Goal: Task Accomplishment & Management: Use online tool/utility

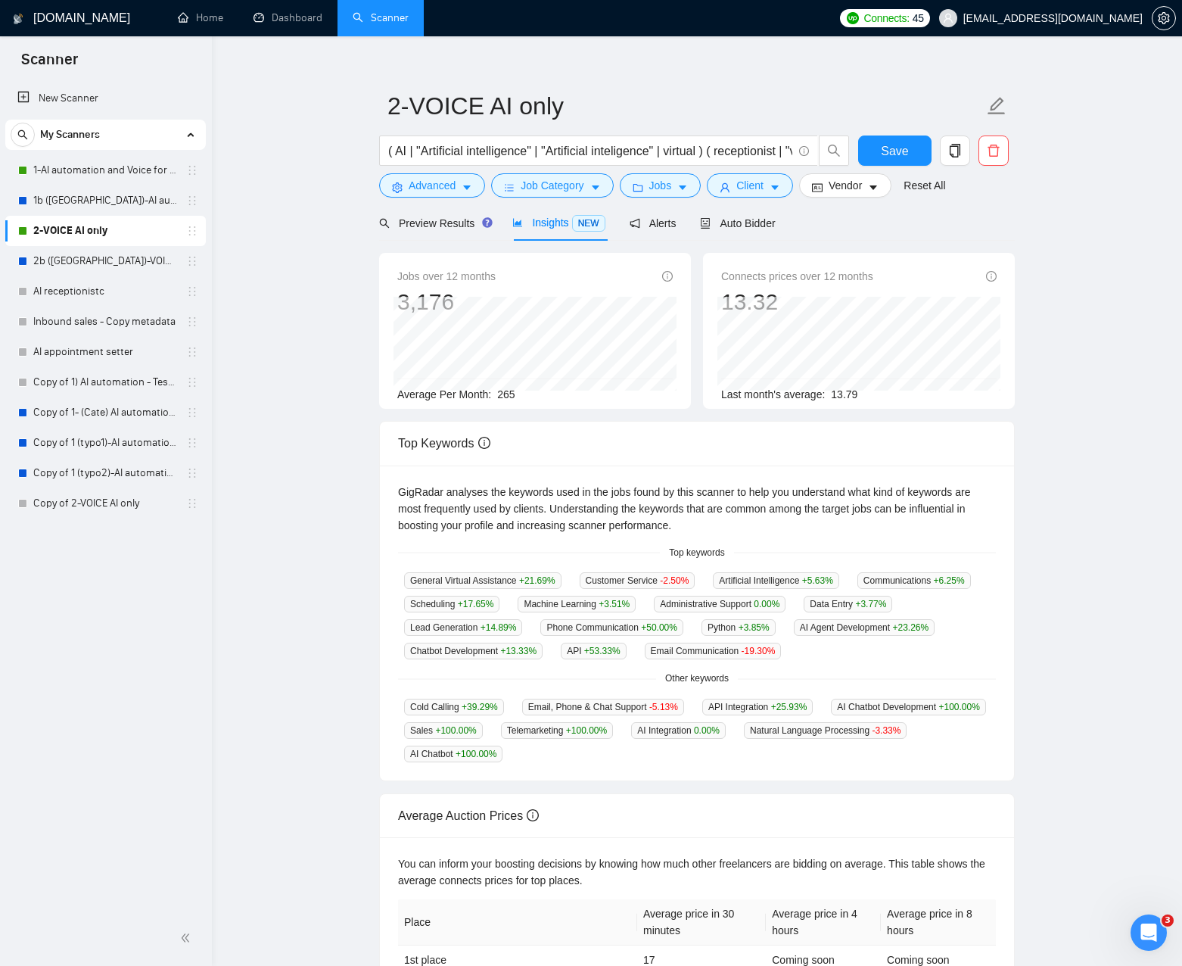
click at [323, 282] on main "2-VOICE AI only ( AI | "Artificial intelligence" | "Artificial inteligence" | v…" at bounding box center [697, 563] width 922 height 1038
click at [110, 176] on link "1-AI automation and Voice for CRM & Booking" at bounding box center [105, 170] width 144 height 30
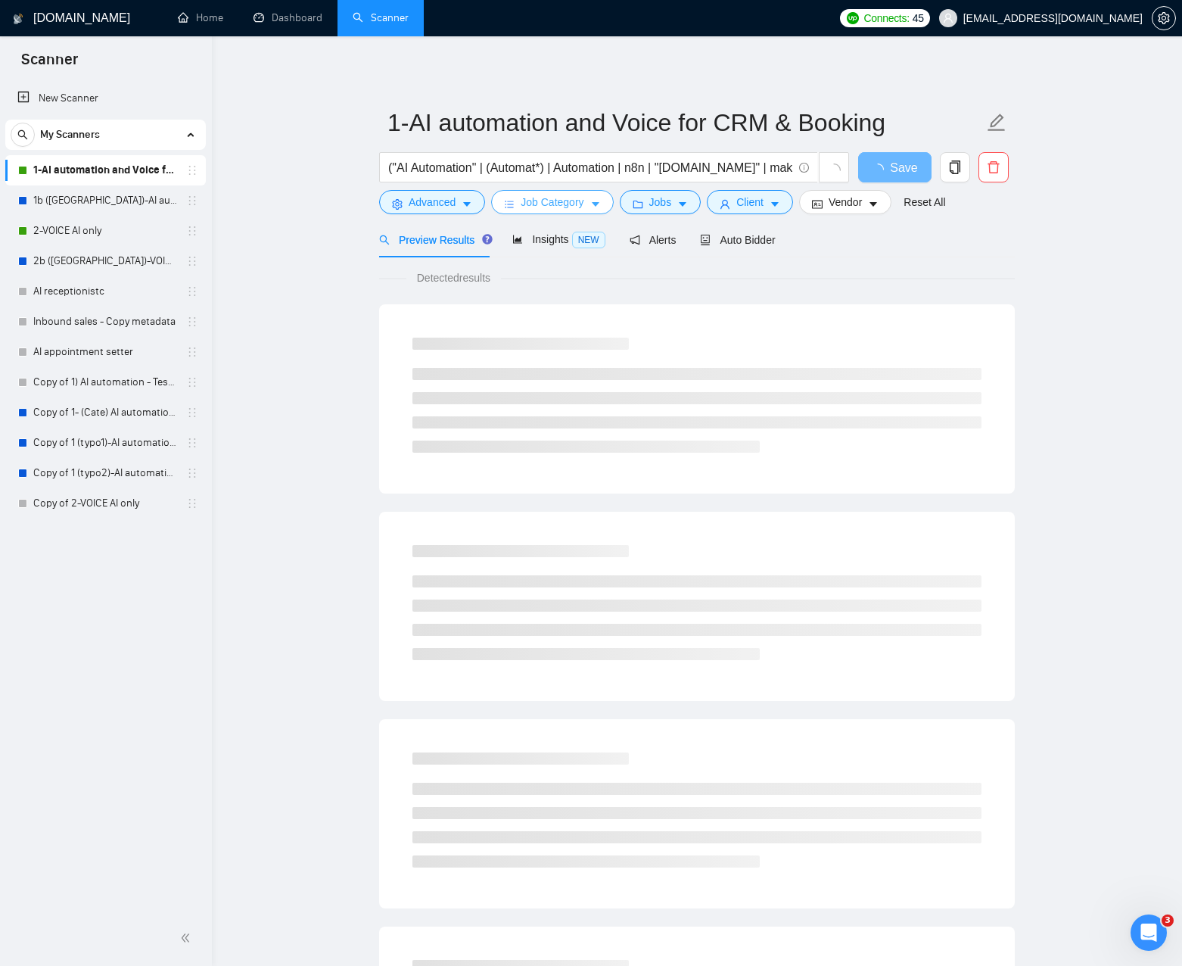
click at [596, 204] on icon "caret-down" at bounding box center [595, 204] width 11 height 11
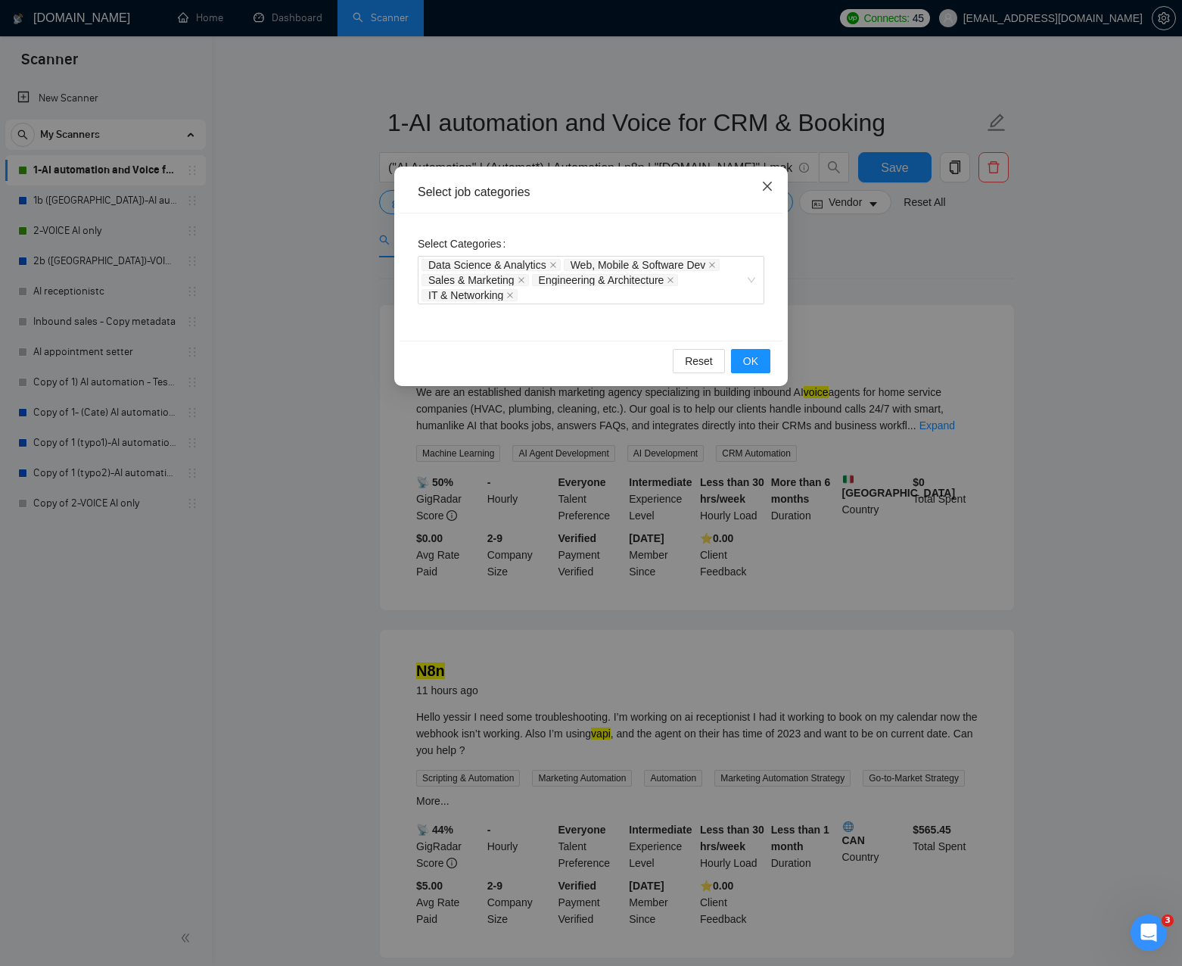
click at [765, 193] on span "Close" at bounding box center [767, 186] width 41 height 41
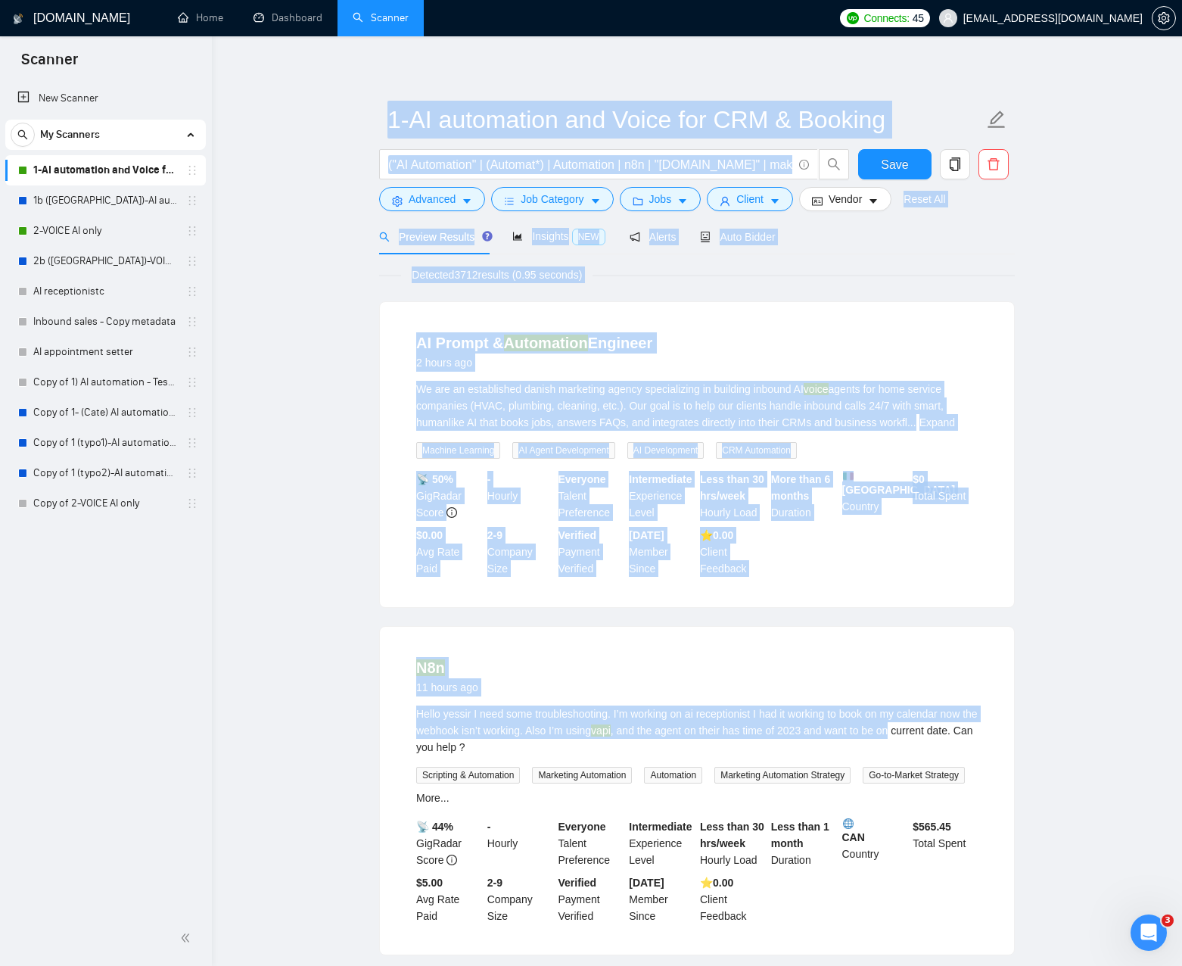
drag, startPoint x: 377, startPoint y: 250, endPoint x: 1014, endPoint y: 730, distance: 797.2
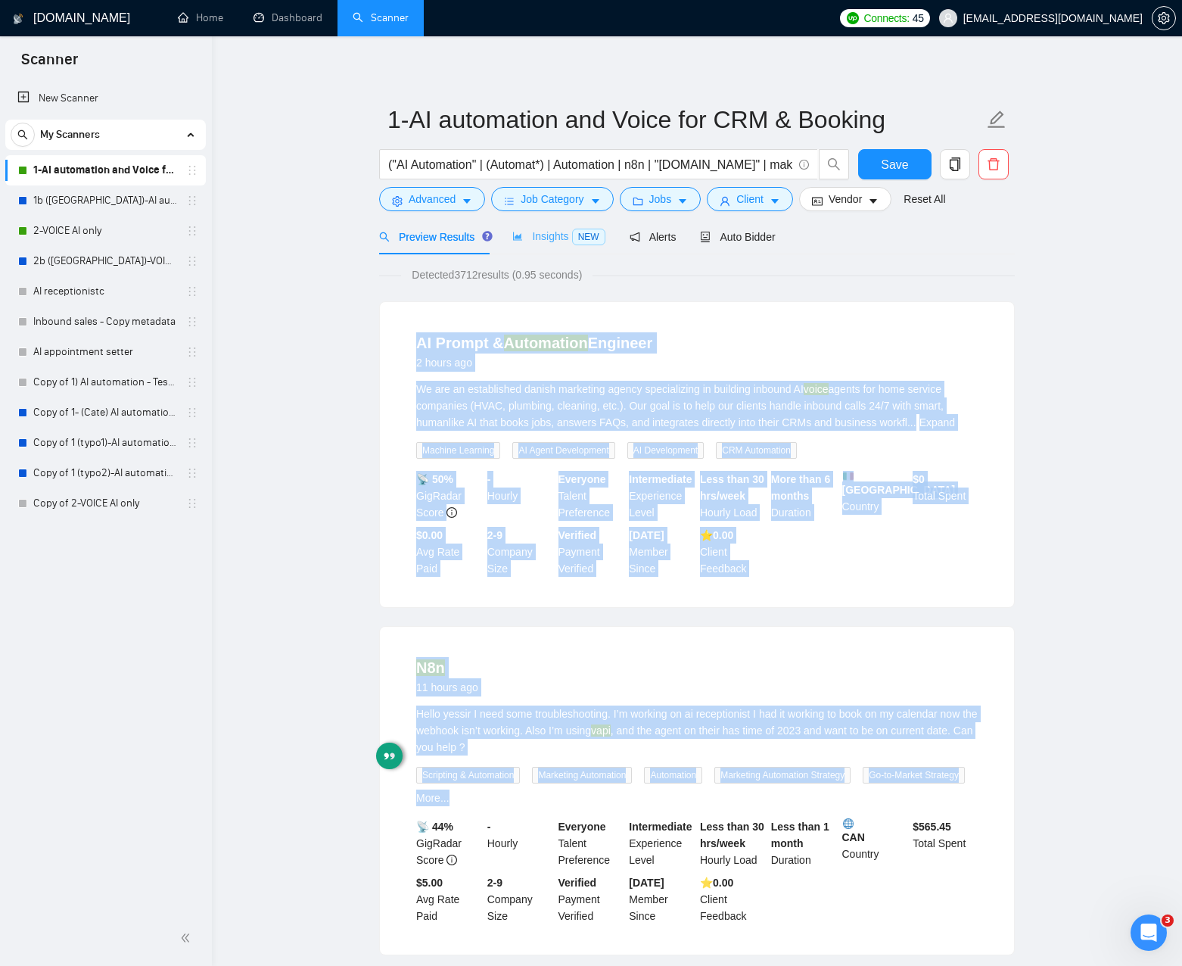
drag, startPoint x: 873, startPoint y: 605, endPoint x: 522, endPoint y: 249, distance: 499.3
drag, startPoint x: 583, startPoint y: 440, endPoint x: 1011, endPoint y: 781, distance: 547.2
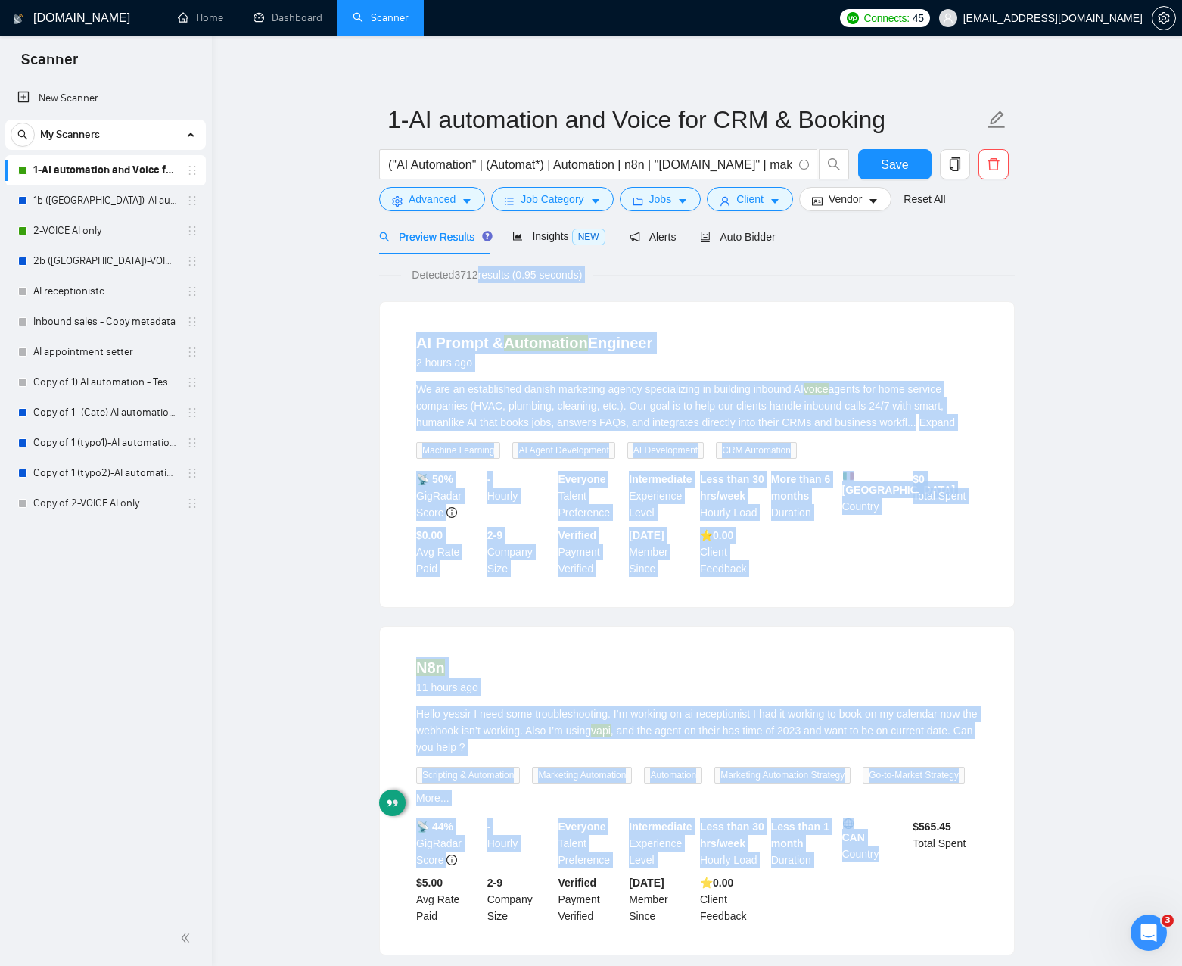
drag, startPoint x: 1045, startPoint y: 809, endPoint x: 356, endPoint y: 338, distance: 834.1
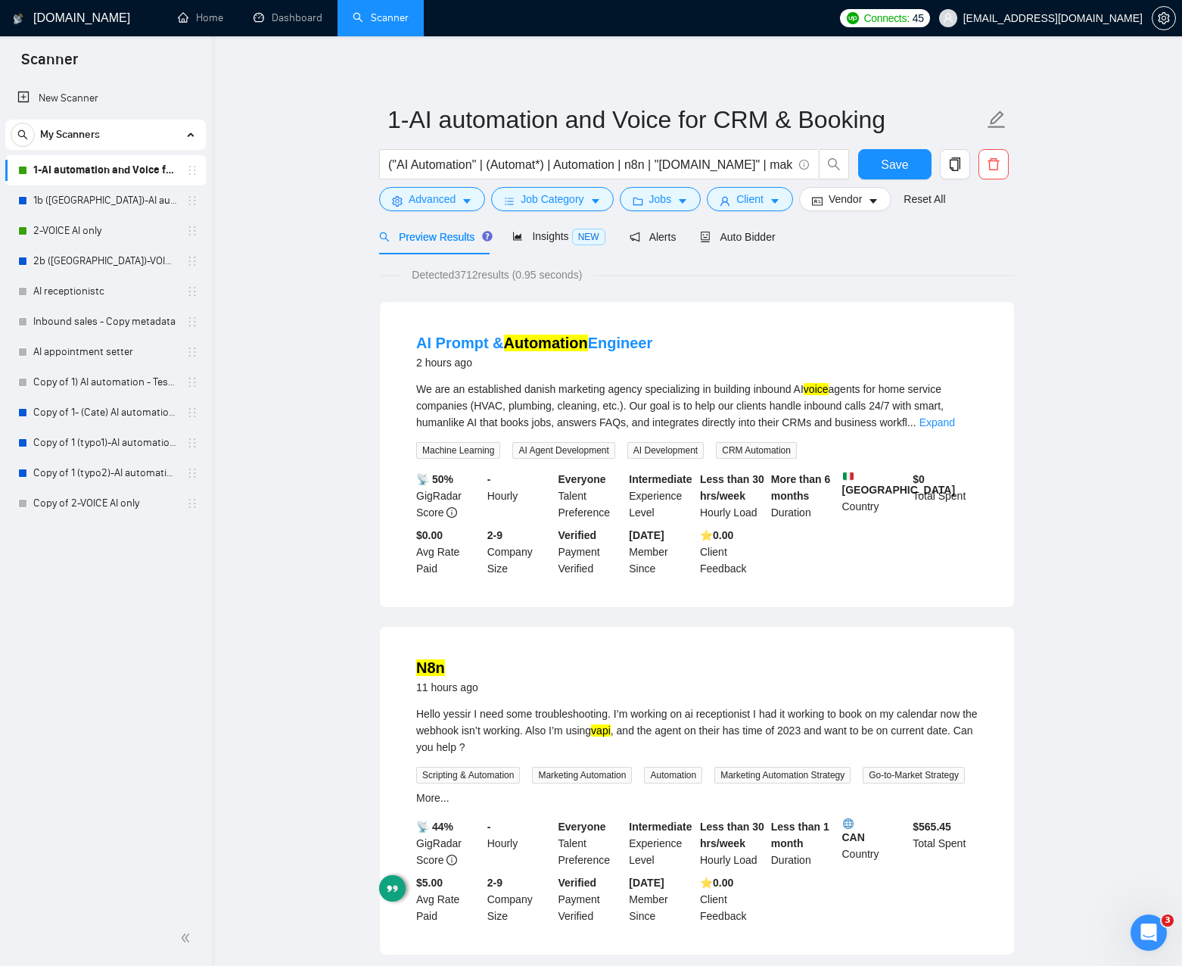
drag, startPoint x: 300, startPoint y: 355, endPoint x: 306, endPoint y: 348, distance: 8.6
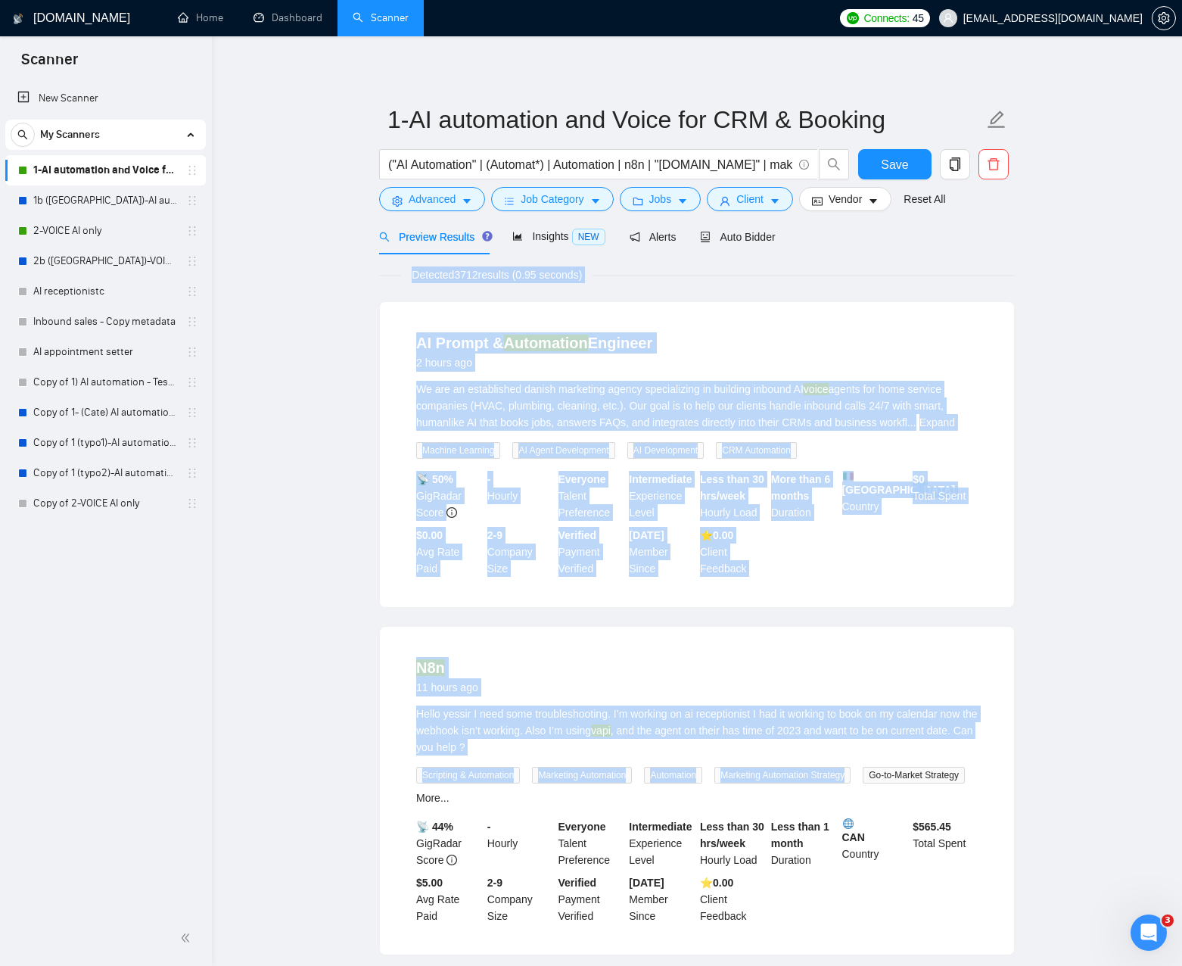
drag, startPoint x: 500, startPoint y: 425, endPoint x: 972, endPoint y: 807, distance: 607.5
drag, startPoint x: 1050, startPoint y: 802, endPoint x: 350, endPoint y: 334, distance: 841.6
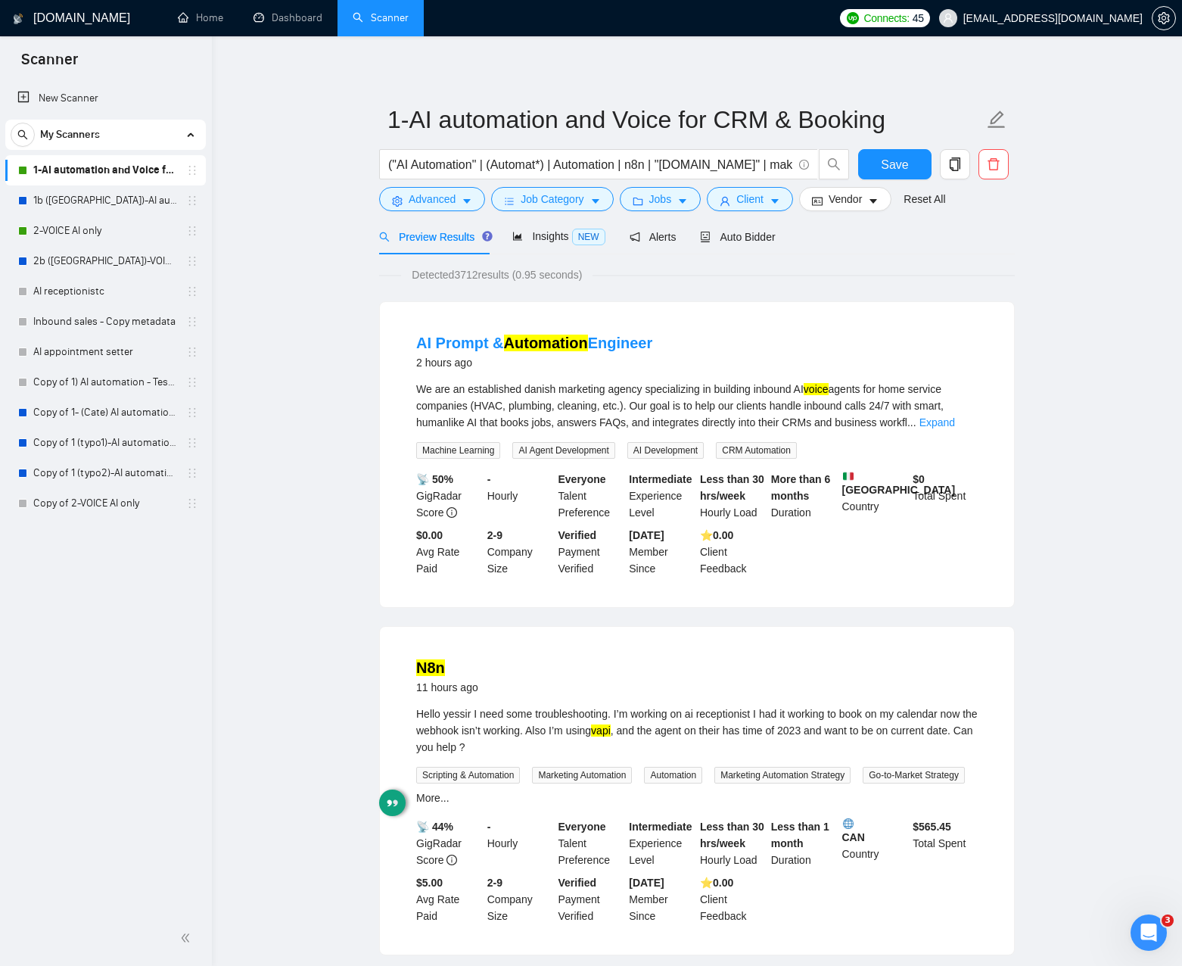
click at [113, 200] on link "1b ([GEOGRAPHIC_DATA])-AI automation and Voice for CRM & Booking" at bounding box center [105, 200] width 144 height 30
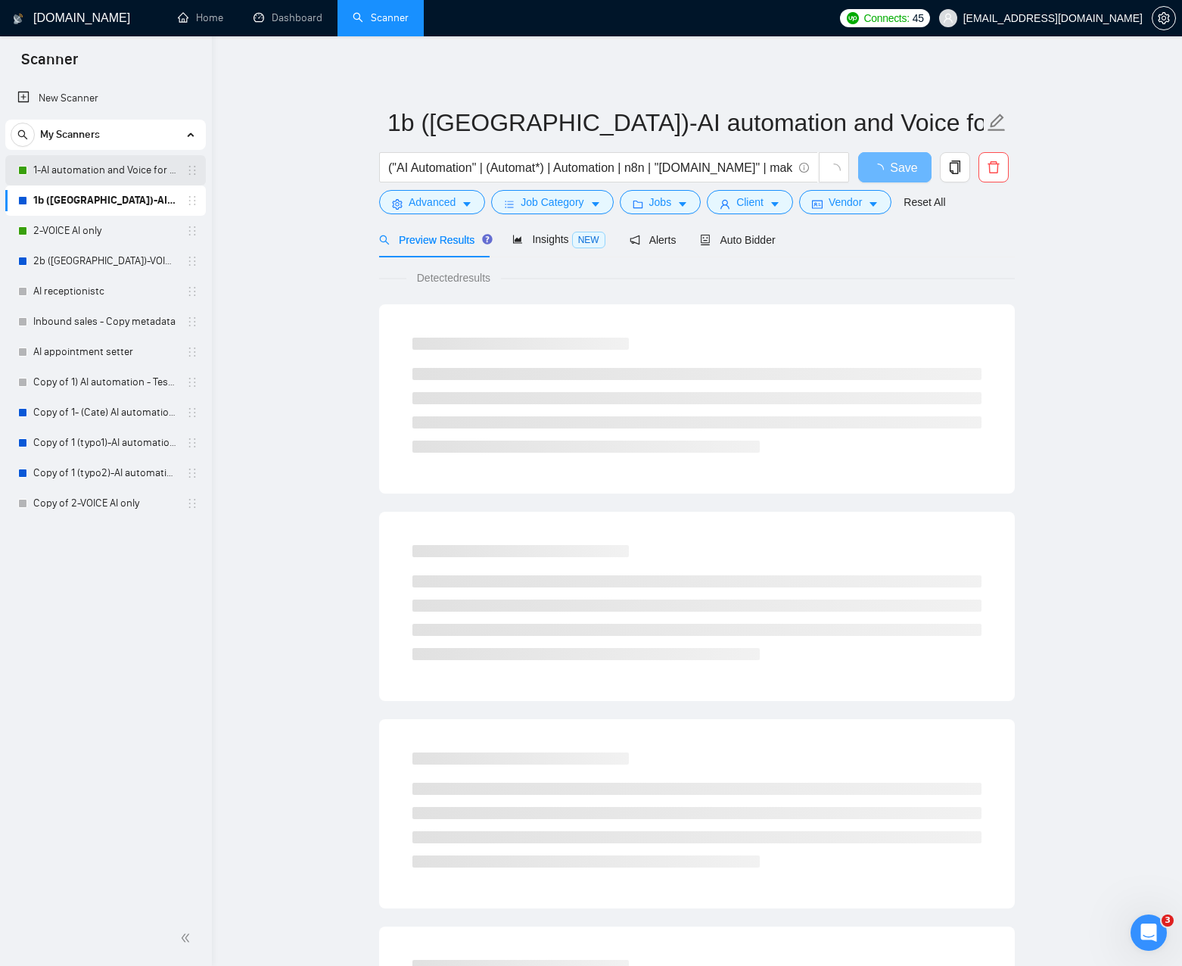
click at [126, 179] on link "1-AI automation and Voice for CRM & Booking" at bounding box center [105, 170] width 144 height 30
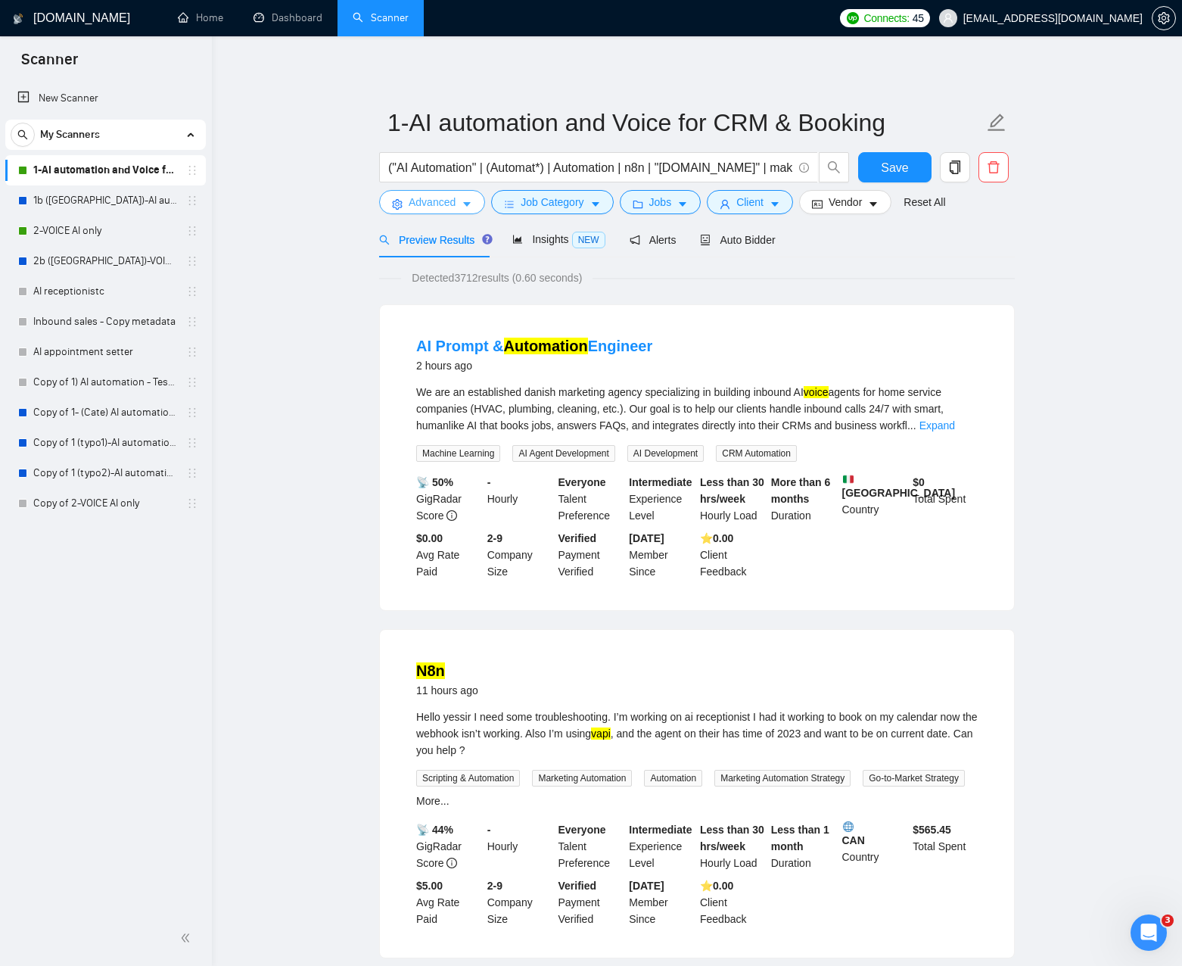
click at [465, 207] on icon "caret-down" at bounding box center [467, 204] width 11 height 11
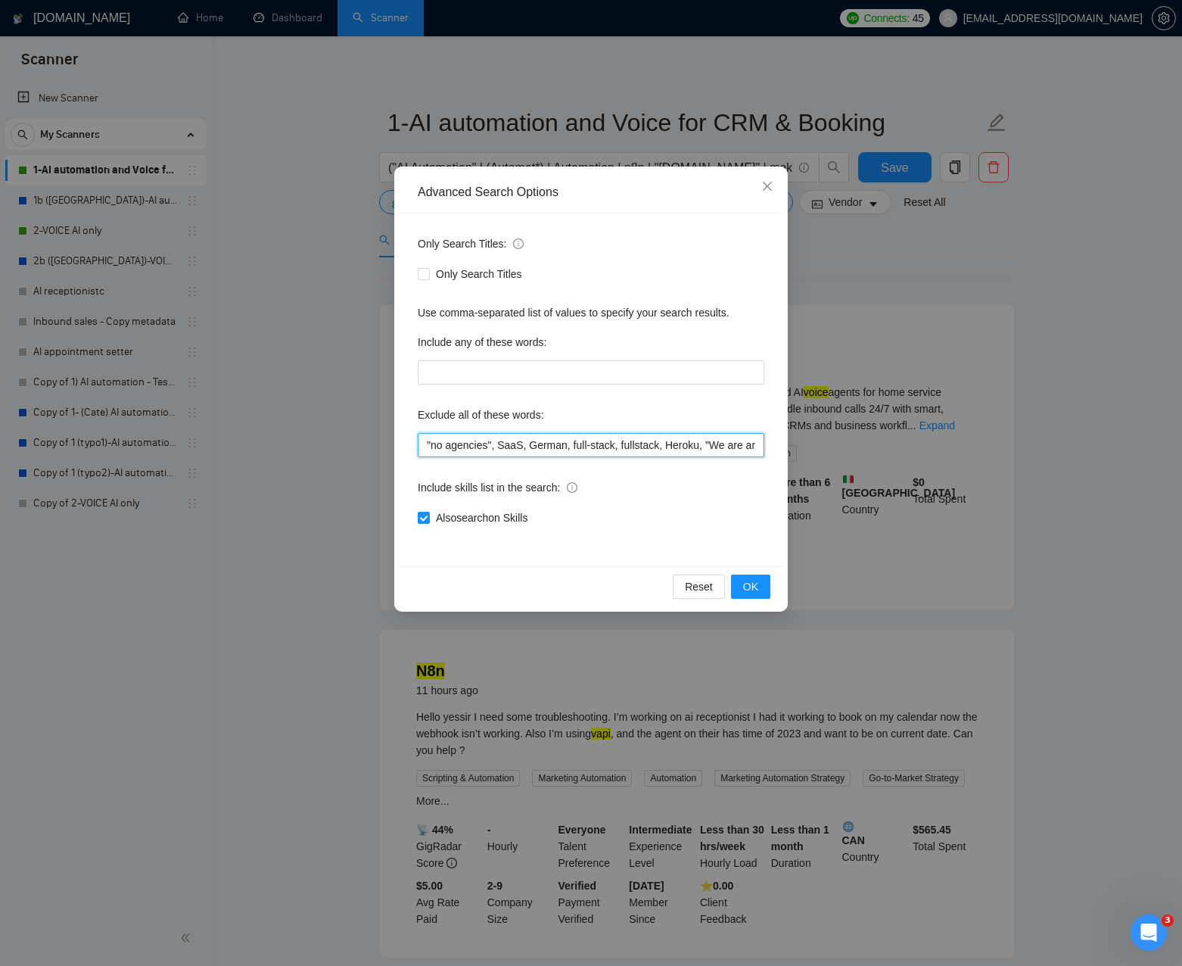
click at [605, 447] on input ""no agencies", SaaS, German, full-stack, fullstack, Heroku, "We are an agency",…" at bounding box center [591, 445] width 347 height 24
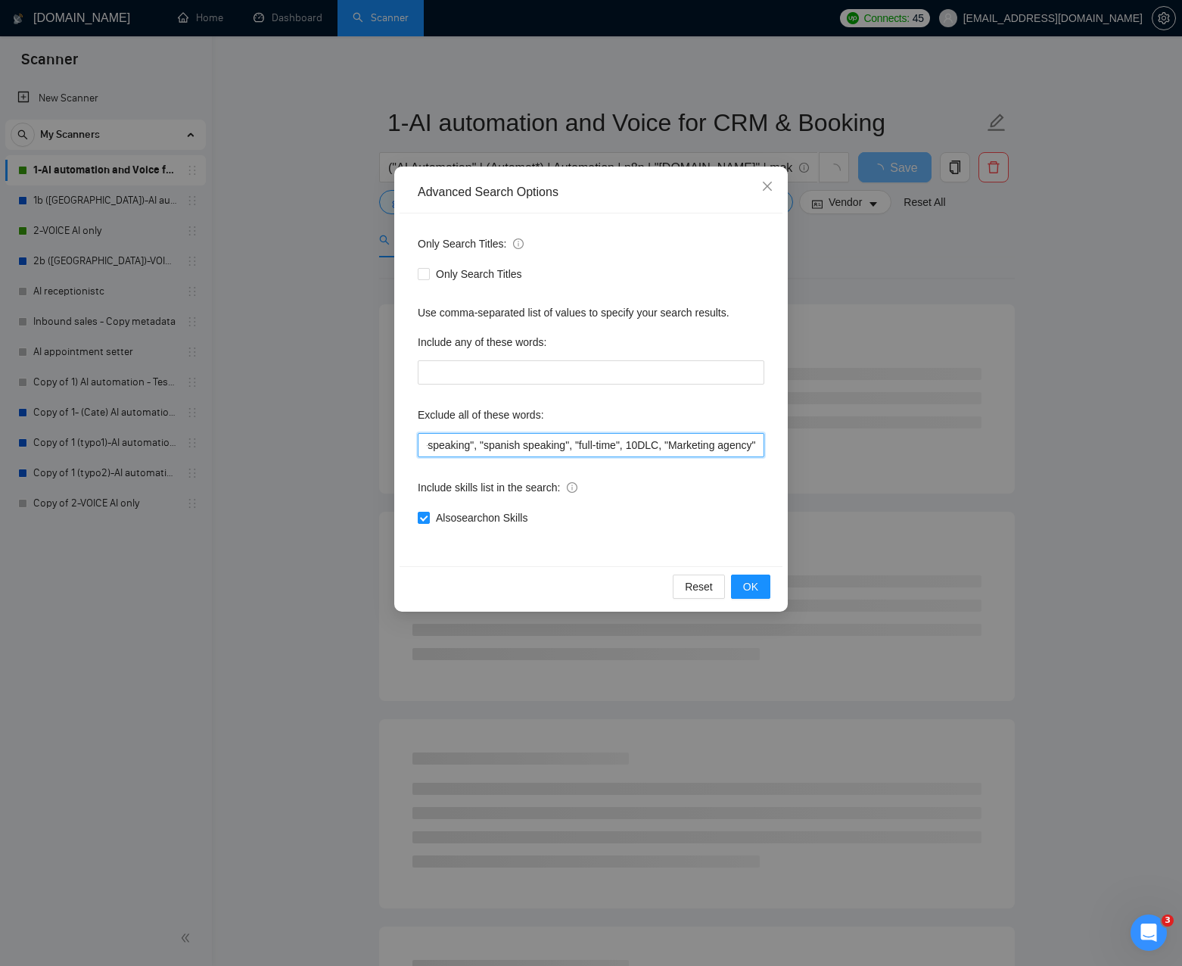
type input ""no agencies", SaaS, German, full-stack, fullstack, Heroku, "We are an agency",…"
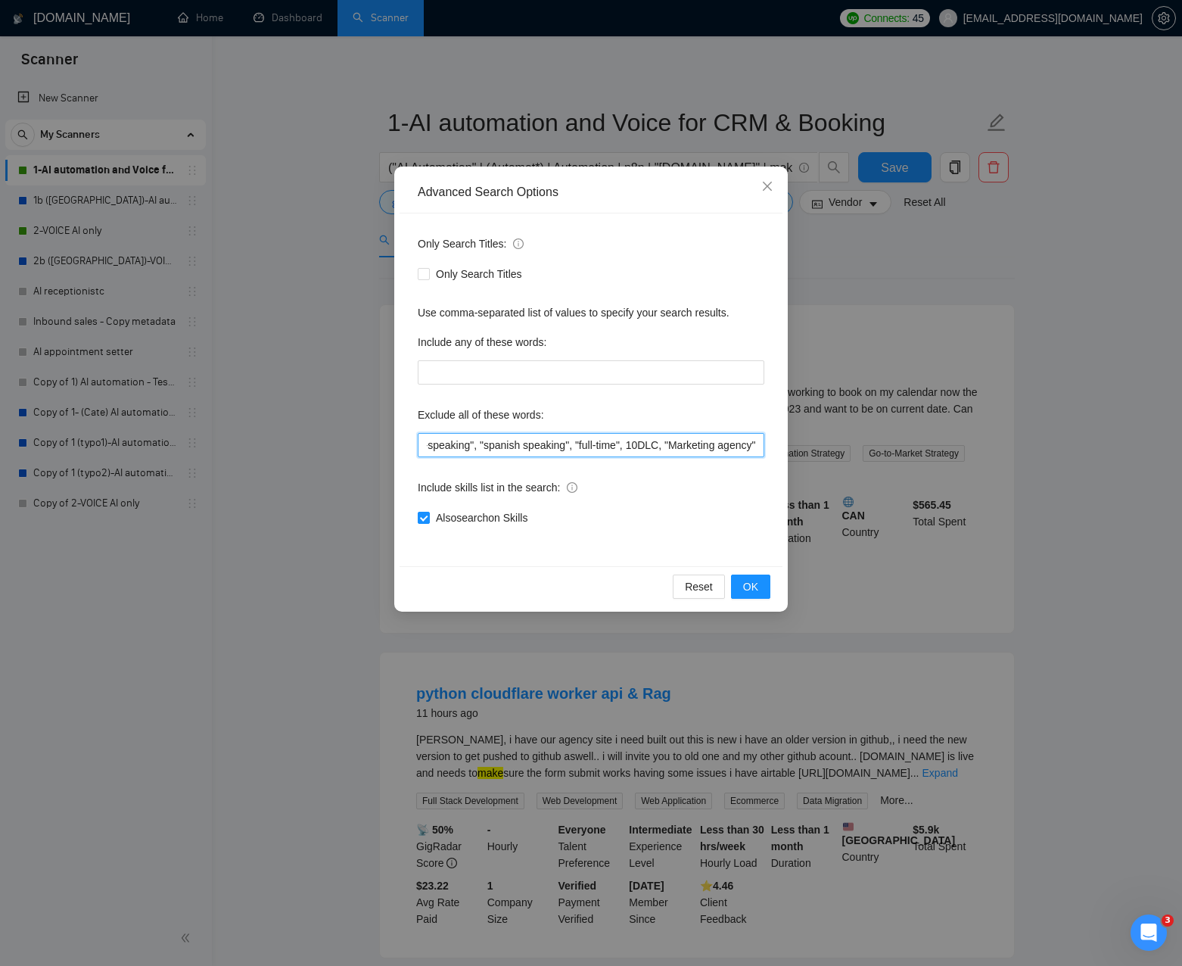
click at [714, 441] on input ""no agencies", SaaS, German, full-stack, fullstack, Heroku, "We are an agency",…" at bounding box center [591, 445] width 347 height 24
drag, startPoint x: 658, startPoint y: 444, endPoint x: 798, endPoint y: 445, distance: 139.2
click at [798, 445] on div "Advanced Search Options Only Search Titles: Only Search Titles Use comma-separa…" at bounding box center [591, 483] width 1182 height 966
click at [754, 583] on span "OK" at bounding box center [750, 586] width 15 height 17
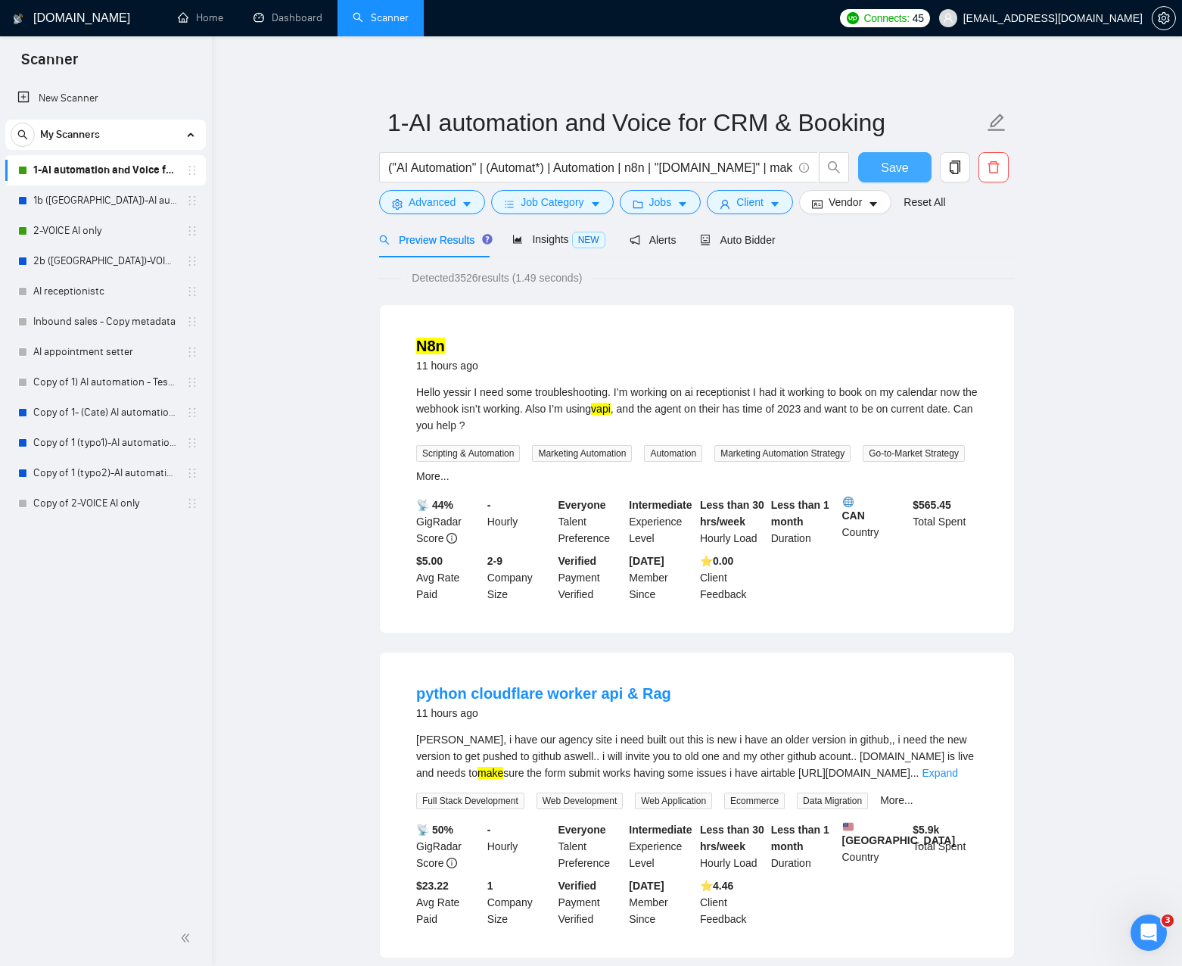
click at [864, 161] on button "Save" at bounding box center [894, 167] width 73 height 30
click at [114, 197] on link "1b ([GEOGRAPHIC_DATA])-AI automation and Voice for CRM & Booking" at bounding box center [105, 200] width 144 height 30
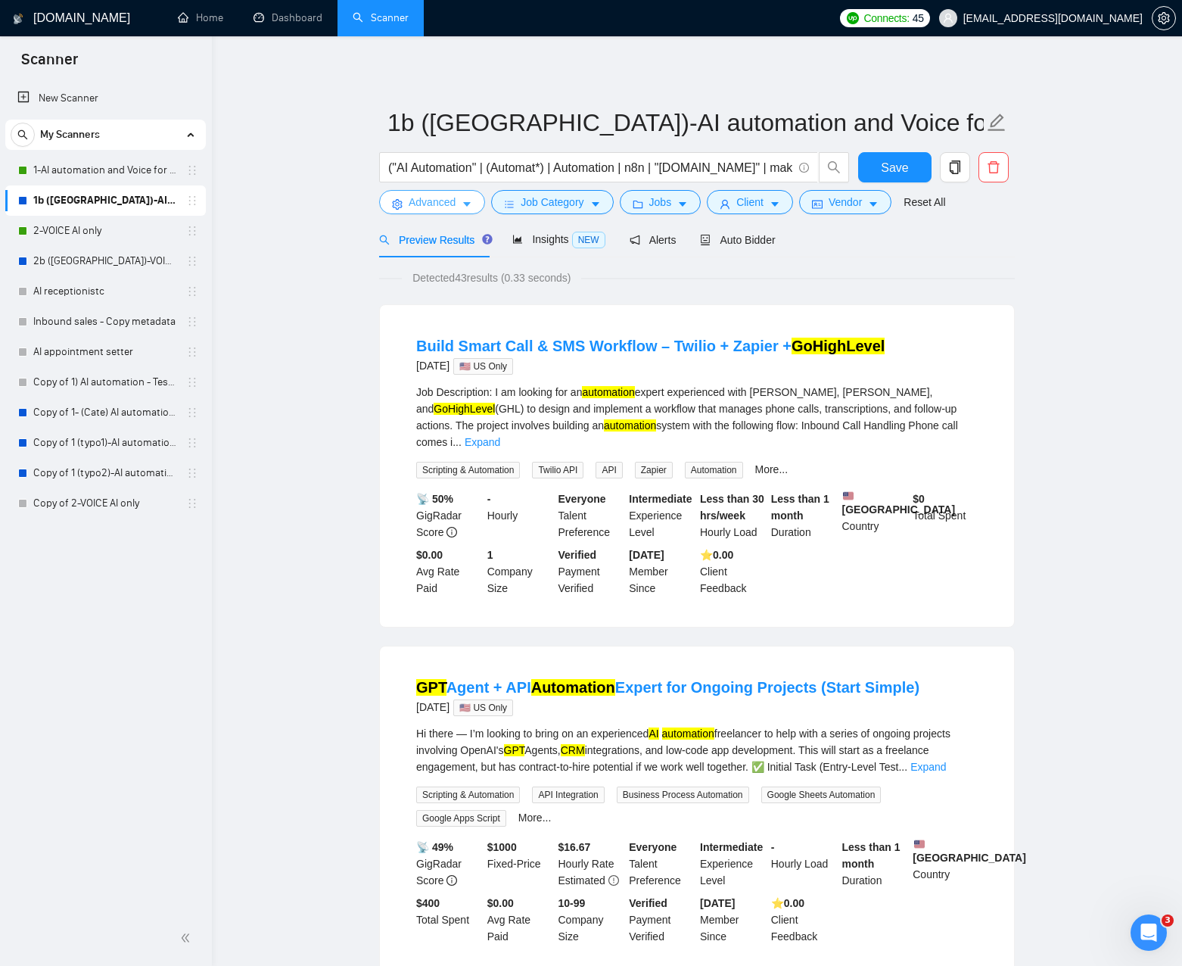
click at [446, 204] on span "Advanced" at bounding box center [432, 202] width 47 height 17
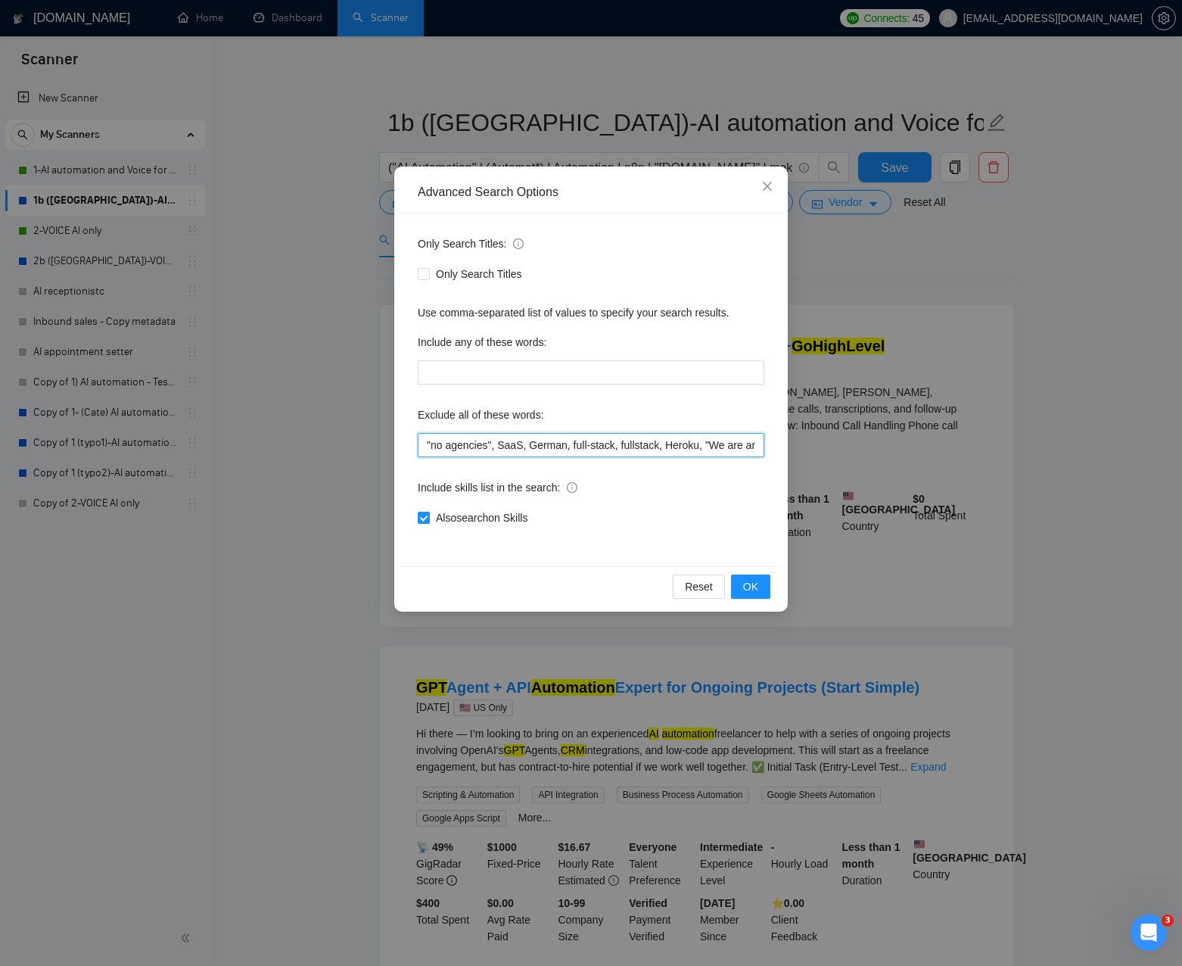
click at [531, 446] on input ""no agencies", SaaS, German, full-stack, fullstack, Heroku, "We are an agency",…" at bounding box center [591, 445] width 347 height 24
paste input ""Marketing agency""
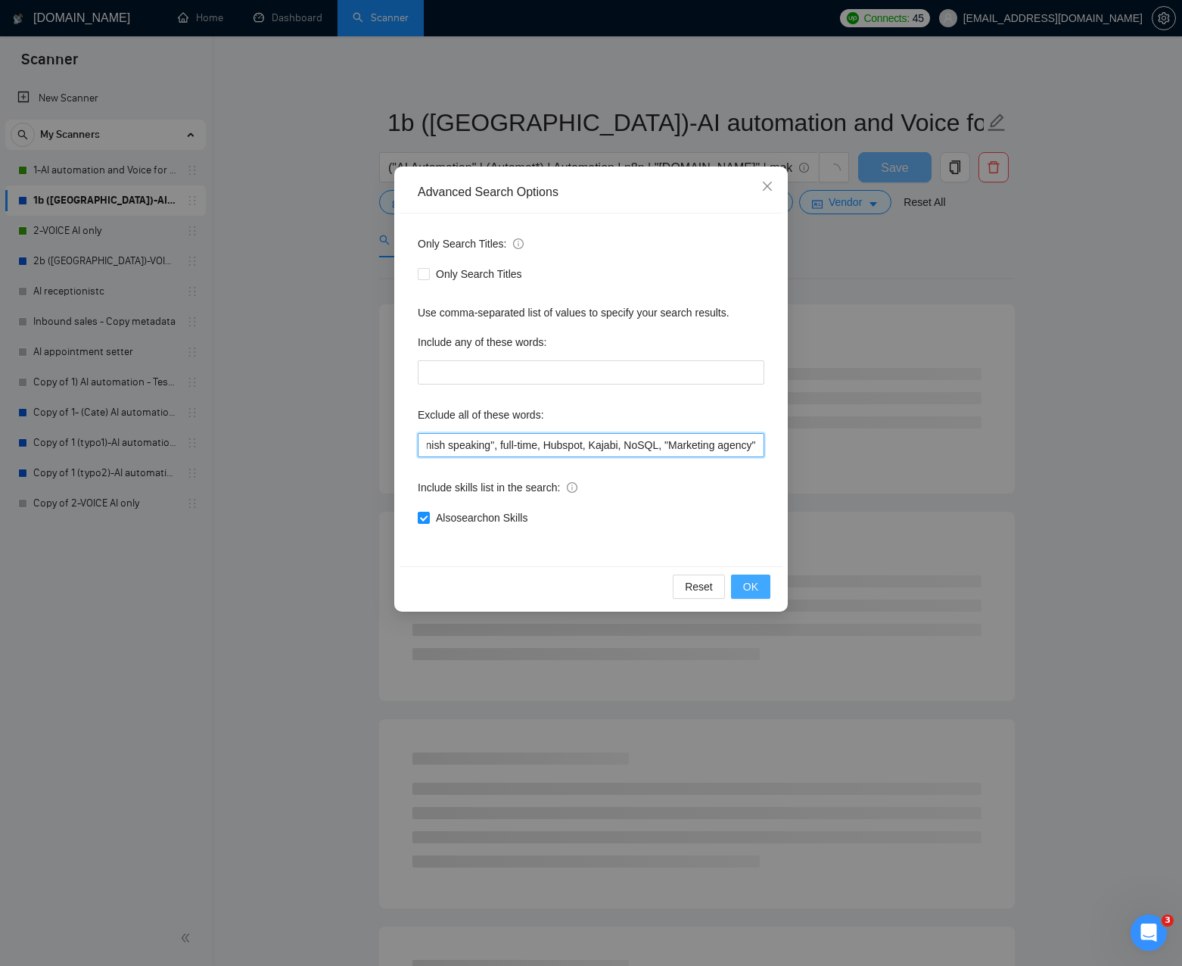
type input ""no agencies", SaaS, German, full-stack, fullstack, Heroku, "We are an agency",…"
click at [754, 591] on span "OK" at bounding box center [750, 586] width 15 height 17
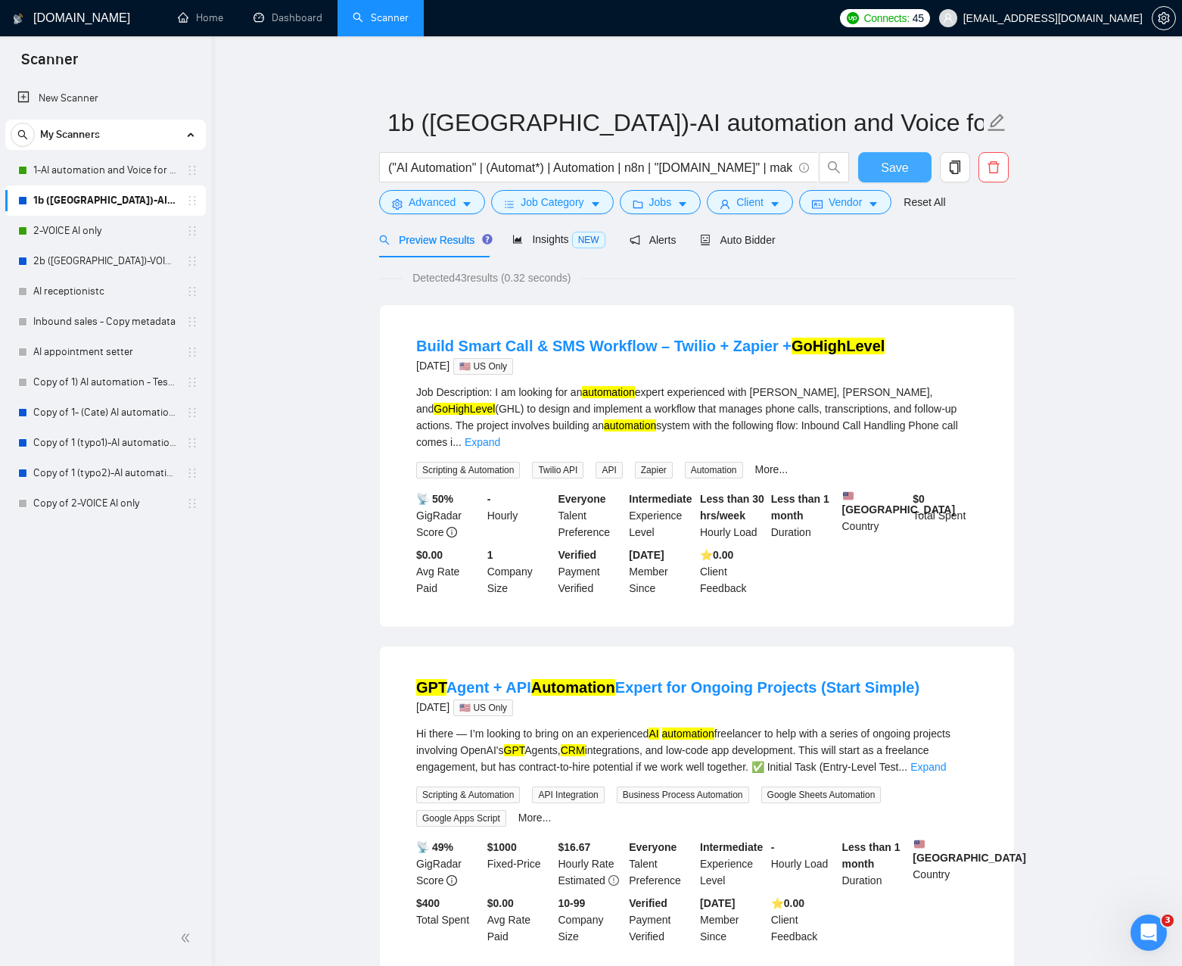
click at [900, 173] on span "Save" at bounding box center [894, 167] width 27 height 19
drag, startPoint x: 319, startPoint y: 285, endPoint x: 263, endPoint y: 272, distance: 56.9
click at [58, 231] on link "2-VOICE AI only" at bounding box center [105, 231] width 144 height 30
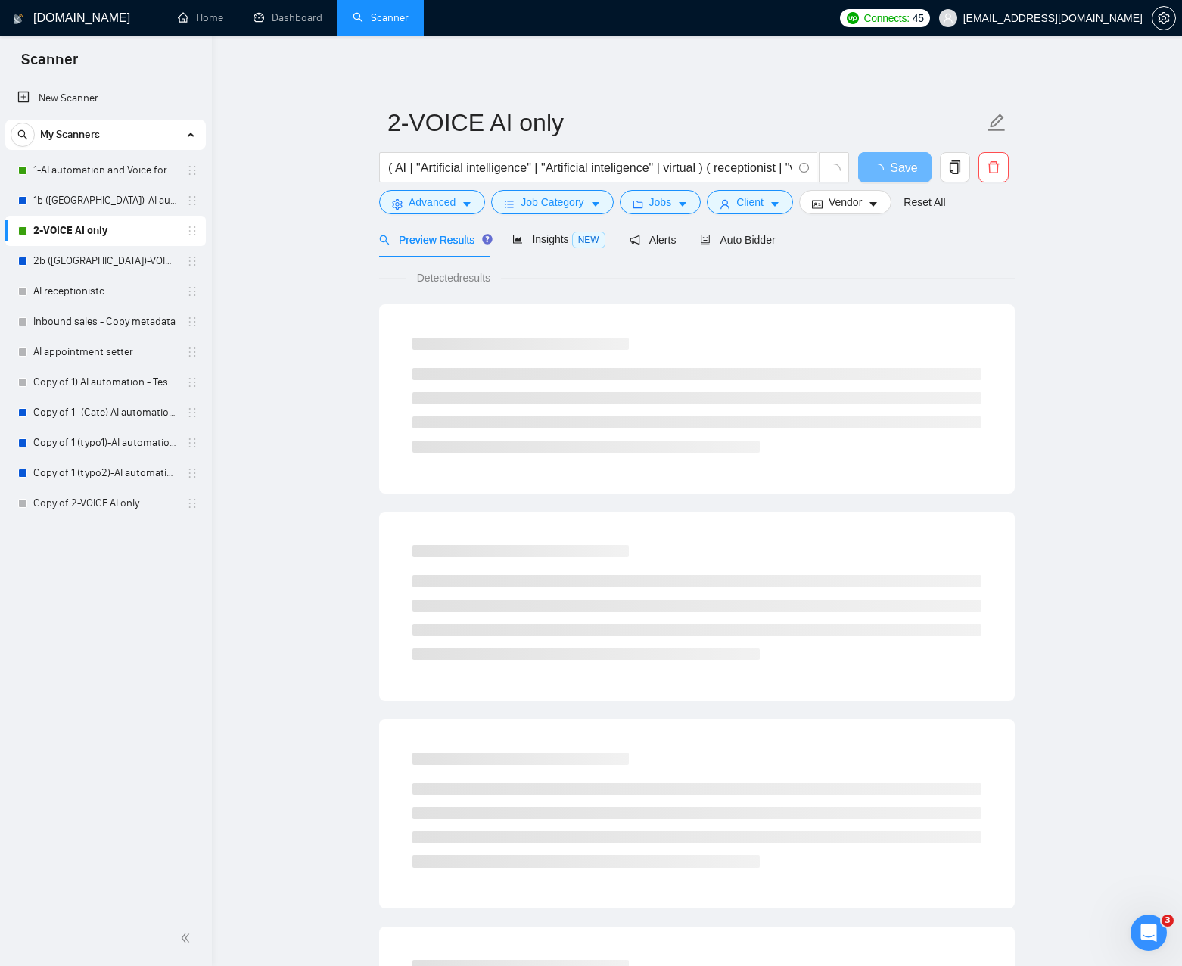
click at [345, 288] on main "2-VOICE AI only ( AI | "Artificial intelligence" | "Artificial inteligence" | v…" at bounding box center [697, 692] width 922 height 1262
click at [358, 327] on main "2-VOICE AI only ( AI | "Artificial intelligence" | "Artificial inteligence" | v…" at bounding box center [697, 692] width 922 height 1262
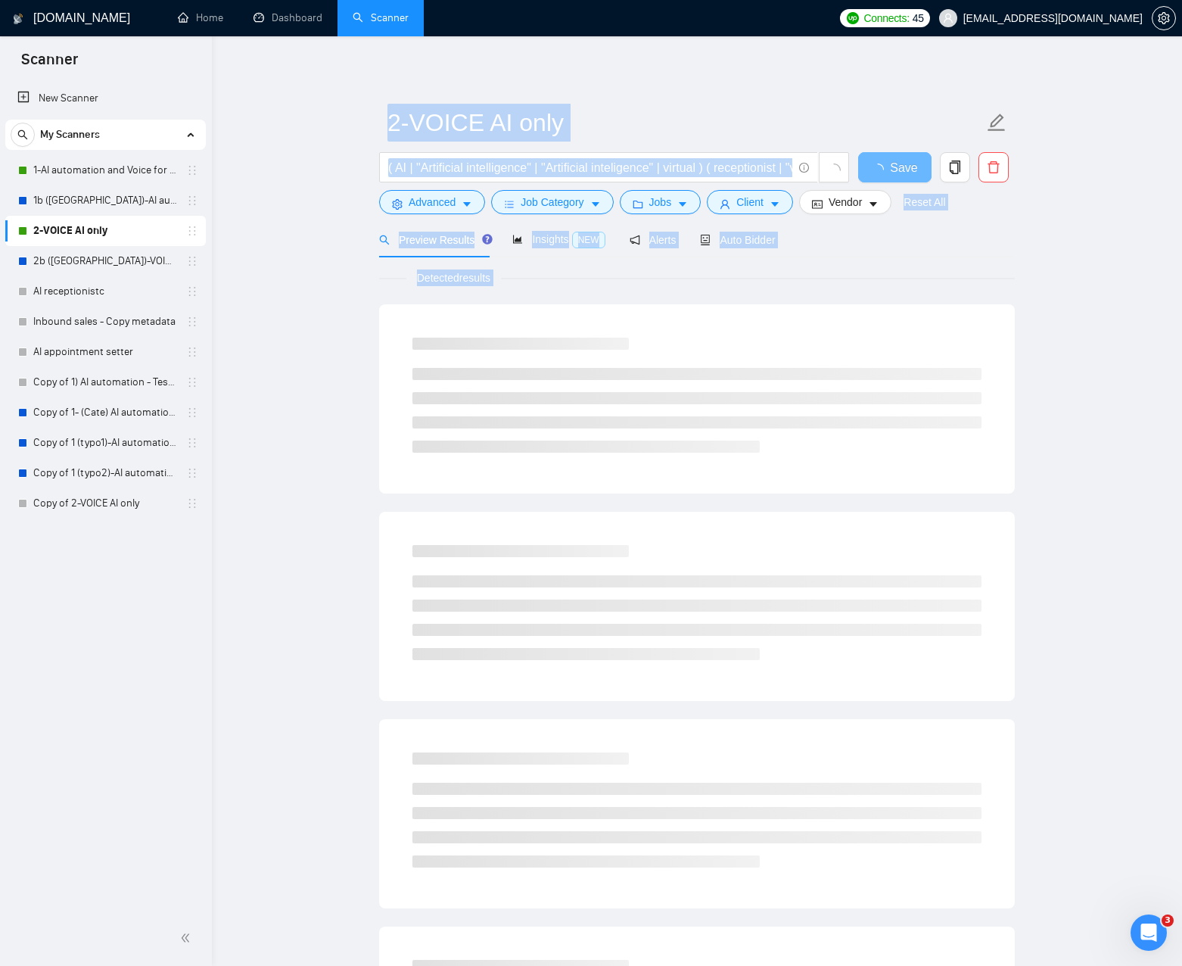
scroll to position [0, 1631]
drag, startPoint x: 451, startPoint y: 142, endPoint x: 979, endPoint y: 397, distance: 586.6
click at [978, 396] on main "2-VOICE AI only ( AI | "Artificial intelligence" | "Artificial inteligence" | v…" at bounding box center [697, 692] width 922 height 1262
drag, startPoint x: 1069, startPoint y: 426, endPoint x: 266, endPoint y: 207, distance: 832.9
click at [300, 117] on main "2-VOICE AI only ( AI | "Artificial intelligence" | "Artificial inteligence" | v…" at bounding box center [697, 692] width 922 height 1262
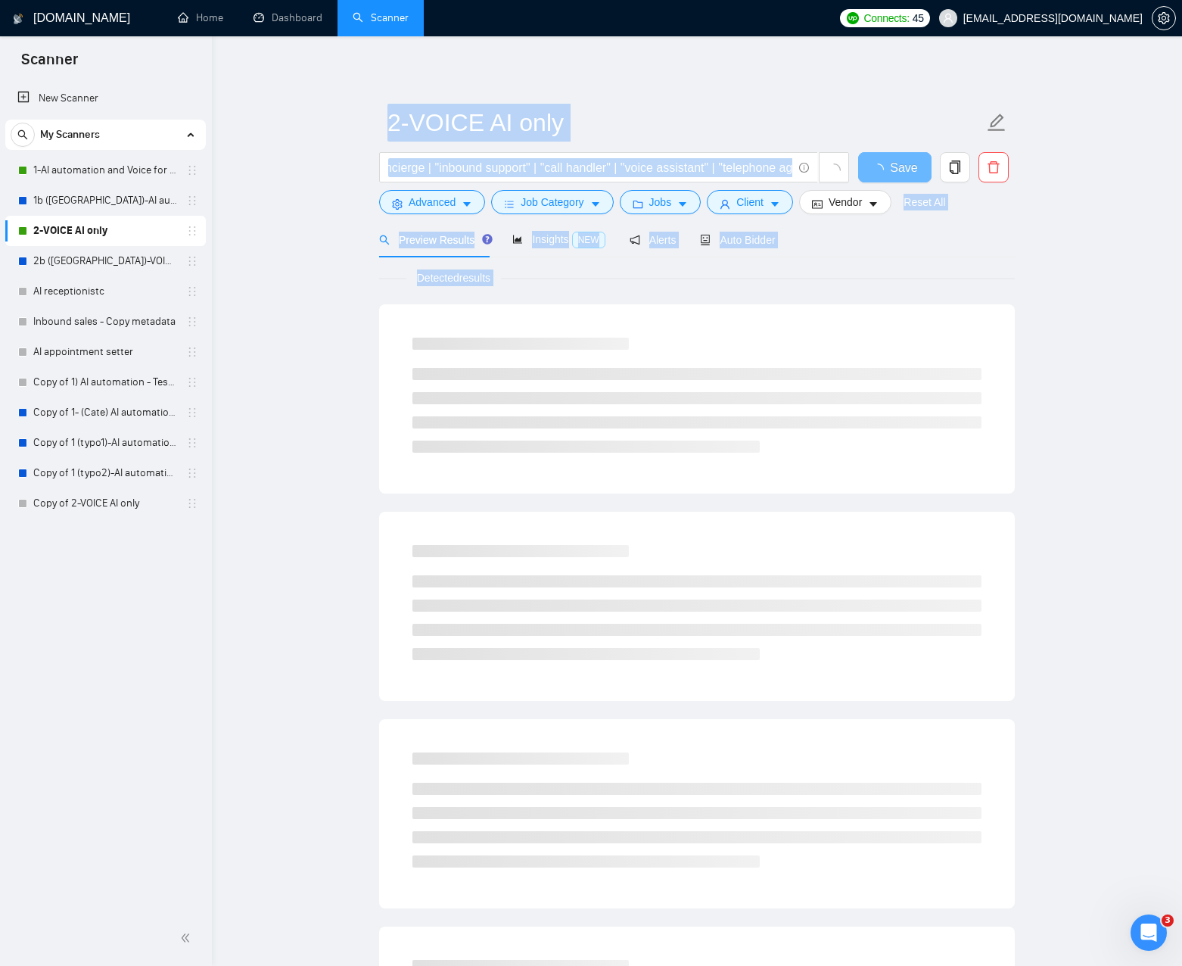
drag, startPoint x: 283, startPoint y: 229, endPoint x: 350, endPoint y: 210, distance: 70.2
click at [285, 228] on main "2-VOICE AI only ( AI | "Artificial intelligence" | "Artificial inteligence" | v…" at bounding box center [697, 692] width 922 height 1262
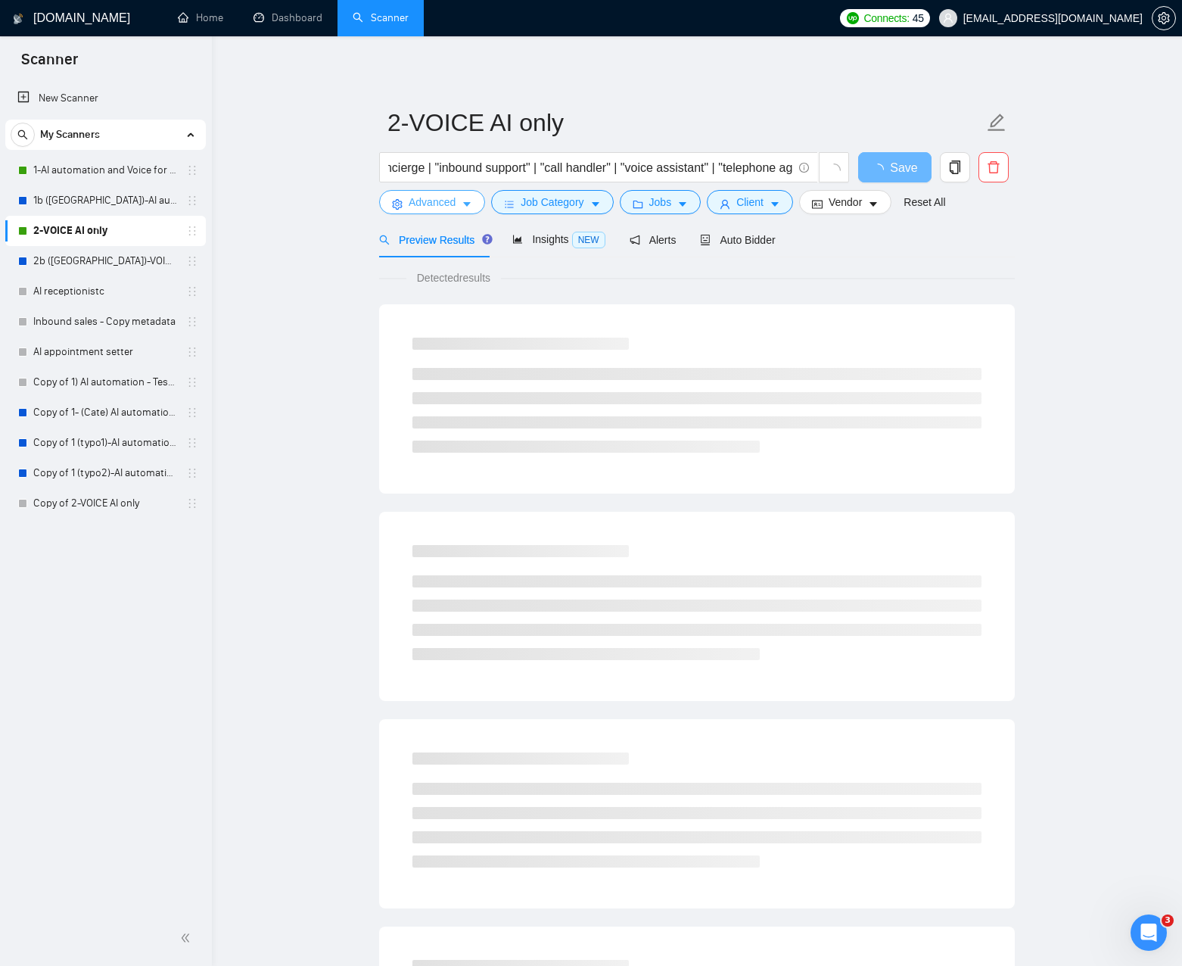
click at [447, 210] on span "Advanced" at bounding box center [432, 202] width 47 height 17
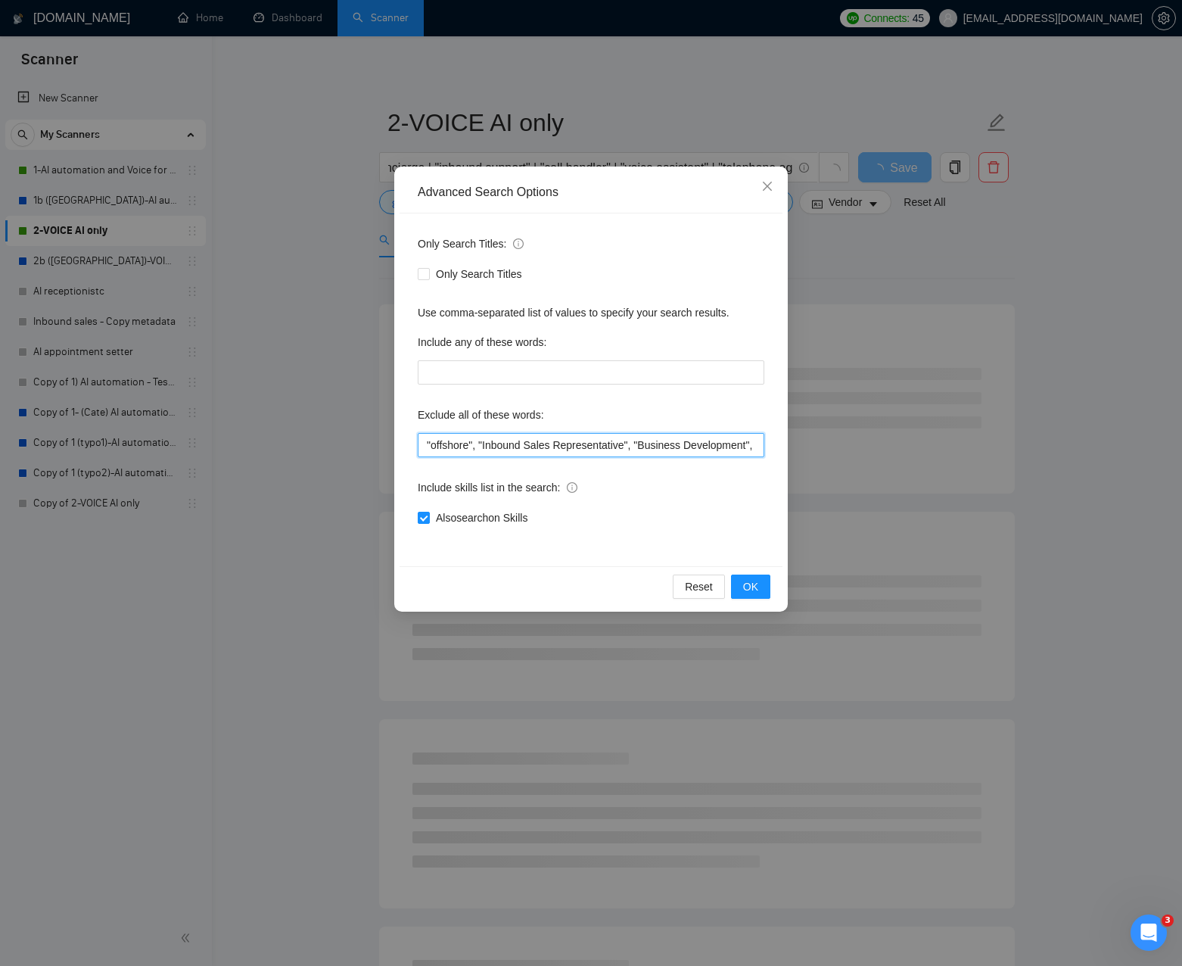
click at [641, 446] on input ""offshore", "Inbound Sales Representative", "Business Development", "Social Med…" at bounding box center [591, 445] width 347 height 24
paste input ""Marketing agency""
type input ""offshore", "Inbound Sales Representative", "Business Development", "Social Med…"
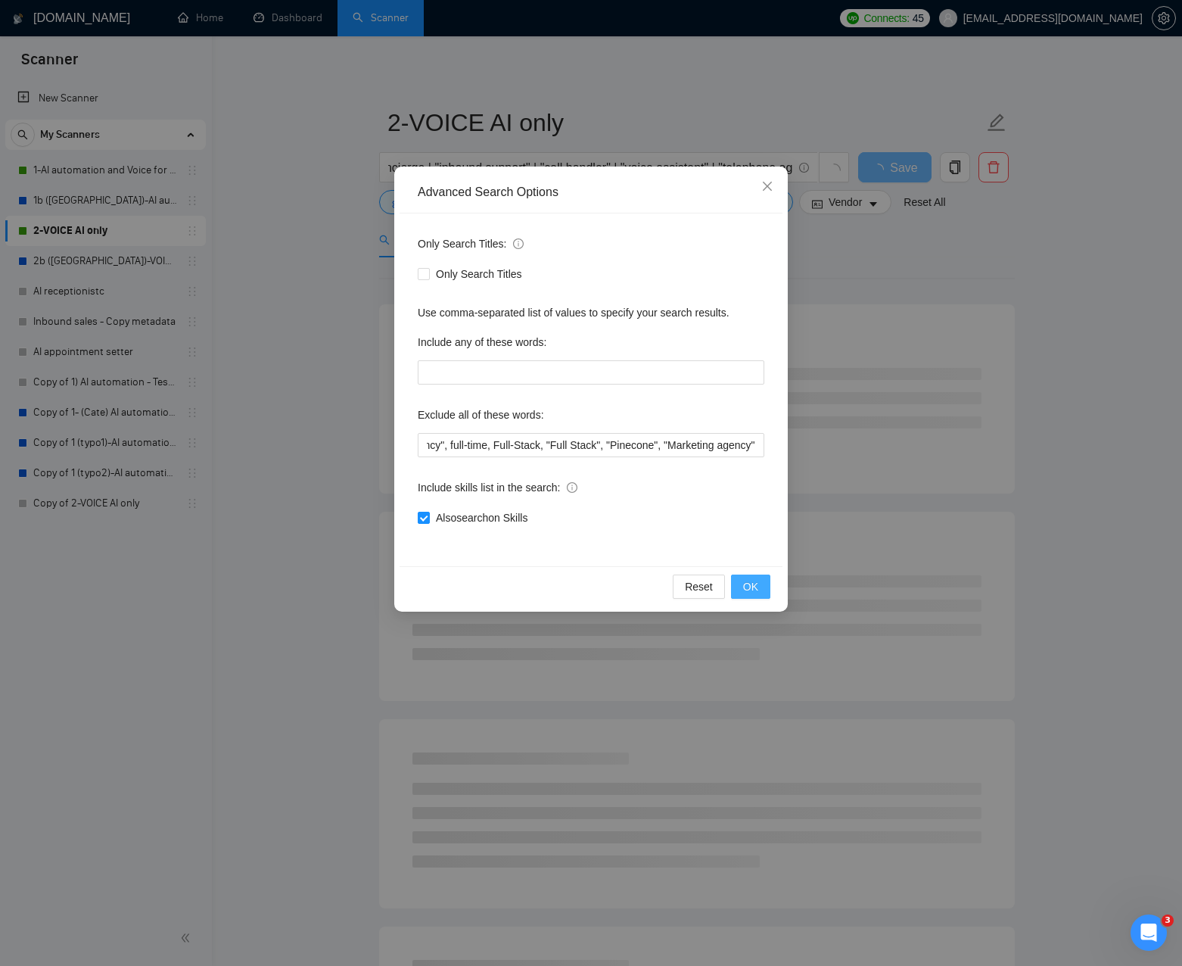
scroll to position [0, 0]
click at [750, 586] on span "OK" at bounding box center [750, 586] width 15 height 17
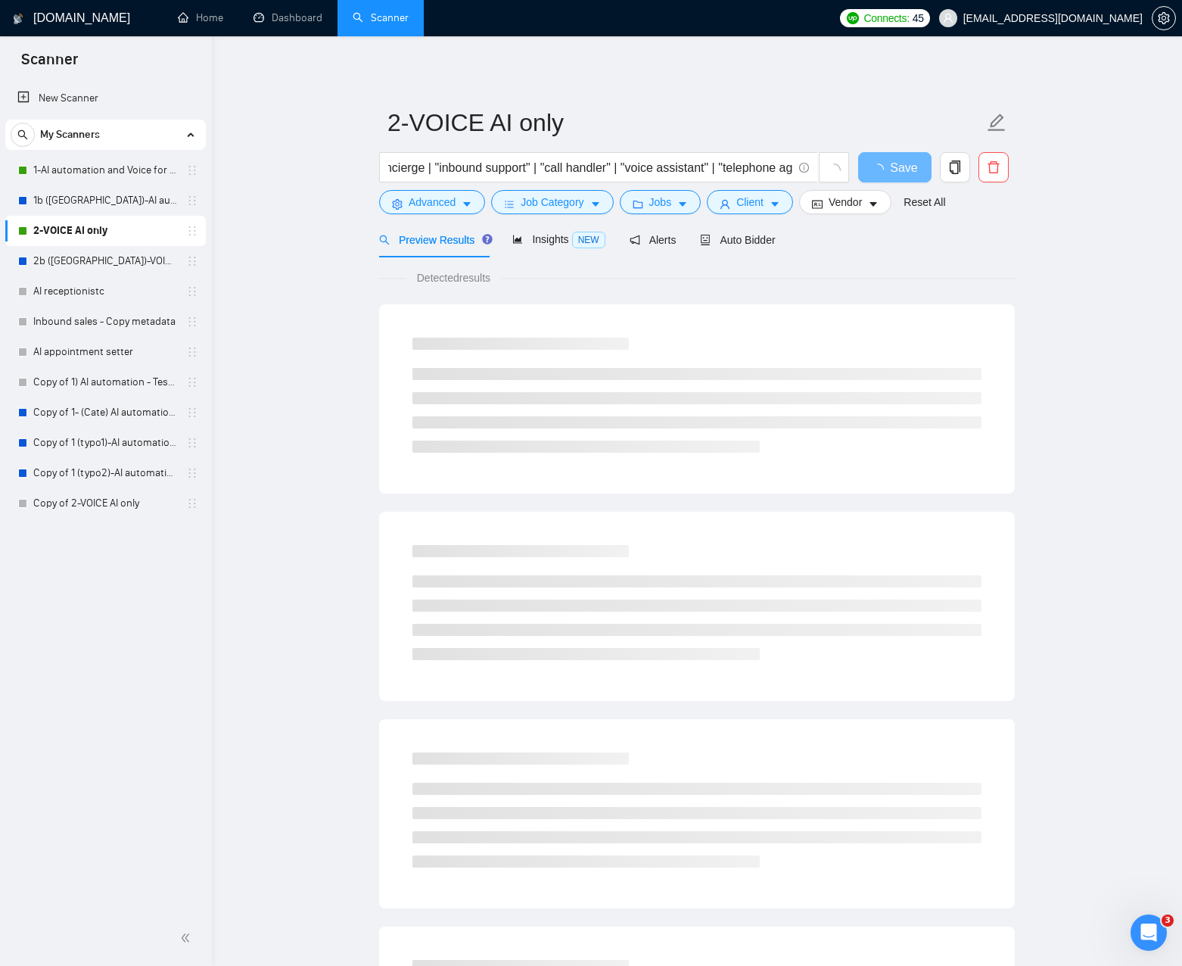
click at [296, 301] on main "2-VOICE AI only ( AI | "Artificial intelligence" | "Artificial inteligence" | v…" at bounding box center [697, 692] width 922 height 1262
click at [436, 201] on span "Advanced" at bounding box center [432, 202] width 47 height 17
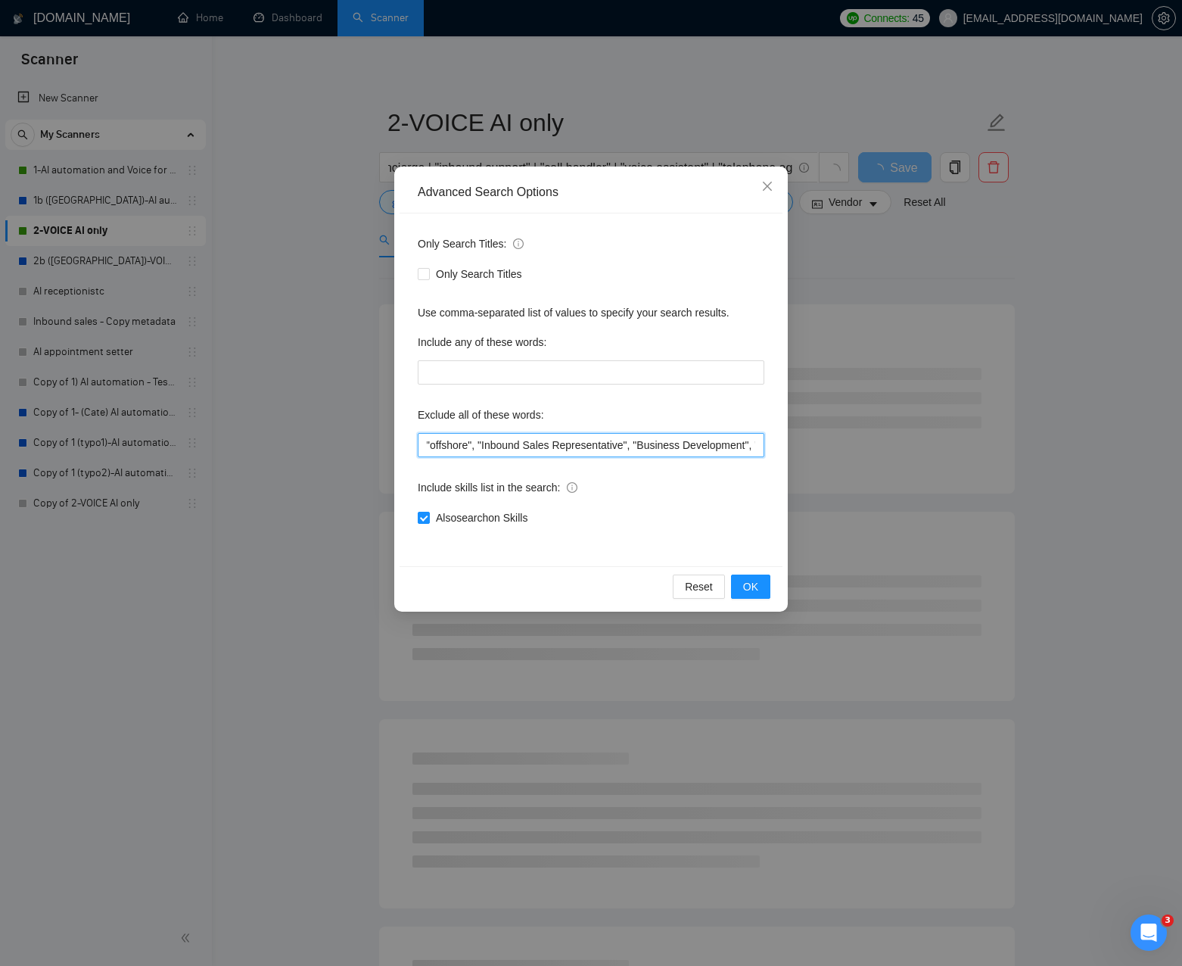
click at [578, 450] on input ""offshore", "Inbound Sales Representative", "Business Development", "Social Med…" at bounding box center [591, 445] width 347 height 24
click at [751, 587] on span "OK" at bounding box center [750, 586] width 15 height 17
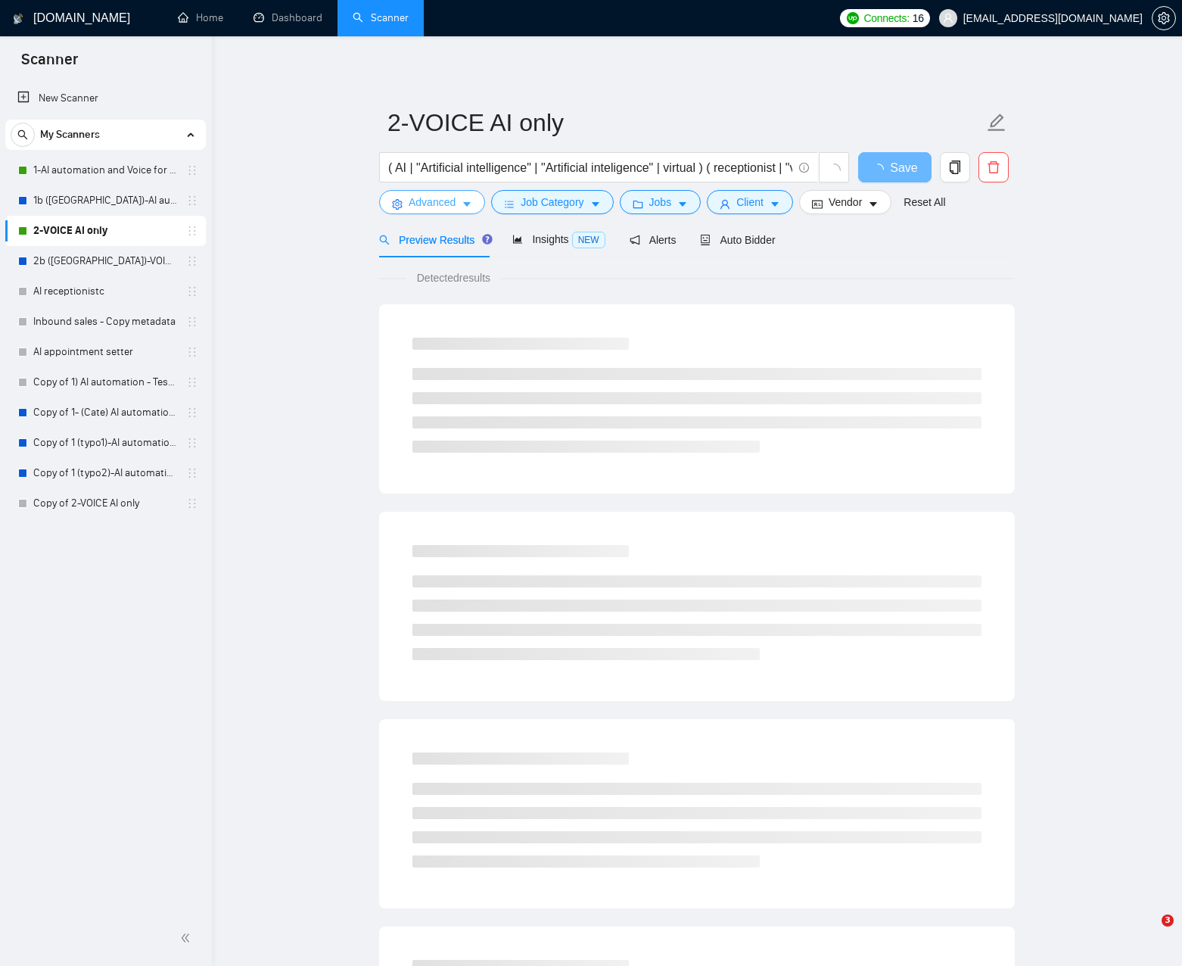
click at [450, 203] on span "Advanced" at bounding box center [432, 202] width 47 height 17
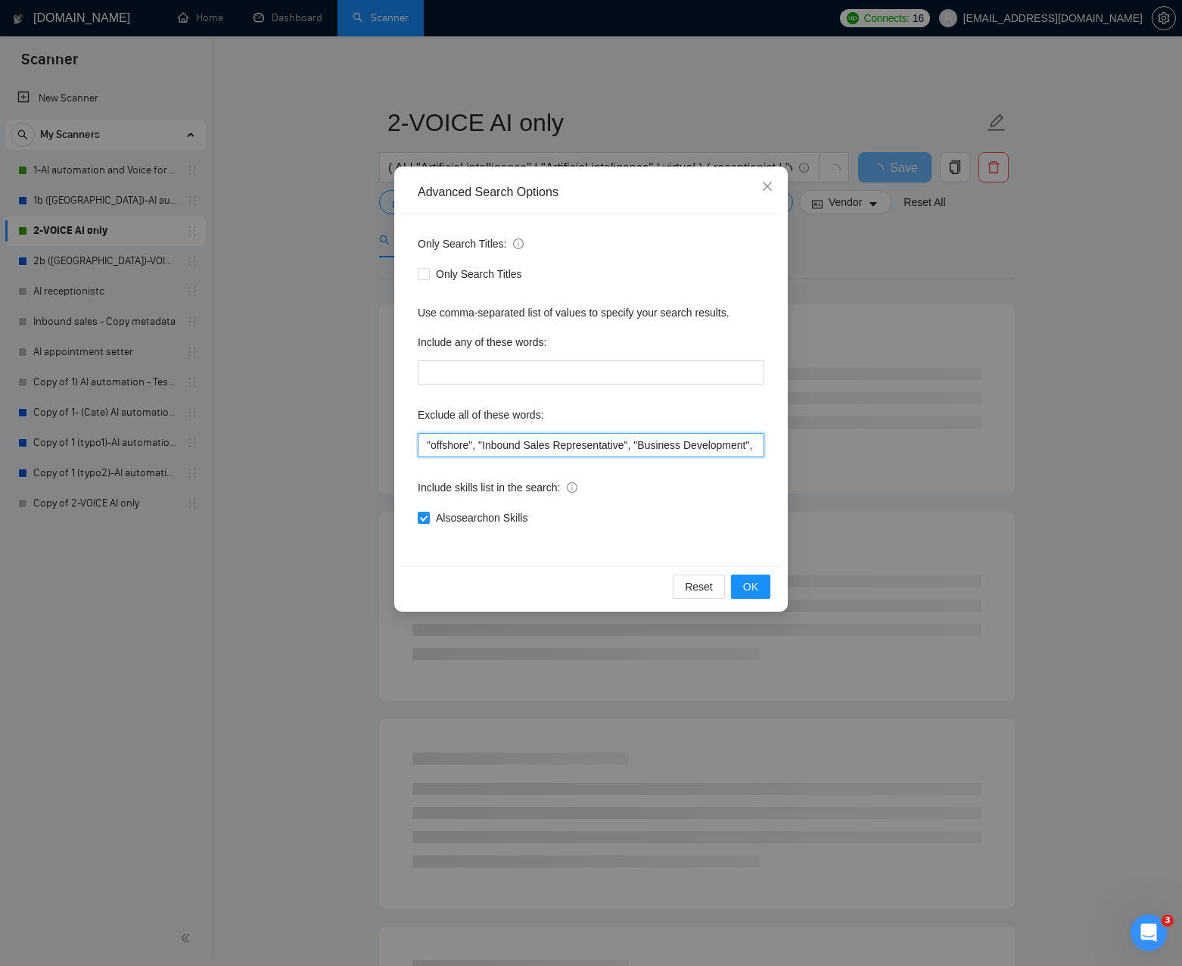
click at [606, 449] on input ""offshore", "Inbound Sales Representative", "Business Development", "Social Med…" at bounding box center [591, 445] width 347 height 24
click at [754, 437] on input ""offshore", "Inbound Sales Representative", "Business Development", "Social Med…" at bounding box center [591, 445] width 347 height 24
click at [744, 446] on input ""offshore", "Inbound Sales Representative", "Business Development", "Social Med…" at bounding box center [591, 445] width 347 height 24
paste input ""Marketing agency""
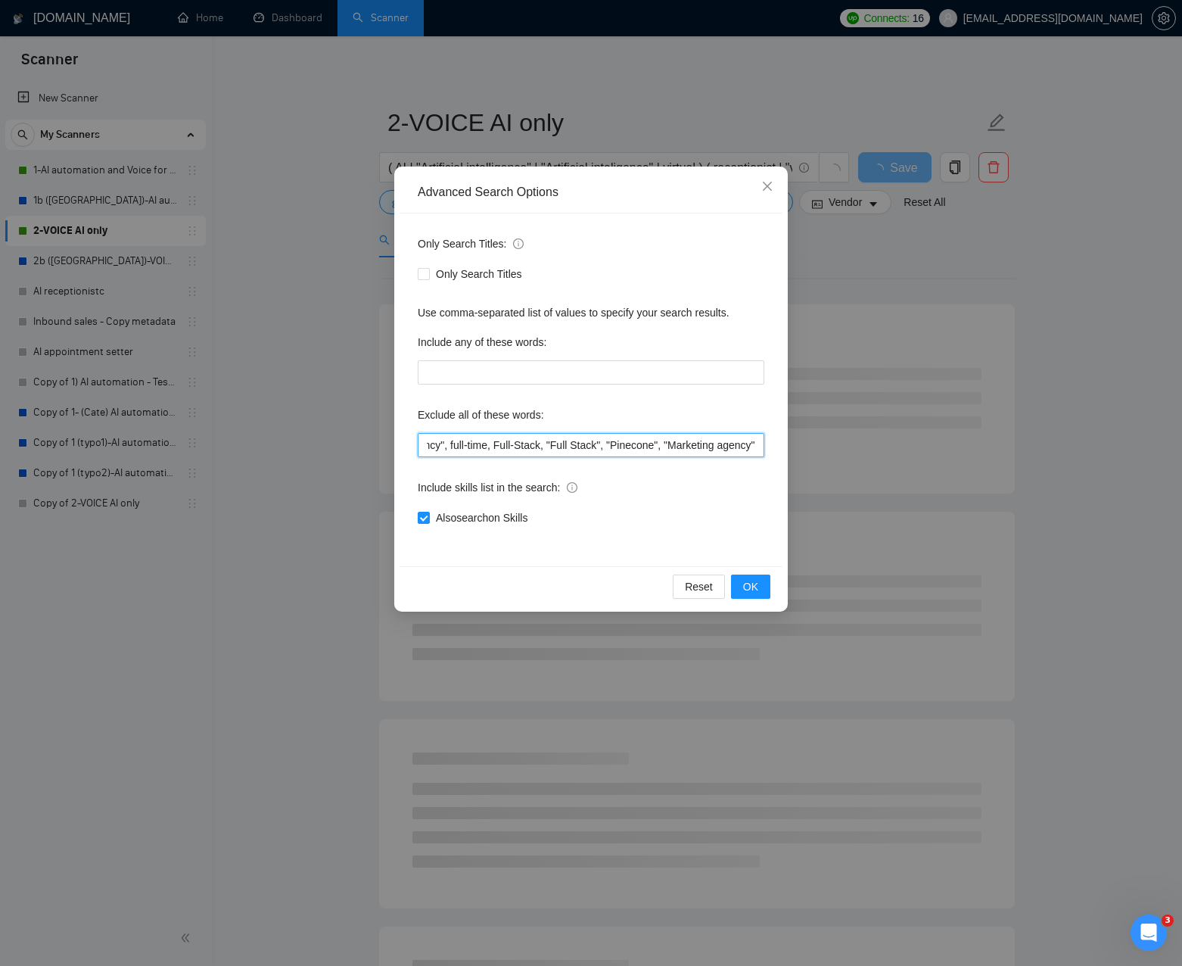
scroll to position [0, 1840]
type input ""offshore", "Inbound Sales Representative", "Business Development", "Social Med…"
click at [754, 583] on span "OK" at bounding box center [750, 586] width 15 height 17
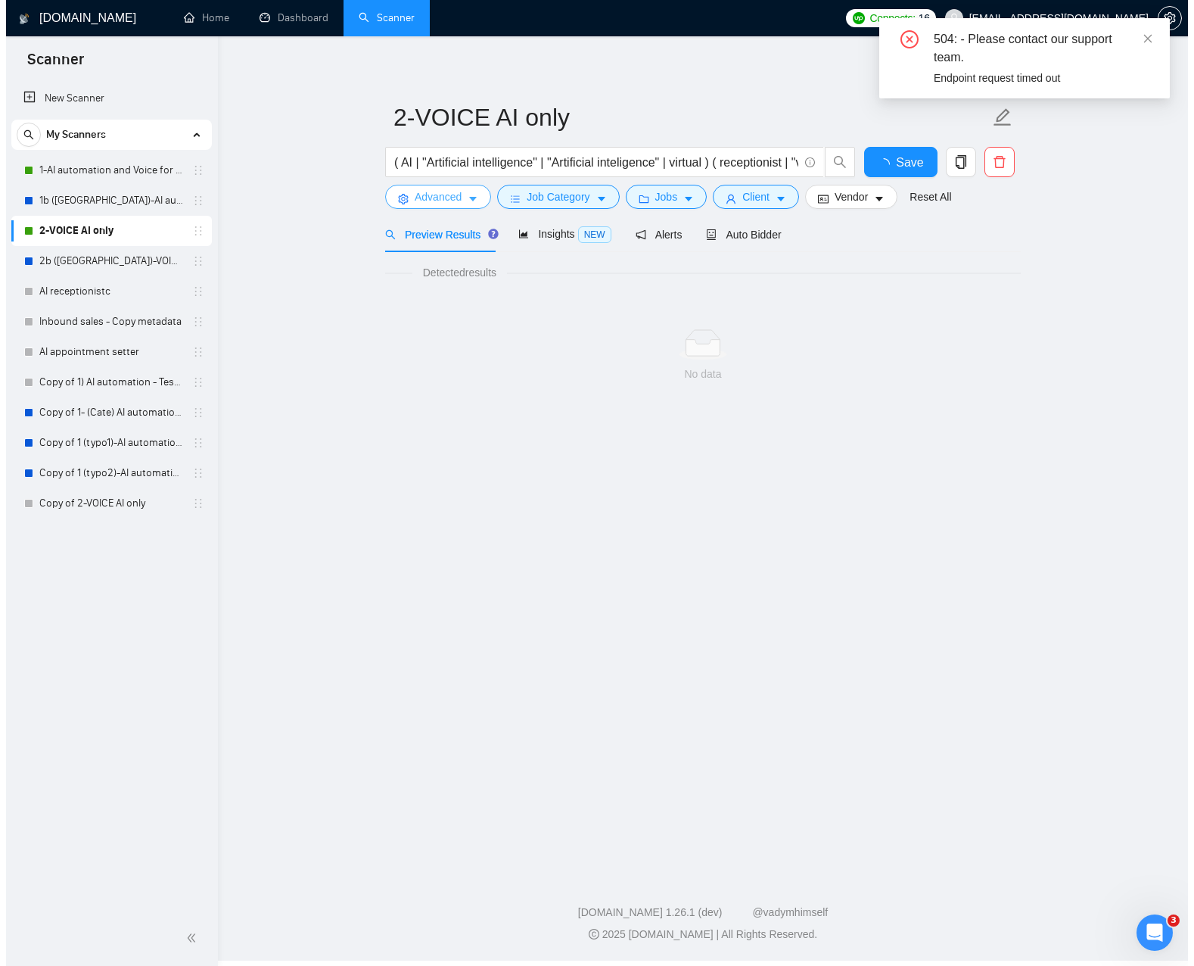
scroll to position [0, 0]
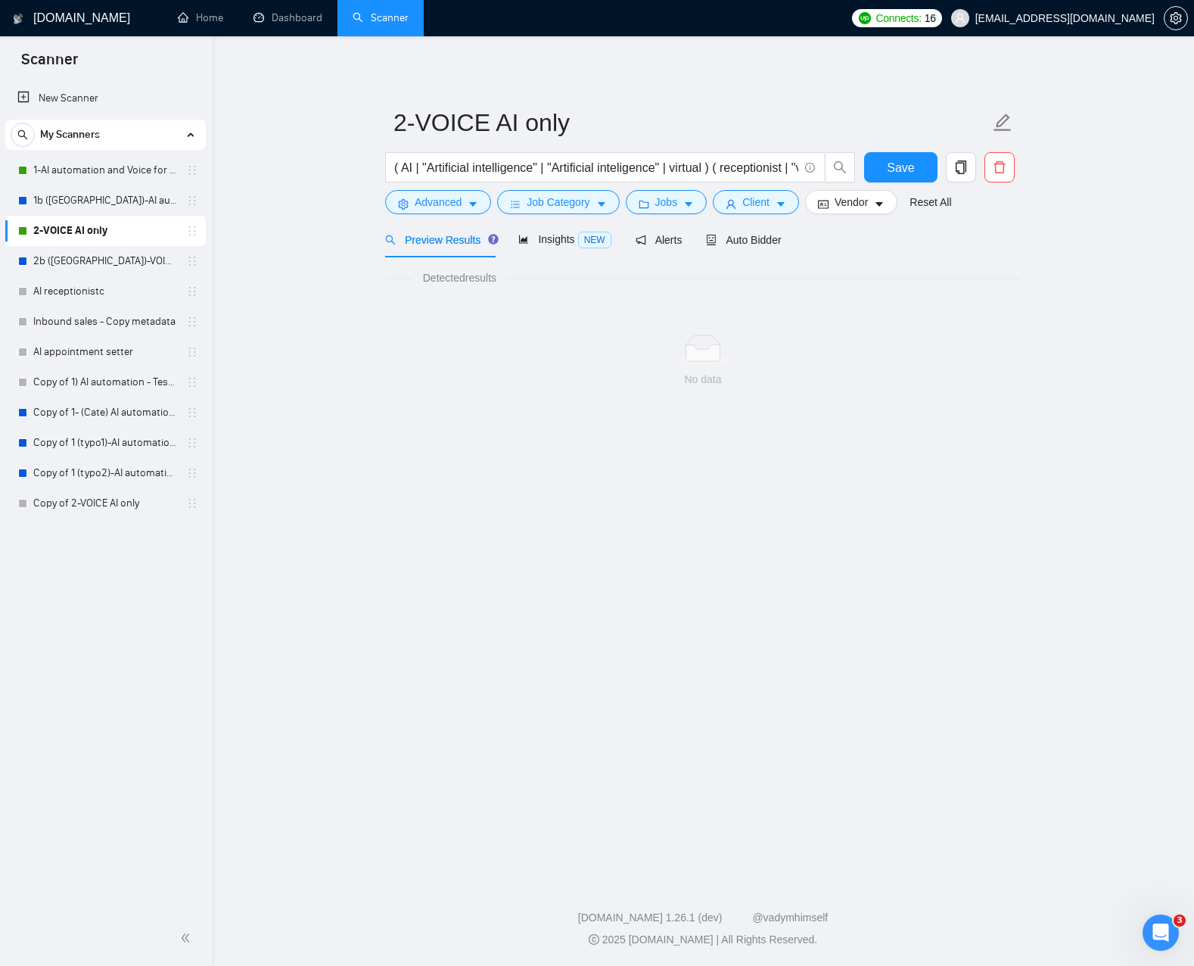
click at [95, 229] on link "2-VOICE AI only" at bounding box center [105, 231] width 144 height 30
click at [559, 167] on input "( AI | "Artificial intelligence" | "Artificial inteligence" | virtual ) ( recep…" at bounding box center [596, 167] width 404 height 19
click at [452, 208] on span "Advanced" at bounding box center [438, 202] width 47 height 17
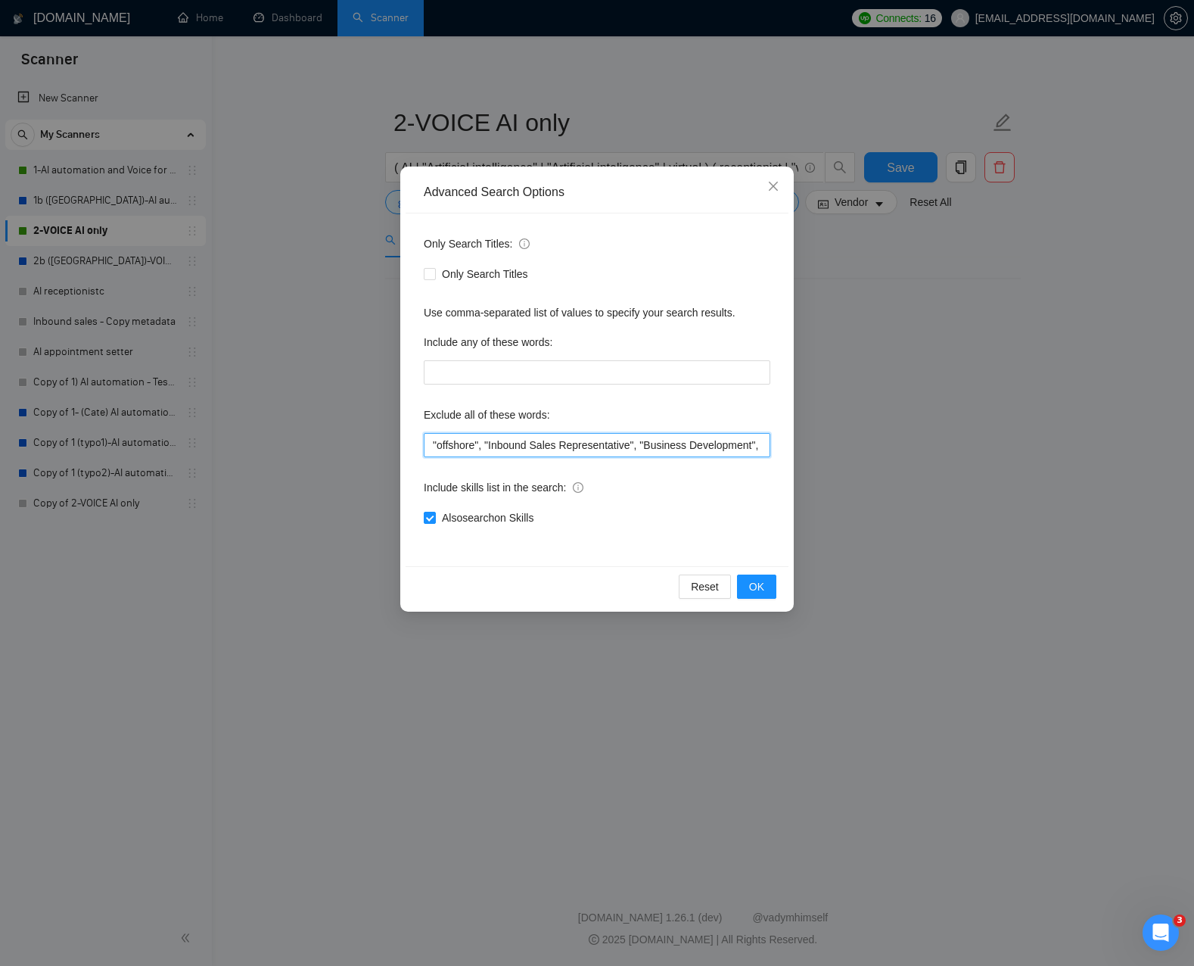
click at [670, 440] on input ""offshore", "Inbound Sales Representative", "Business Development", "Social Med…" at bounding box center [597, 445] width 347 height 24
click at [767, 593] on button "OK" at bounding box center [756, 586] width 39 height 24
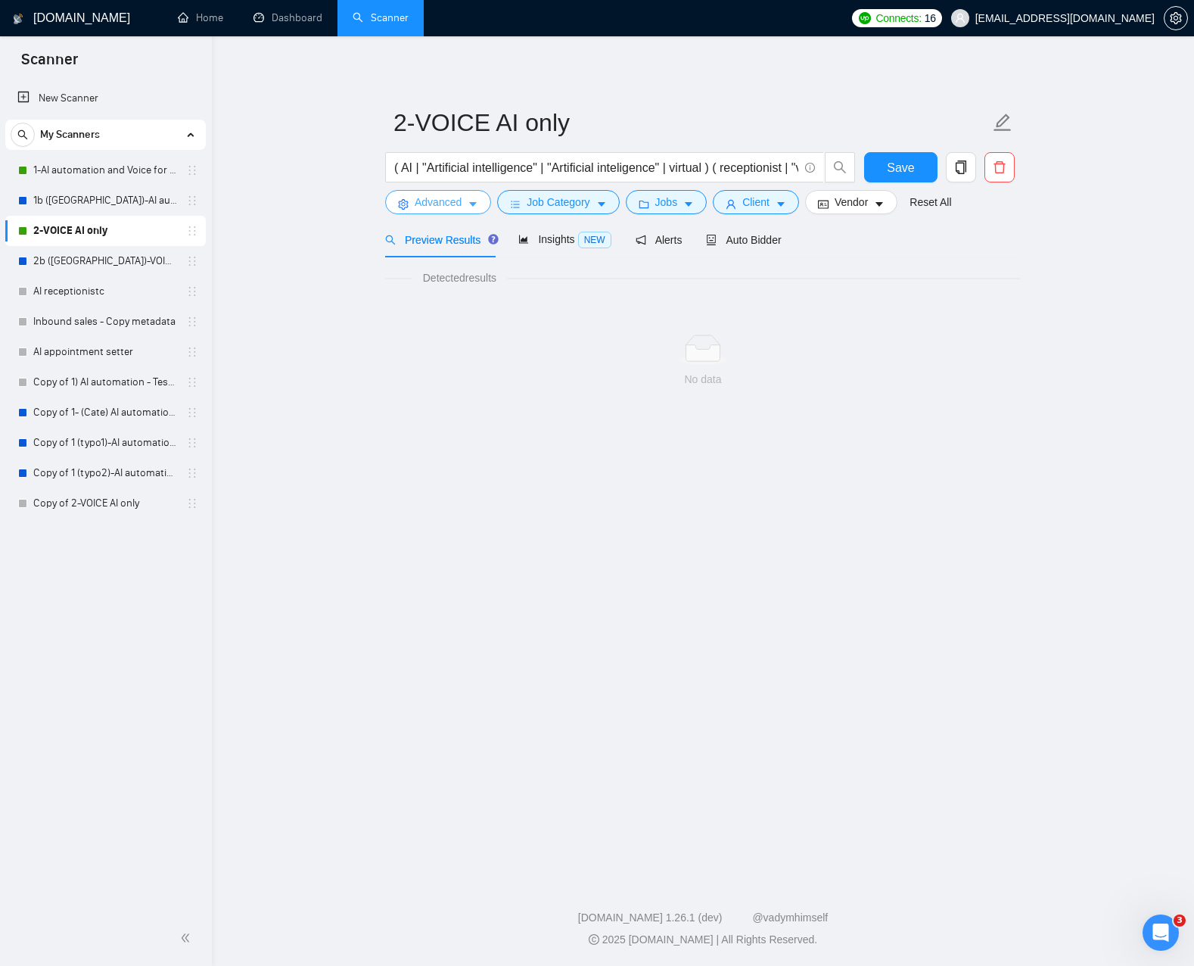
drag, startPoint x: 355, startPoint y: 309, endPoint x: 416, endPoint y: 193, distance: 131.0
click at [361, 292] on main "2-VOICE AI only ( AI | "Artificial intelligence" | "Artificial inteligence" | v…" at bounding box center [703, 455] width 934 height 789
click at [465, 169] on input "( AI | "Artificial intelligence" | "Artificial inteligence" | virtual ) ( recep…" at bounding box center [596, 167] width 404 height 19
drag, startPoint x: 465, startPoint y: 169, endPoint x: 474, endPoint y: 166, distance: 8.6
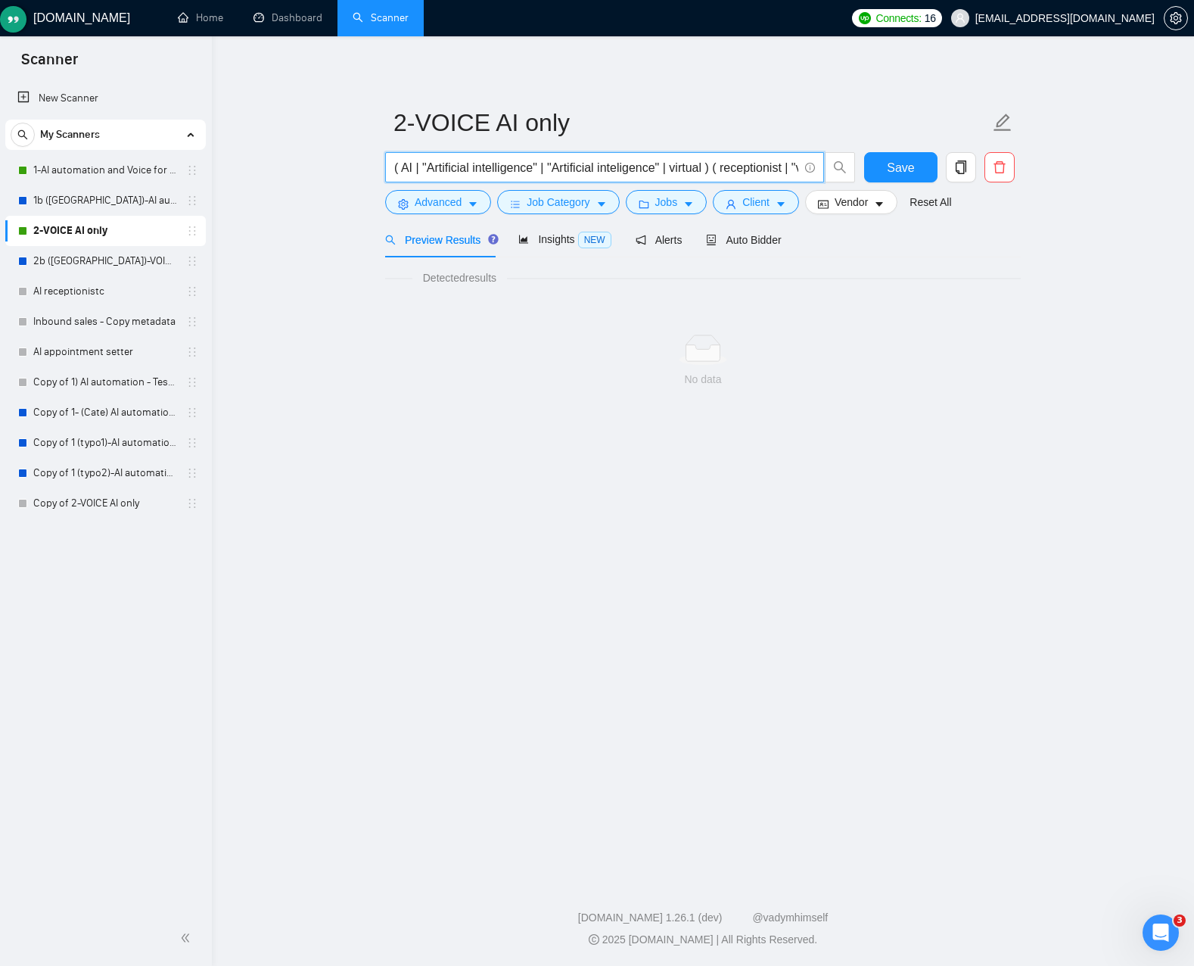
click at [466, 168] on input "( AI | "Artificial intelligence" | "Artificial inteligence" | virtual ) ( recep…" at bounding box center [596, 167] width 404 height 19
click at [511, 166] on input "( AI | "Artificial intelligence" | "Artificial inteligence" | virtual ) ( recep…" at bounding box center [596, 167] width 404 height 19
drag, startPoint x: 511, startPoint y: 166, endPoint x: 442, endPoint y: 168, distance: 68.9
click at [436, 170] on input "( AI | "Artificial intelligence" | "Artificial inteligence" | virtual ) ( recep…" at bounding box center [596, 167] width 404 height 19
click at [487, 160] on input "( AI | "Artificial intelligence" | "Artificial inteligence" | virtual ) ( recep…" at bounding box center [596, 167] width 404 height 19
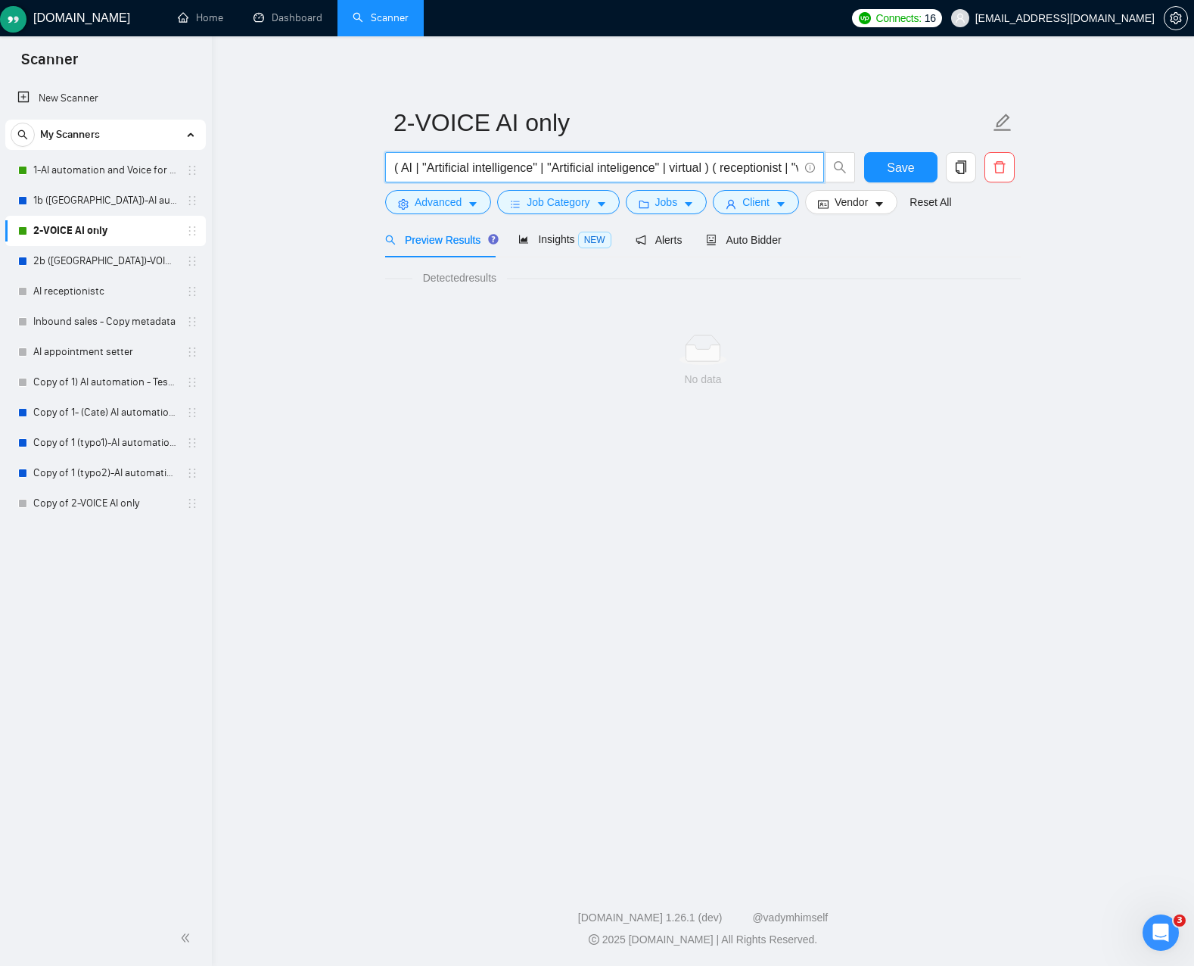
click at [475, 160] on input "( AI | "Artificial intelligence" | "Artificial inteligence" | virtual ) ( recep…" at bounding box center [596, 167] width 404 height 19
click at [888, 166] on span "Save" at bounding box center [900, 167] width 27 height 19
click at [714, 170] on input "( AI | "Artificial intelligence" | "Artificial inteligence" | virtual ) ( recep…" at bounding box center [596, 167] width 404 height 19
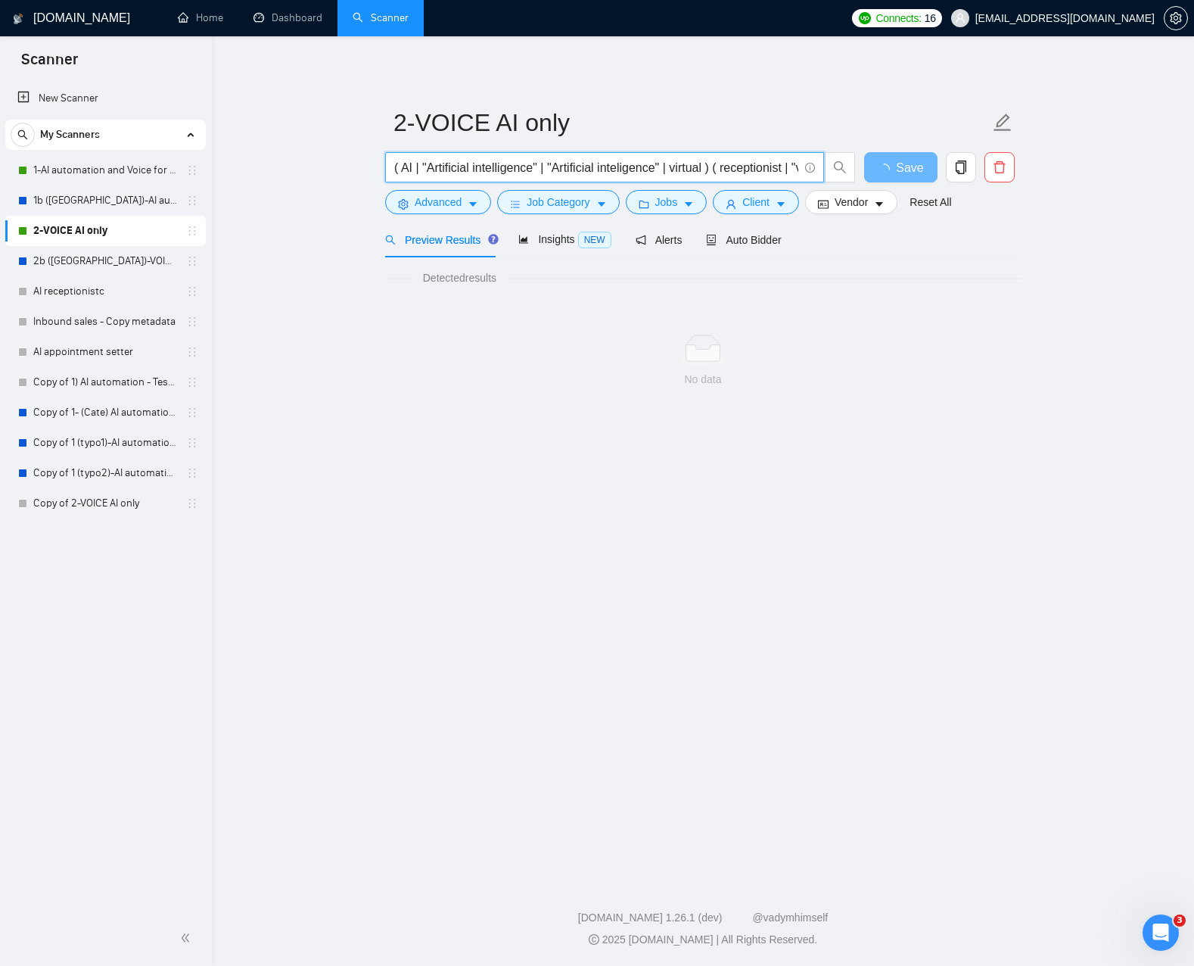
click at [714, 170] on input "( AI | "Artificial intelligence" | "Artificial inteligence" | virtual ) ( recep…" at bounding box center [596, 167] width 404 height 19
click at [73, 260] on link "2b ([GEOGRAPHIC_DATA])-VOICE AI only" at bounding box center [105, 261] width 144 height 30
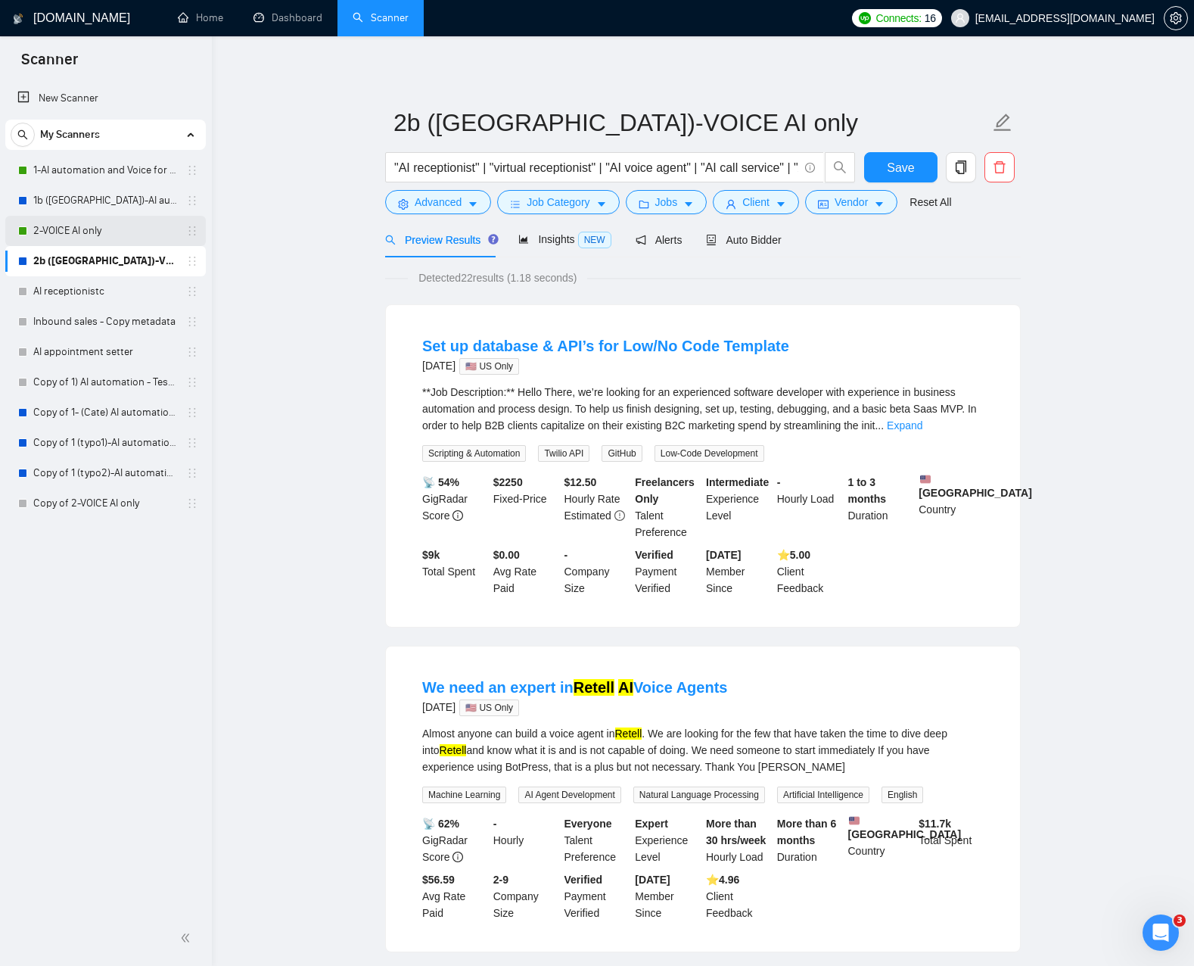
click at [95, 232] on link "2-VOICE AI only" at bounding box center [105, 231] width 144 height 30
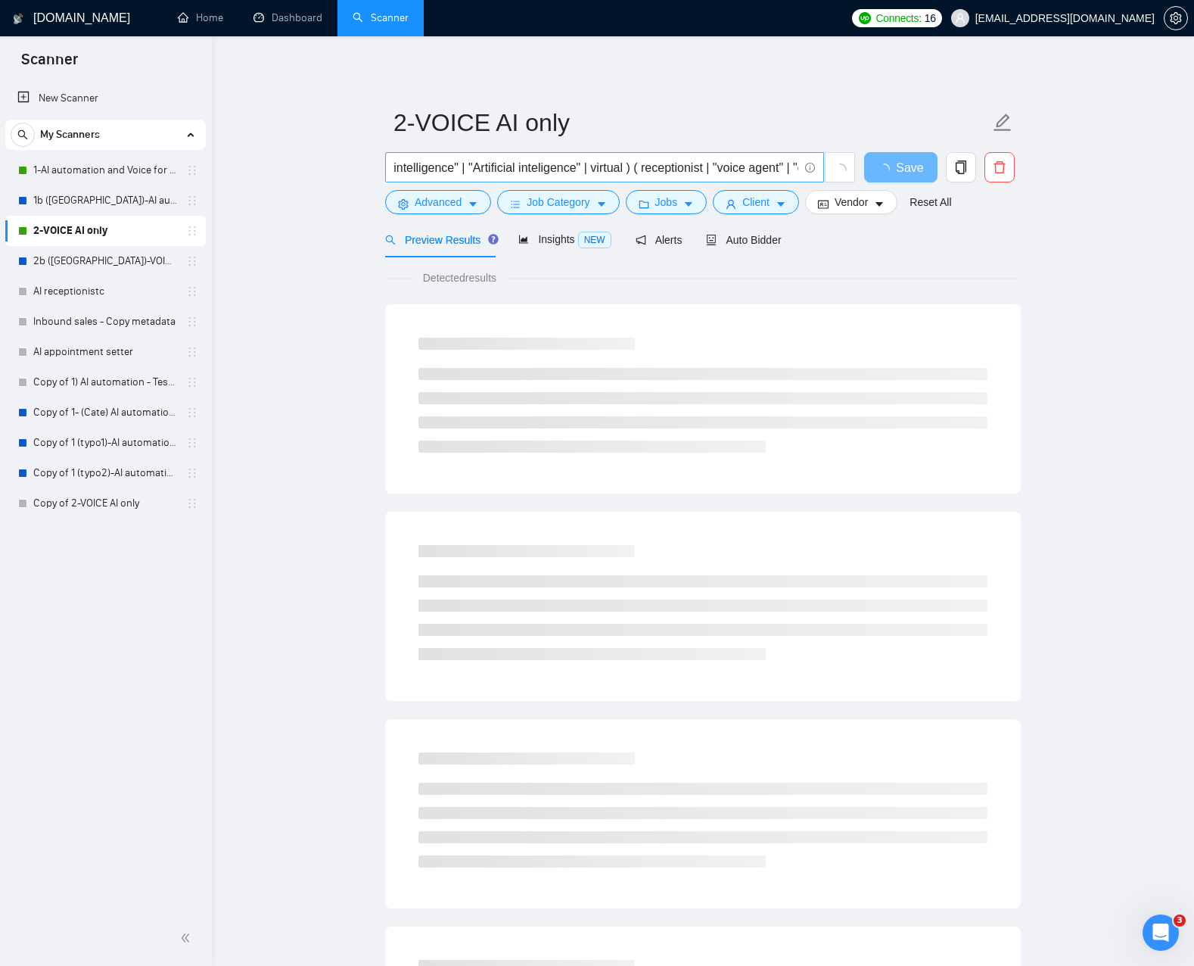
scroll to position [0, 145]
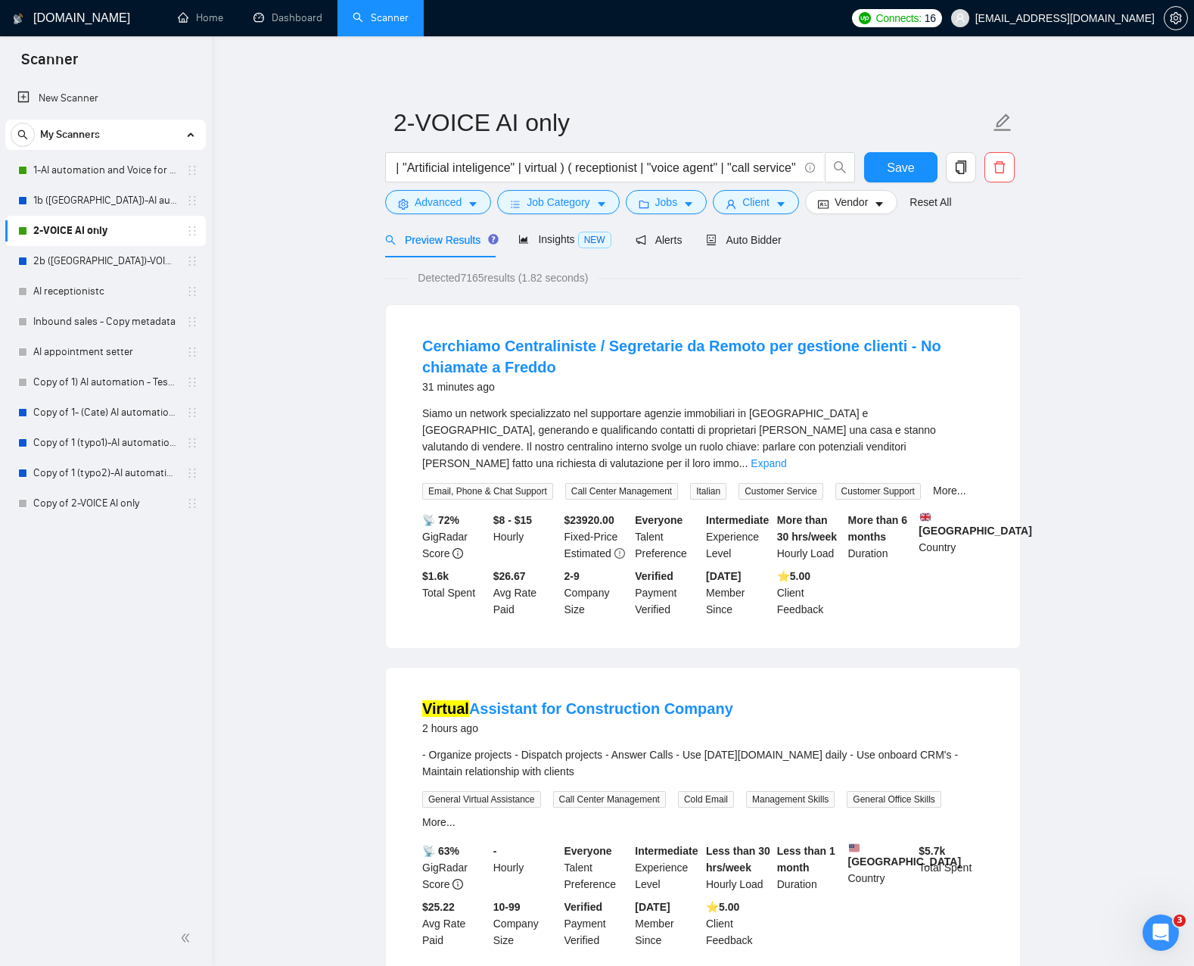
click at [786, 457] on link "Expand" at bounding box center [769, 463] width 36 height 12
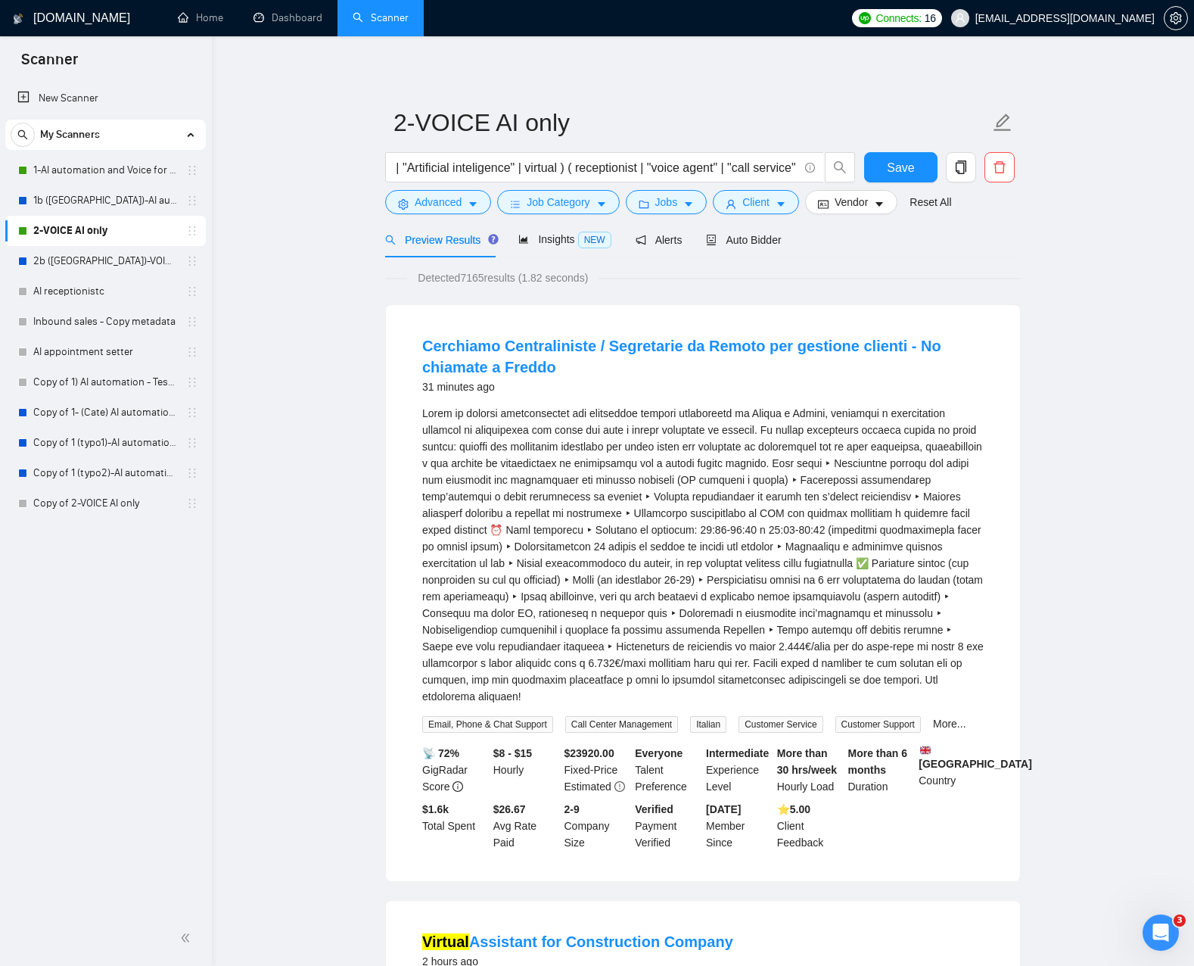
click at [677, 478] on div "Siamo un network specializzato nel supportare agenzie immobiliari in Italia e E…" at bounding box center [703, 555] width 562 height 300
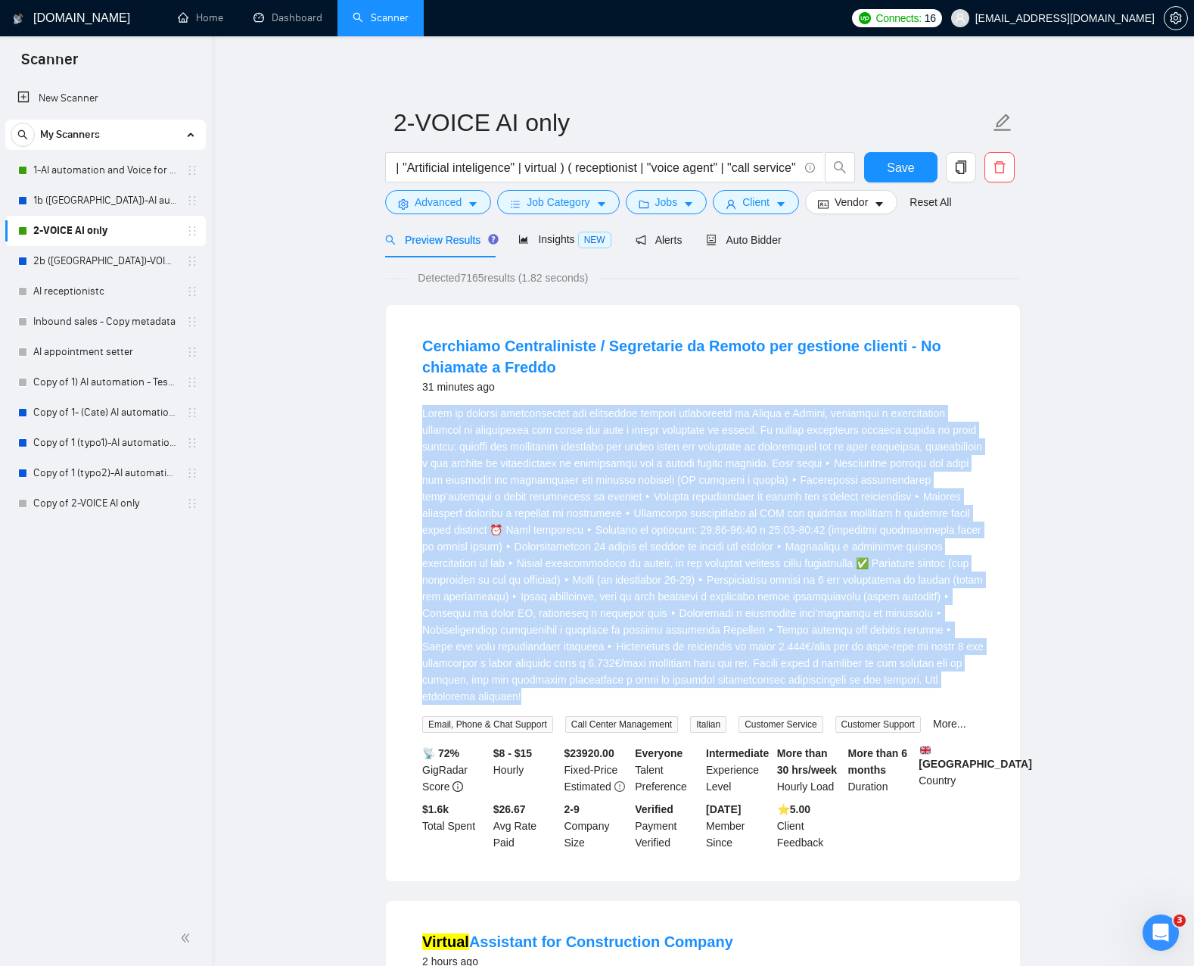
click at [676, 478] on div "Siamo un network specializzato nel supportare agenzie immobiliari in Italia e E…" at bounding box center [703, 555] width 562 height 300
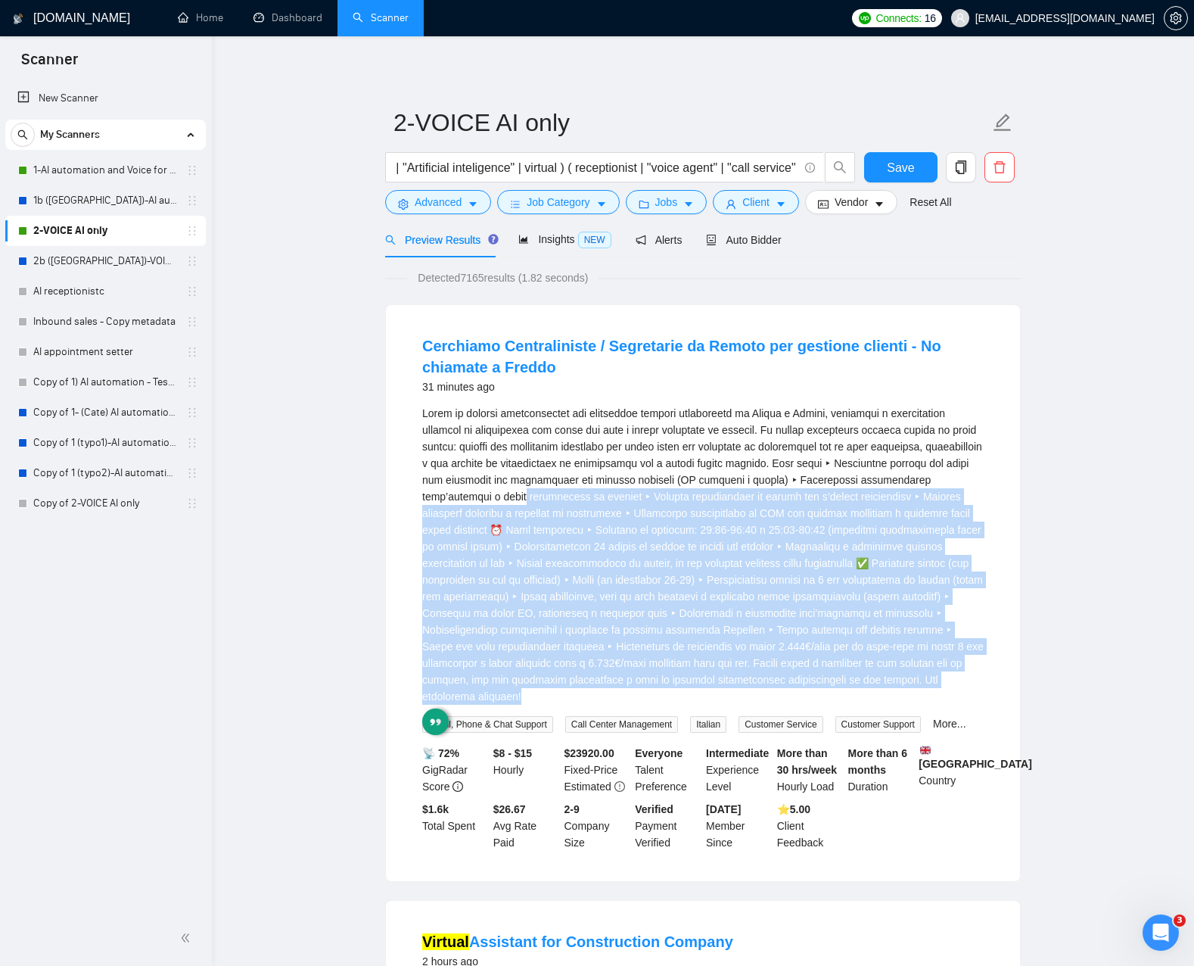
click at [518, 502] on div "Siamo un network specializzato nel supportare agenzie immobiliari in Italia e E…" at bounding box center [703, 555] width 562 height 300
drag, startPoint x: 518, startPoint y: 502, endPoint x: 669, endPoint y: 588, distance: 173.6
click at [661, 679] on div "Siamo un network specializzato nel supportare agenzie immobiliari in Italia e E…" at bounding box center [703, 555] width 562 height 300
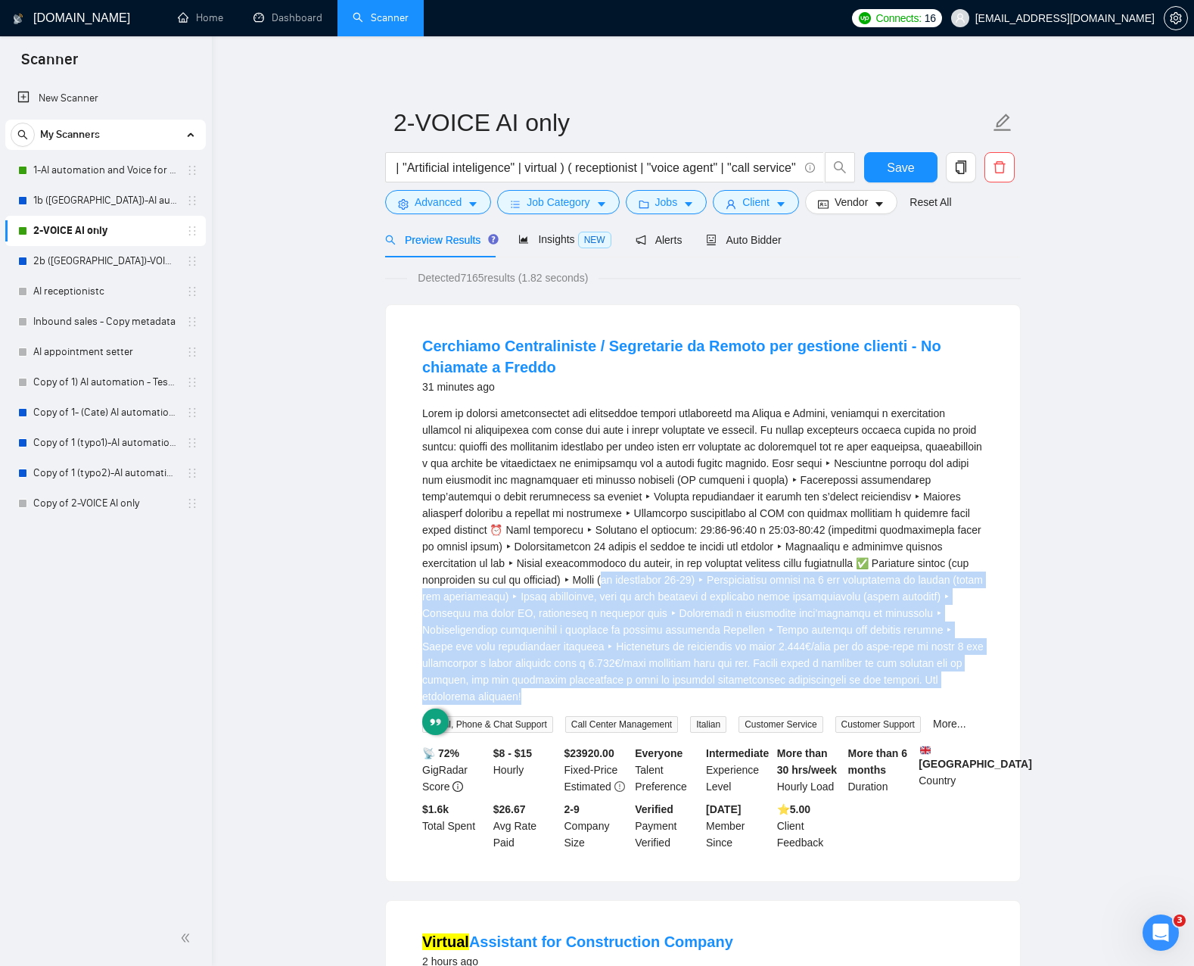
click at [669, 583] on div "Siamo un network specializzato nel supportare agenzie immobiliari in Italia e E…" at bounding box center [703, 555] width 562 height 300
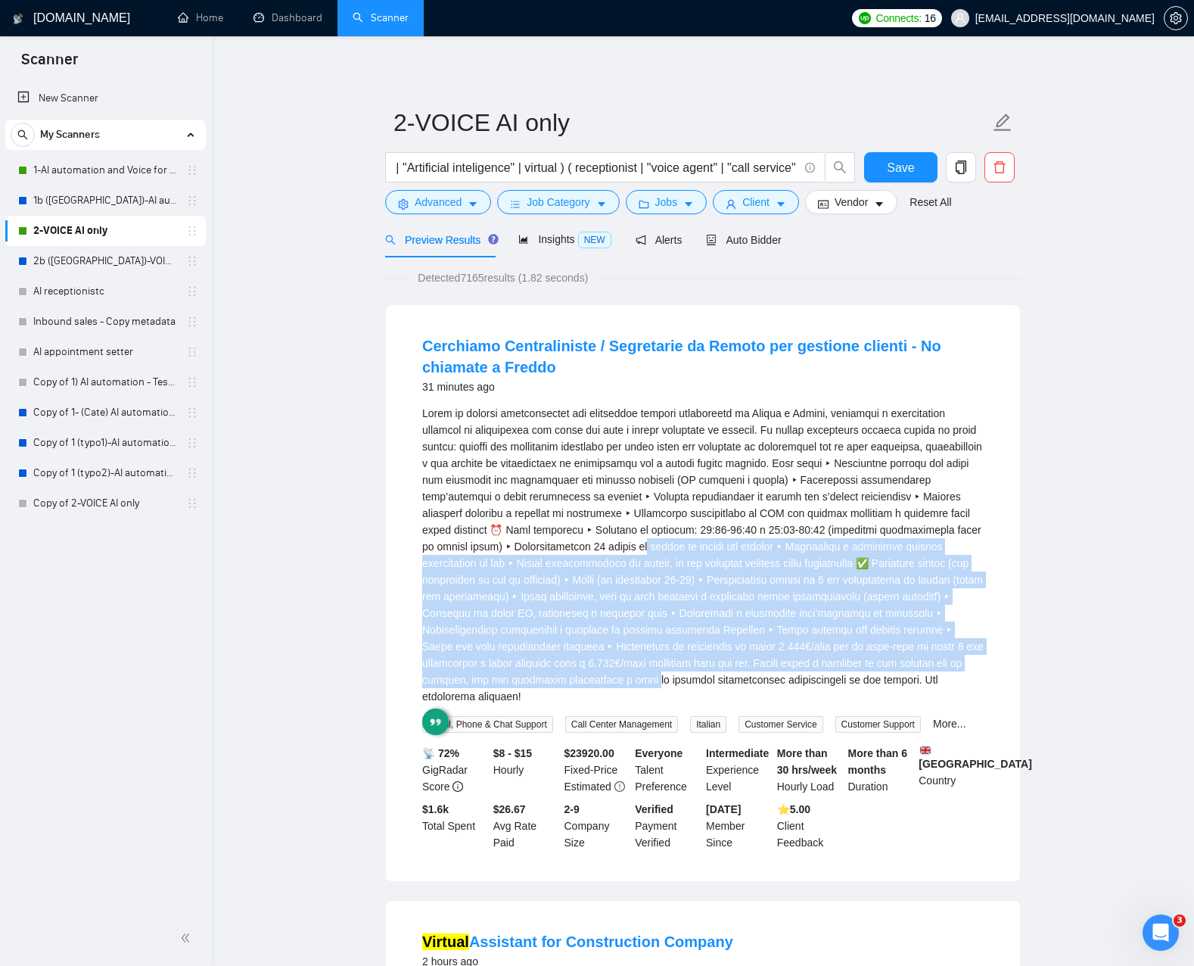
drag, startPoint x: 630, startPoint y: 550, endPoint x: 623, endPoint y: 584, distance: 34.9
click at [653, 645] on div "Siamo un network specializzato nel supportare agenzie immobiliari in Italia e E…" at bounding box center [703, 555] width 562 height 300
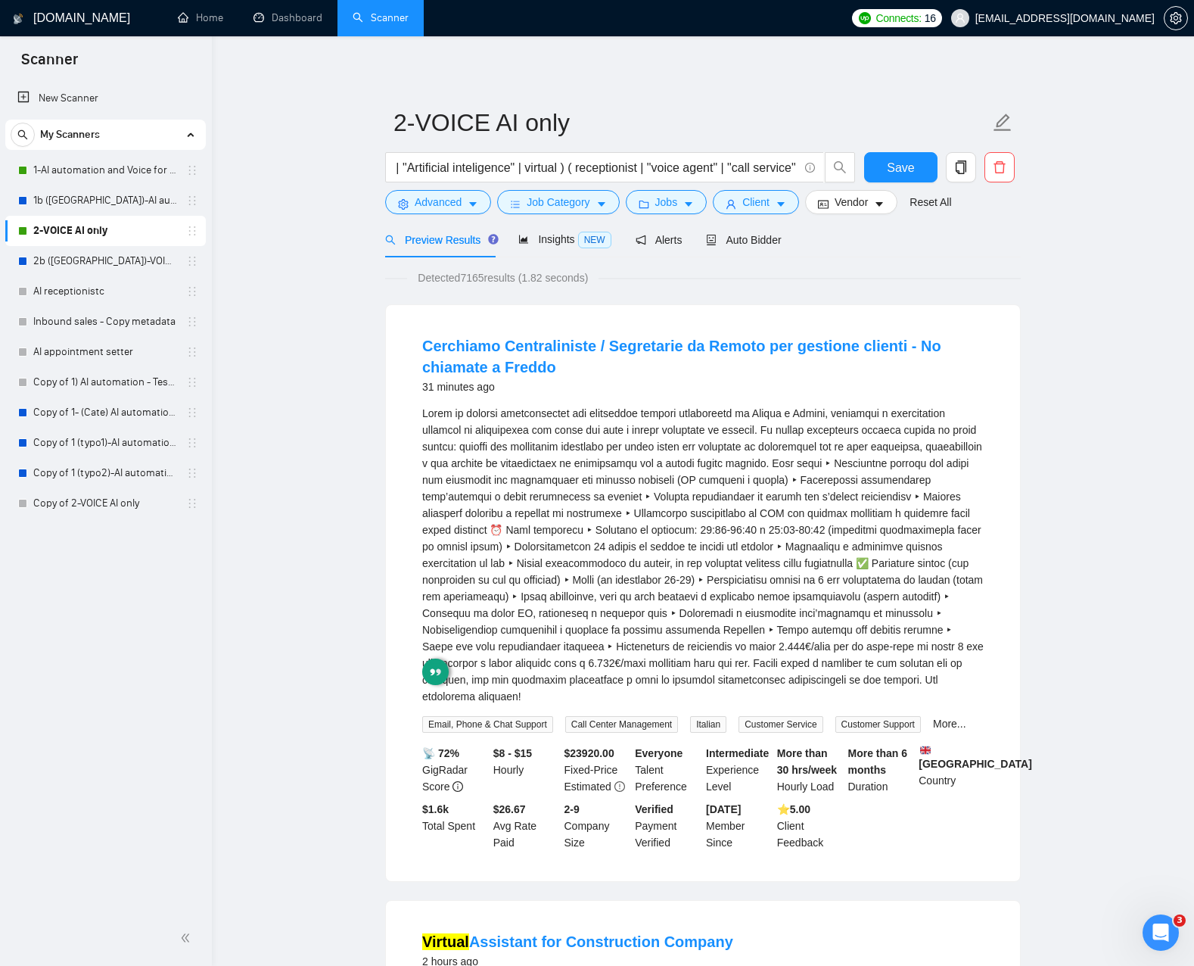
drag, startPoint x: 597, startPoint y: 524, endPoint x: 574, endPoint y: 518, distance: 23.5
click at [597, 524] on div "Siamo un network specializzato nel supportare agenzie immobiliari in Italia e E…" at bounding box center [703, 555] width 562 height 300
drag, startPoint x: 586, startPoint y: 166, endPoint x: 437, endPoint y: 166, distance: 149.1
click at [397, 166] on input "( AI | "Artificial intelligence" | "Artificial inteligence" | virtual ) ( recep…" at bounding box center [596, 167] width 404 height 19
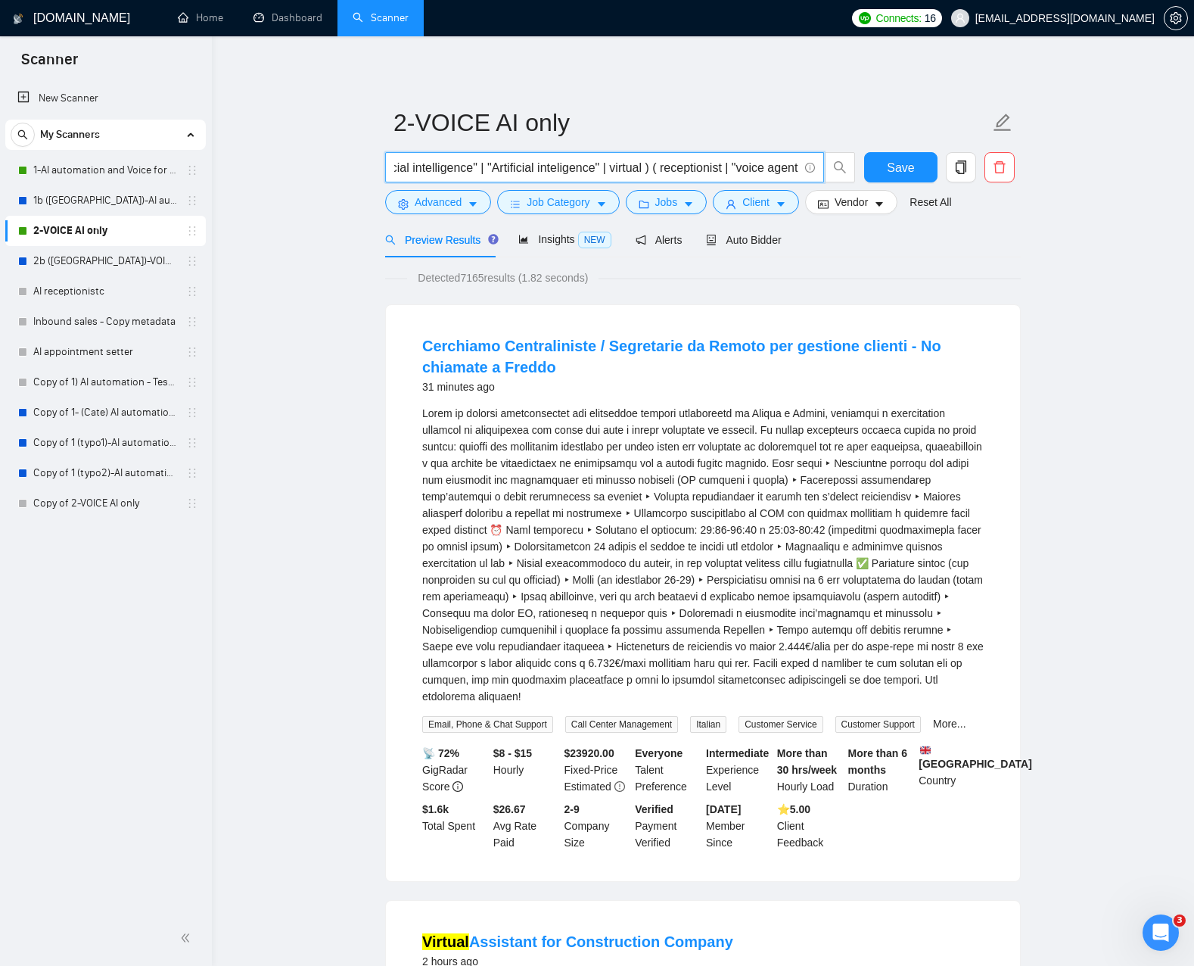
scroll to position [0, 0]
click at [485, 166] on input "( AI | "Artificial intelligence" | "Artificial inteligence" | virtual ) ( recep…" at bounding box center [596, 167] width 404 height 19
click at [516, 165] on input "( AI | "Artificial intelligence" | "Artificial inteligence" | virtual ) ( recep…" at bounding box center [596, 167] width 404 height 19
drag, startPoint x: 516, startPoint y: 165, endPoint x: 372, endPoint y: 163, distance: 144.6
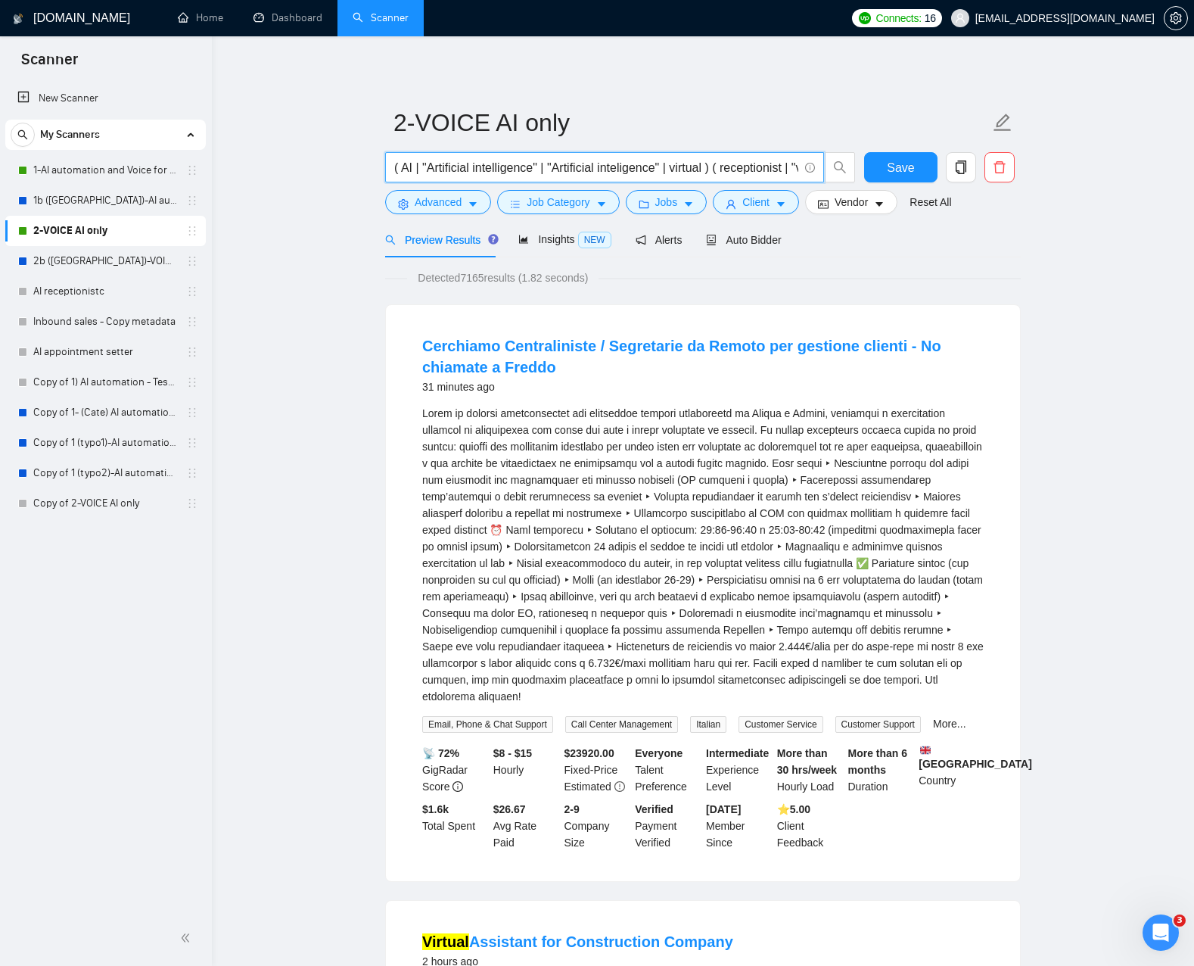
click at [603, 161] on input "( AI | "Artificial intelligence" | "Artificial inteligence" | virtual ) ( recep…" at bounding box center [596, 167] width 404 height 19
drag, startPoint x: 603, startPoint y: 161, endPoint x: 696, endPoint y: 168, distance: 93.3
click at [698, 167] on input "( AI | "Artificial intelligence" | "Artificial inteligence" | virtual ) ( recep…" at bounding box center [596, 167] width 404 height 19
click at [686, 170] on input "( AI | "Artificial intelligence" | "Artificial inteligence" | virtual ) ( recep…" at bounding box center [596, 167] width 404 height 19
drag, startPoint x: 464, startPoint y: 195, endPoint x: 465, endPoint y: 216, distance: 21.2
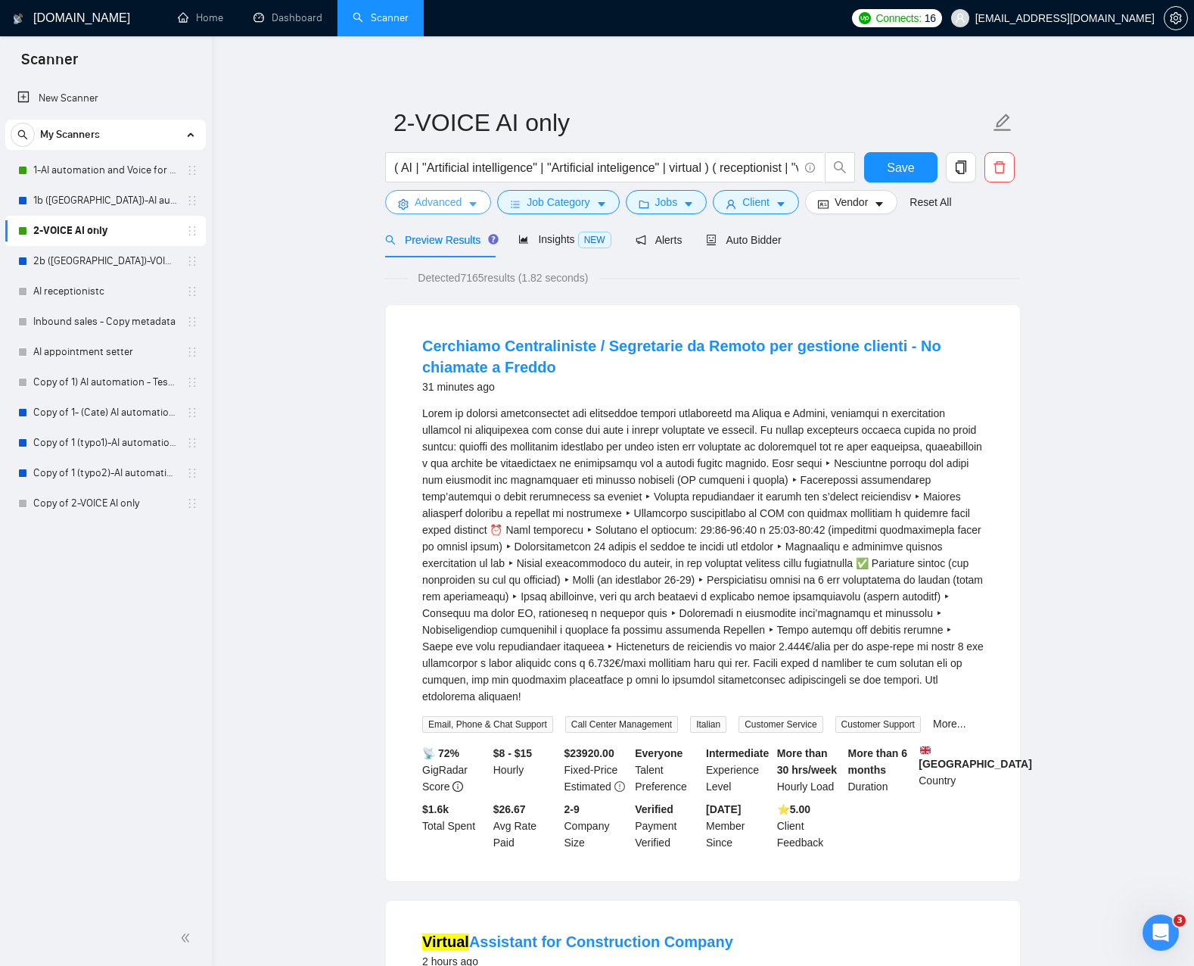
click at [464, 195] on button "Advanced" at bounding box center [438, 202] width 106 height 24
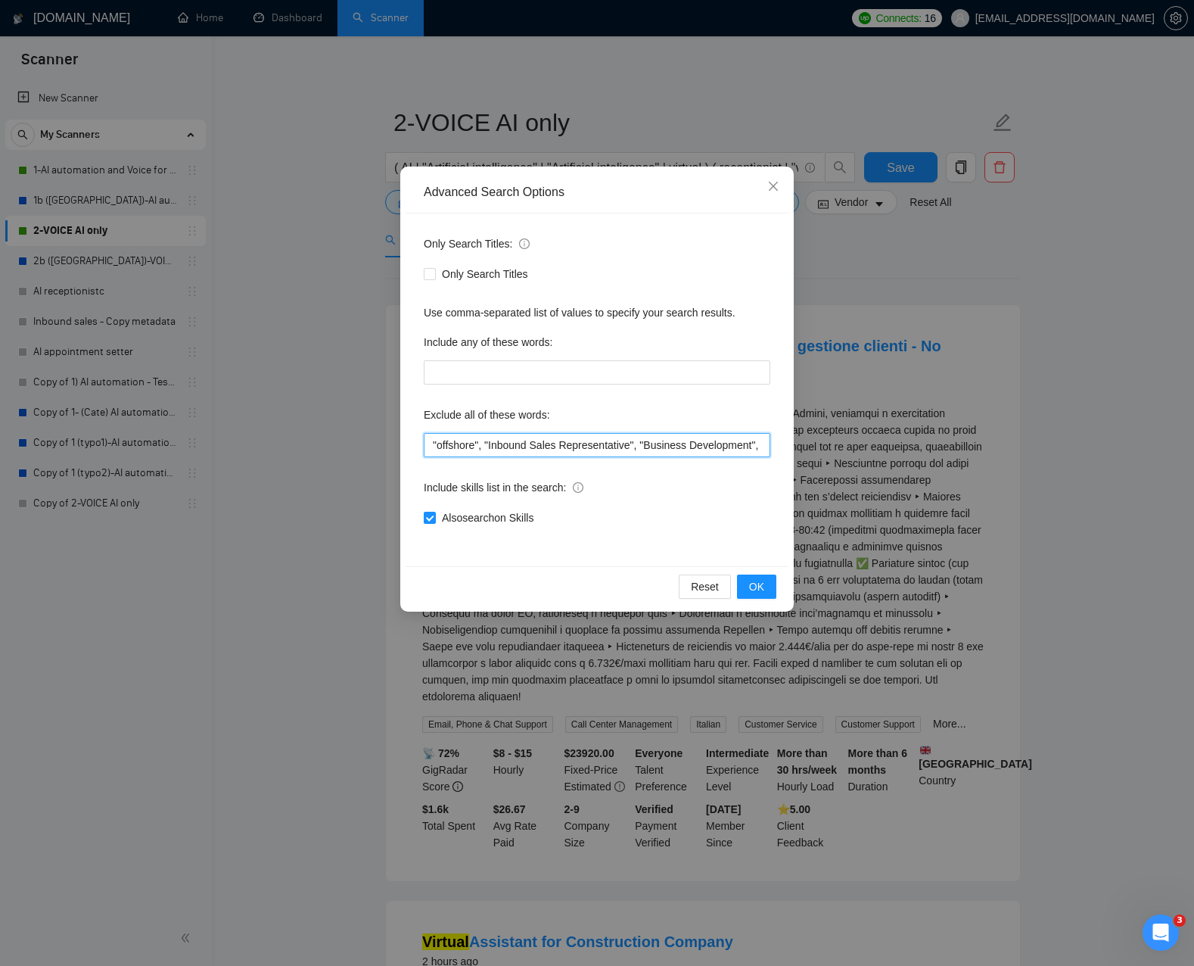
click at [576, 444] on input ""offshore", "Inbound Sales Representative", "Business Development", "Social Med…" at bounding box center [597, 445] width 347 height 24
paste input "Compenso"
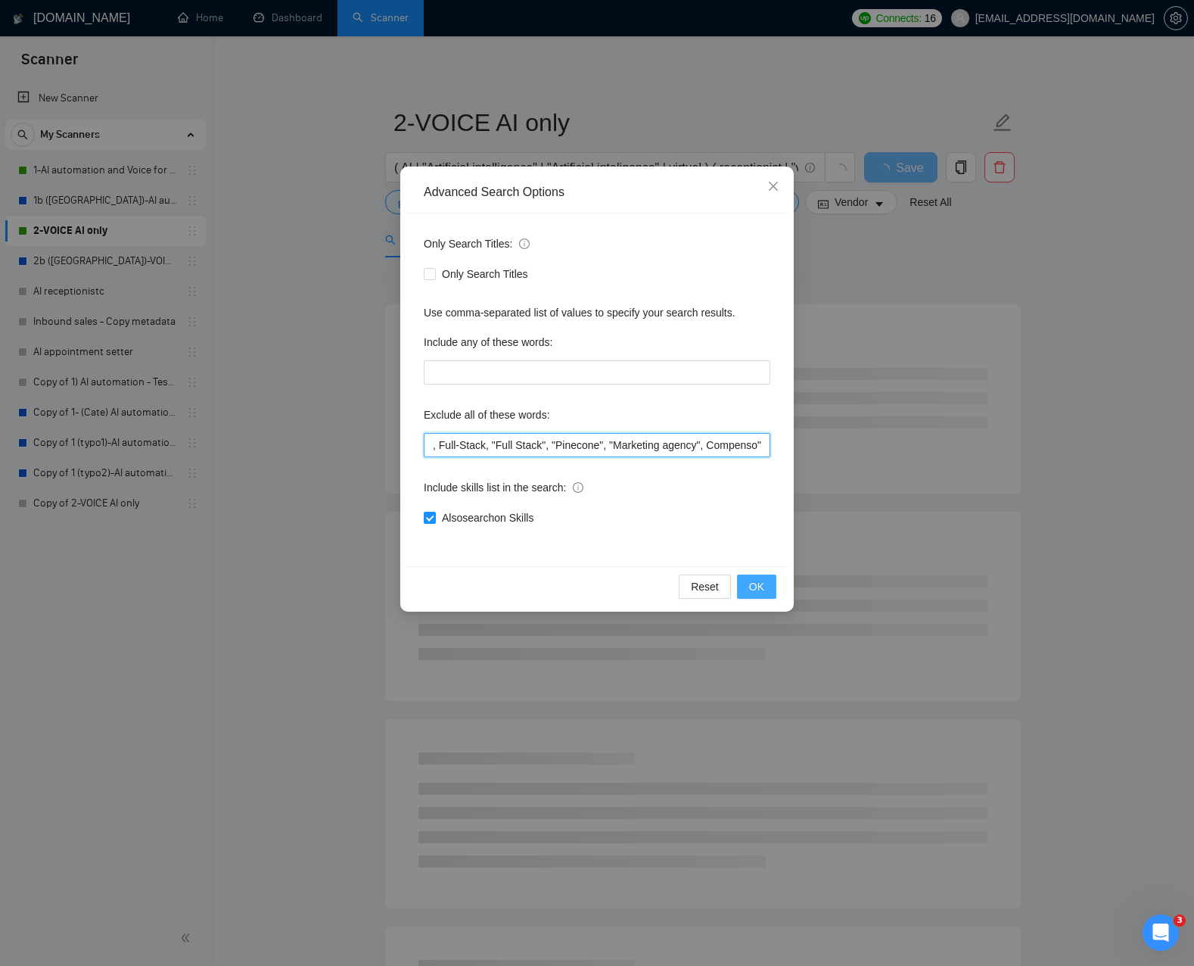
type input ""offshore", "Inbound Sales Representative", "Business Development", "Social Med…"
click at [755, 585] on span "OK" at bounding box center [756, 586] width 15 height 17
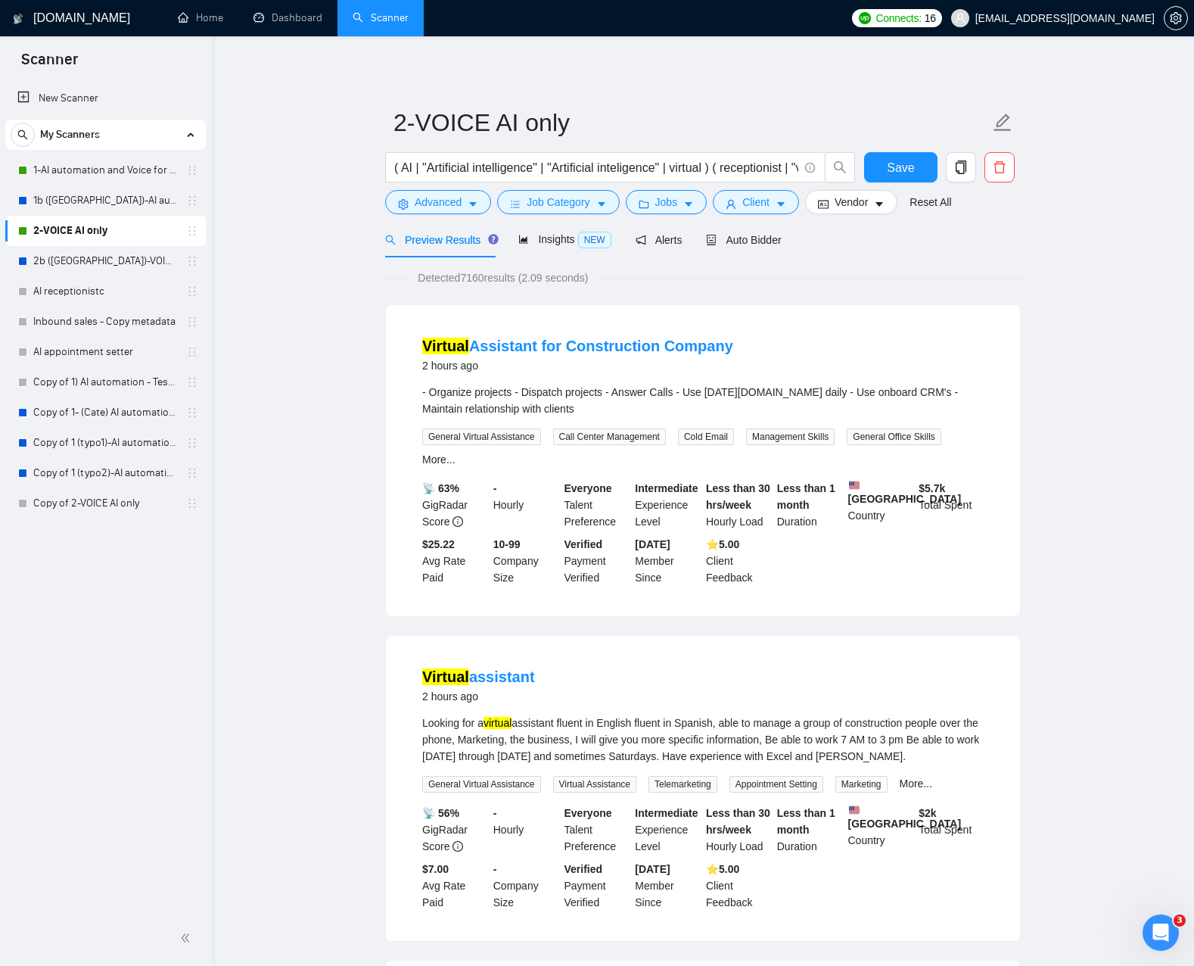
click at [453, 390] on div "- Organize projects - Dispatch projects - Answer Calls - Use Monday.com daily -…" at bounding box center [703, 400] width 562 height 33
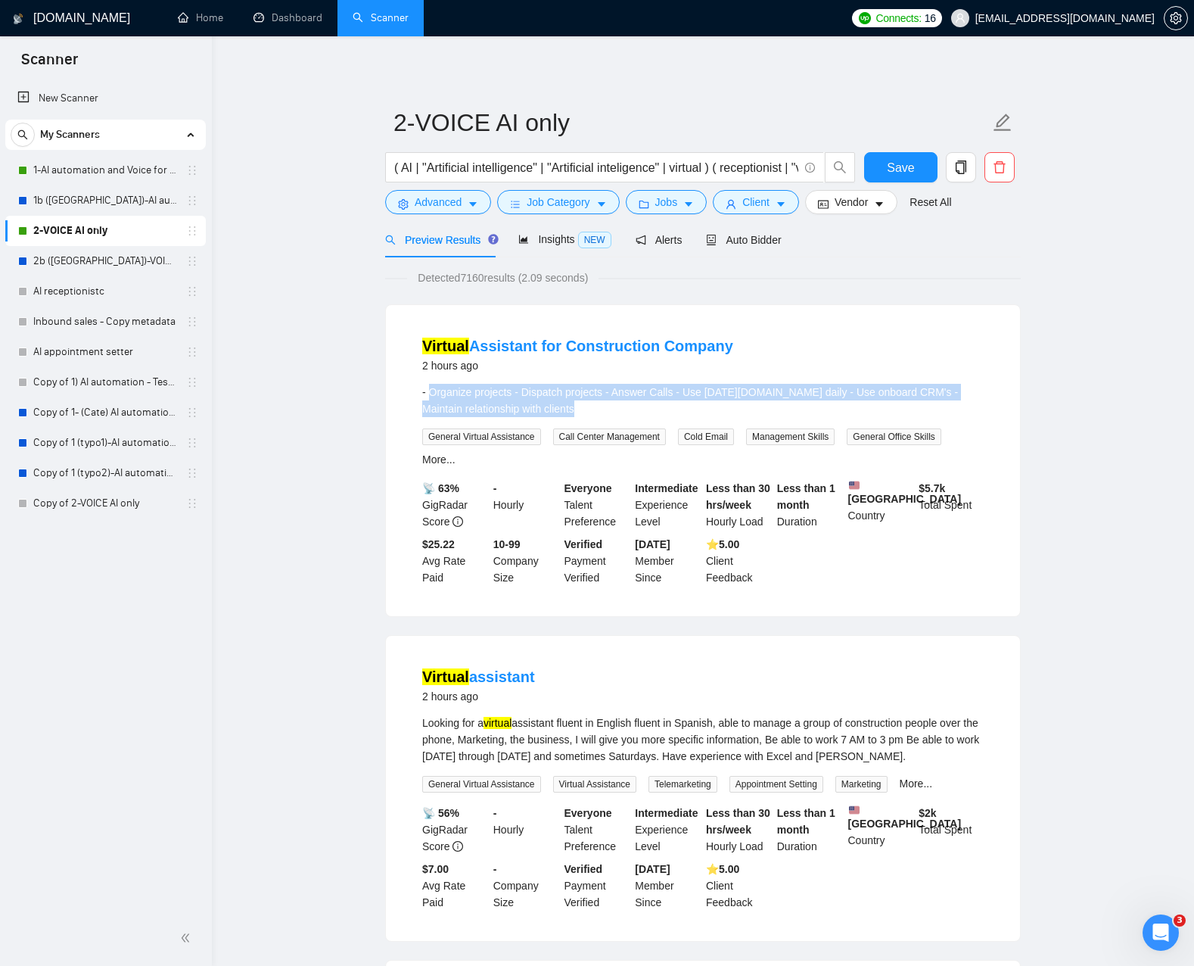
drag, startPoint x: 454, startPoint y: 390, endPoint x: 682, endPoint y: 407, distance: 228.4
click at [695, 410] on div "- Organize projects - Dispatch projects - Answer Calls - Use Monday.com daily -…" at bounding box center [703, 400] width 562 height 33
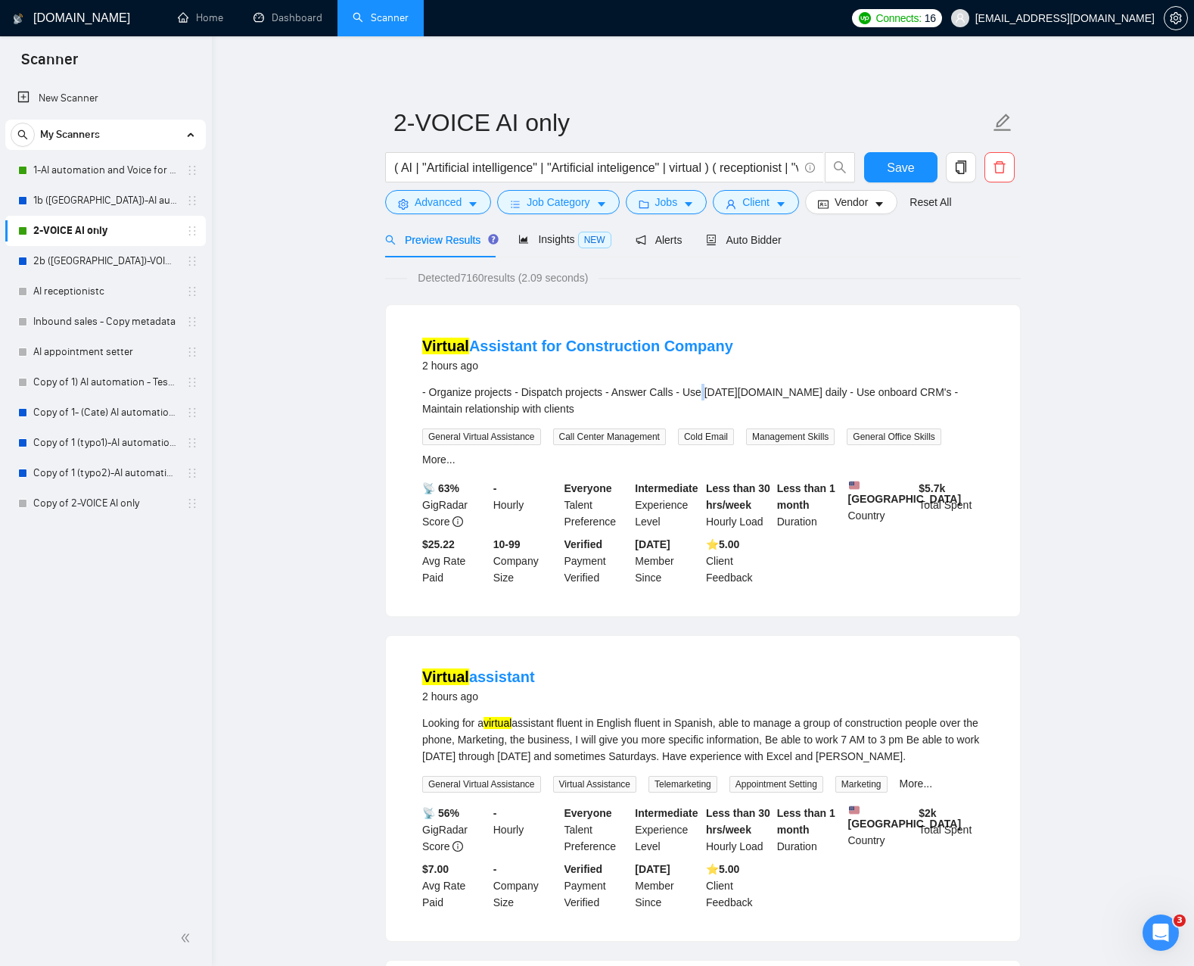
drag, startPoint x: 717, startPoint y: 390, endPoint x: 735, endPoint y: 390, distance: 18.2
click at [716, 390] on div "- Organize projects - Dispatch projects - Answer Calls - Use Monday.com daily -…" at bounding box center [703, 400] width 562 height 33
click at [738, 390] on div "- Organize projects - Dispatch projects - Answer Calls - Use Monday.com daily -…" at bounding box center [703, 400] width 562 height 33
drag, startPoint x: 739, startPoint y: 389, endPoint x: 839, endPoint y: 407, distance: 101.5
click at [849, 407] on div "- Organize projects - Dispatch projects - Answer Calls - Use Monday.com daily -…" at bounding box center [703, 400] width 562 height 33
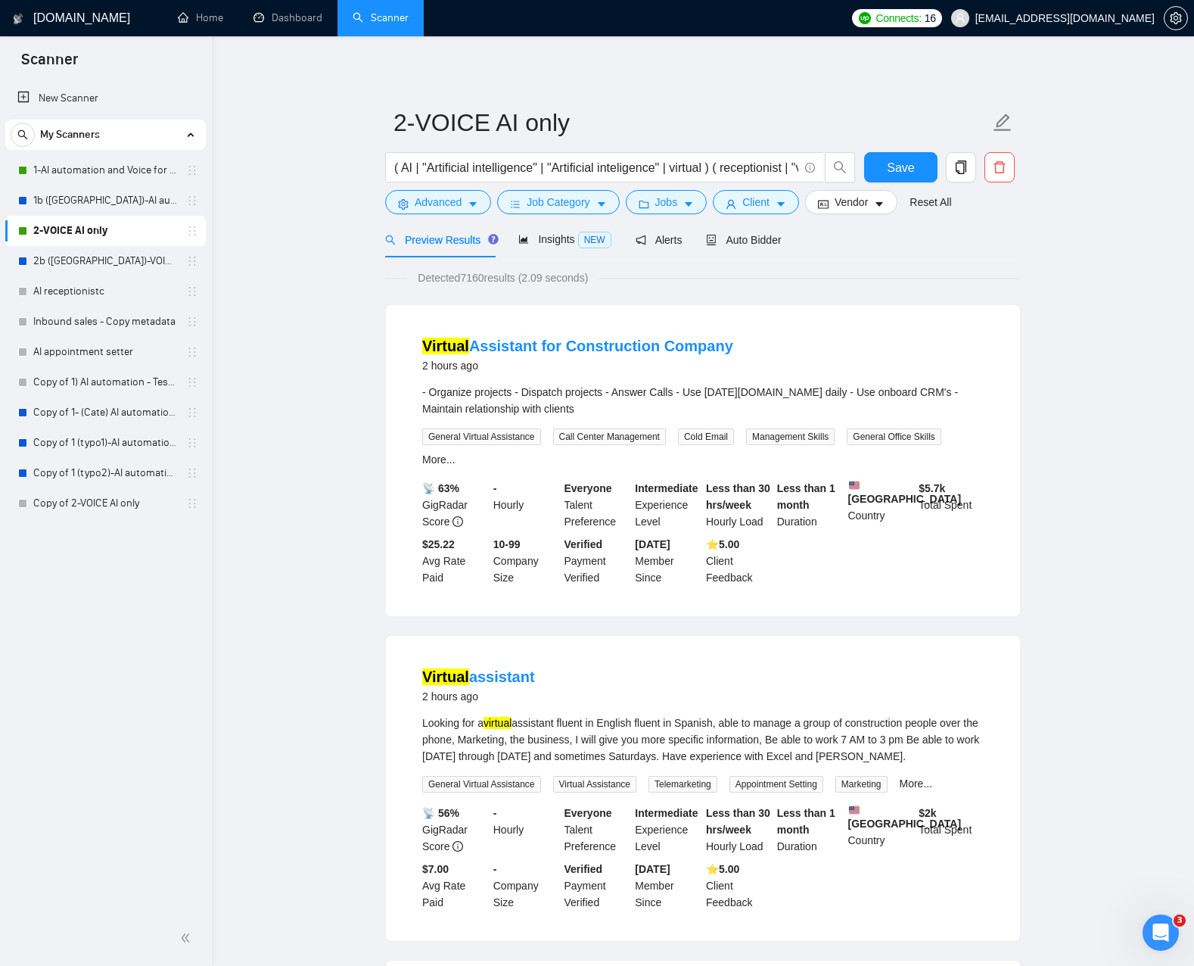
click at [658, 392] on div "- Organize projects - Dispatch projects - Answer Calls - Use Monday.com daily -…" at bounding box center [703, 400] width 562 height 33
click at [696, 167] on input "( AI | "Artificial intelligence" | "Artificial inteligence" | virtual ) ( recep…" at bounding box center [596, 167] width 404 height 19
click at [876, 174] on button "Save" at bounding box center [900, 167] width 73 height 30
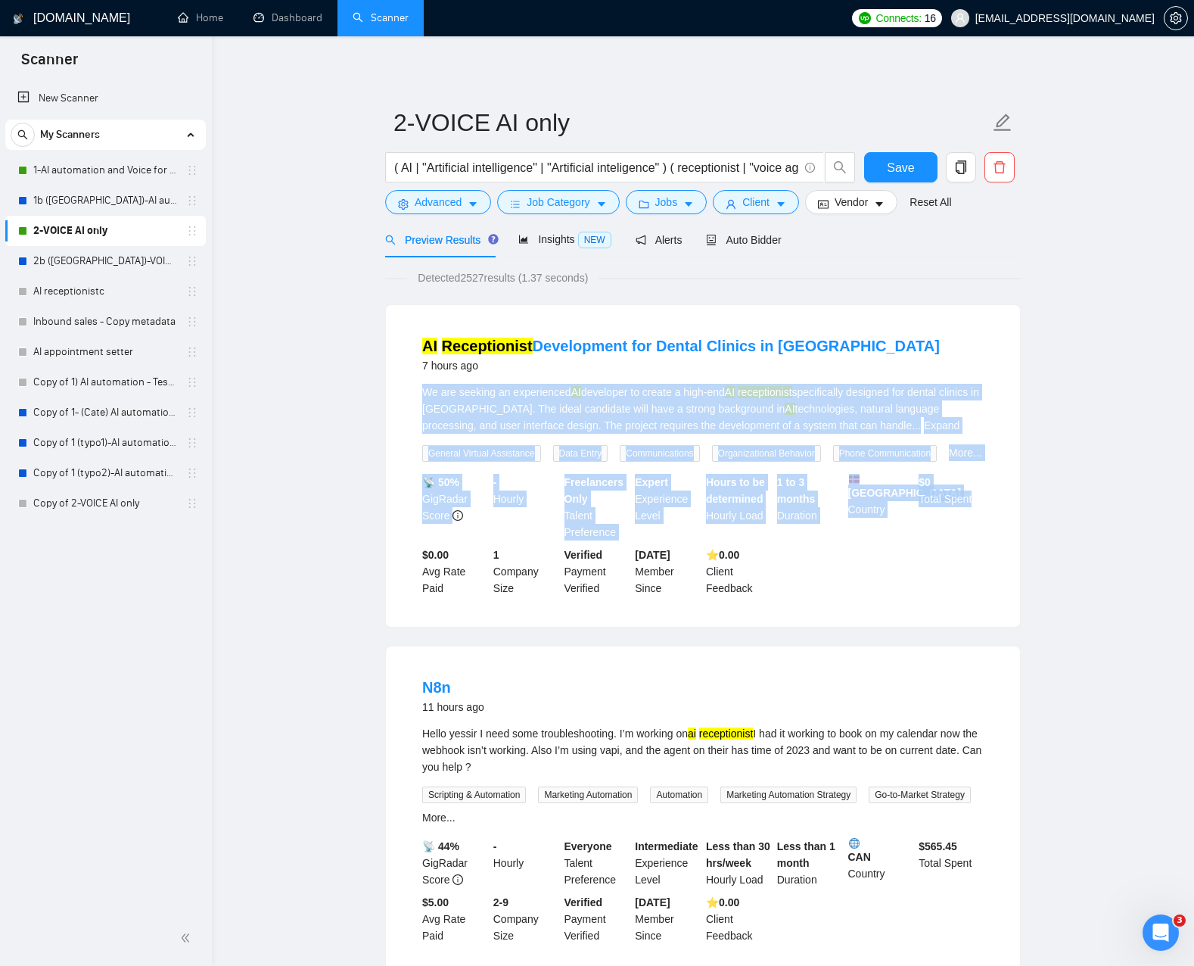
drag, startPoint x: 397, startPoint y: 381, endPoint x: 939, endPoint y: 626, distance: 595.4
drag, startPoint x: 899, startPoint y: 636, endPoint x: 341, endPoint y: 390, distance: 609.6
drag, startPoint x: 355, startPoint y: 375, endPoint x: 962, endPoint y: 649, distance: 665.6
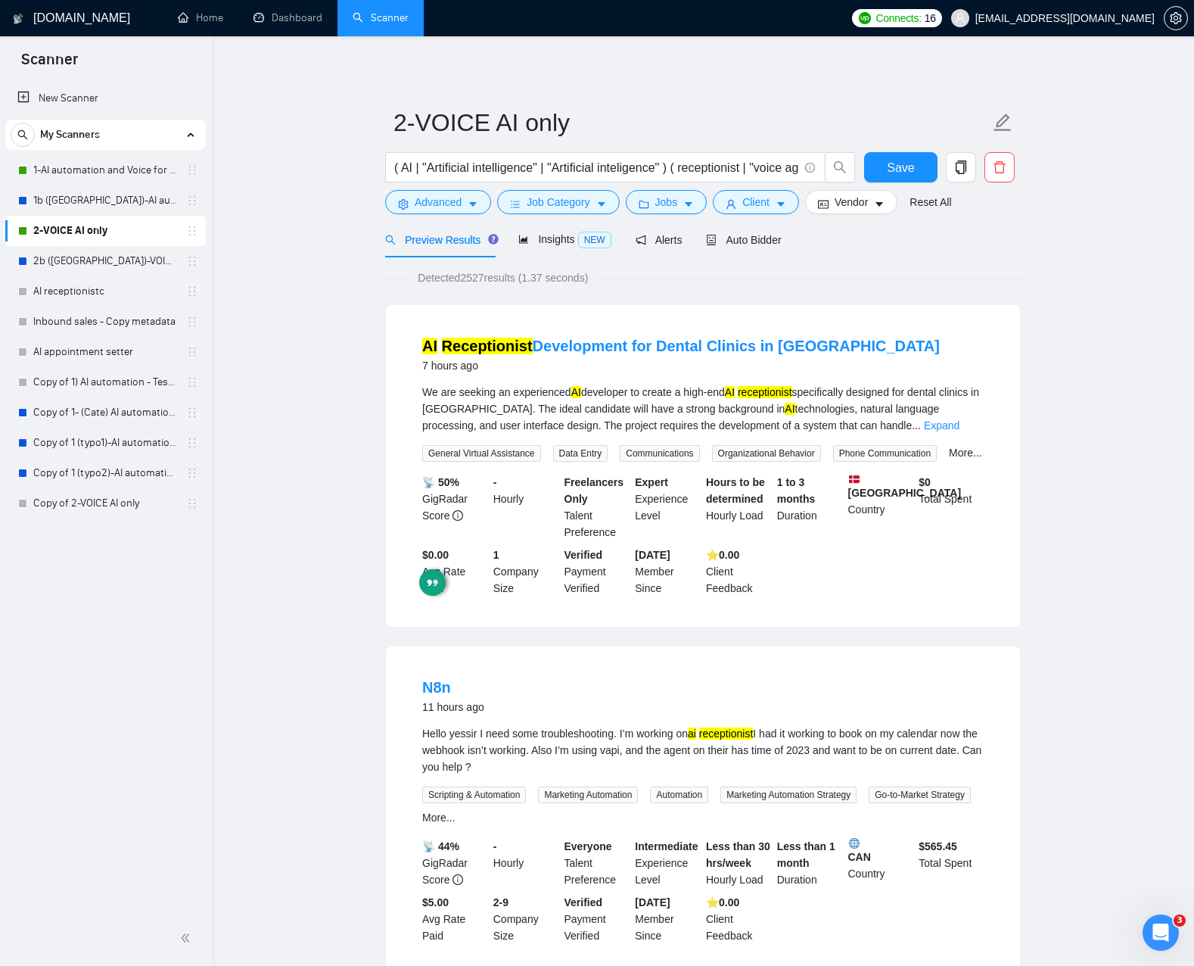
click at [963, 627] on div "AI Receptionist Development for Dental Clinics in Denmark 7 hours ago We are se…" at bounding box center [703, 466] width 634 height 322
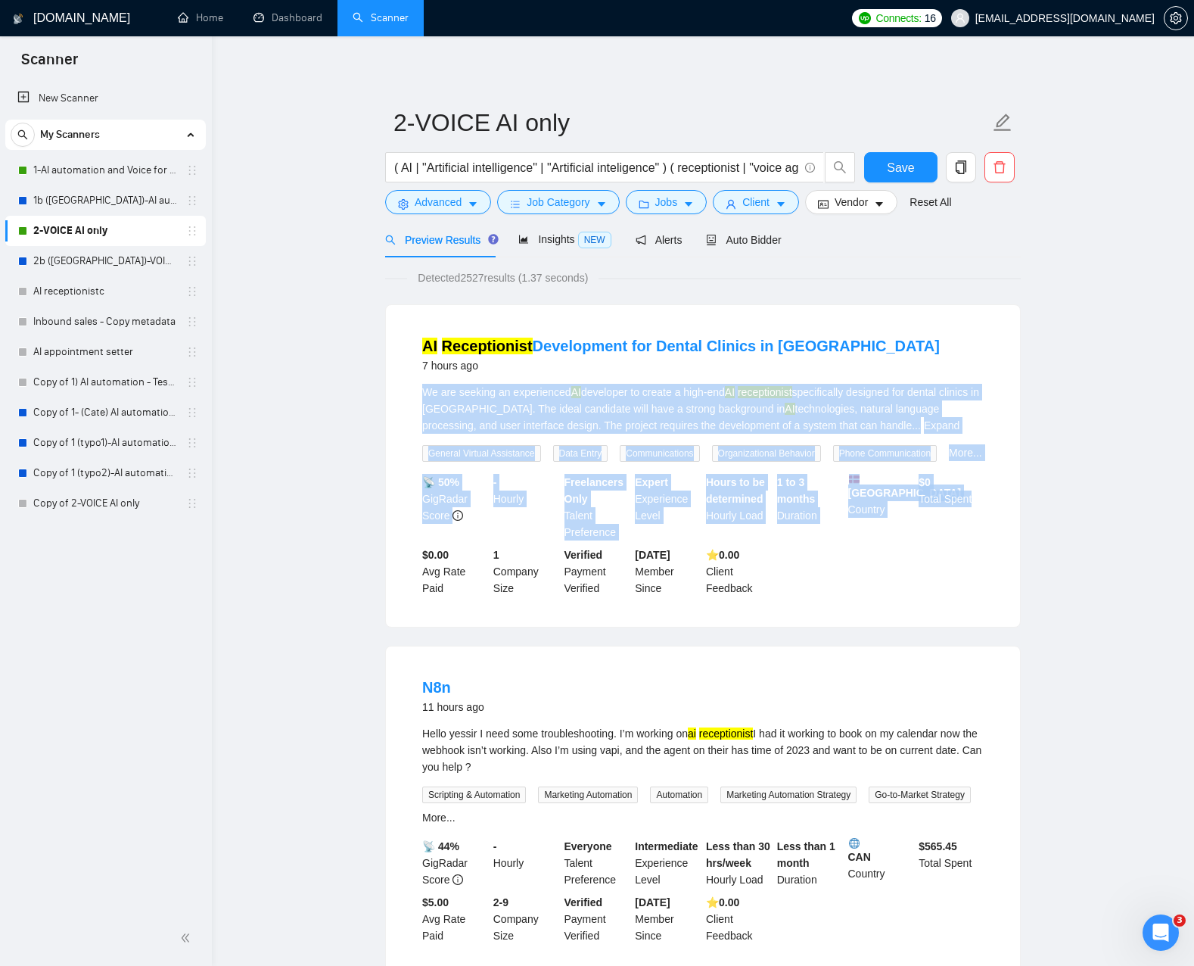
drag, startPoint x: 938, startPoint y: 624, endPoint x: 340, endPoint y: 381, distance: 645.3
drag, startPoint x: 341, startPoint y: 380, endPoint x: 938, endPoint y: 664, distance: 662.1
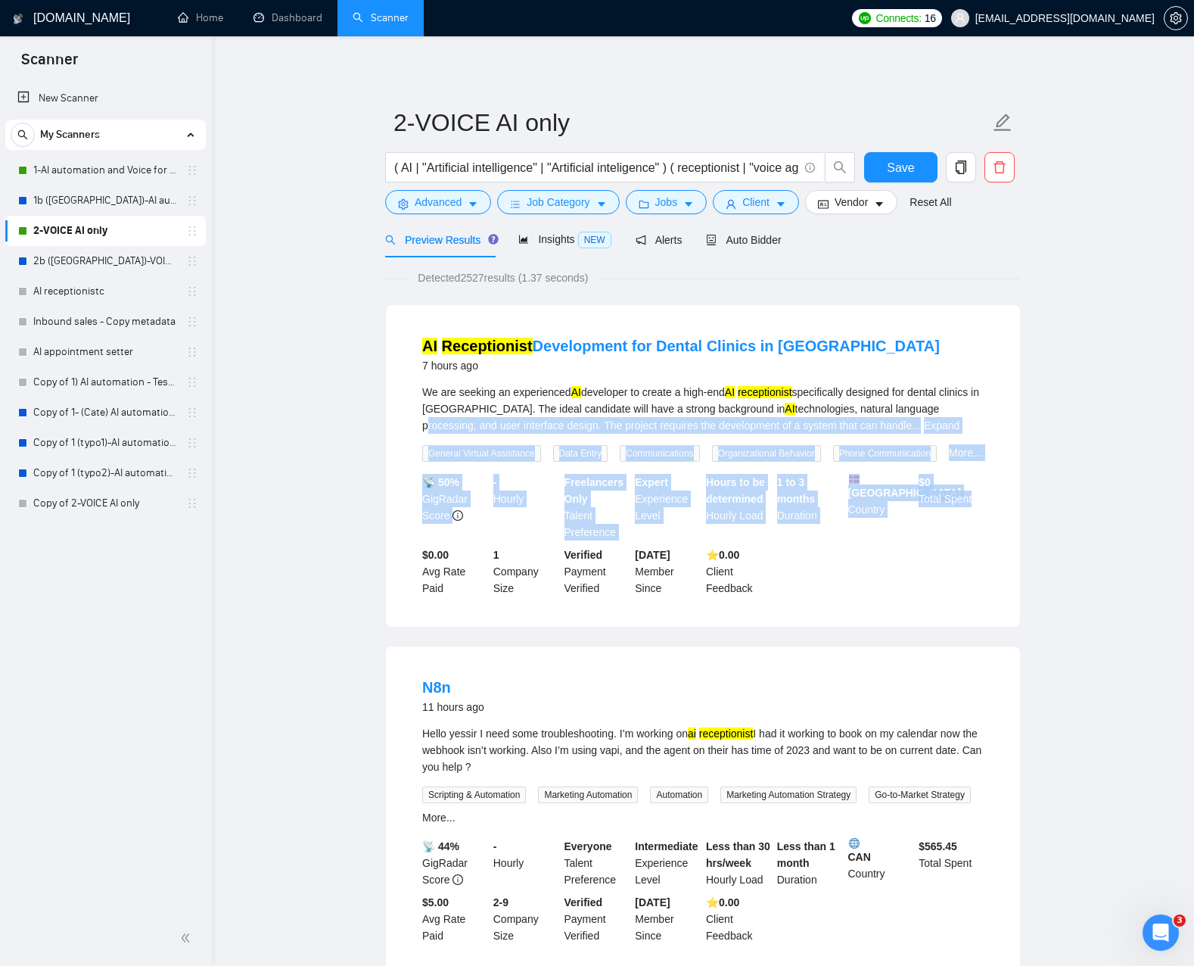
drag, startPoint x: 892, startPoint y: 627, endPoint x: 334, endPoint y: 415, distance: 596.6
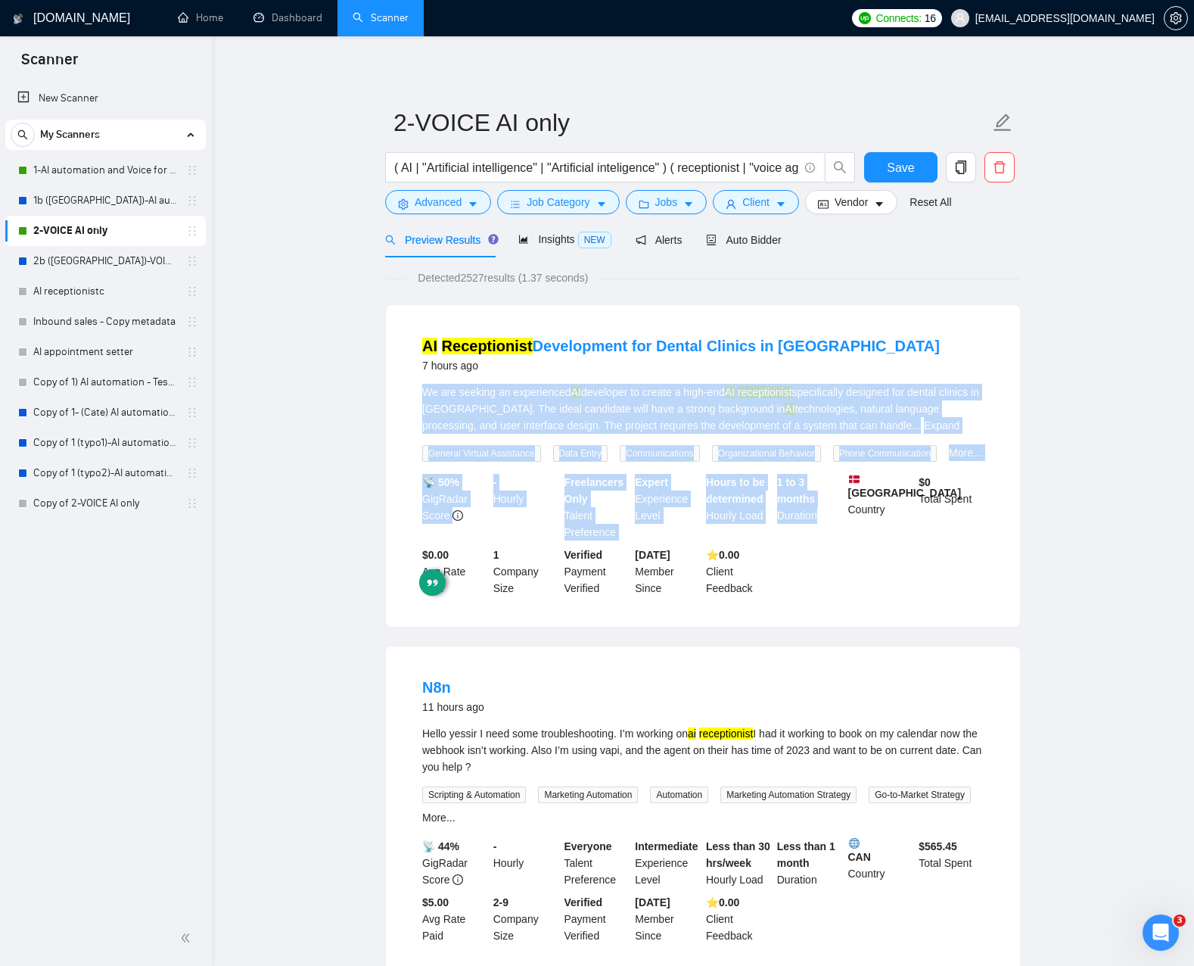
drag, startPoint x: 363, startPoint y: 390, endPoint x: 845, endPoint y: 574, distance: 515.9
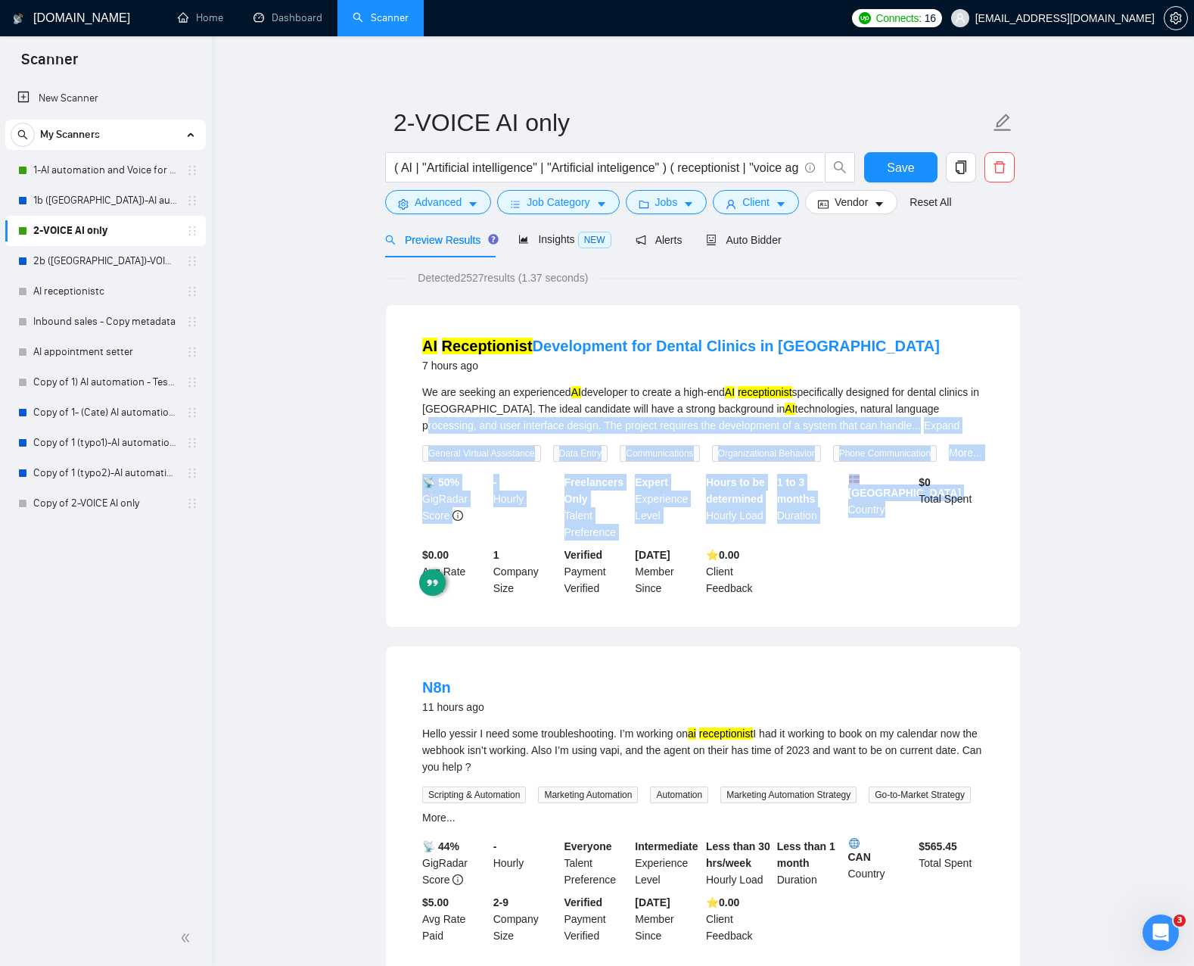
drag, startPoint x: 882, startPoint y: 605, endPoint x: 319, endPoint y: 409, distance: 596.6
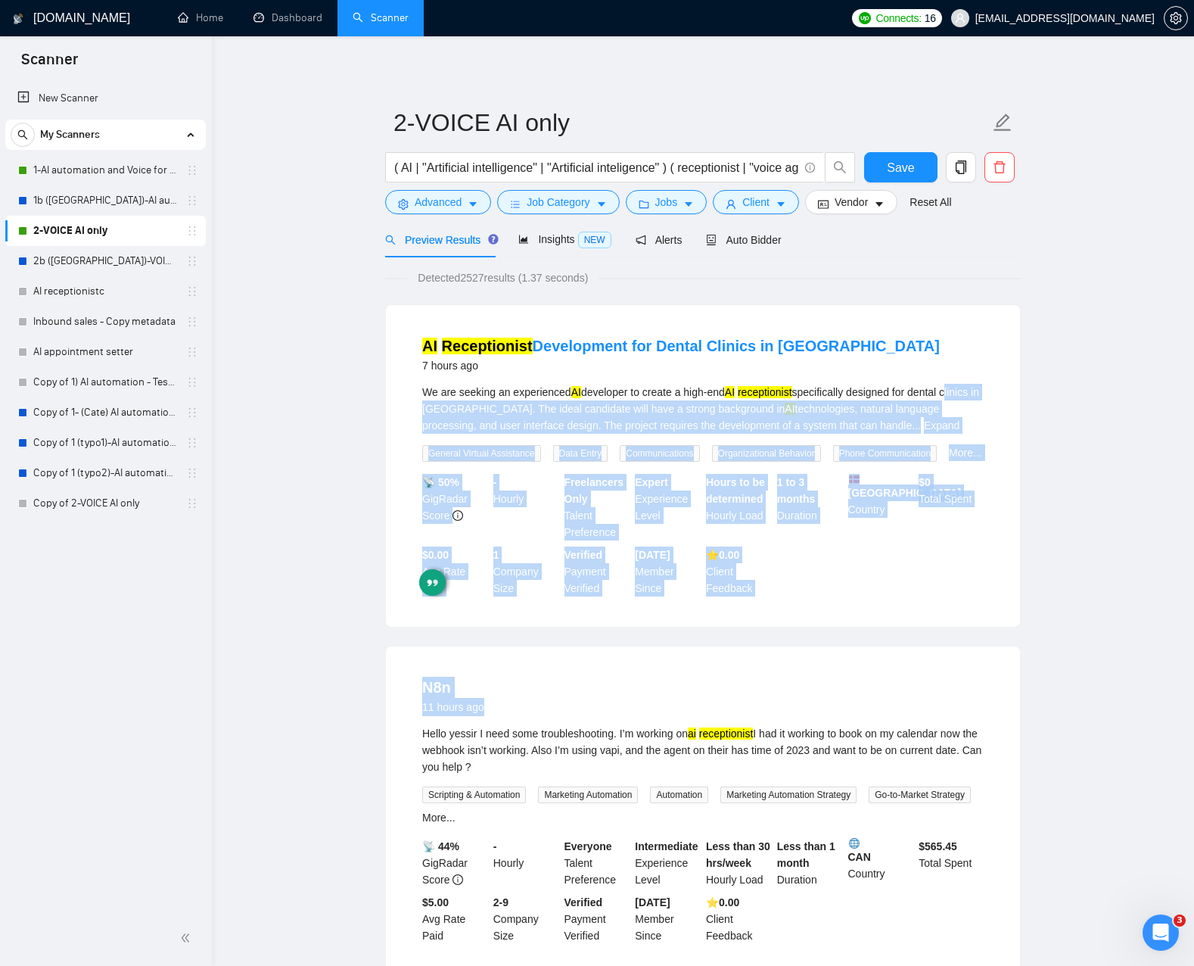
drag, startPoint x: 484, startPoint y: 467, endPoint x: 871, endPoint y: 674, distance: 438.4
drag, startPoint x: 826, startPoint y: 628, endPoint x: 306, endPoint y: 381, distance: 574.8
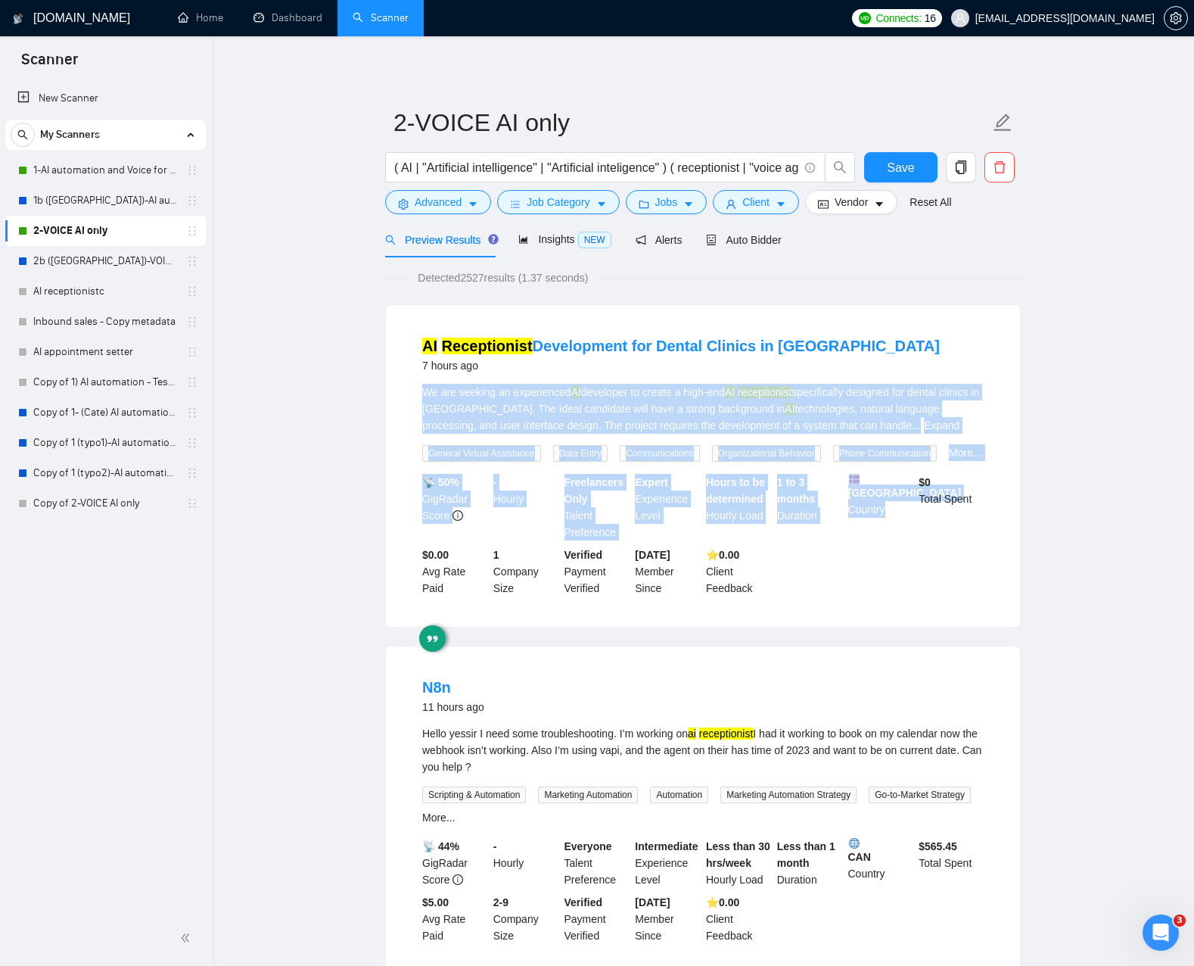
drag, startPoint x: 356, startPoint y: 406, endPoint x: 856, endPoint y: 622, distance: 544.0
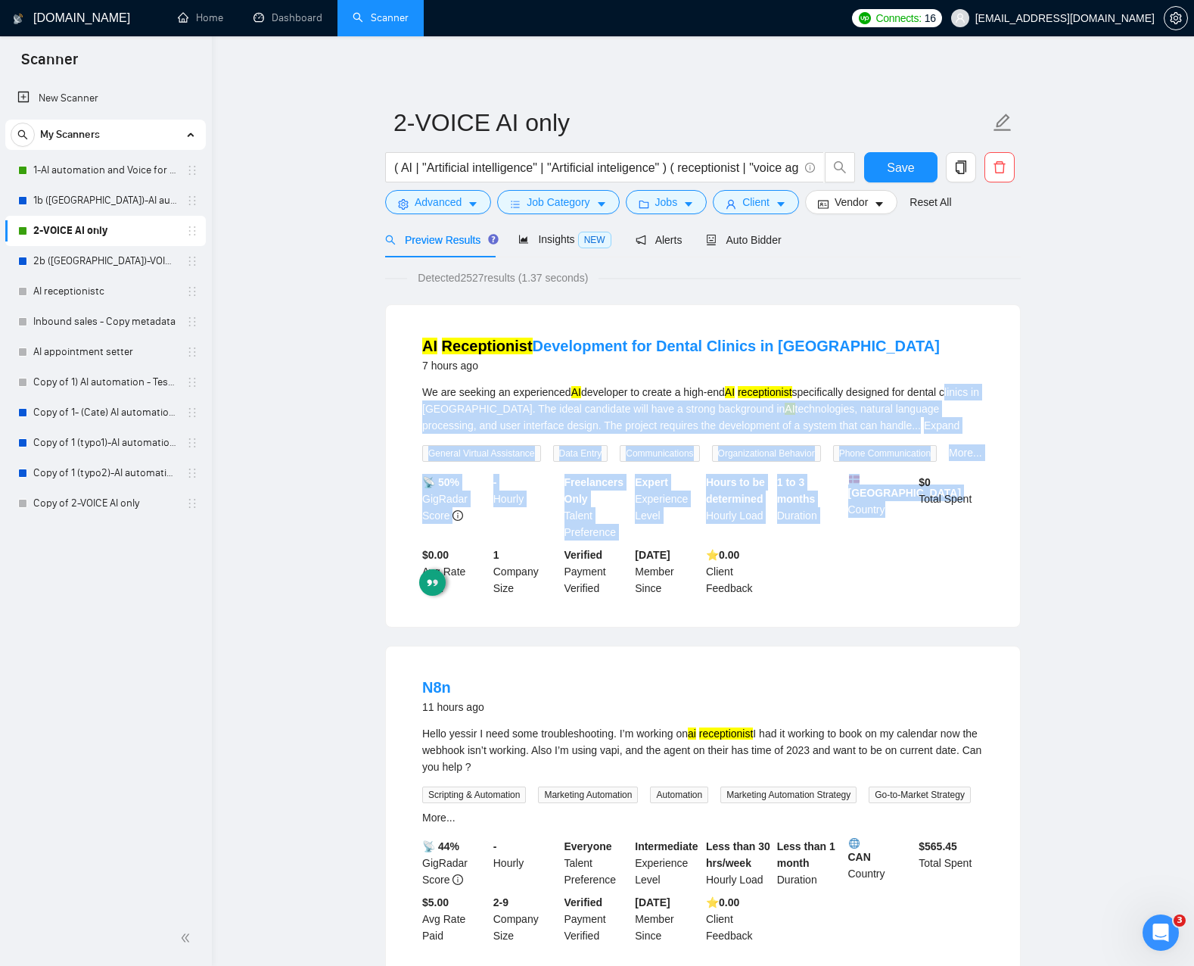
drag, startPoint x: 856, startPoint y: 621, endPoint x: 414, endPoint y: 408, distance: 490.8
click at [415, 408] on li "AI Receptionist Development for Dental Clinics in Denmark 7 hours ago We are se…" at bounding box center [703, 465] width 598 height 285
drag, startPoint x: 533, startPoint y: 525, endPoint x: 815, endPoint y: 618, distance: 297.2
click at [807, 616] on div "AI Receptionist Development for Dental Clinics in Denmark 7 hours ago We are se…" at bounding box center [703, 466] width 634 height 322
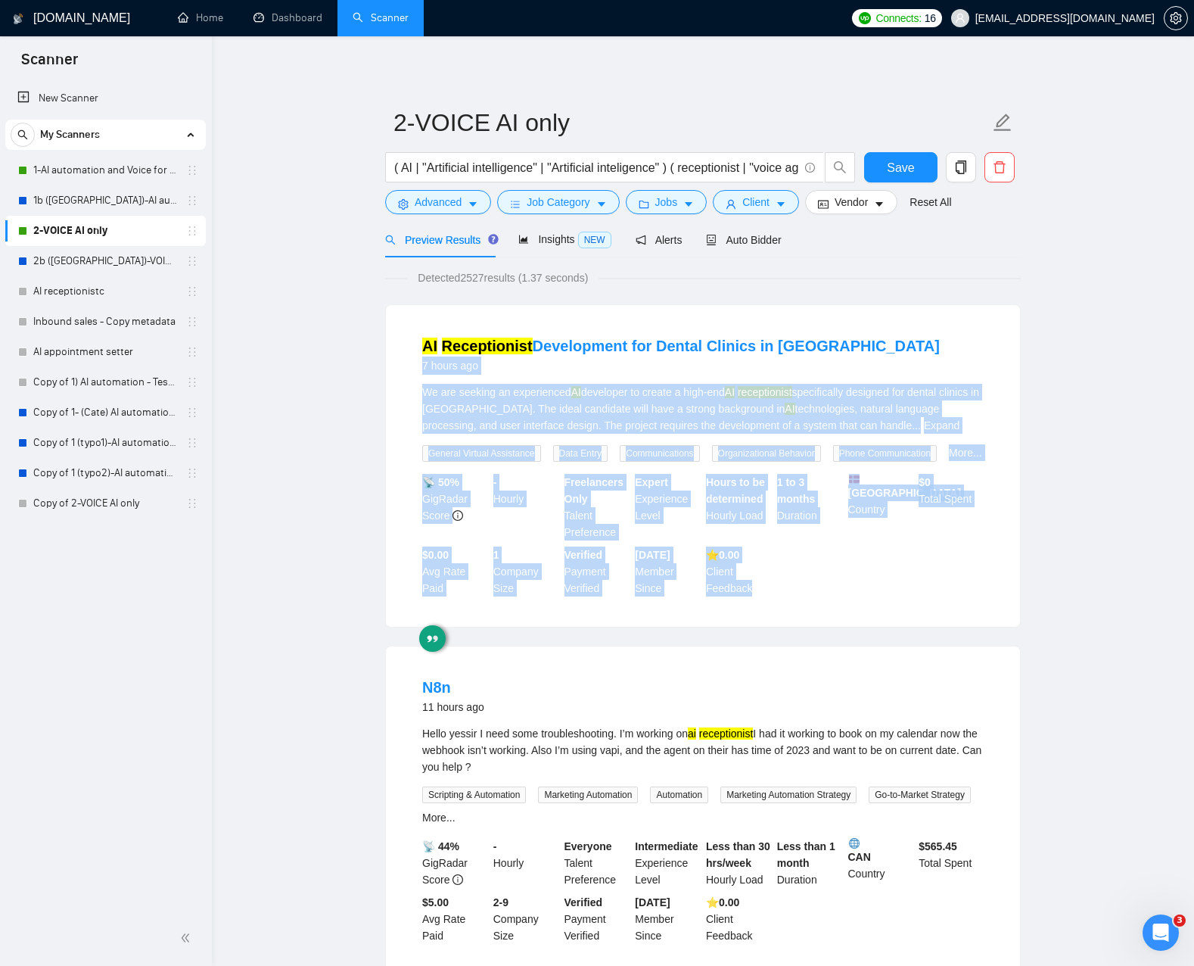
drag, startPoint x: 813, startPoint y: 607, endPoint x: 256, endPoint y: 362, distance: 608.2
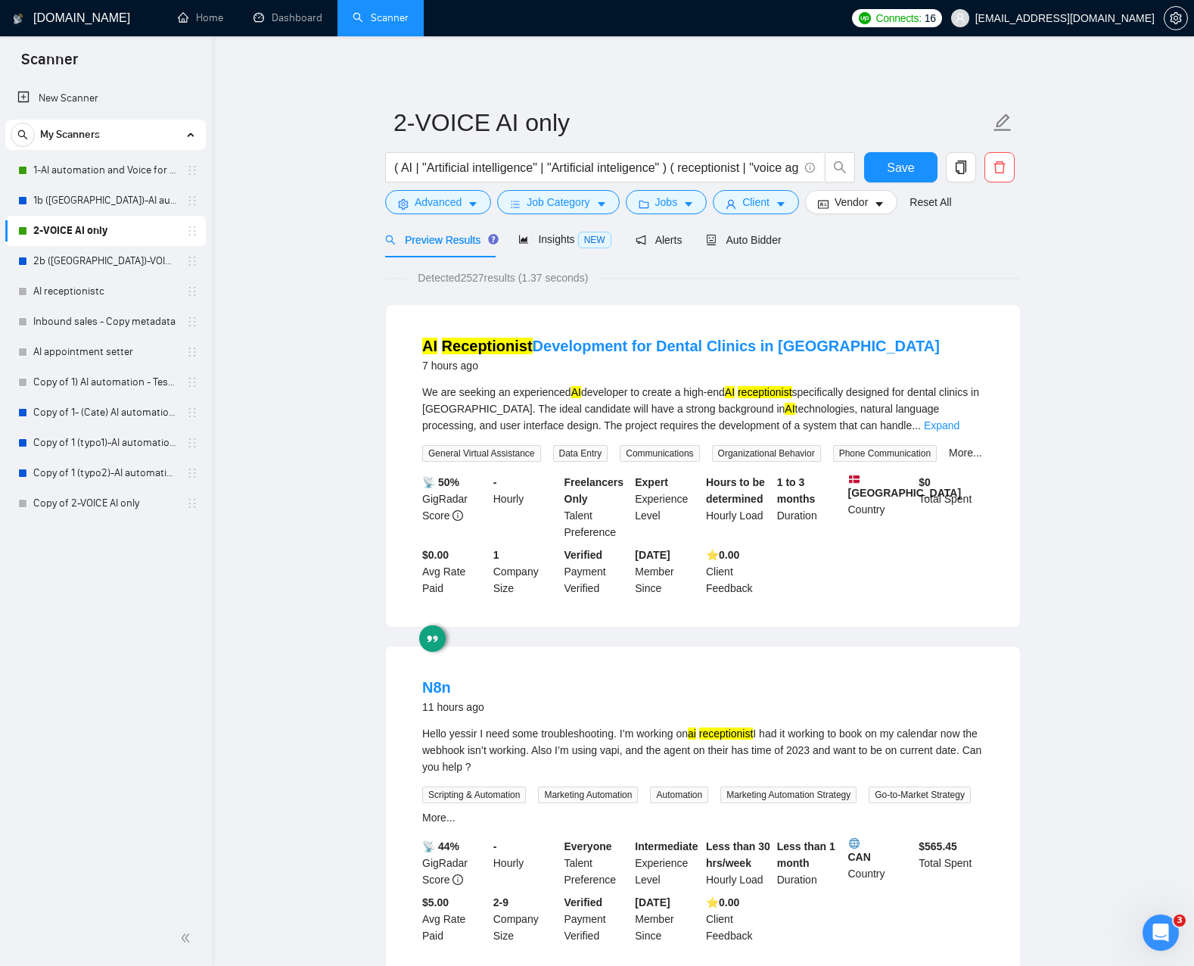
drag, startPoint x: 273, startPoint y: 377, endPoint x: 881, endPoint y: 666, distance: 672.9
drag, startPoint x: 888, startPoint y: 663, endPoint x: 879, endPoint y: 660, distance: 8.9
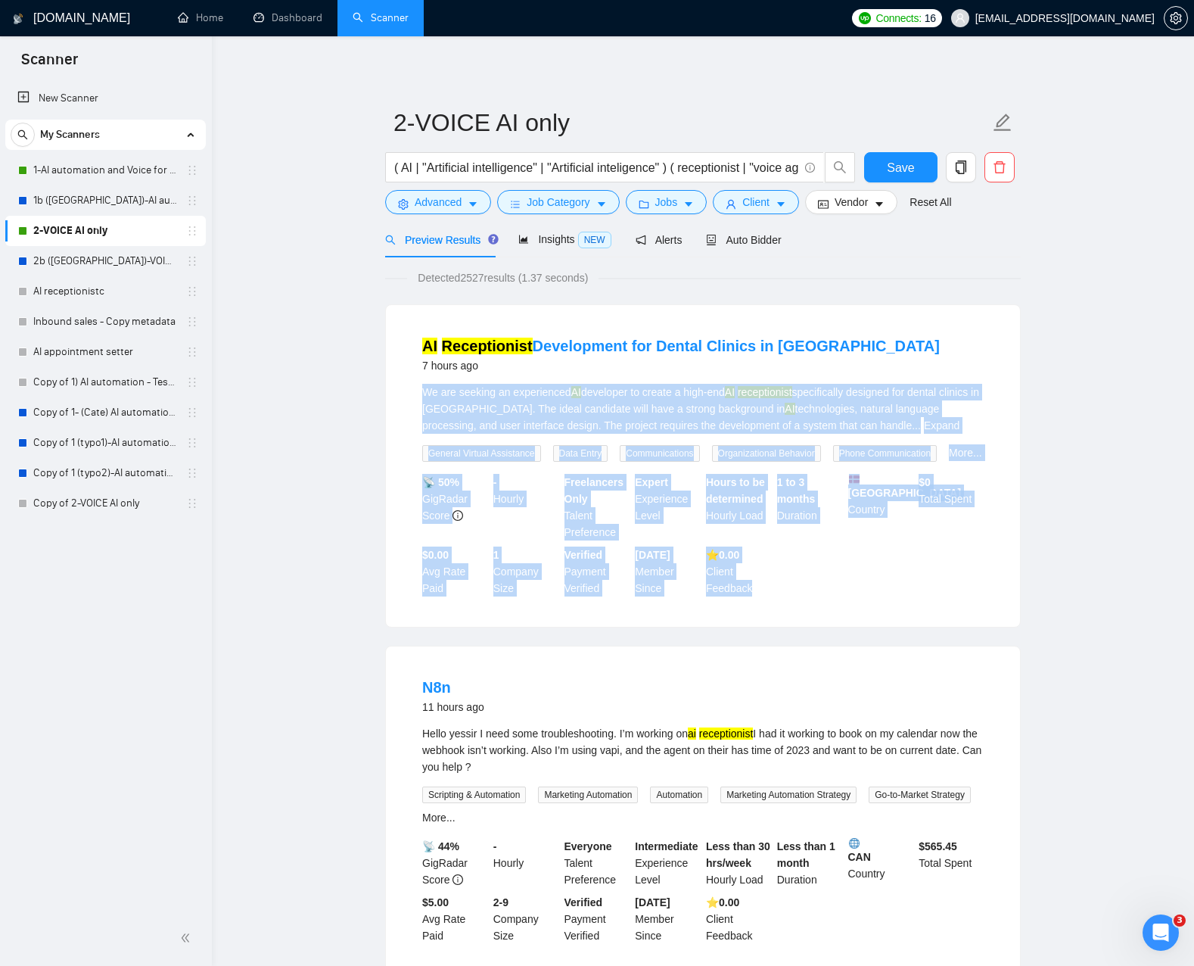
drag, startPoint x: 789, startPoint y: 610, endPoint x: 261, endPoint y: 378, distance: 577.0
drag, startPoint x: 318, startPoint y: 374, endPoint x: 791, endPoint y: 636, distance: 541.0
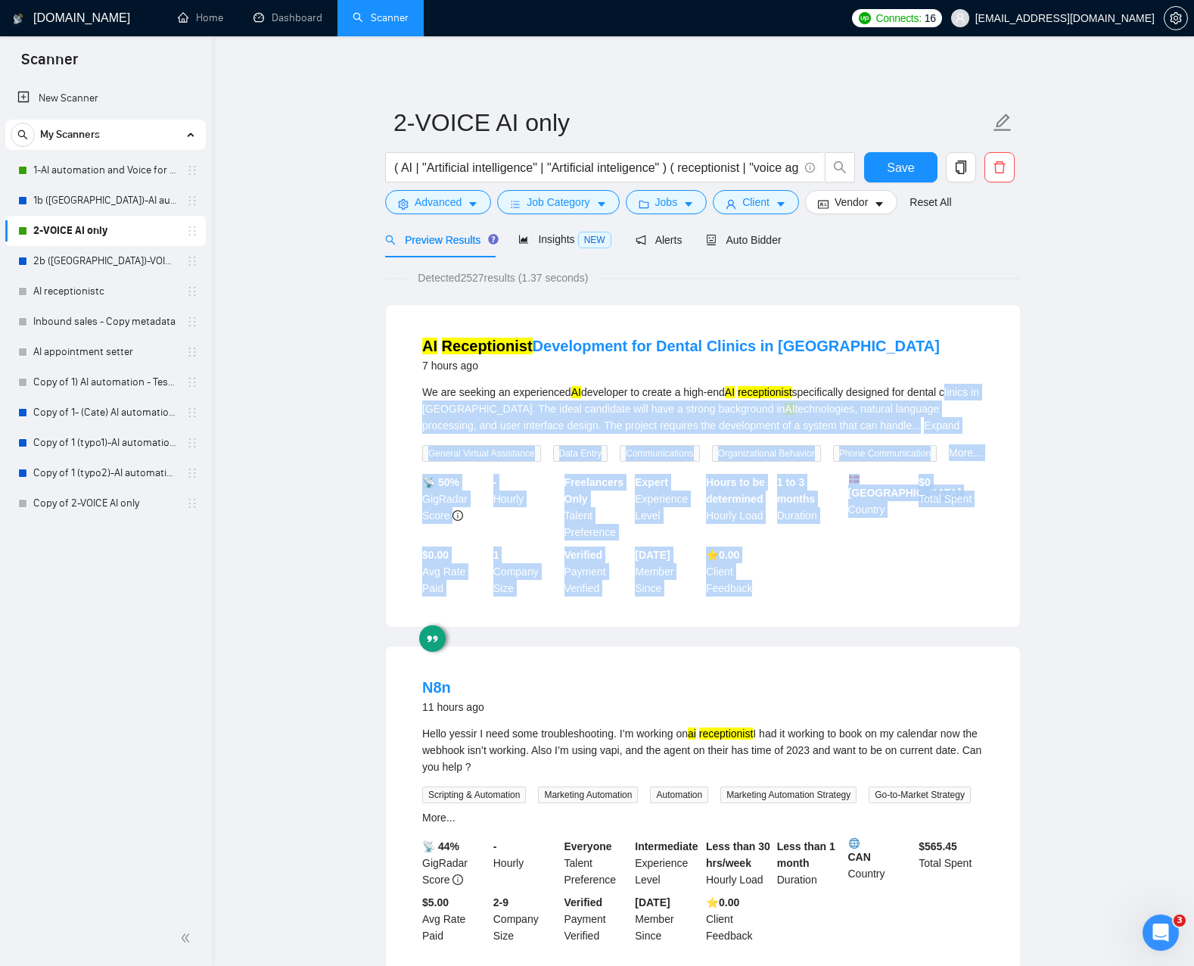
drag, startPoint x: 554, startPoint y: 504, endPoint x: 348, endPoint y: 395, distance: 232.9
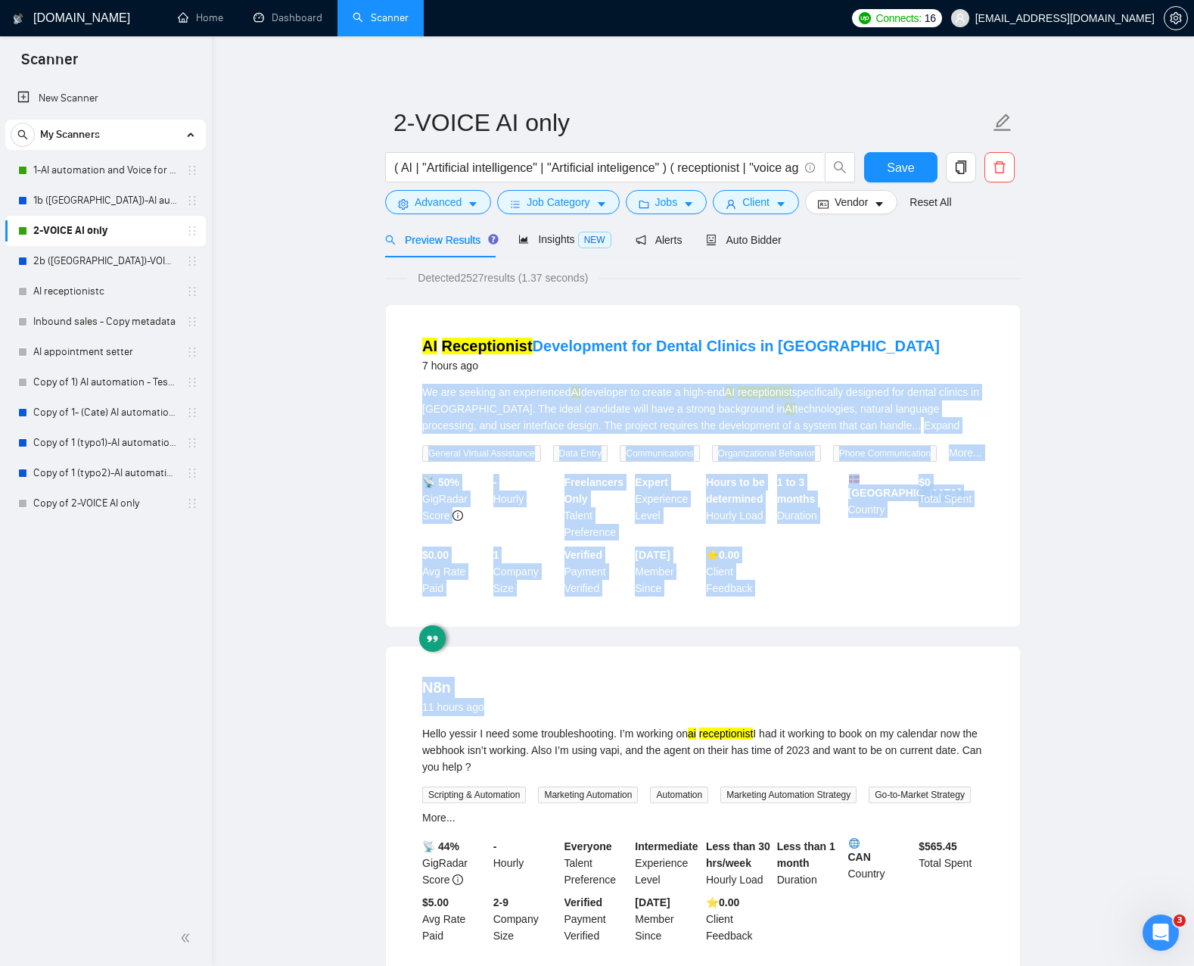
drag, startPoint x: 376, startPoint y: 425, endPoint x: 833, endPoint y: 658, distance: 513.1
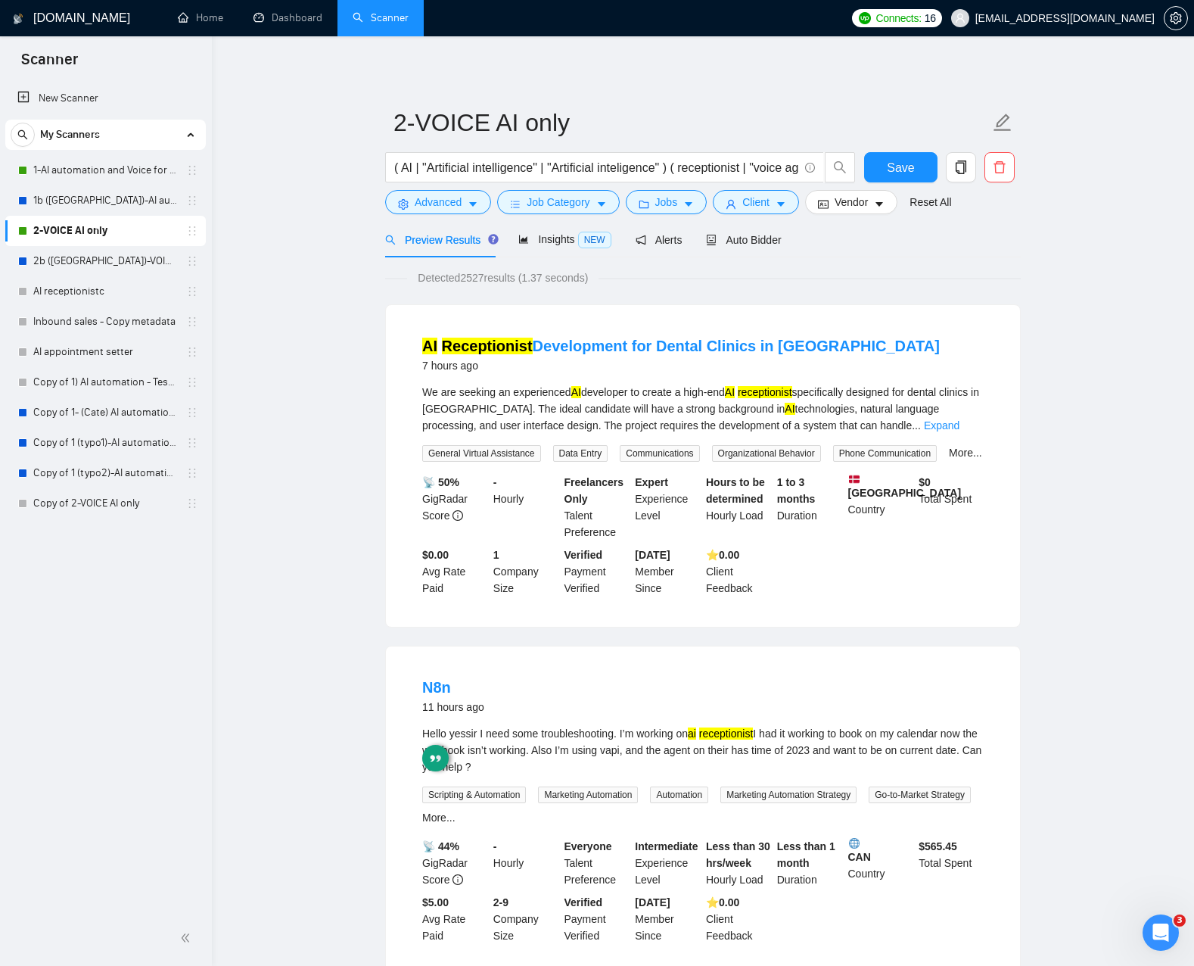
drag, startPoint x: 833, startPoint y: 658, endPoint x: 826, endPoint y: 665, distance: 9.6
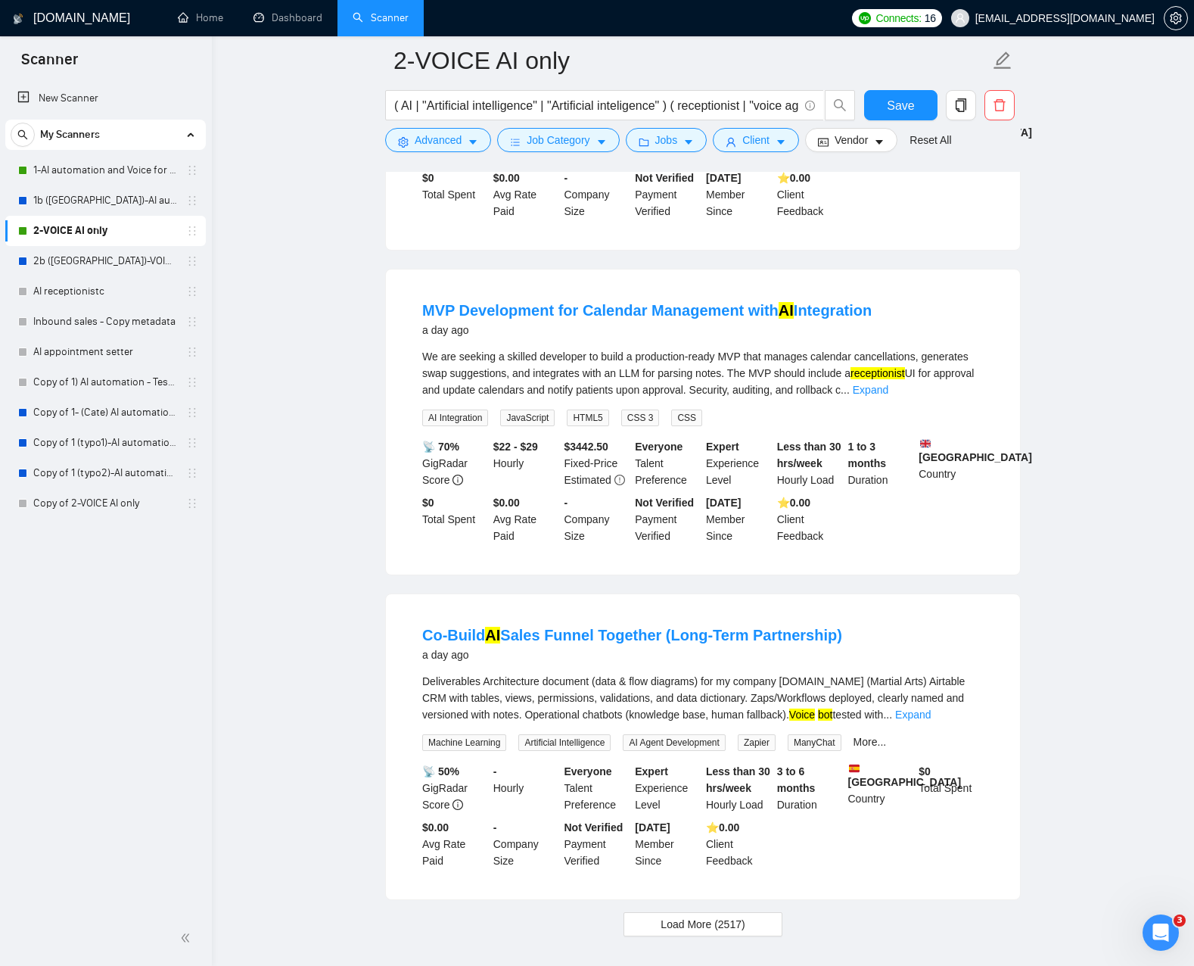
scroll to position [2739, 0]
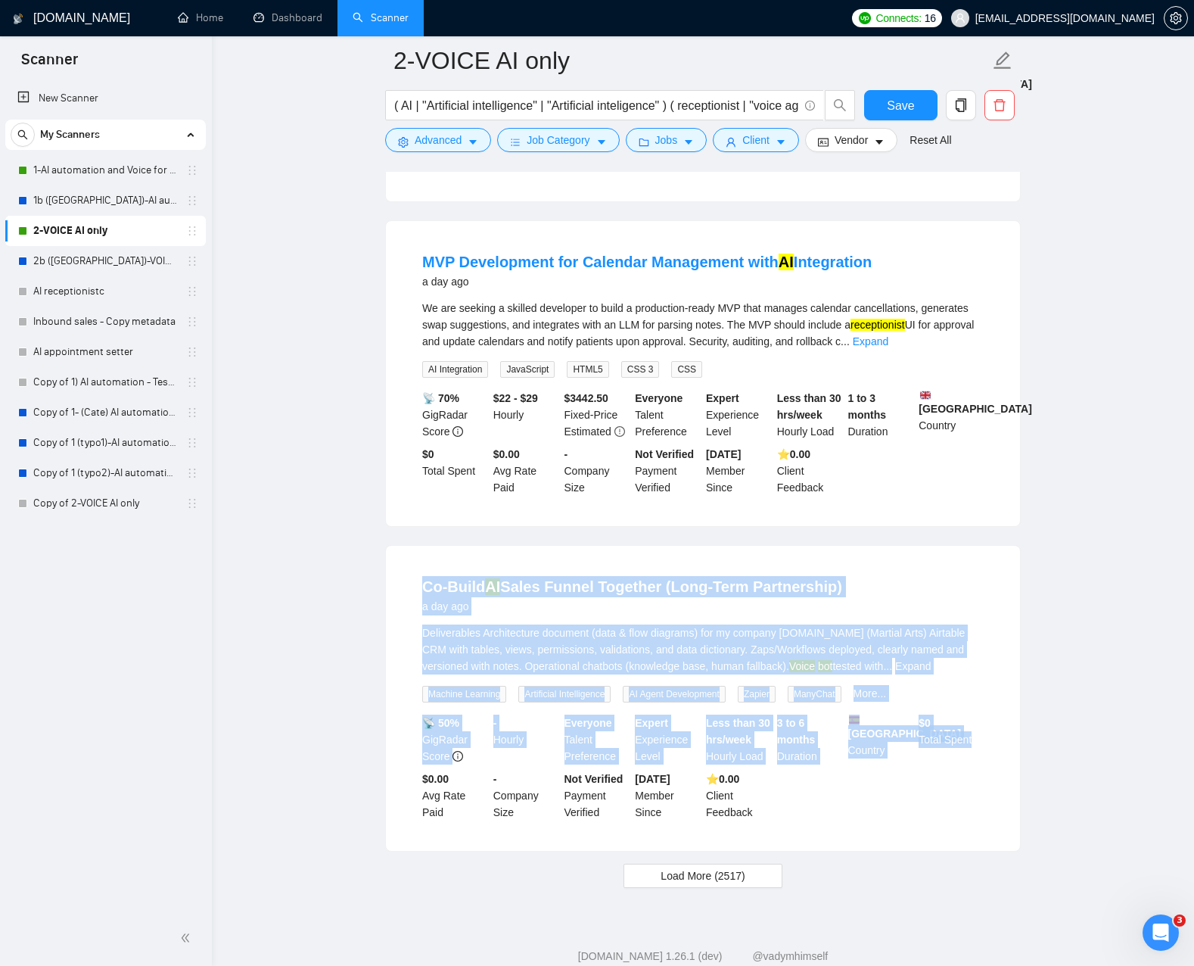
drag, startPoint x: 865, startPoint y: 671, endPoint x: 994, endPoint y: 835, distance: 208.5
click at [930, 832] on li "Co-Build AI Sales Funnel Together (Long-Term Partnership) a day ago Deliverable…" at bounding box center [703, 698] width 598 height 269
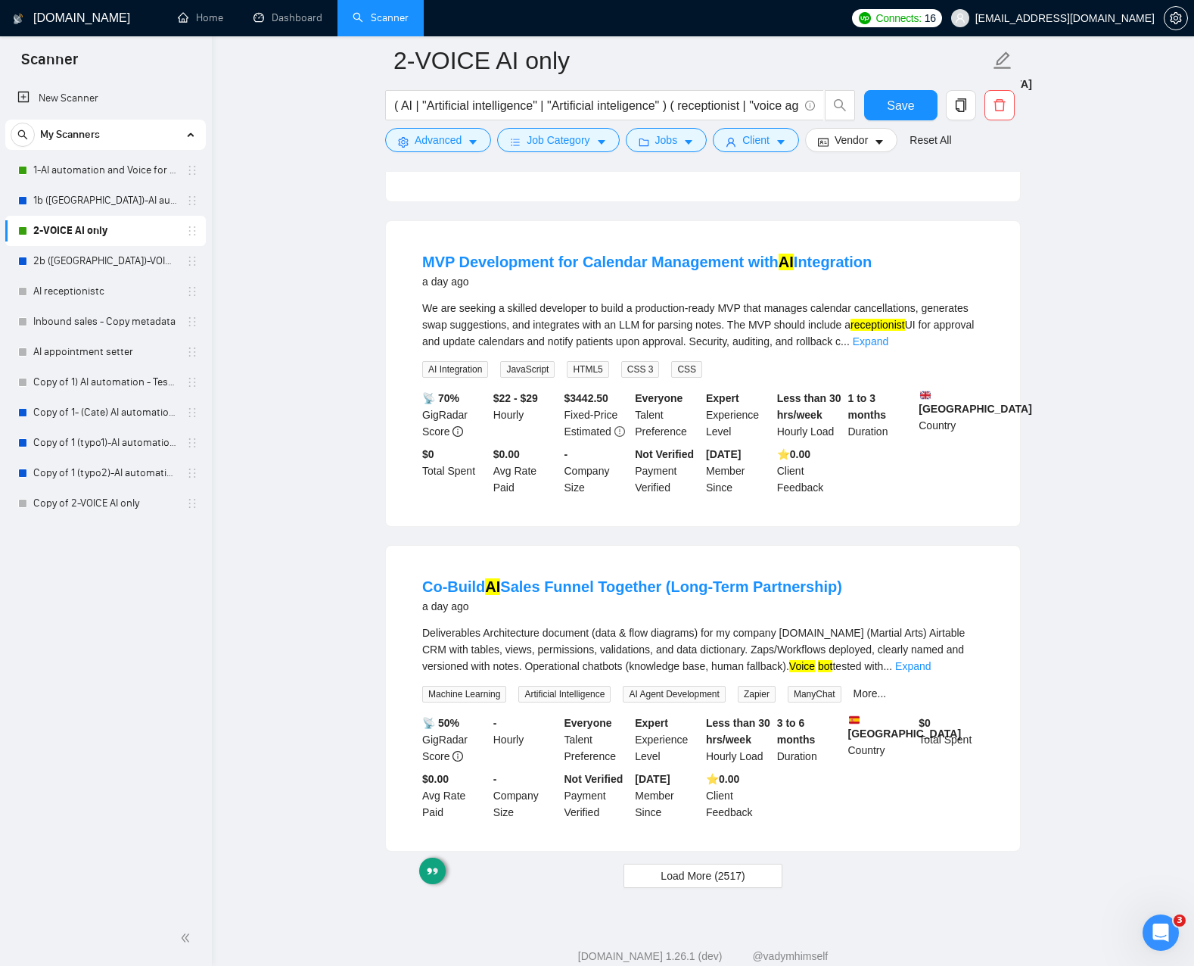
drag, startPoint x: 1027, startPoint y: 856, endPoint x: 1003, endPoint y: 898, distance: 48.4
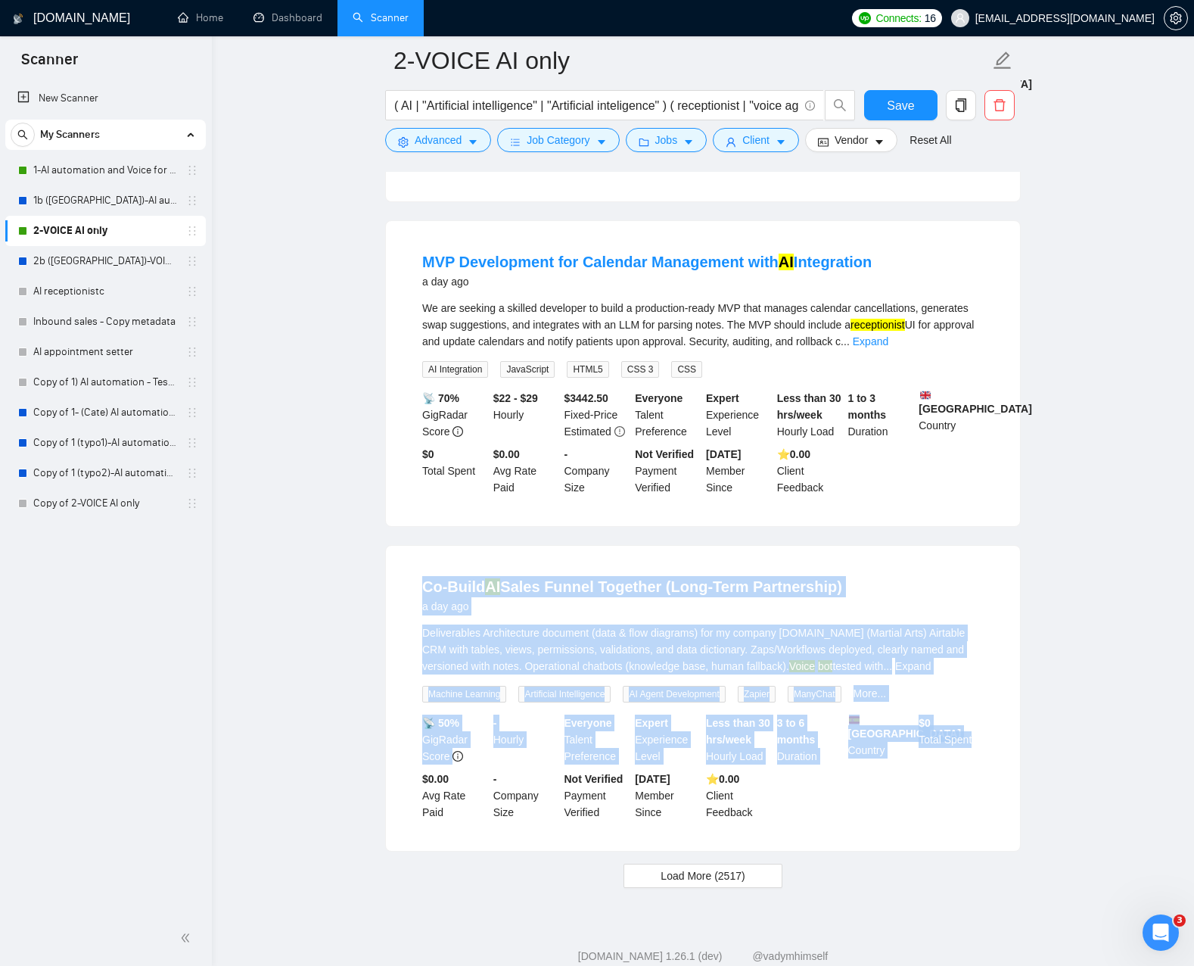
drag, startPoint x: 1003, startPoint y: 898, endPoint x: 545, endPoint y: 625, distance: 533.8
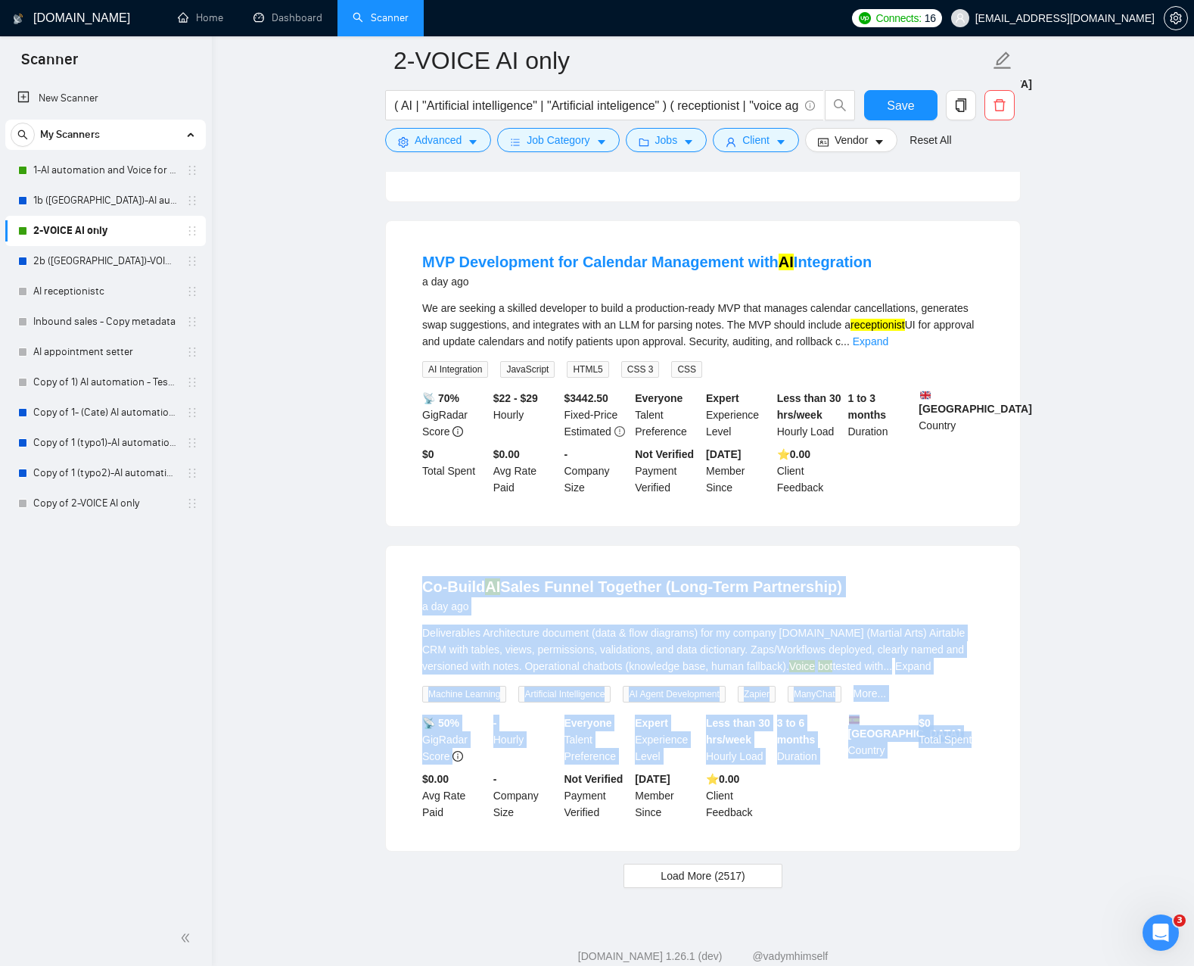
drag, startPoint x: 559, startPoint y: 635, endPoint x: 1016, endPoint y: 844, distance: 501.9
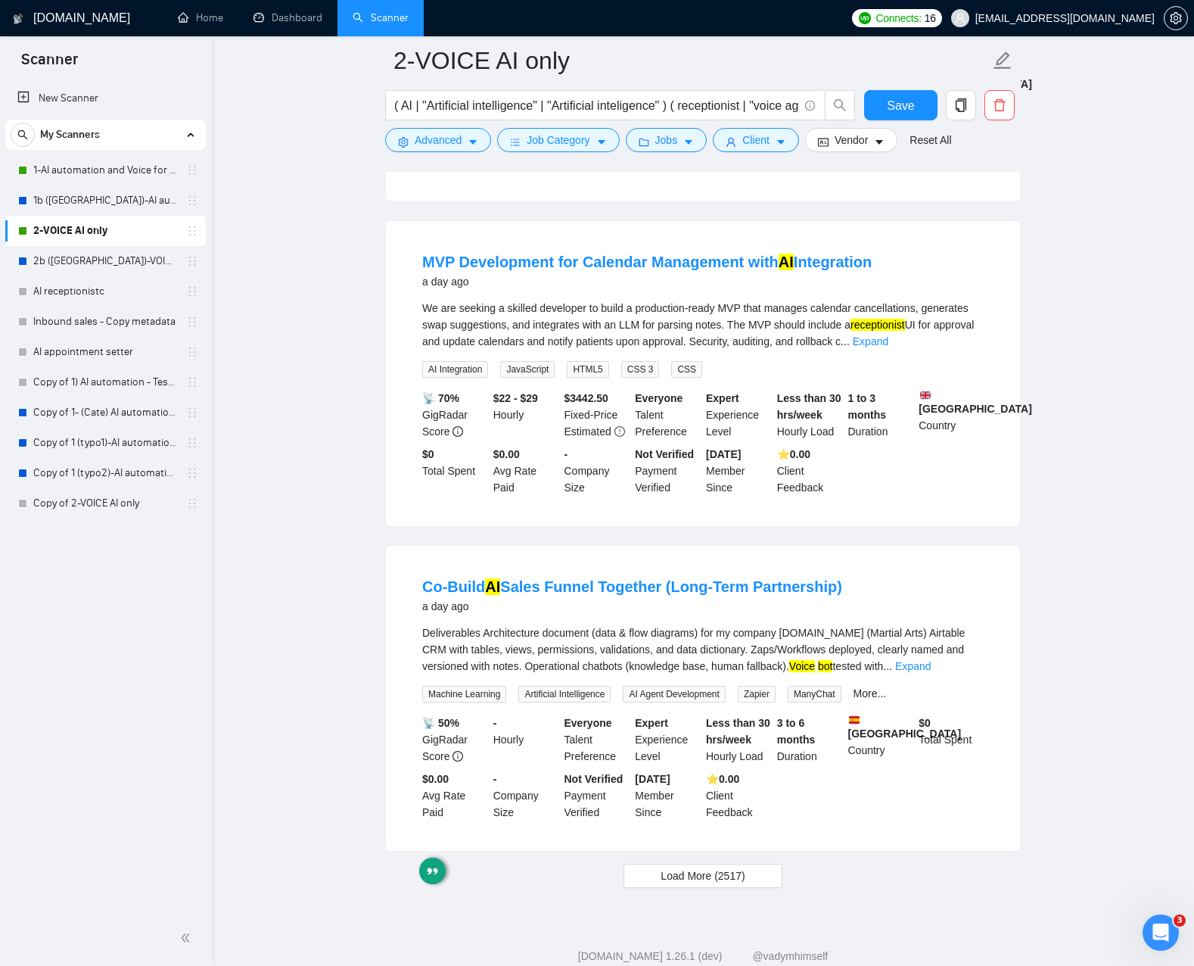
drag, startPoint x: 1061, startPoint y: 842, endPoint x: 1047, endPoint y: 850, distance: 15.6
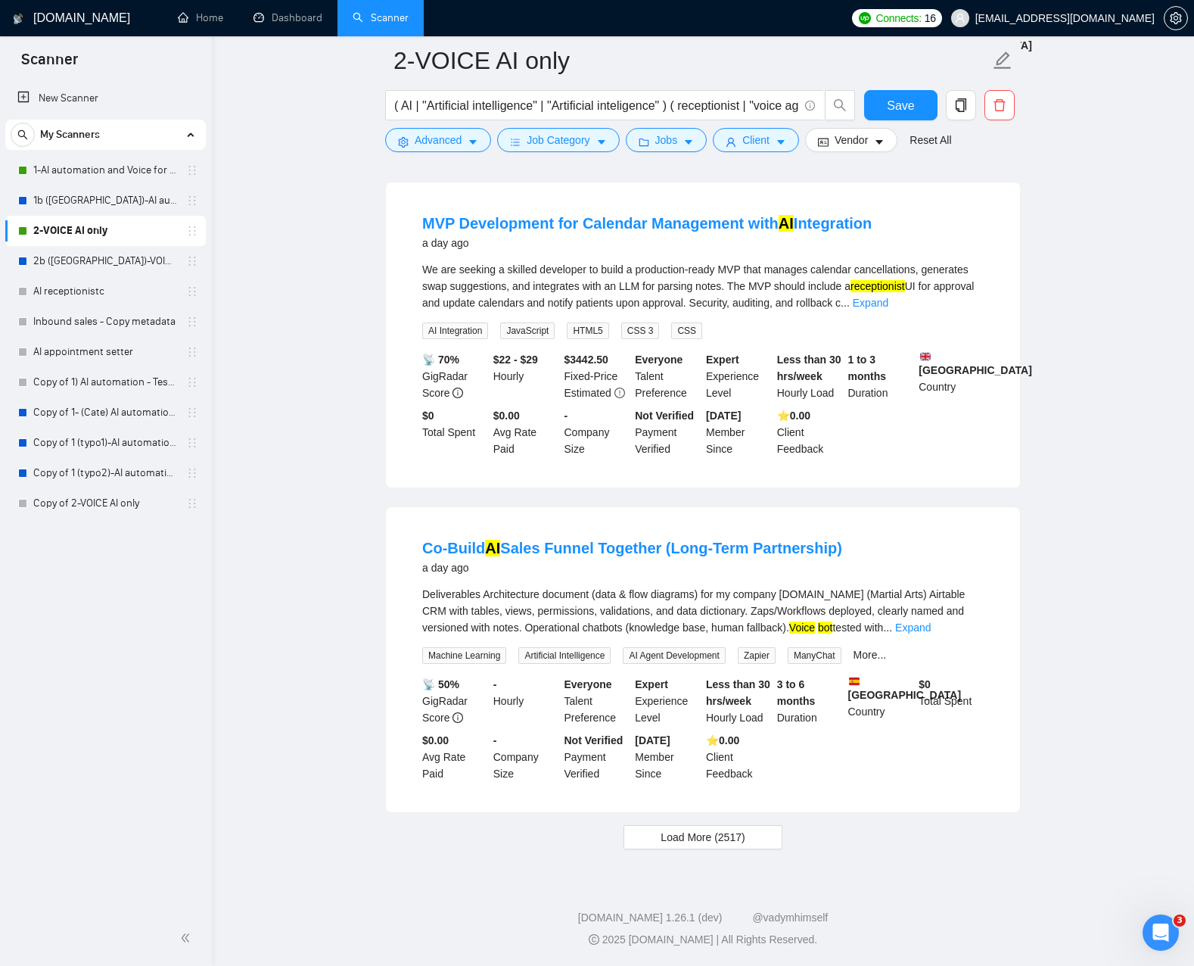
scroll to position [2865, 0]
click at [708, 838] on span "Load More (2517)" at bounding box center [703, 837] width 84 height 17
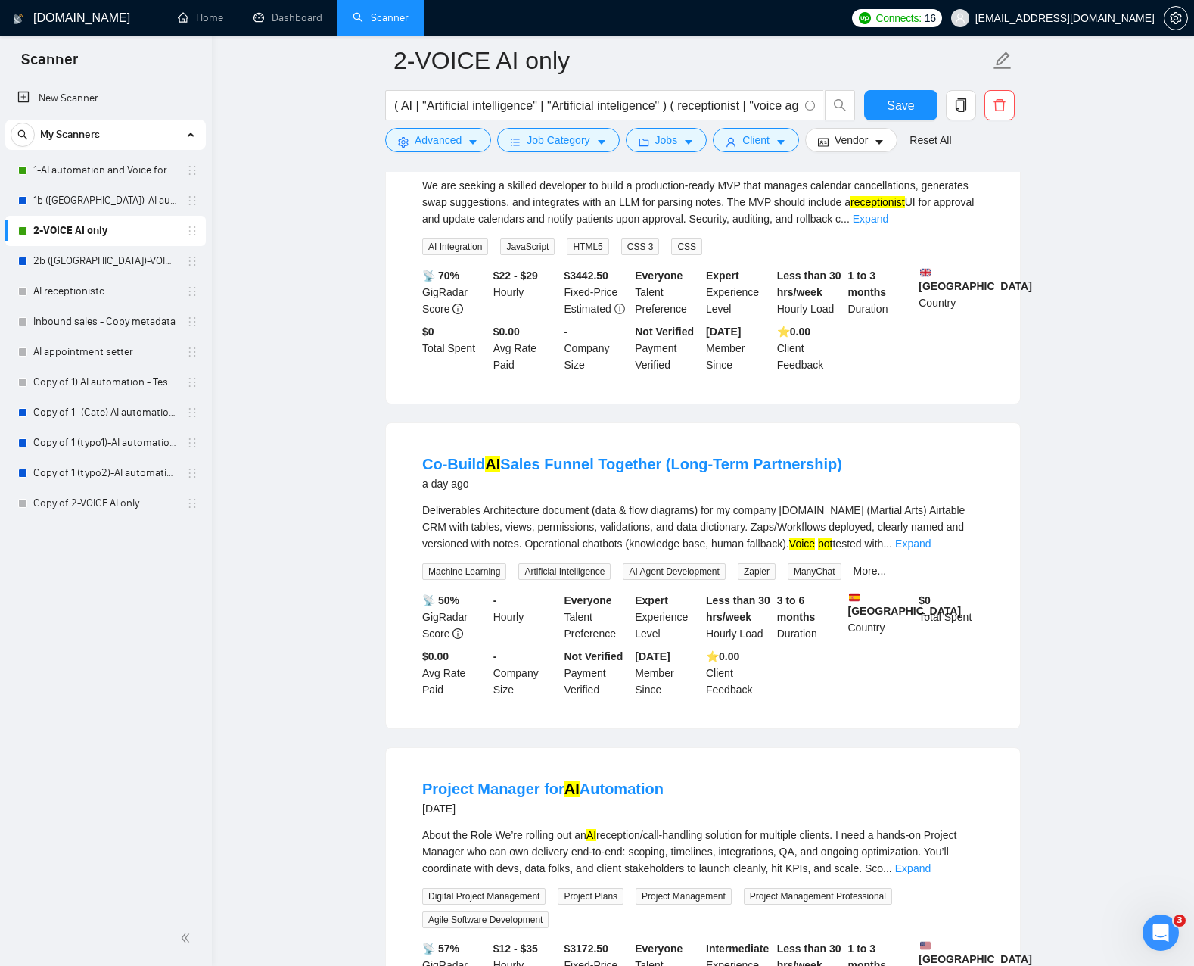
scroll to position [2861, 0]
click at [720, 139] on button "Client" at bounding box center [756, 140] width 86 height 24
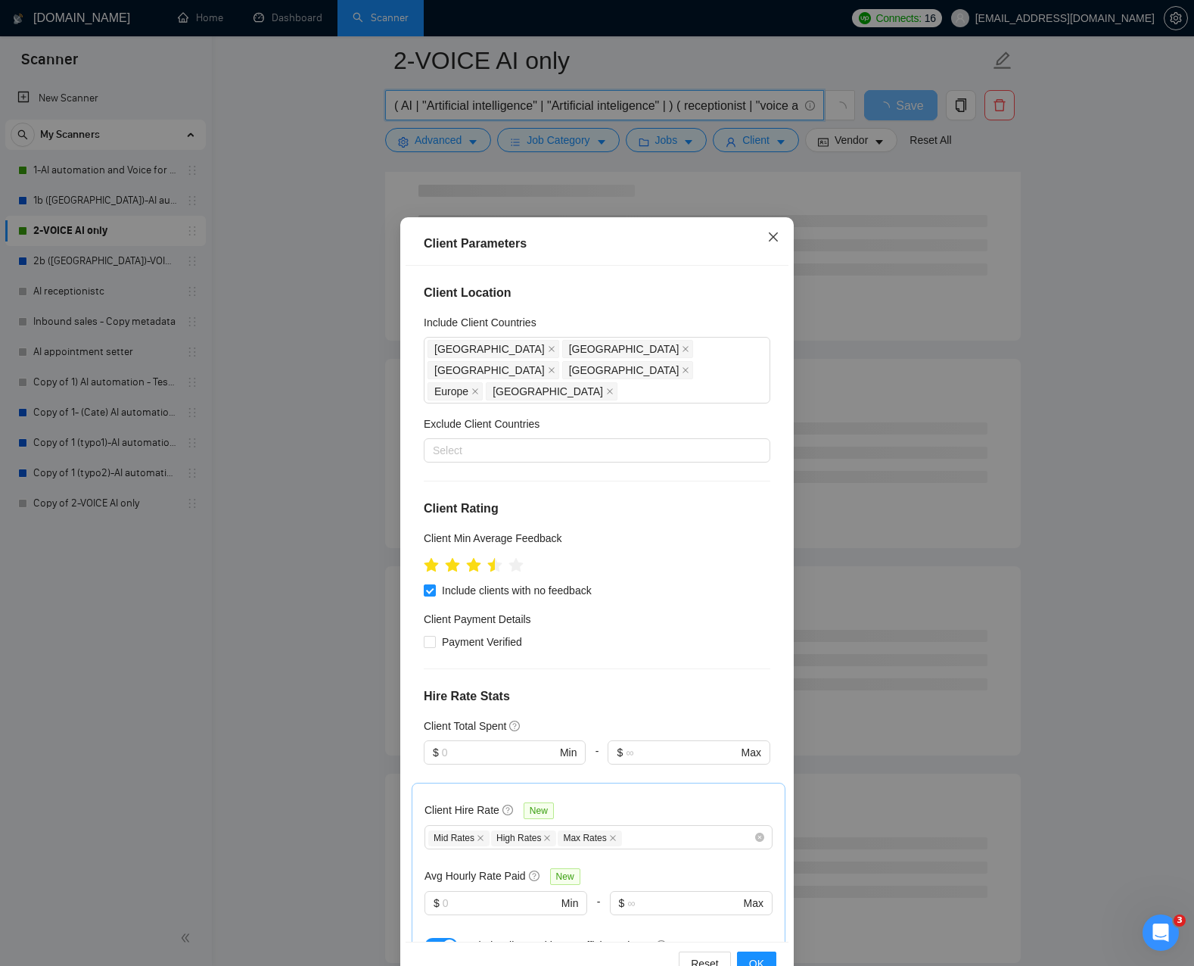
click at [773, 241] on icon "close" at bounding box center [773, 237] width 12 height 12
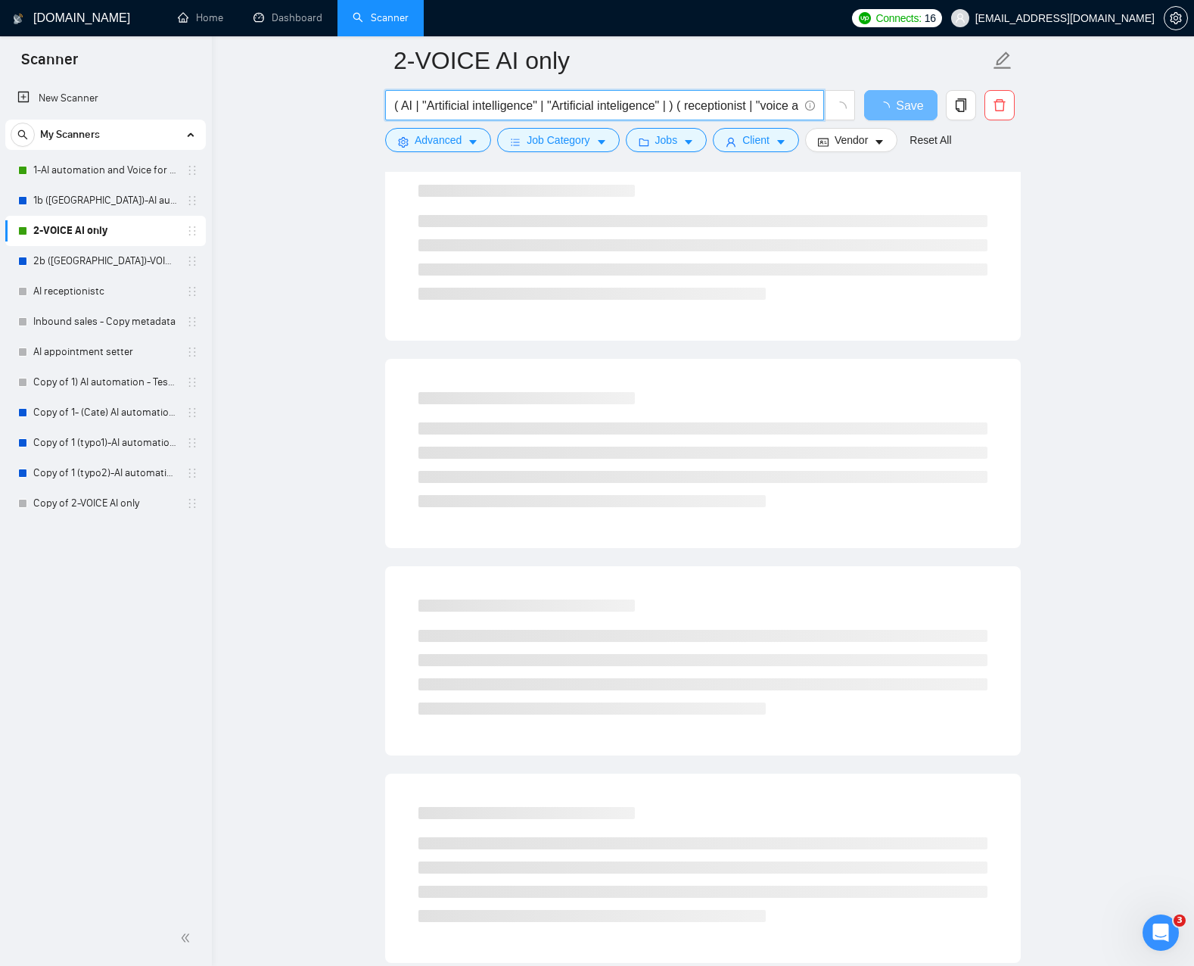
click at [676, 108] on input "( AI | "Artificial intelligence" | "Artificial inteligence" | ) ( receptionist …" at bounding box center [596, 105] width 404 height 19
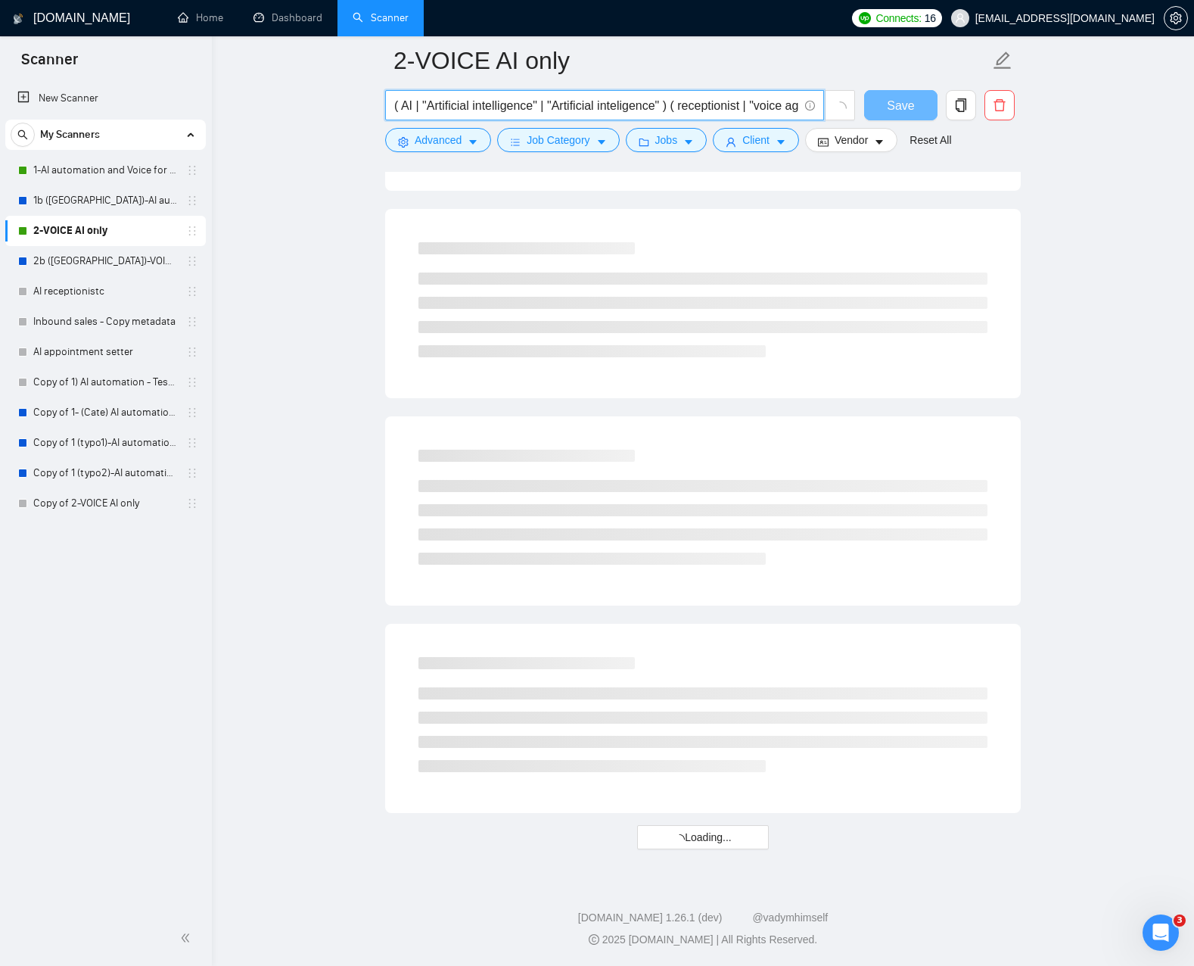
scroll to position [1559, 0]
type input "( AI | "Artificial intelligence" | "Artificial inteligence" ) ( receptionist | …"
click at [868, 144] on span "Vendor" at bounding box center [851, 140] width 33 height 17
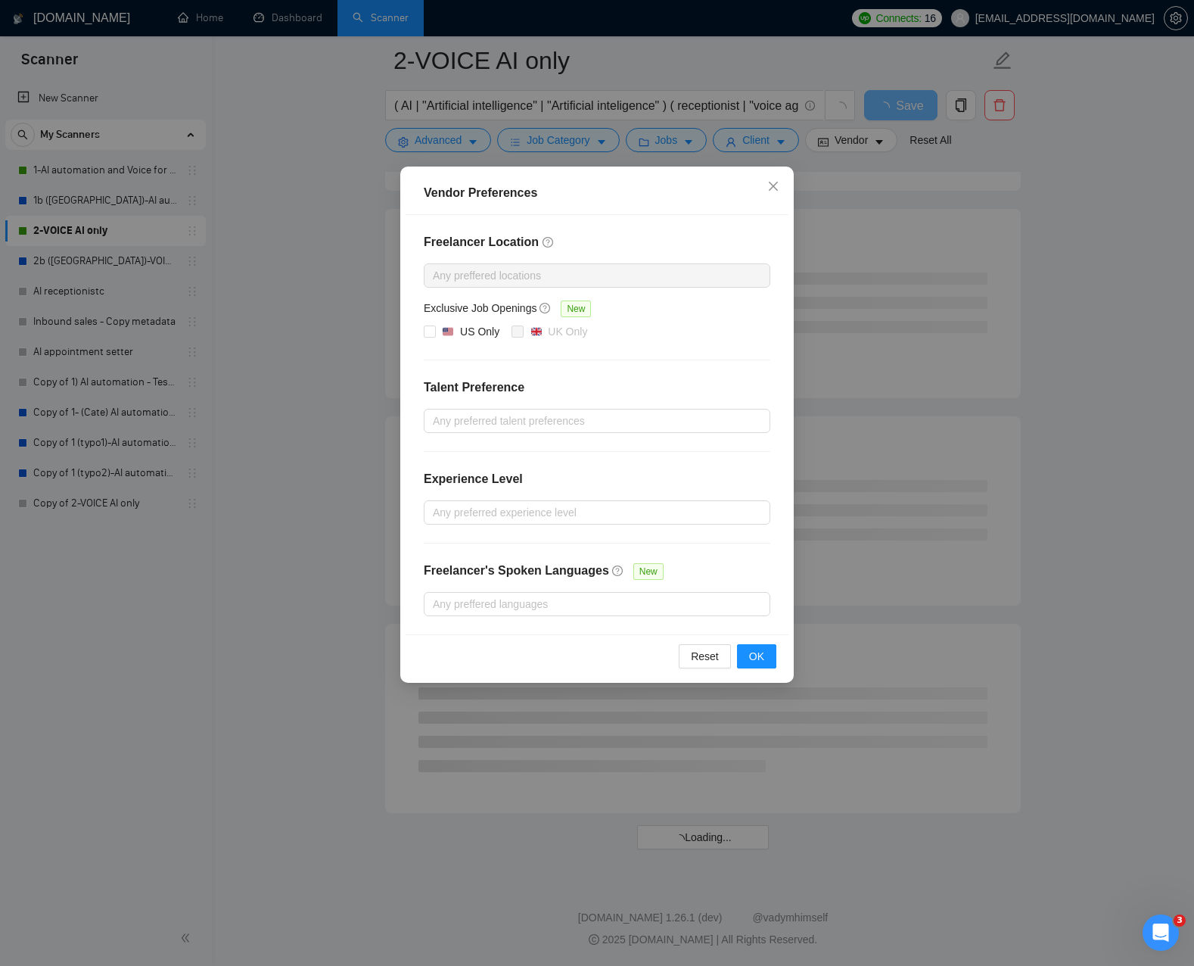
click at [280, 231] on div "Vendor Preferences Freelancer Location Any preffered locations Exclusive Job Op…" at bounding box center [597, 483] width 1194 height 966
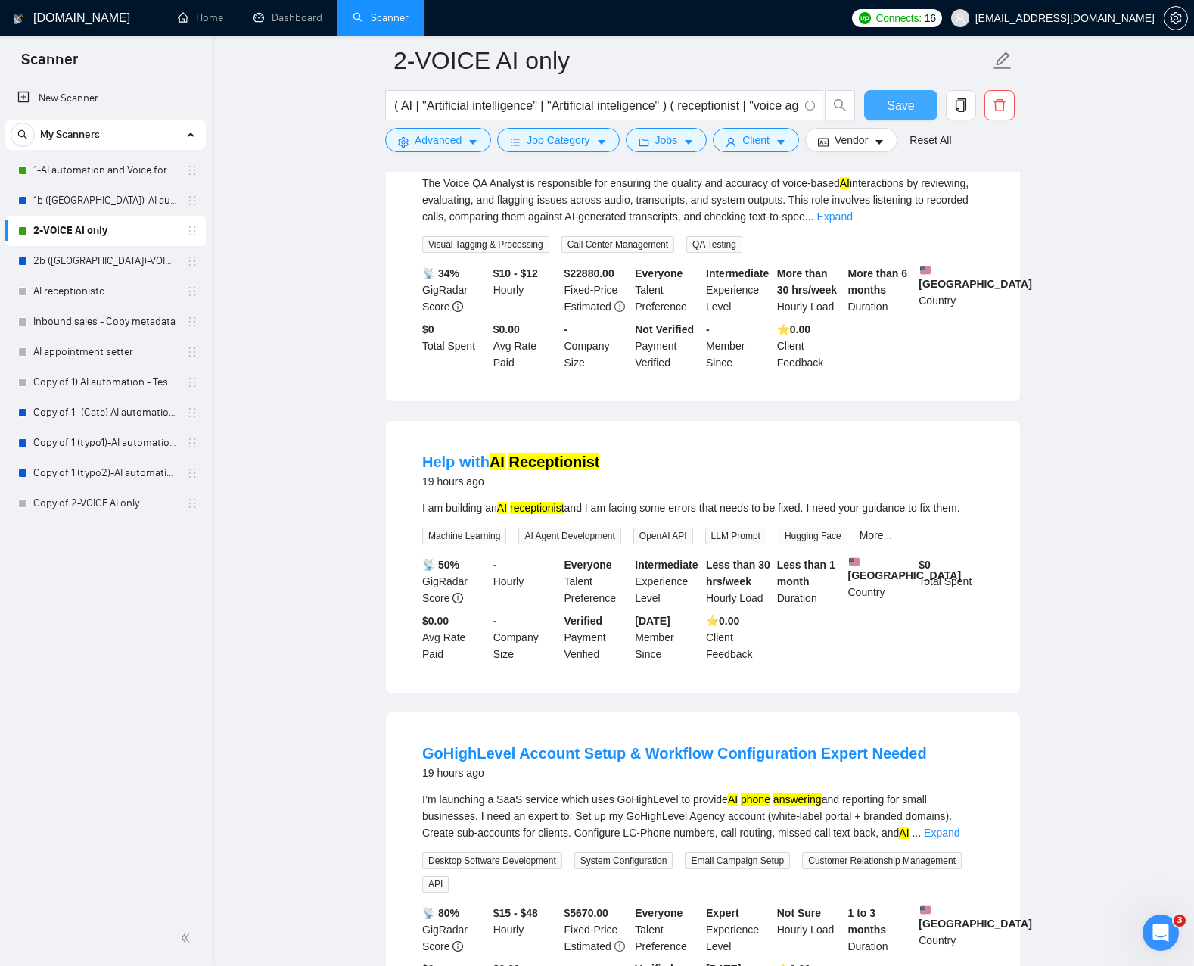
click at [879, 103] on button "Save" at bounding box center [900, 105] width 73 height 30
drag, startPoint x: 279, startPoint y: 214, endPoint x: 259, endPoint y: 245, distance: 37.2
click at [278, 214] on main "2-VOICE AI only ( AI | "Artificial intelligence" | "Artificial inteligence" ) (…" at bounding box center [703, 285] width 934 height 3567
click at [58, 274] on link "2b ([GEOGRAPHIC_DATA])-VOICE AI only" at bounding box center [105, 261] width 144 height 30
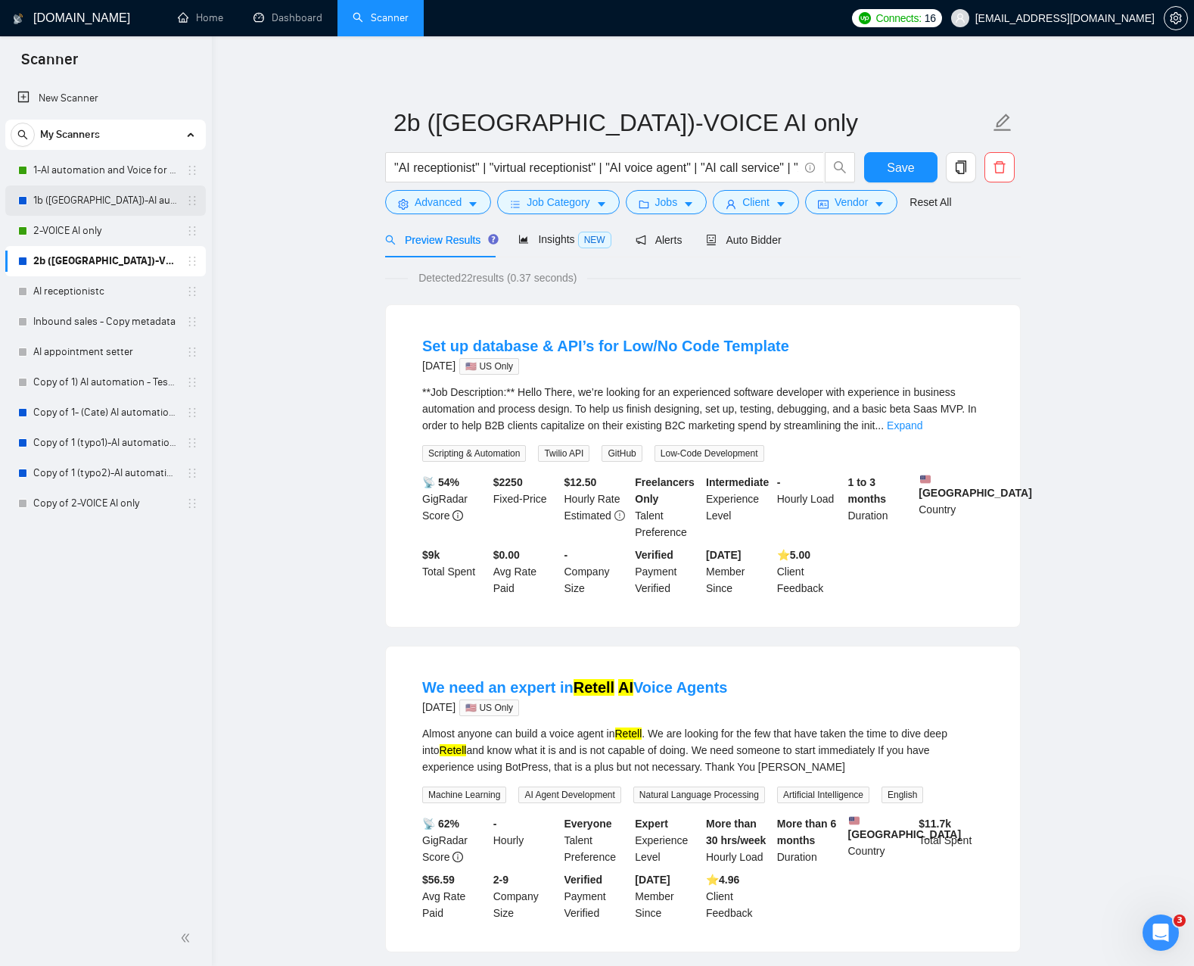
click at [119, 210] on link "1b ([GEOGRAPHIC_DATA])-AI automation and Voice for CRM & Booking" at bounding box center [105, 200] width 144 height 30
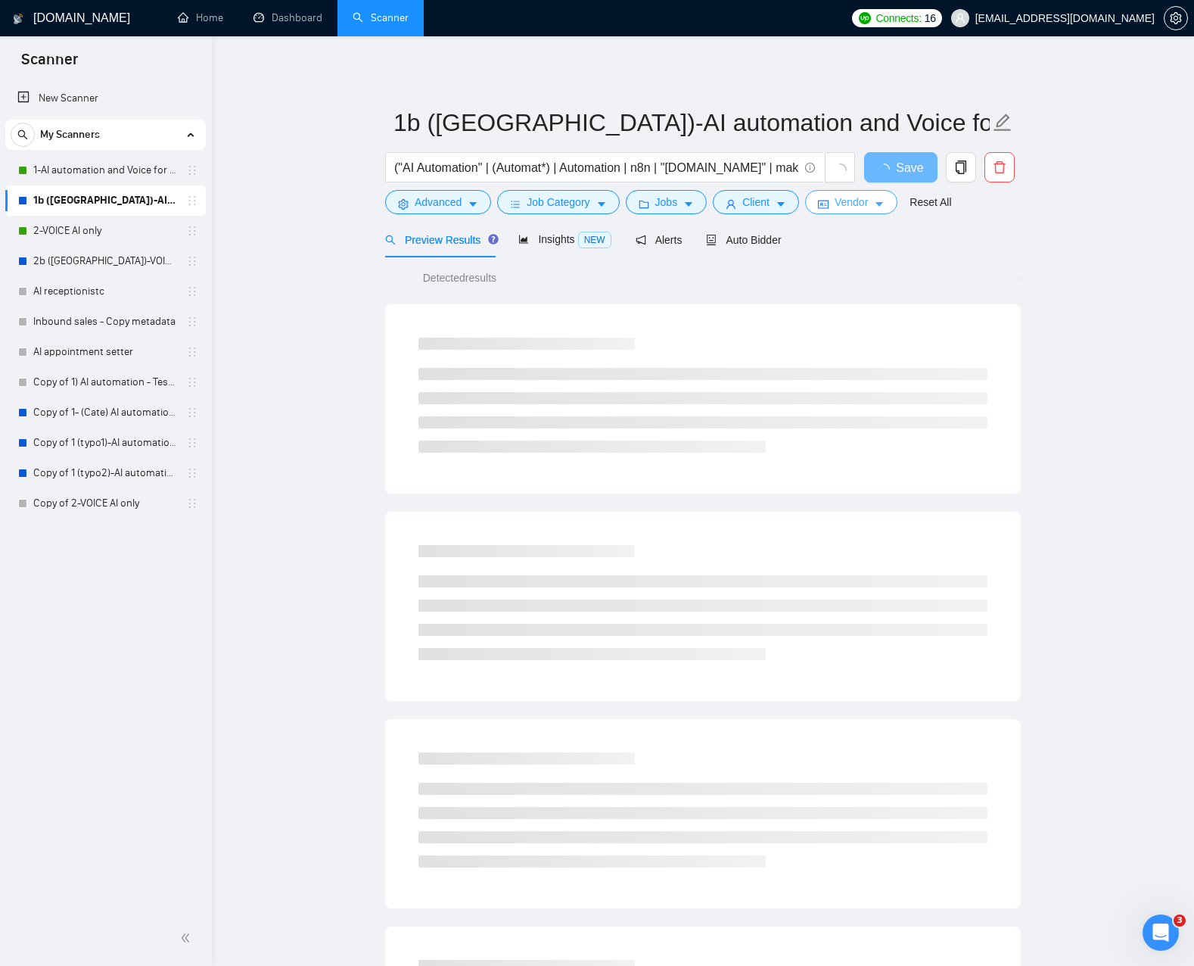
click at [851, 210] on span "Vendor" at bounding box center [851, 202] width 33 height 17
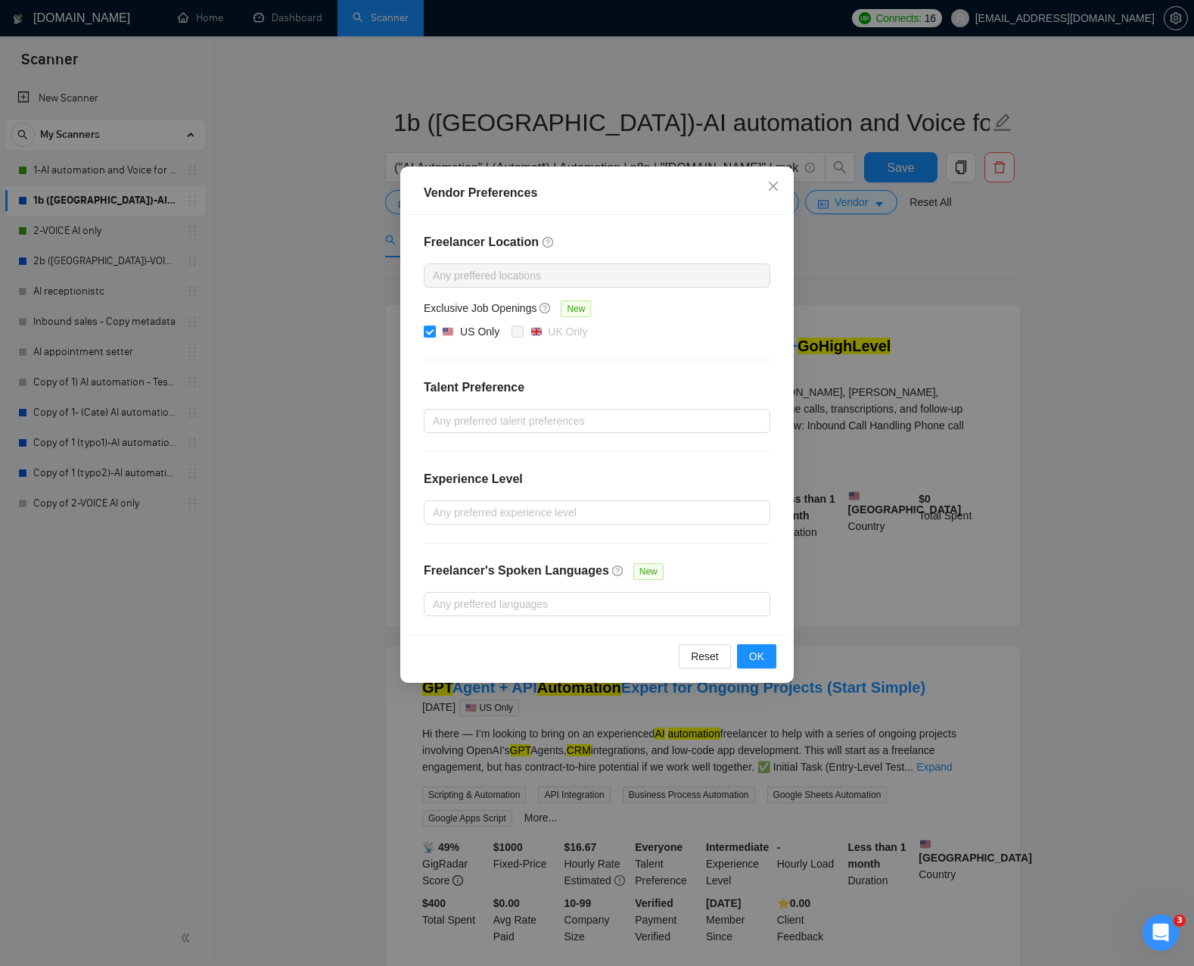
click at [303, 203] on div "Vendor Preferences Freelancer Location Any preffered locations Exclusive Job Op…" at bounding box center [597, 483] width 1194 height 966
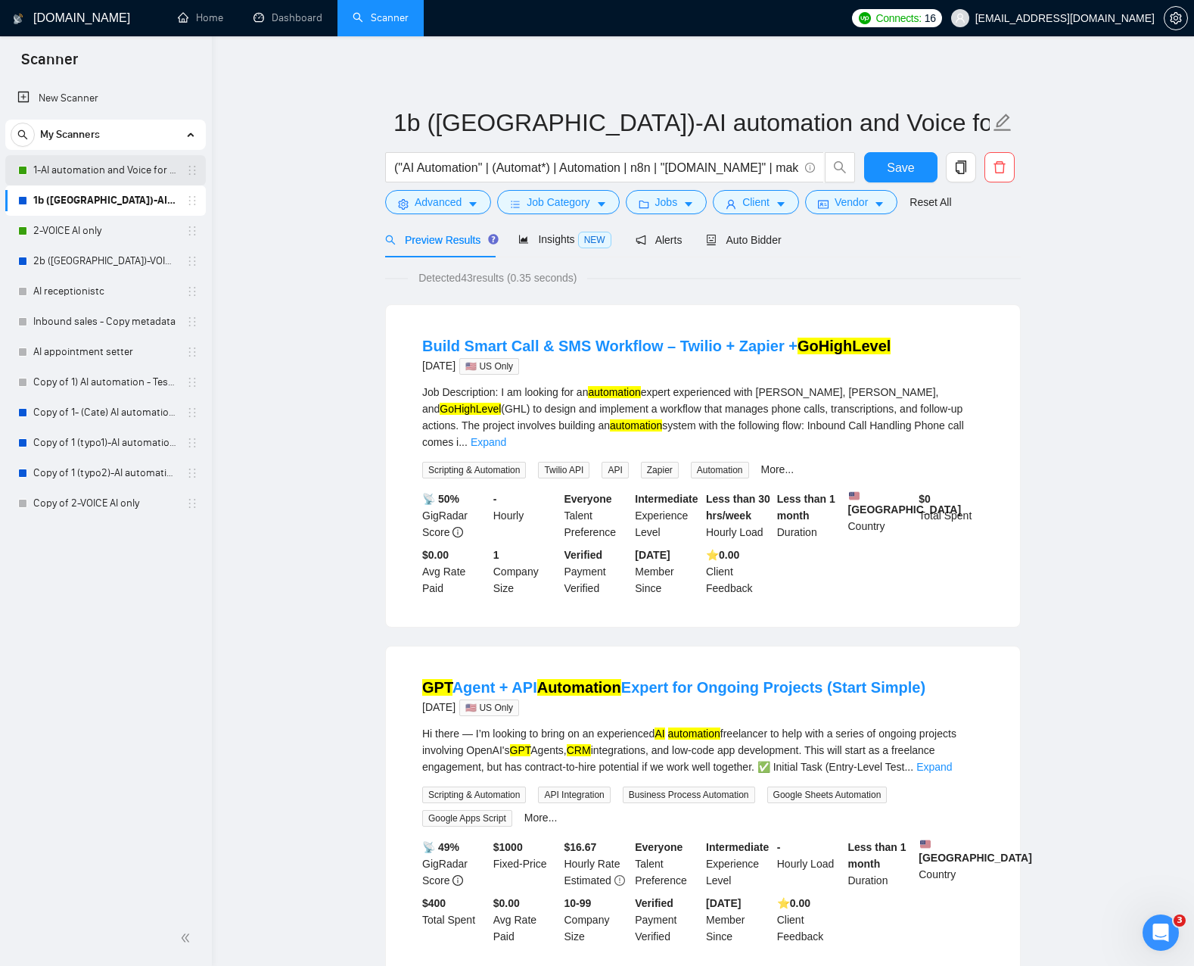
click at [145, 174] on link "1-AI automation and Voice for CRM & Booking" at bounding box center [105, 170] width 144 height 30
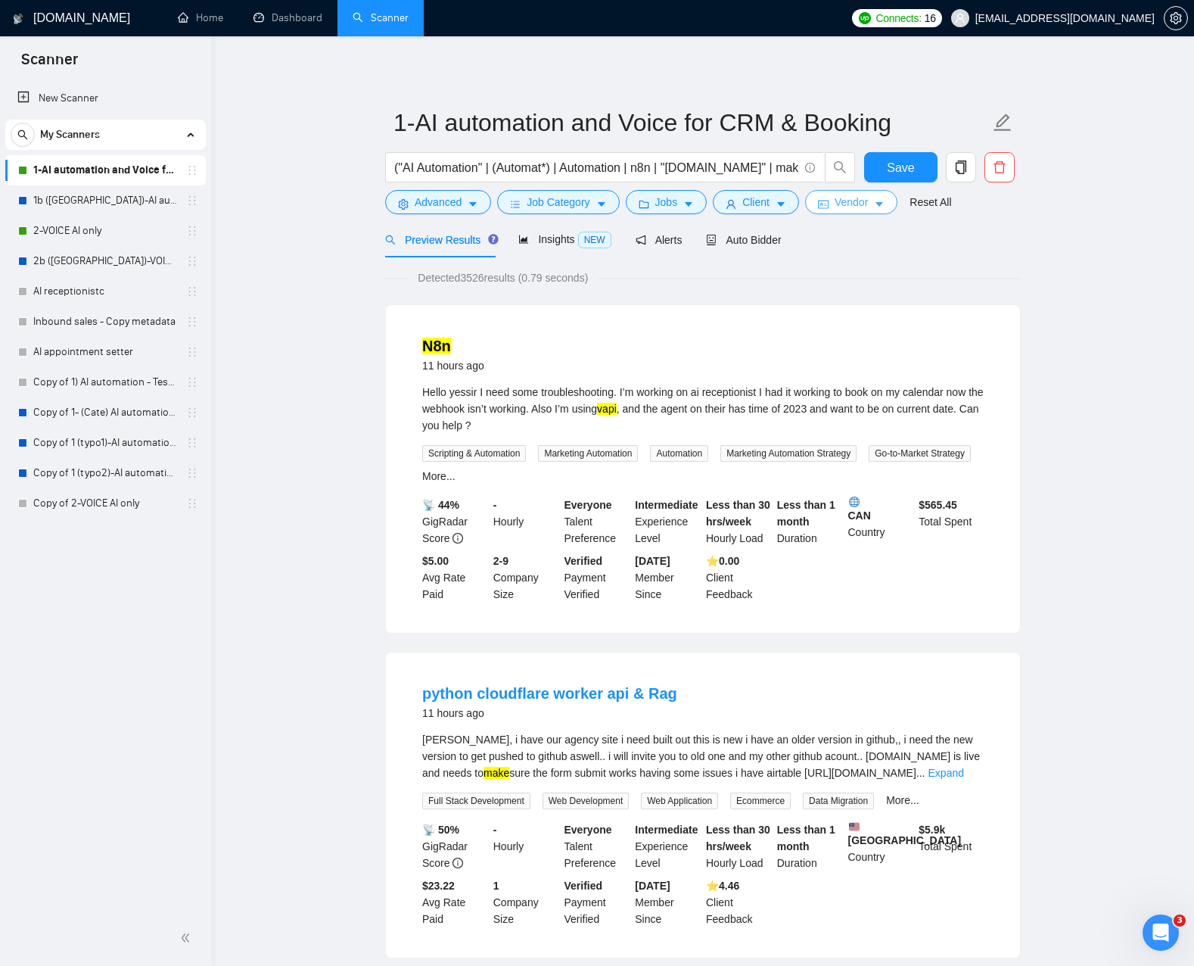
click at [868, 204] on span "Vendor" at bounding box center [851, 202] width 33 height 17
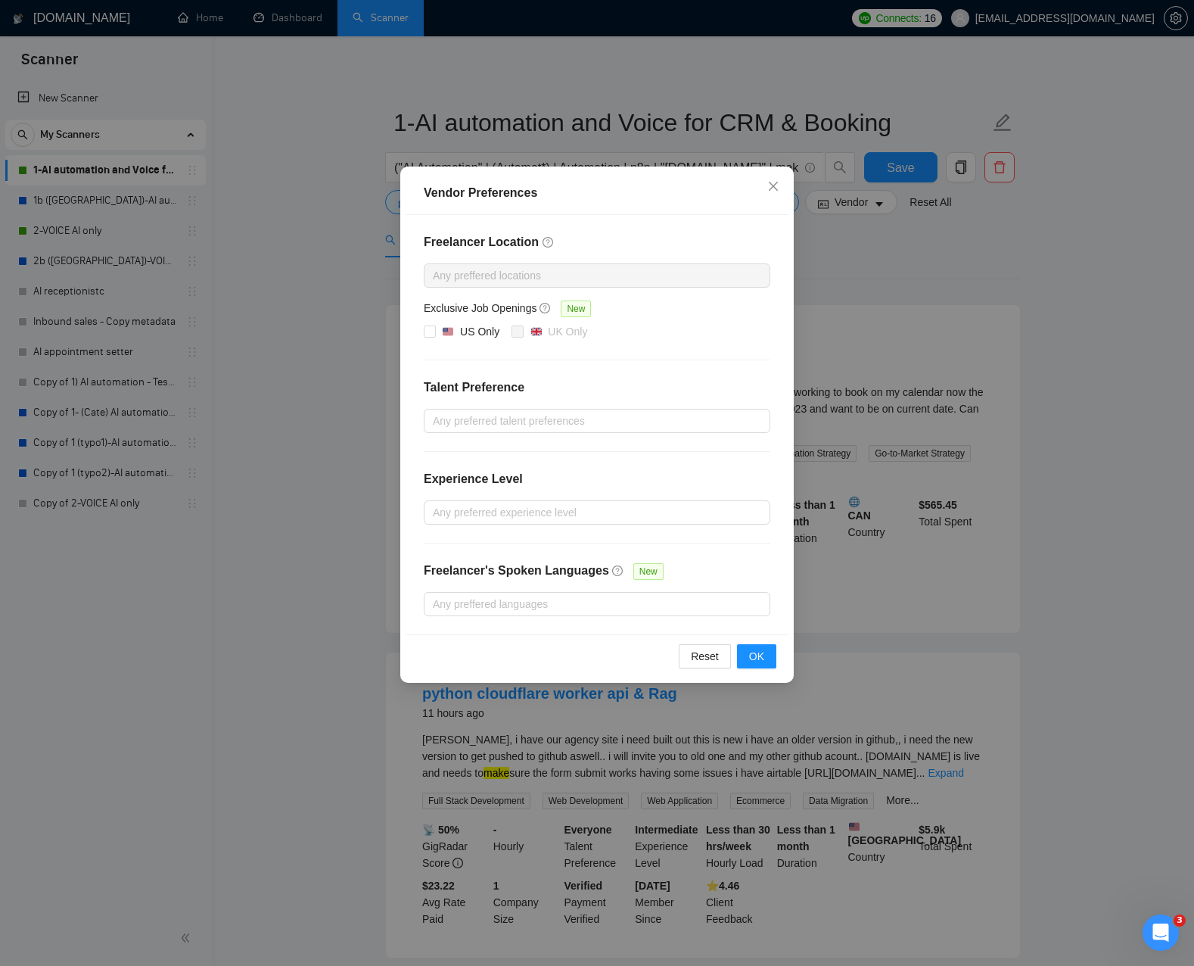
click at [247, 266] on div "Vendor Preferences Freelancer Location Any preffered locations Exclusive Job Op…" at bounding box center [597, 483] width 1194 height 966
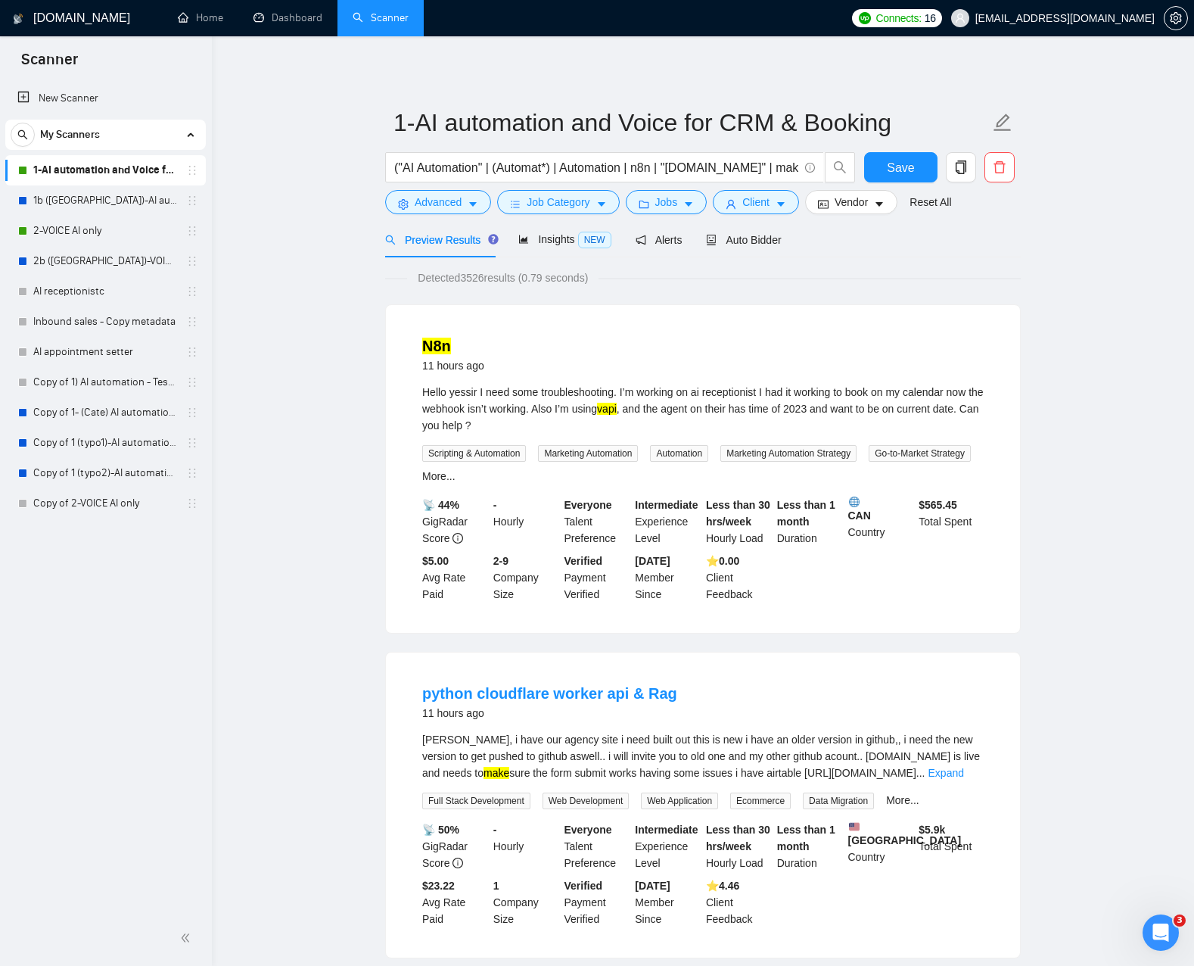
click at [786, 215] on form "1-AI automation and Voice for CRM & Booking ("AI Automation" | (Automat*) | Aut…" at bounding box center [703, 159] width 636 height 123
click at [786, 208] on icon "caret-down" at bounding box center [781, 204] width 11 height 11
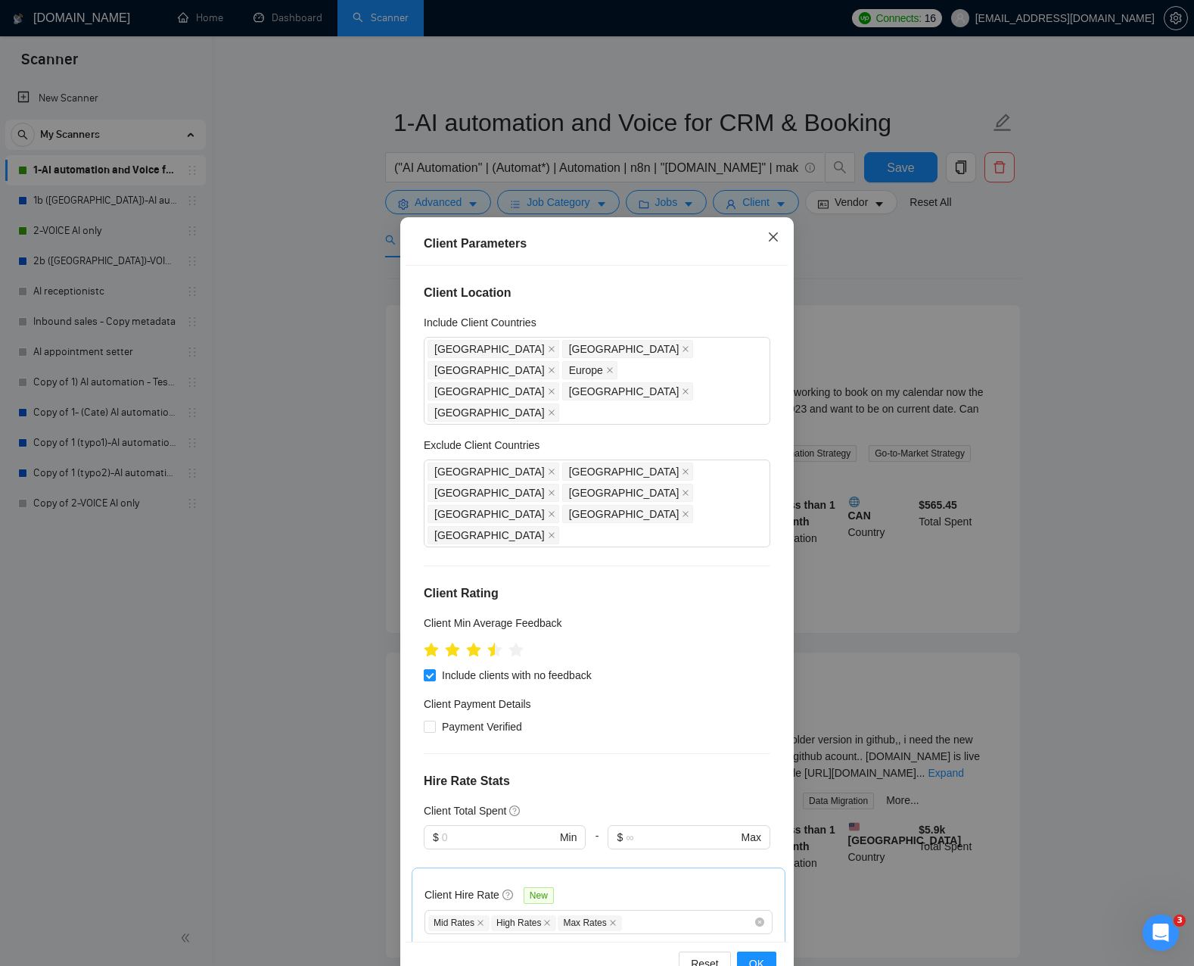
click at [769, 239] on icon "close" at bounding box center [773, 237] width 12 height 12
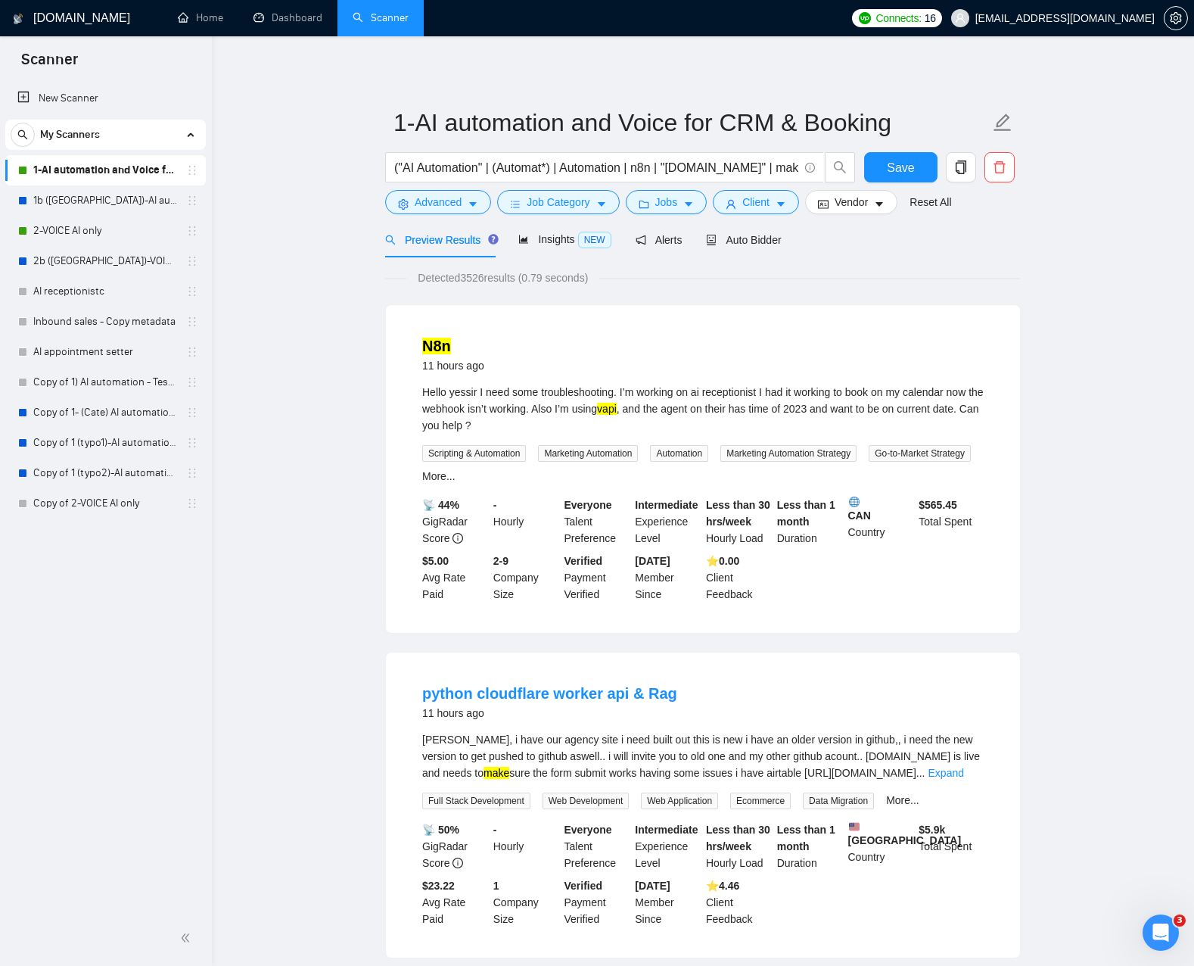
click at [842, 241] on div "Preview Results Insights NEW Alerts Auto Bidder" at bounding box center [703, 240] width 636 height 36
click at [97, 199] on link "1b ([GEOGRAPHIC_DATA])-AI automation and Voice for CRM & Booking" at bounding box center [105, 200] width 144 height 30
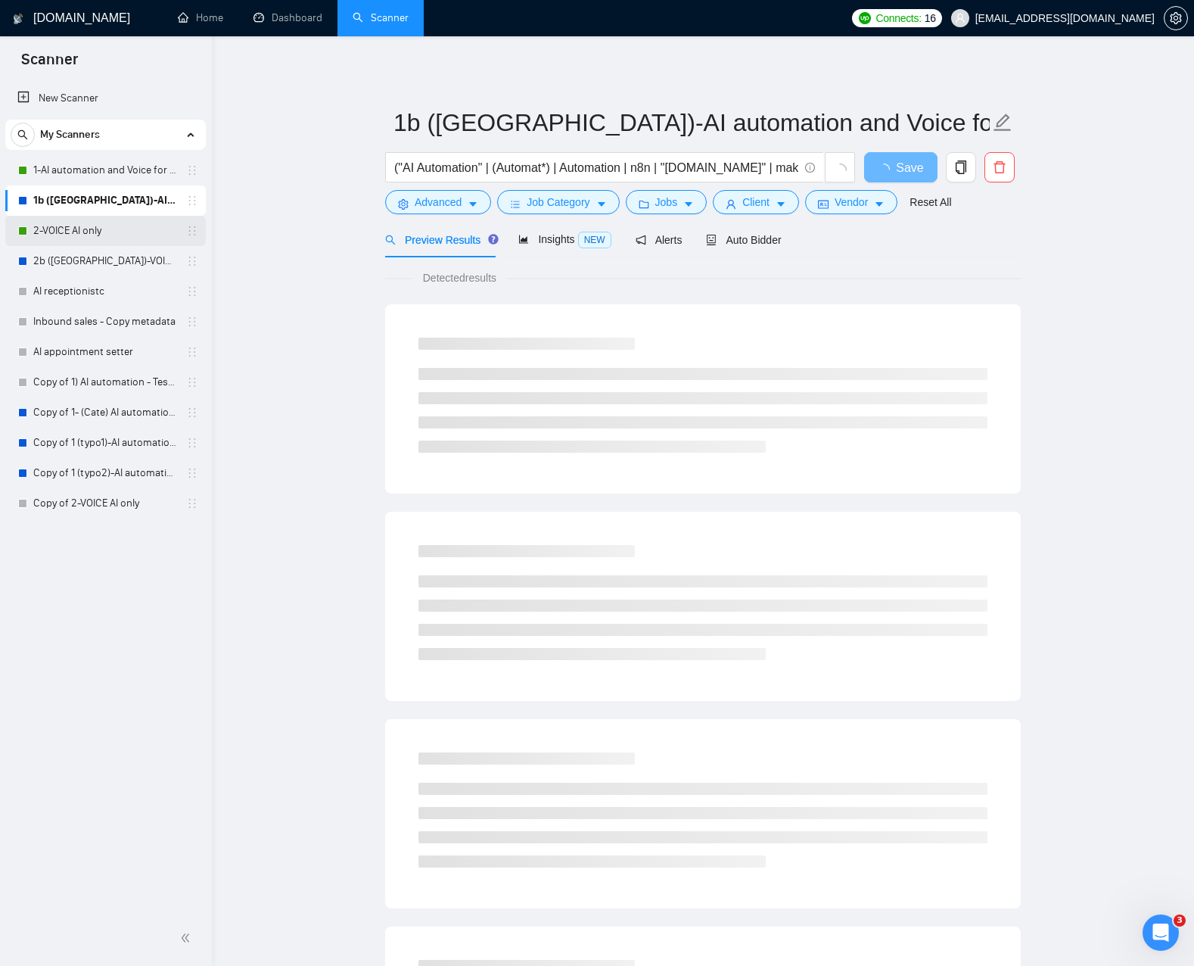
click at [87, 233] on link "2-VOICE AI only" at bounding box center [105, 231] width 144 height 30
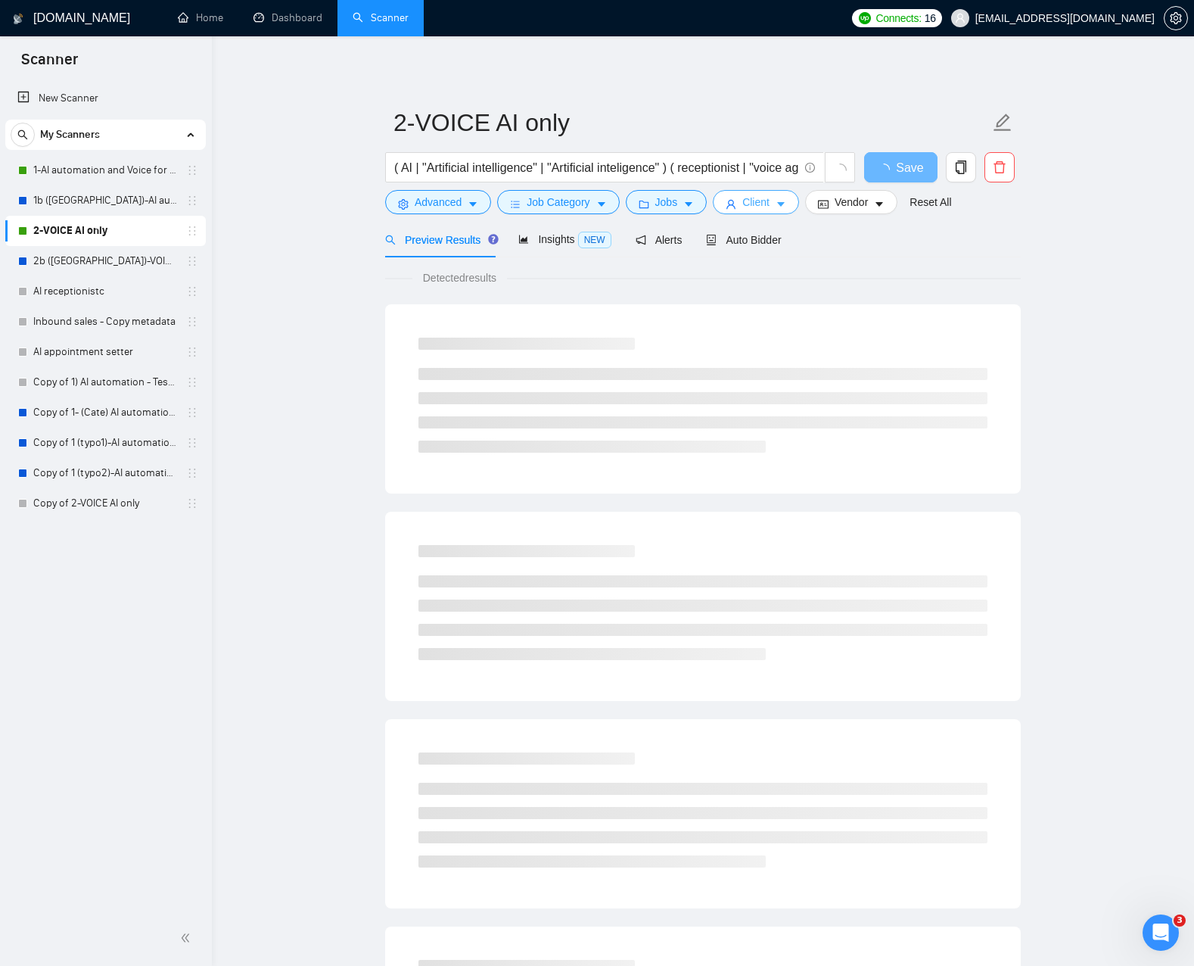
click at [766, 210] on span "Client" at bounding box center [755, 202] width 27 height 17
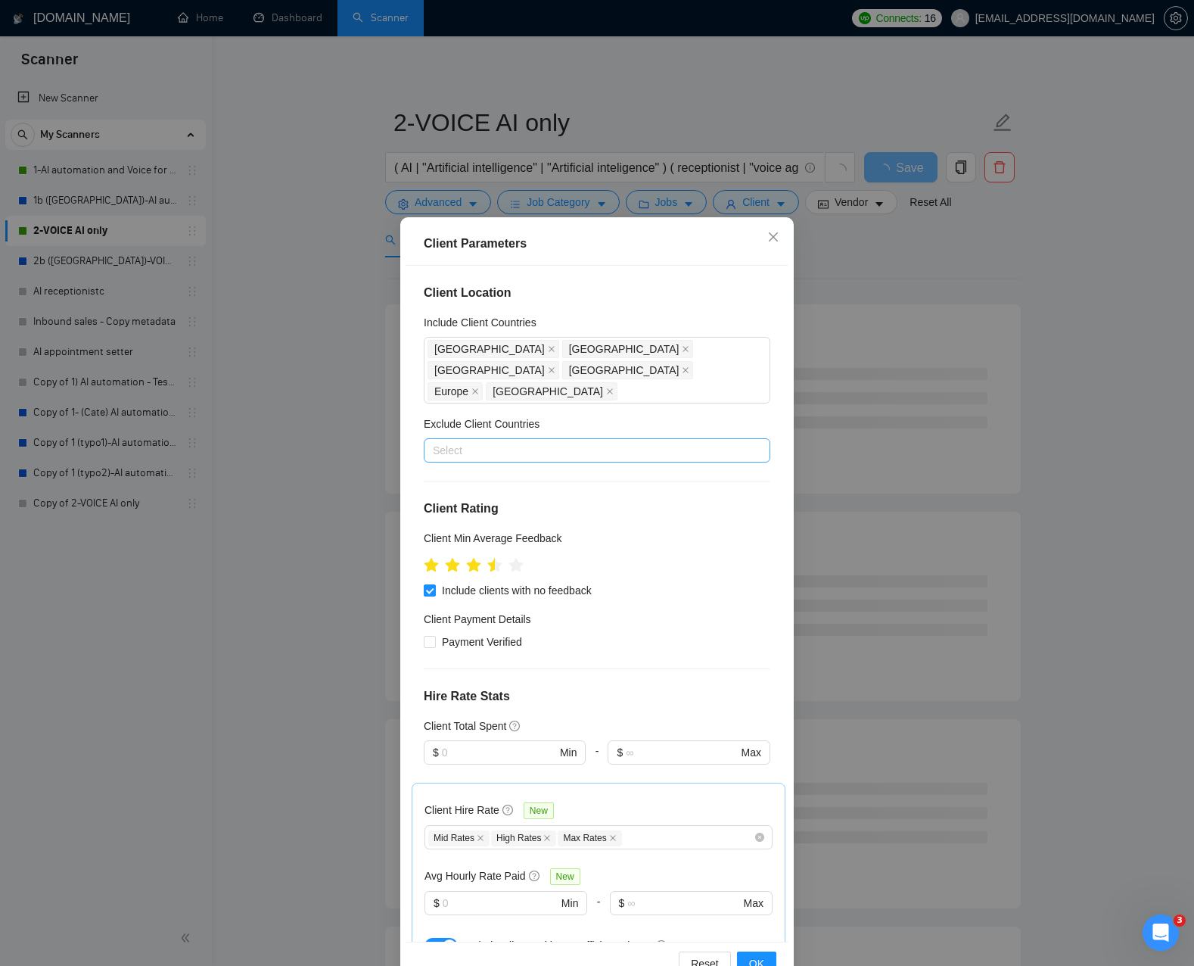
click at [529, 441] on div at bounding box center [590, 450] width 324 height 18
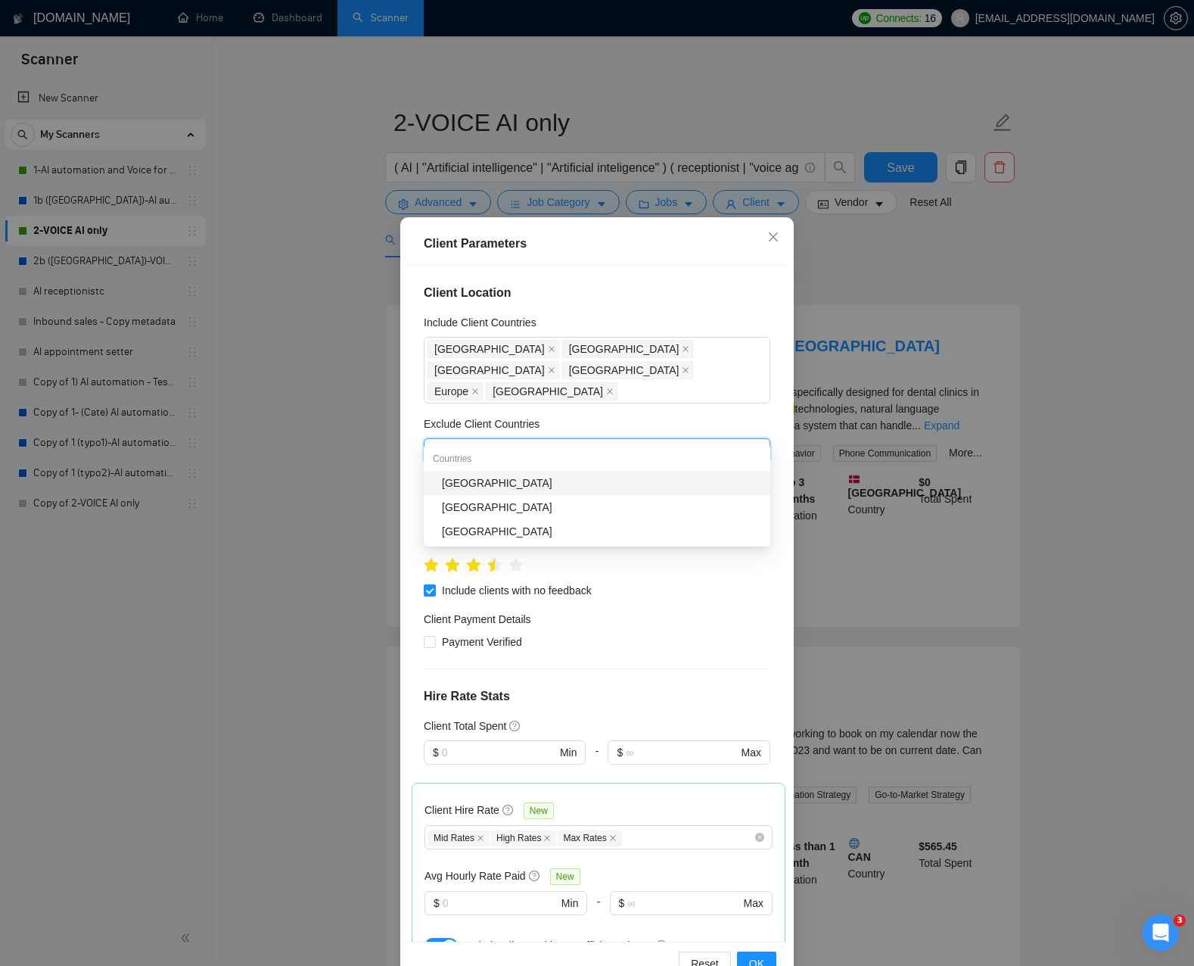
type input "india"
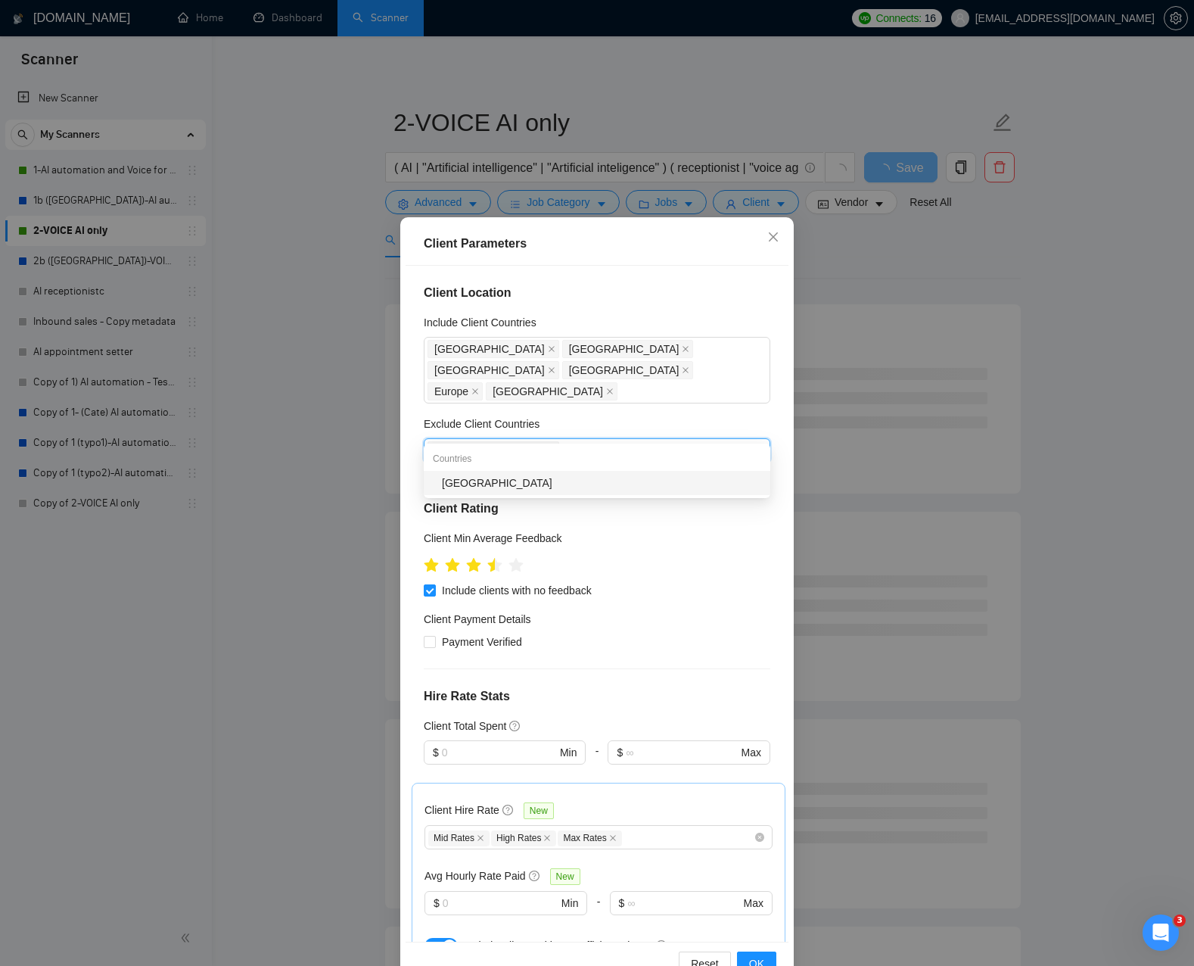
type input "indone"
type input "romani"
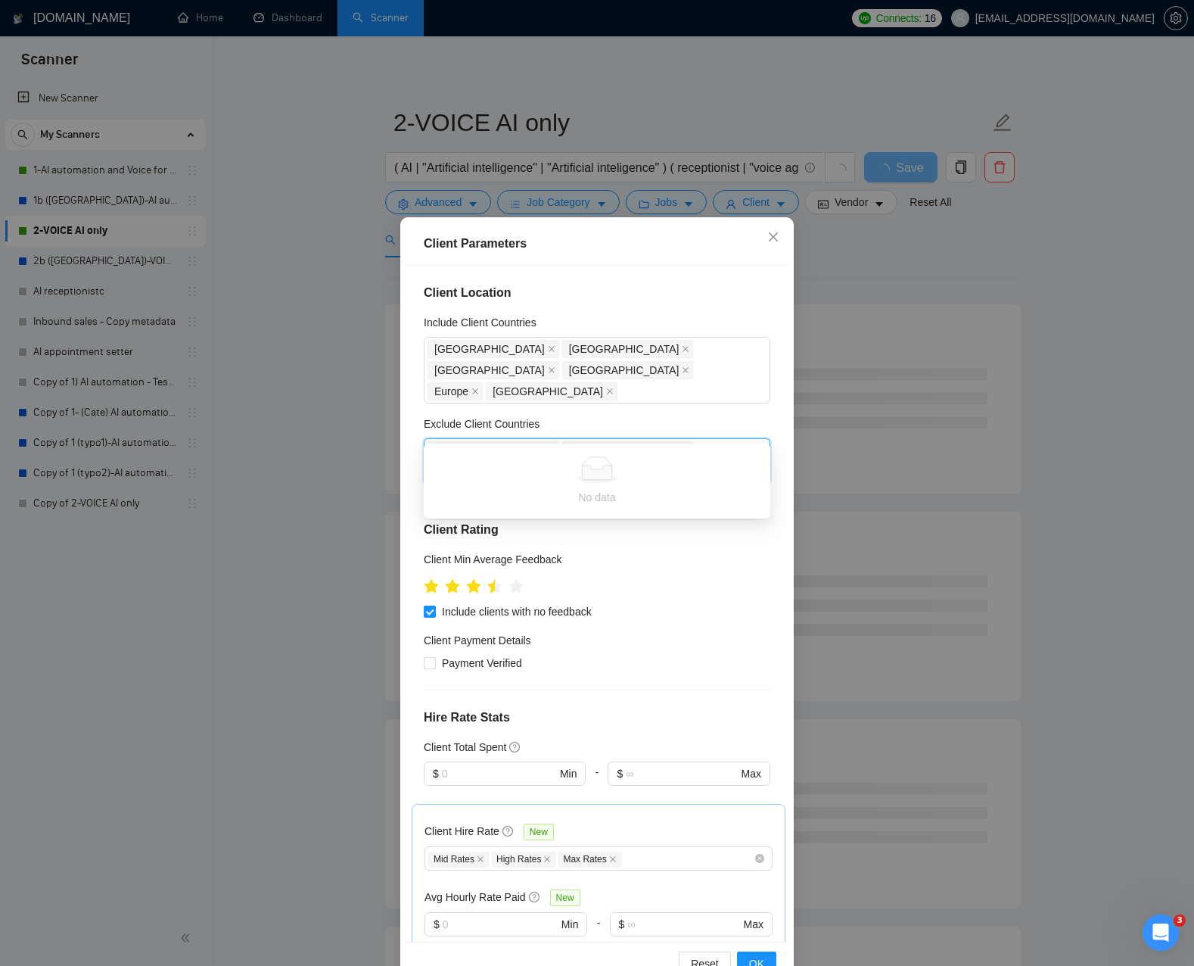
type input "east"
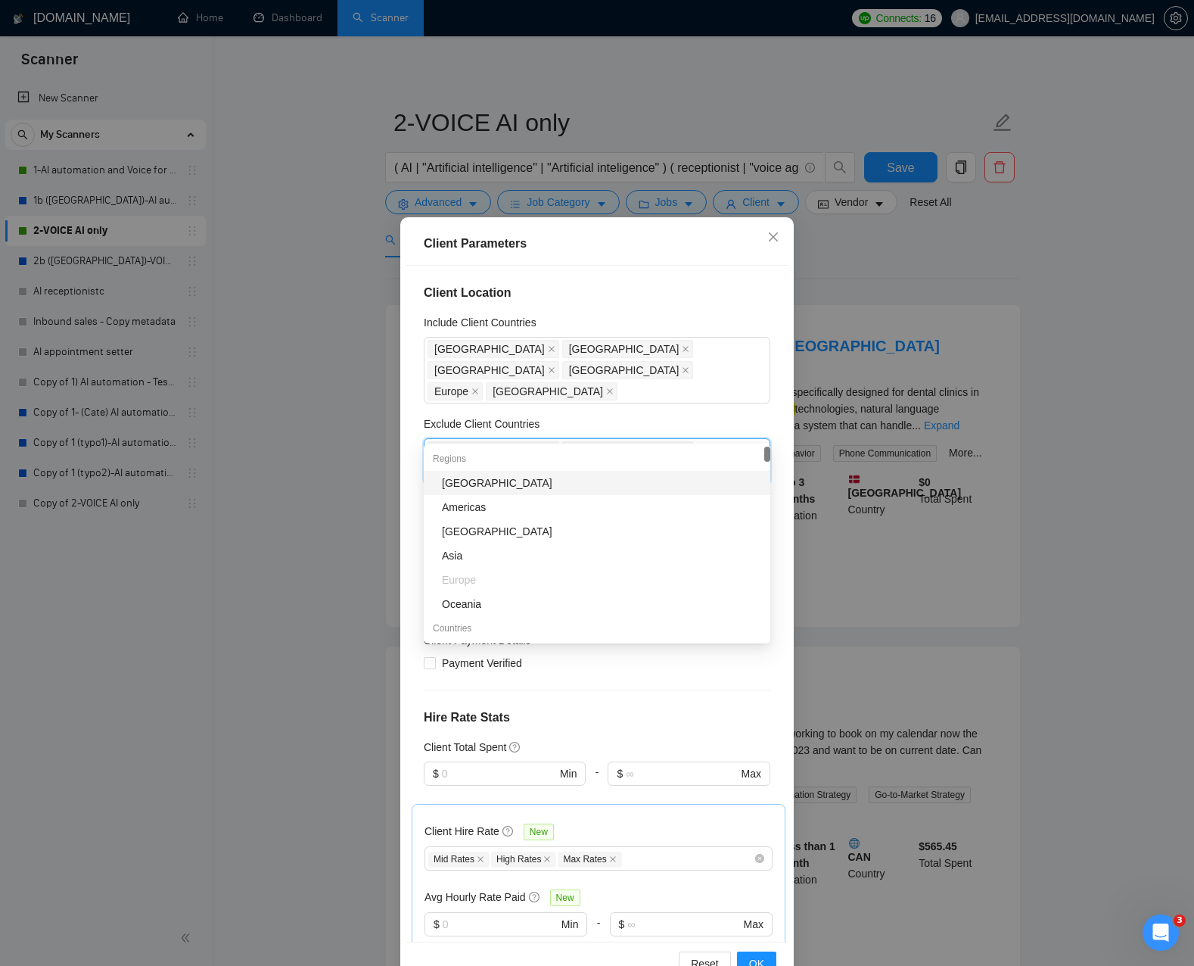
type input "euro"
type input "africa"
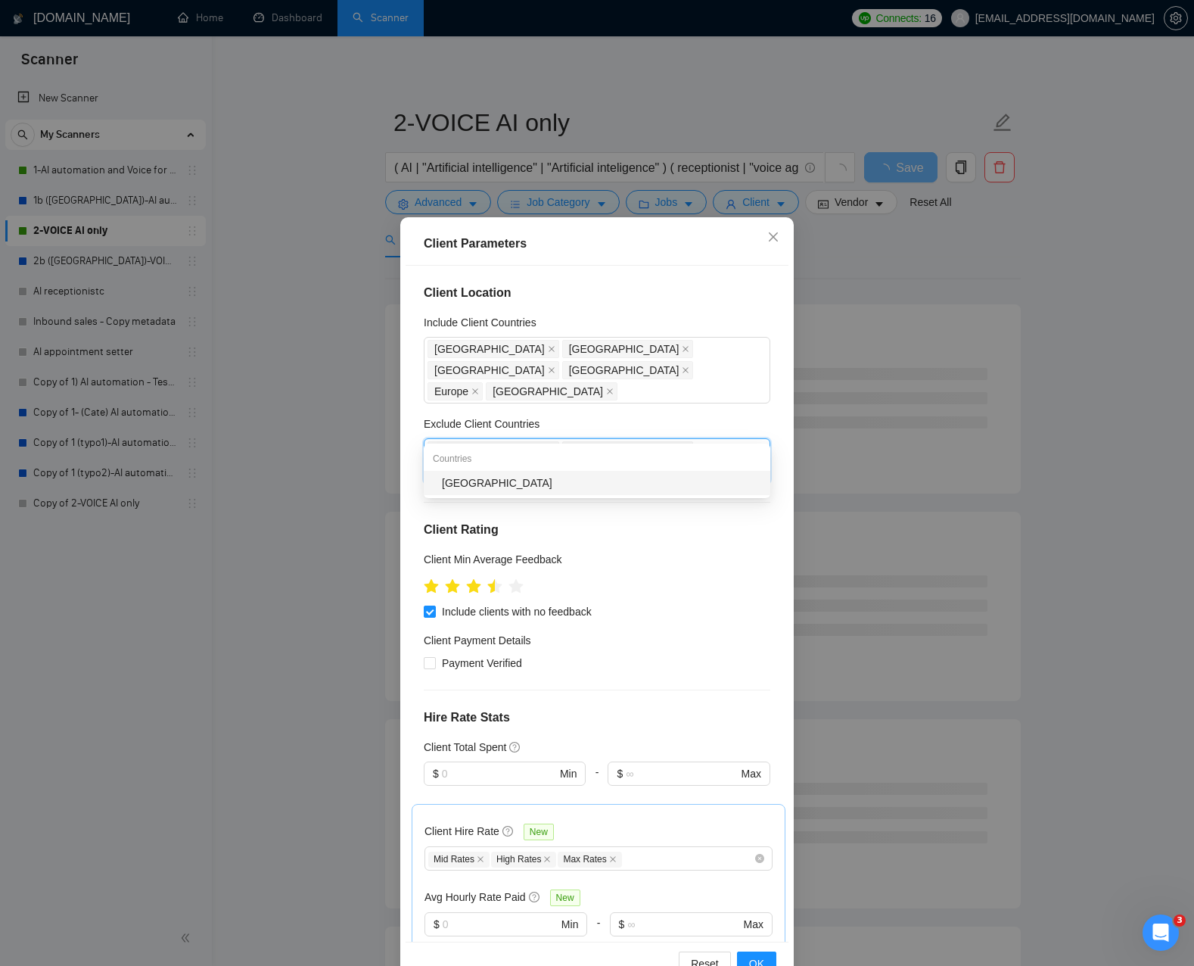
type input "phil"
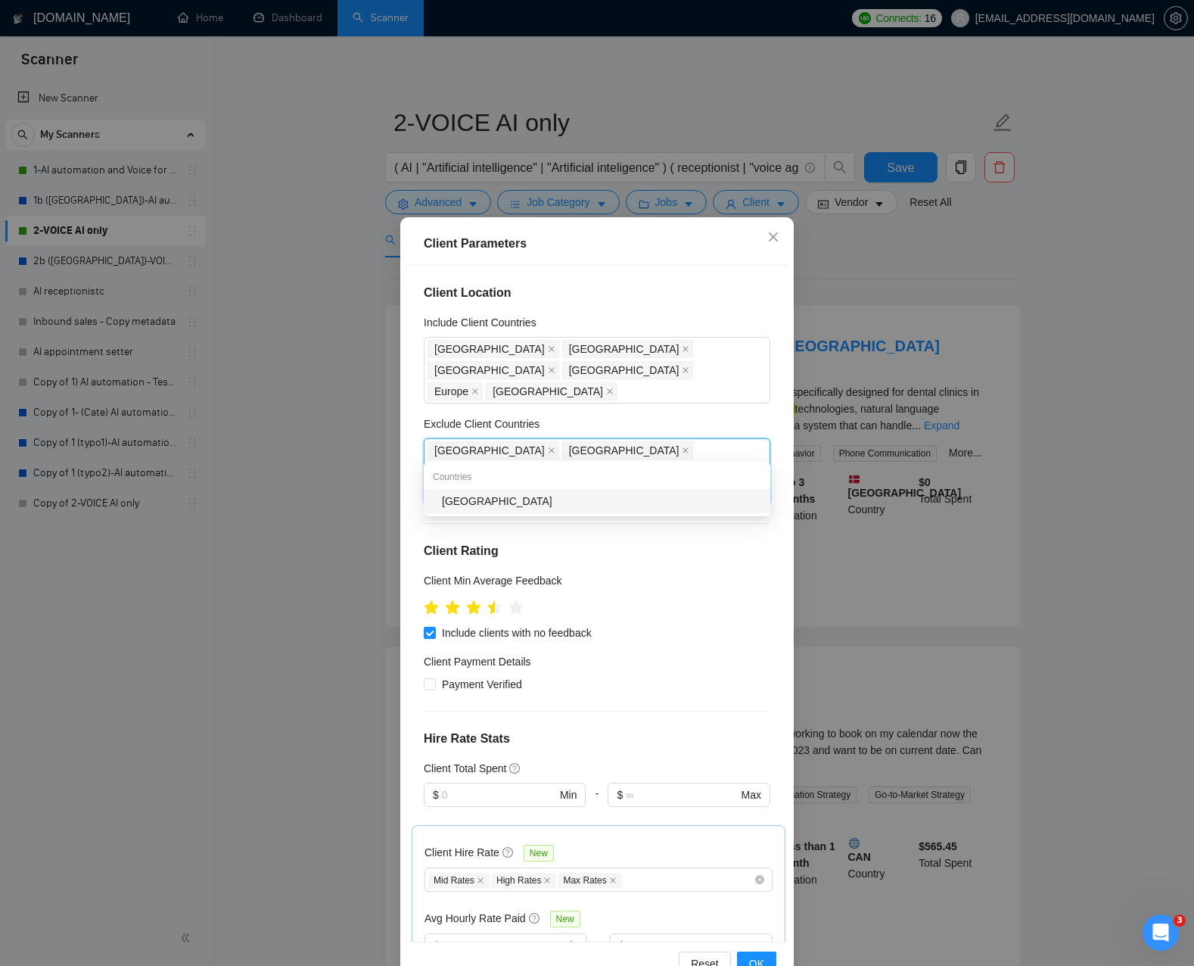
type input "ukrain"
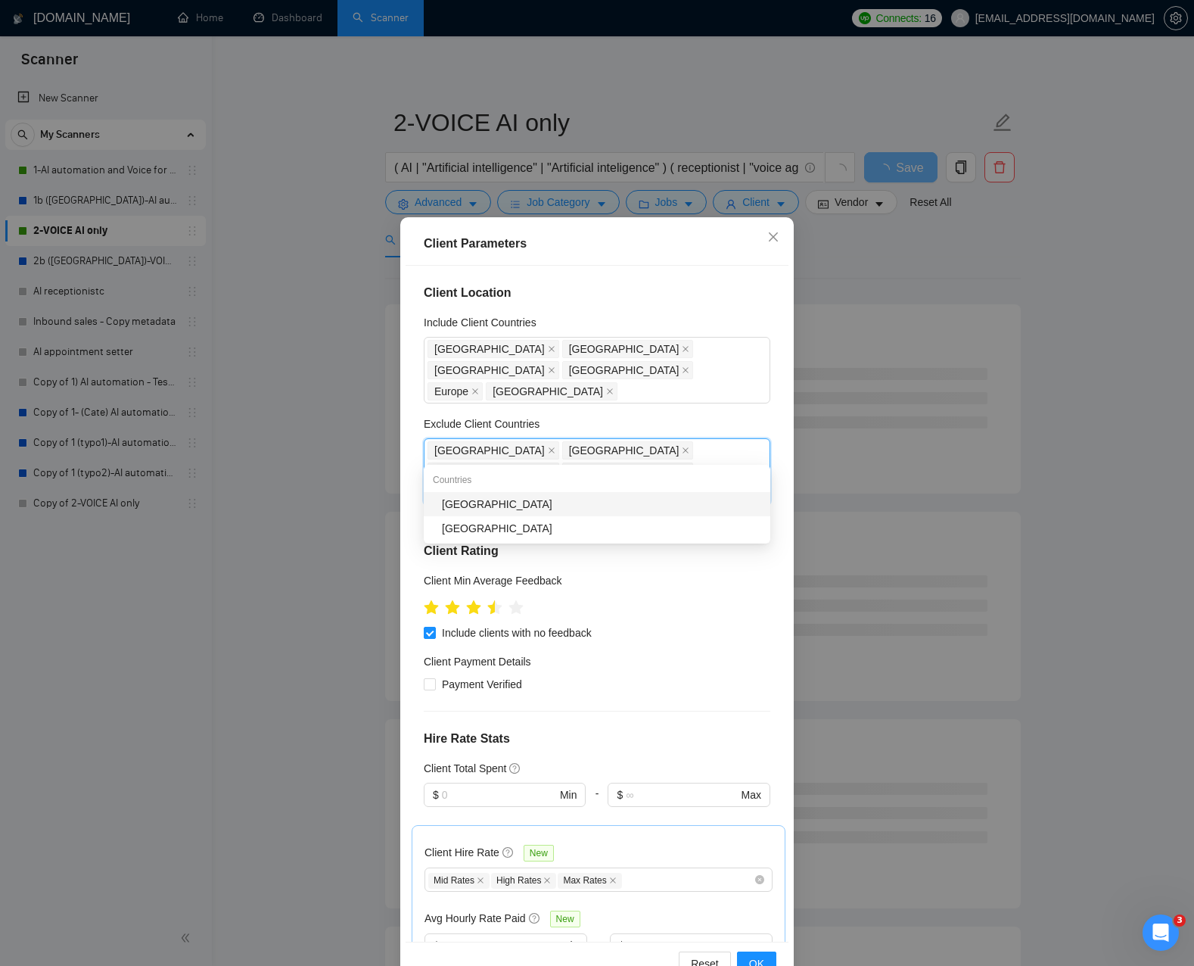
type input "nigeri"
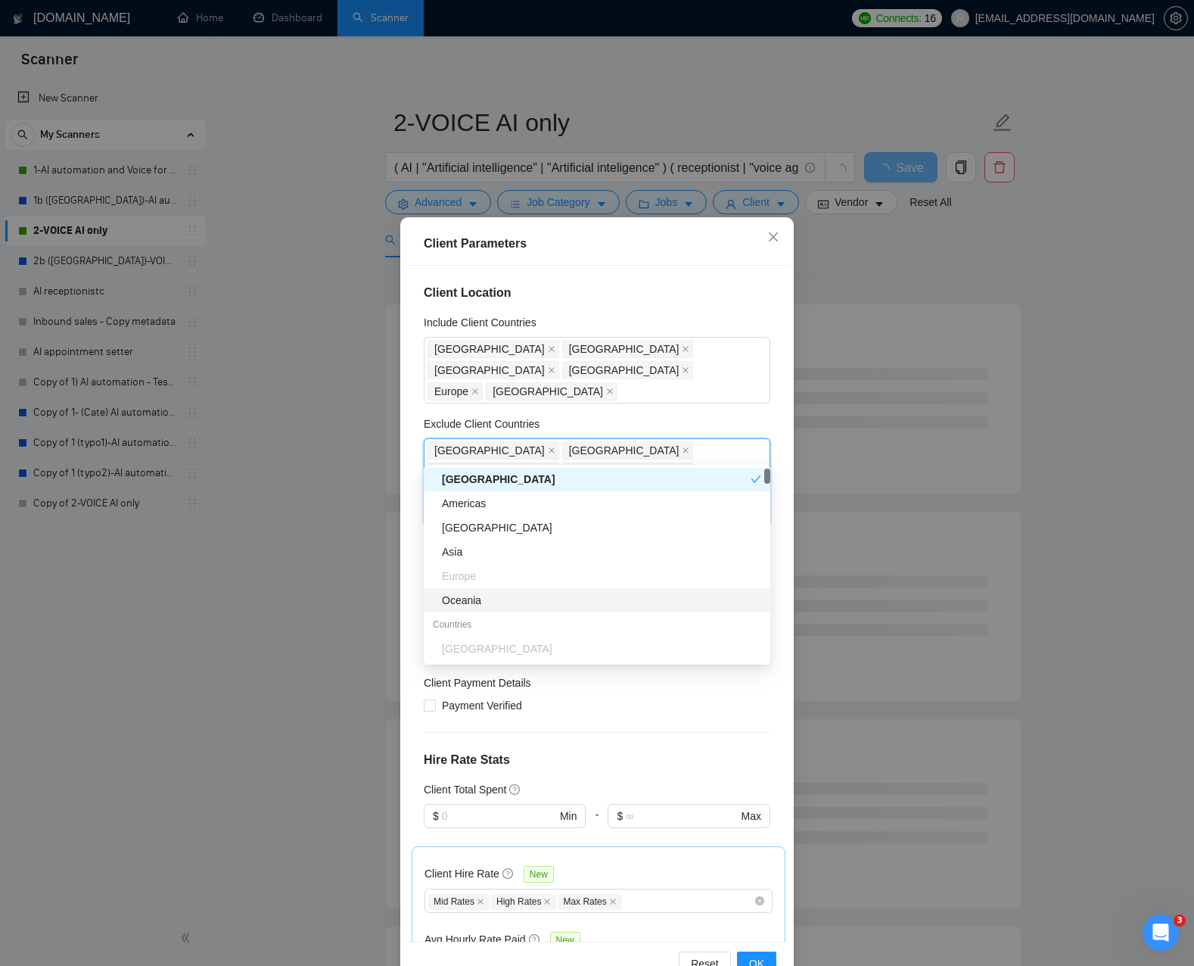
scroll to position [23, 0]
click at [473, 553] on div "Asia" at bounding box center [601, 553] width 319 height 17
click at [670, 415] on div "Exclude Client Countries" at bounding box center [597, 426] width 347 height 23
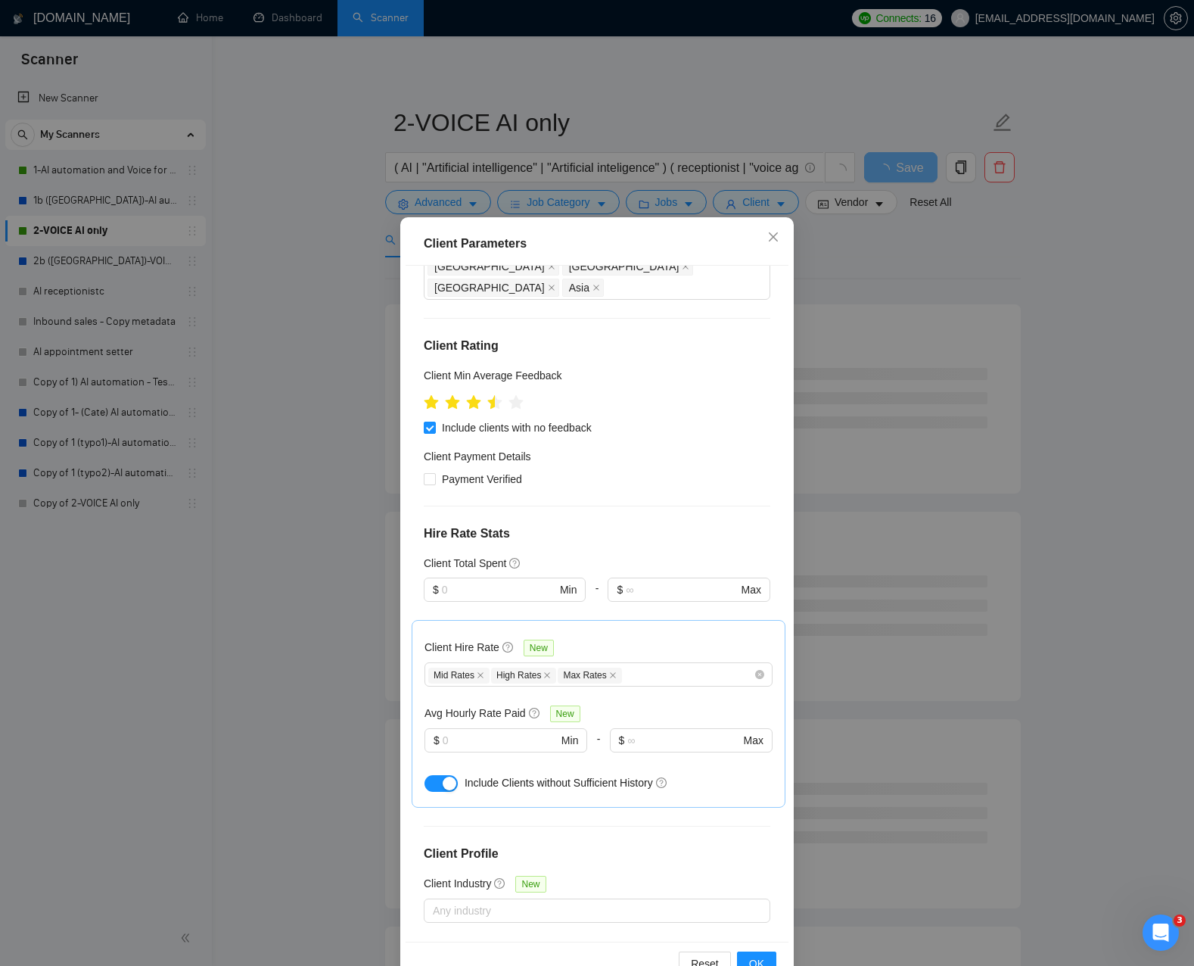
scroll to position [226, 0]
click at [754, 953] on button "OK" at bounding box center [756, 963] width 39 height 24
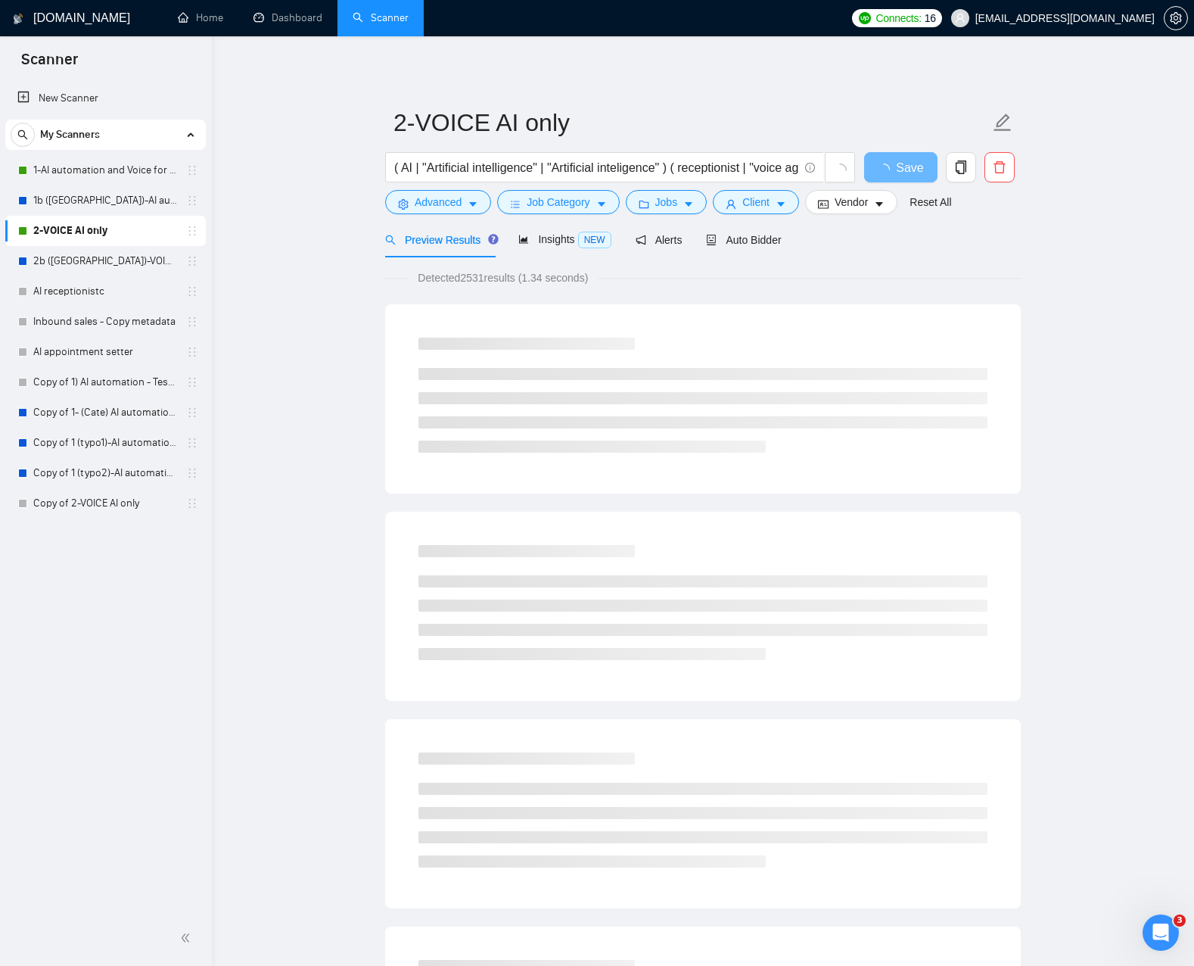
drag, startPoint x: 313, startPoint y: 241, endPoint x: 413, endPoint y: 228, distance: 101.5
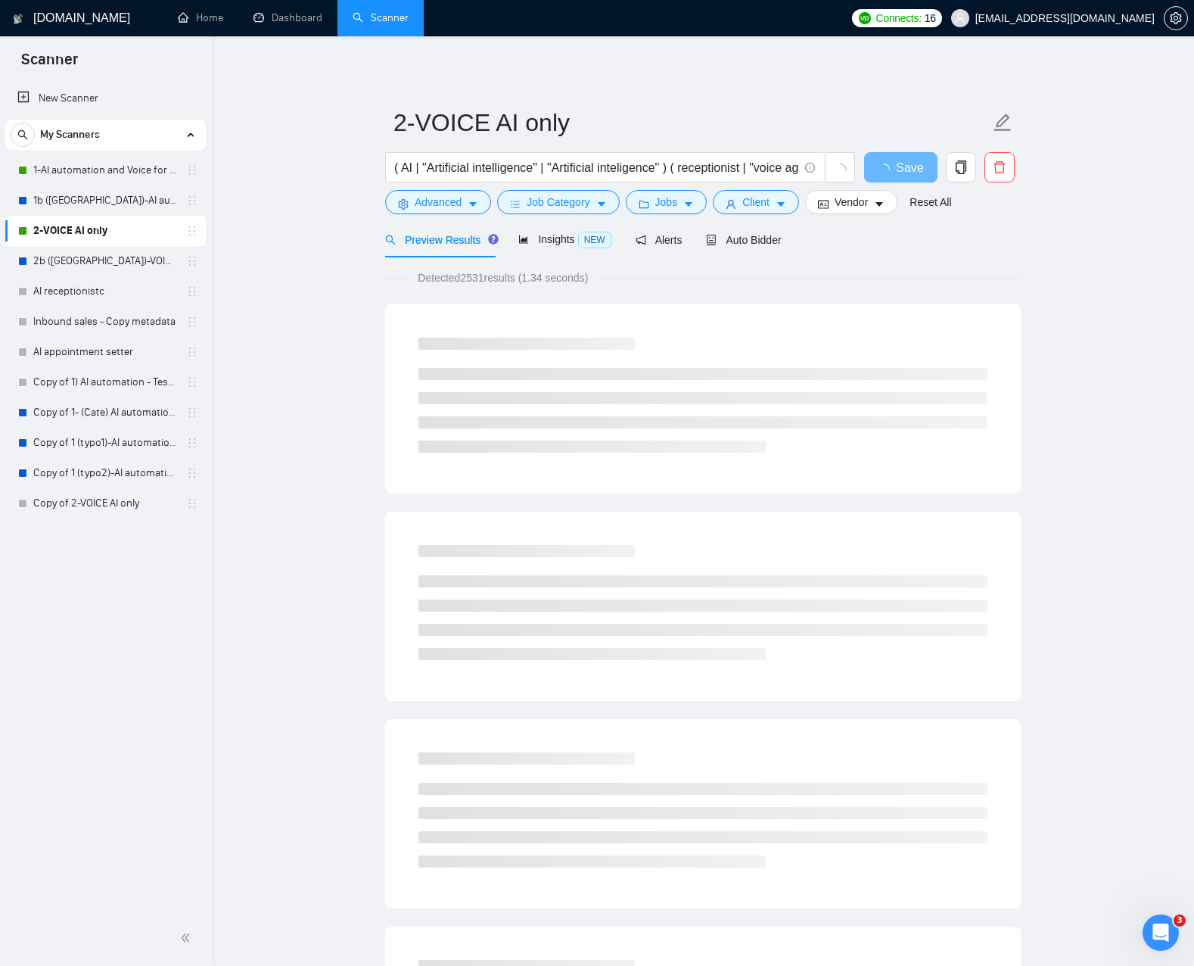
click at [451, 240] on span "Preview Results" at bounding box center [439, 240] width 109 height 12
drag, startPoint x: 311, startPoint y: 210, endPoint x: 322, endPoint y: 198, distance: 17.2
drag, startPoint x: 672, startPoint y: 166, endPoint x: 748, endPoint y: 184, distance: 78.4
click at [673, 166] on input "( AI | "Artificial intelligence" | "Artificial inteligence" ) ( receptionist | …" at bounding box center [596, 167] width 404 height 19
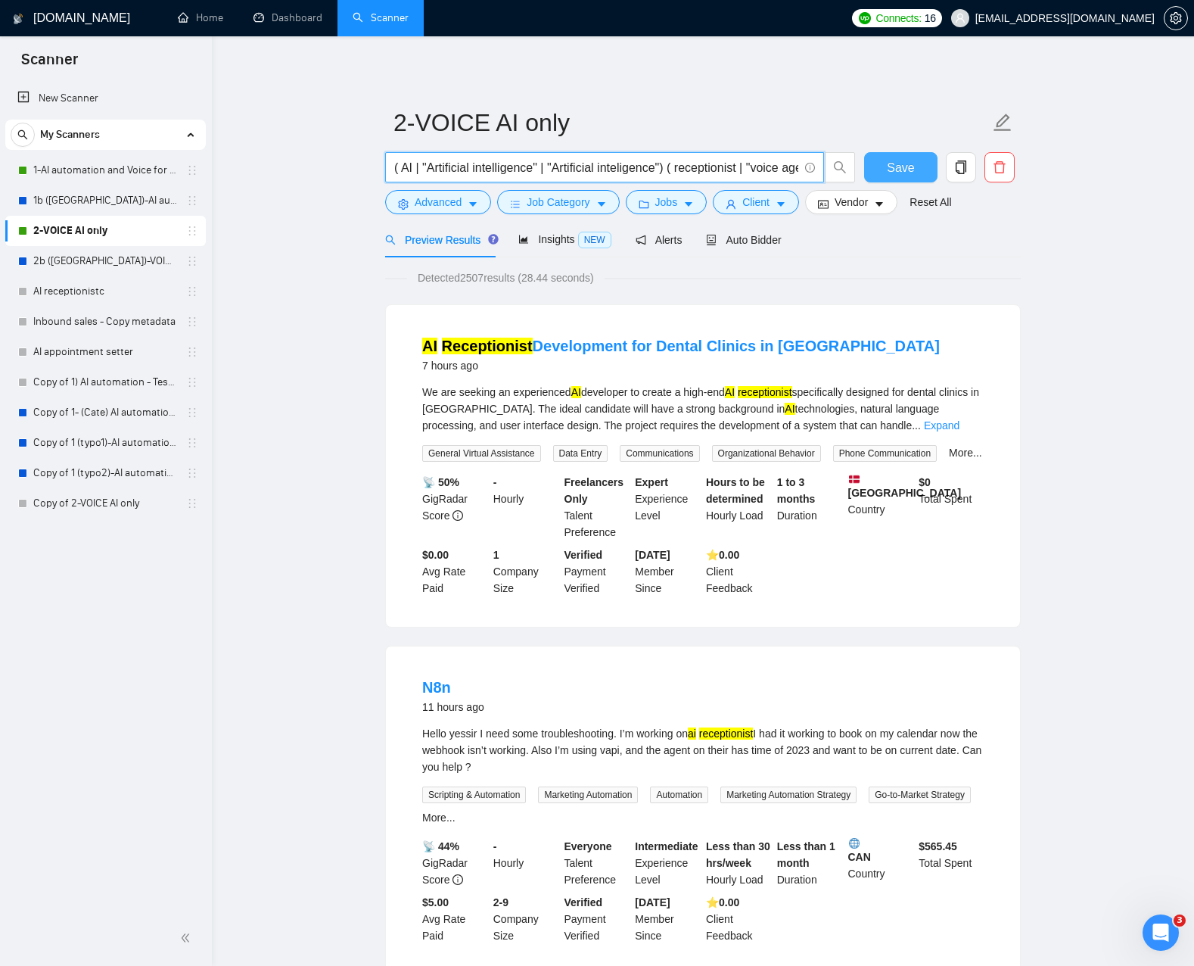
type input "( AI | "Artificial intelligence" | "Artificial inteligence") ( receptionist | "…"
click at [891, 166] on span "Save" at bounding box center [900, 167] width 27 height 19
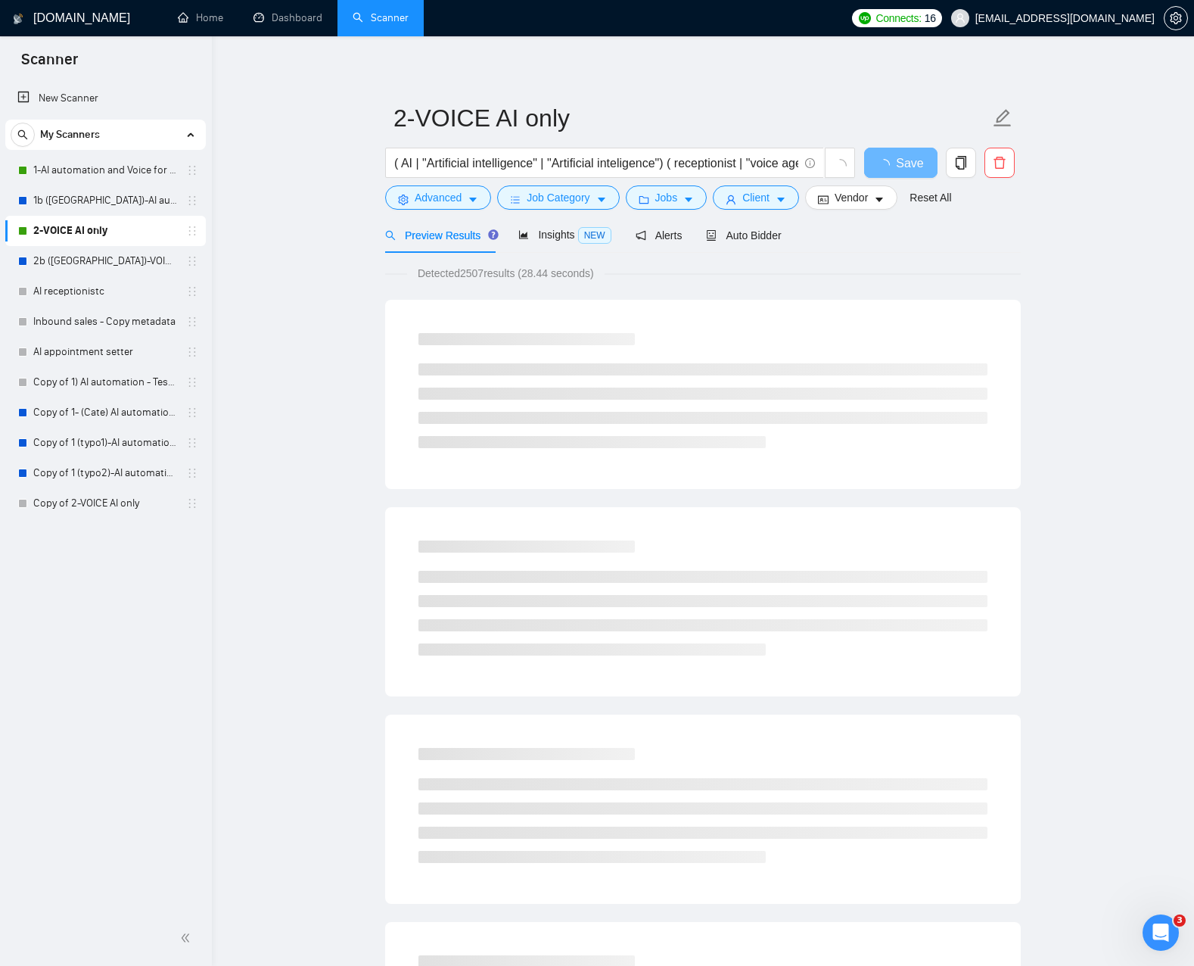
scroll to position [7, 0]
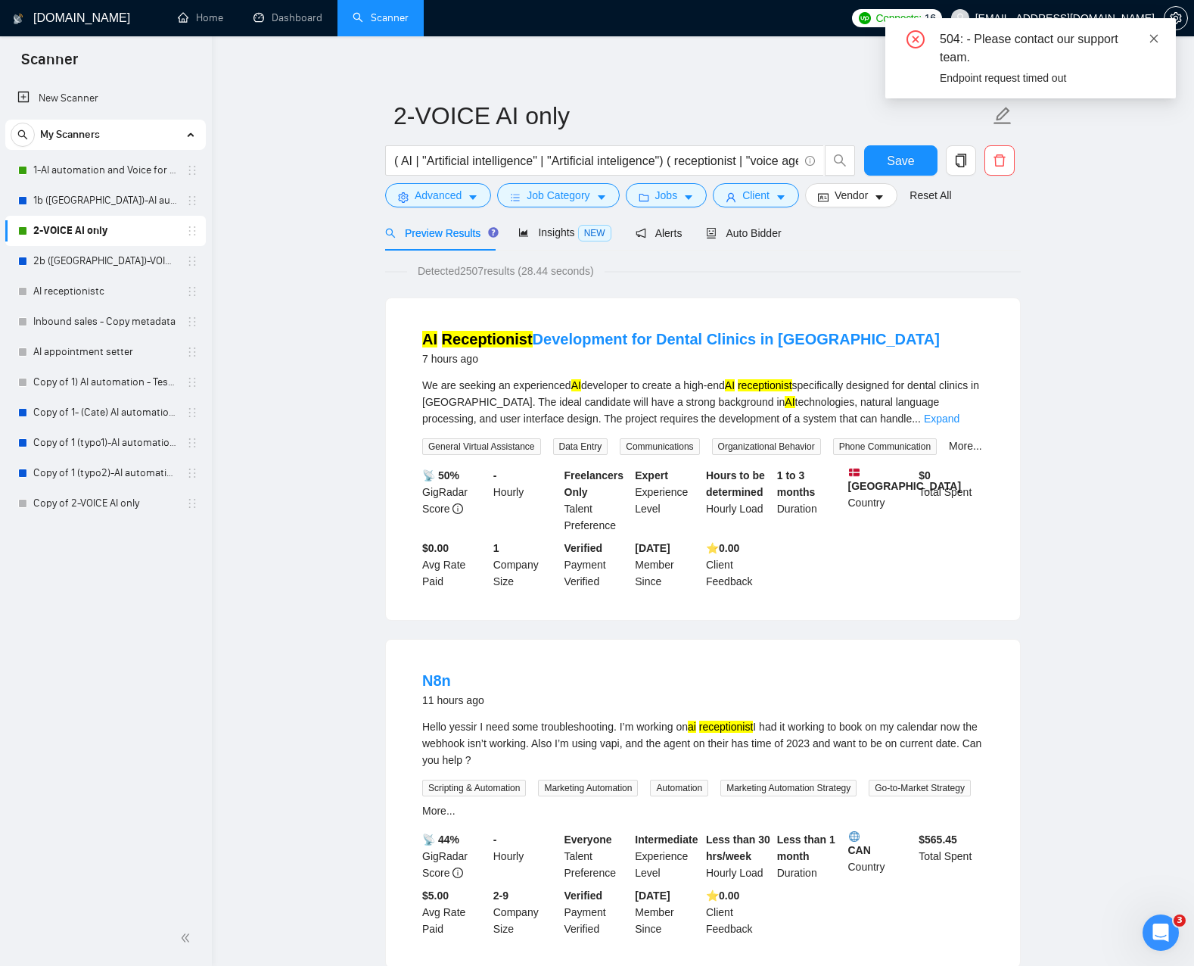
click at [1153, 36] on icon "close" at bounding box center [1154, 38] width 11 height 11
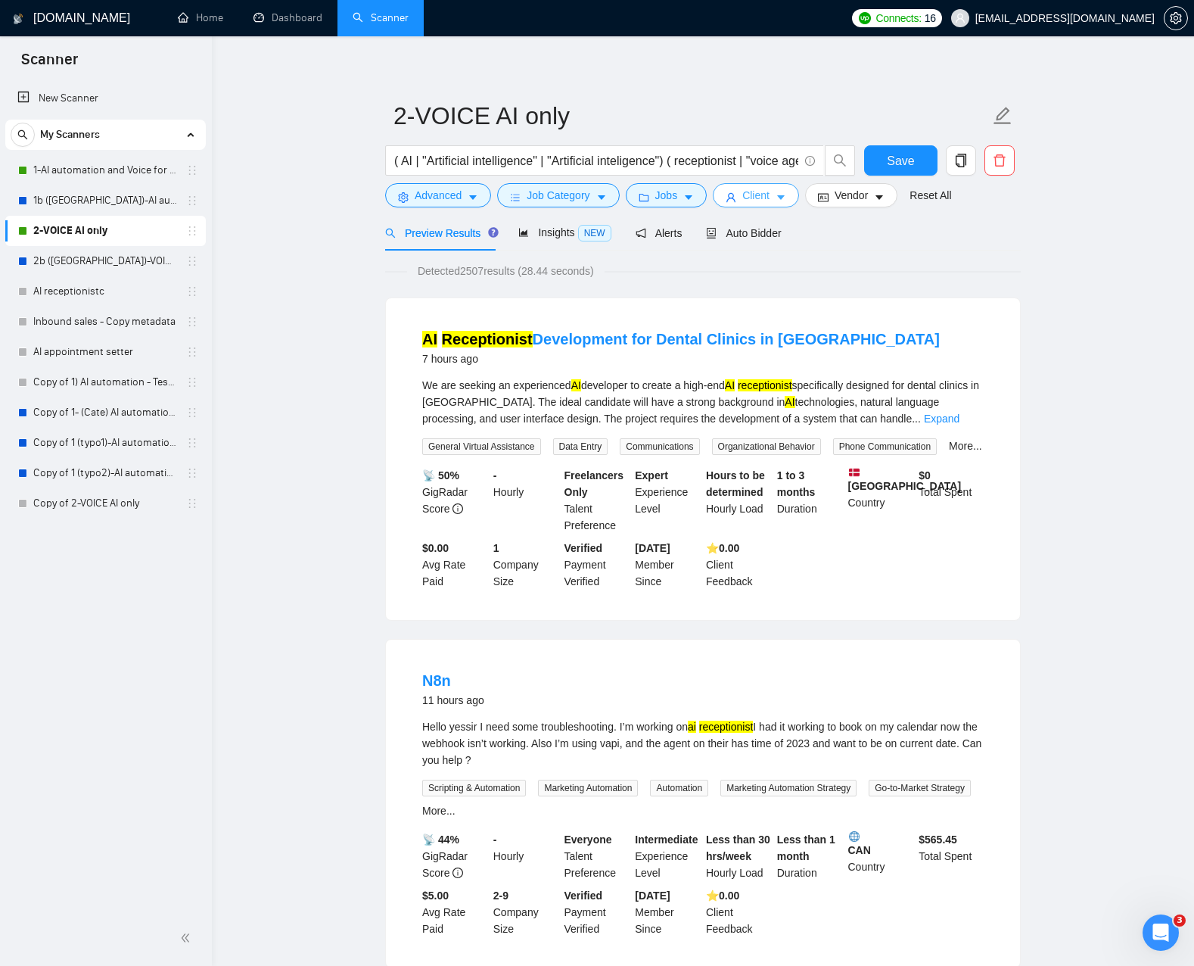
click at [763, 198] on span "Client" at bounding box center [755, 195] width 27 height 17
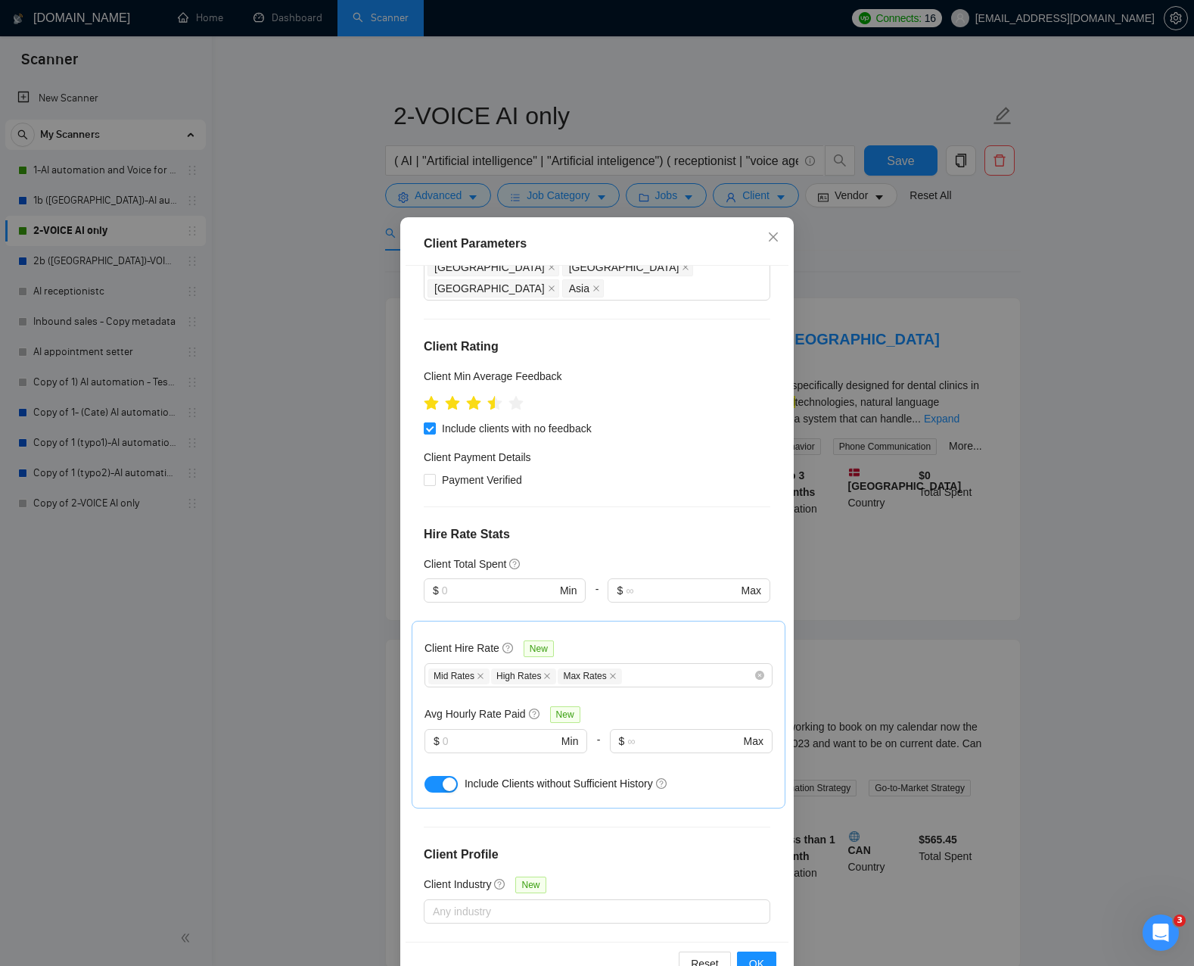
click at [676, 192] on div "Client Parameters Client Location Include Client Countries United States United…" at bounding box center [597, 483] width 1194 height 966
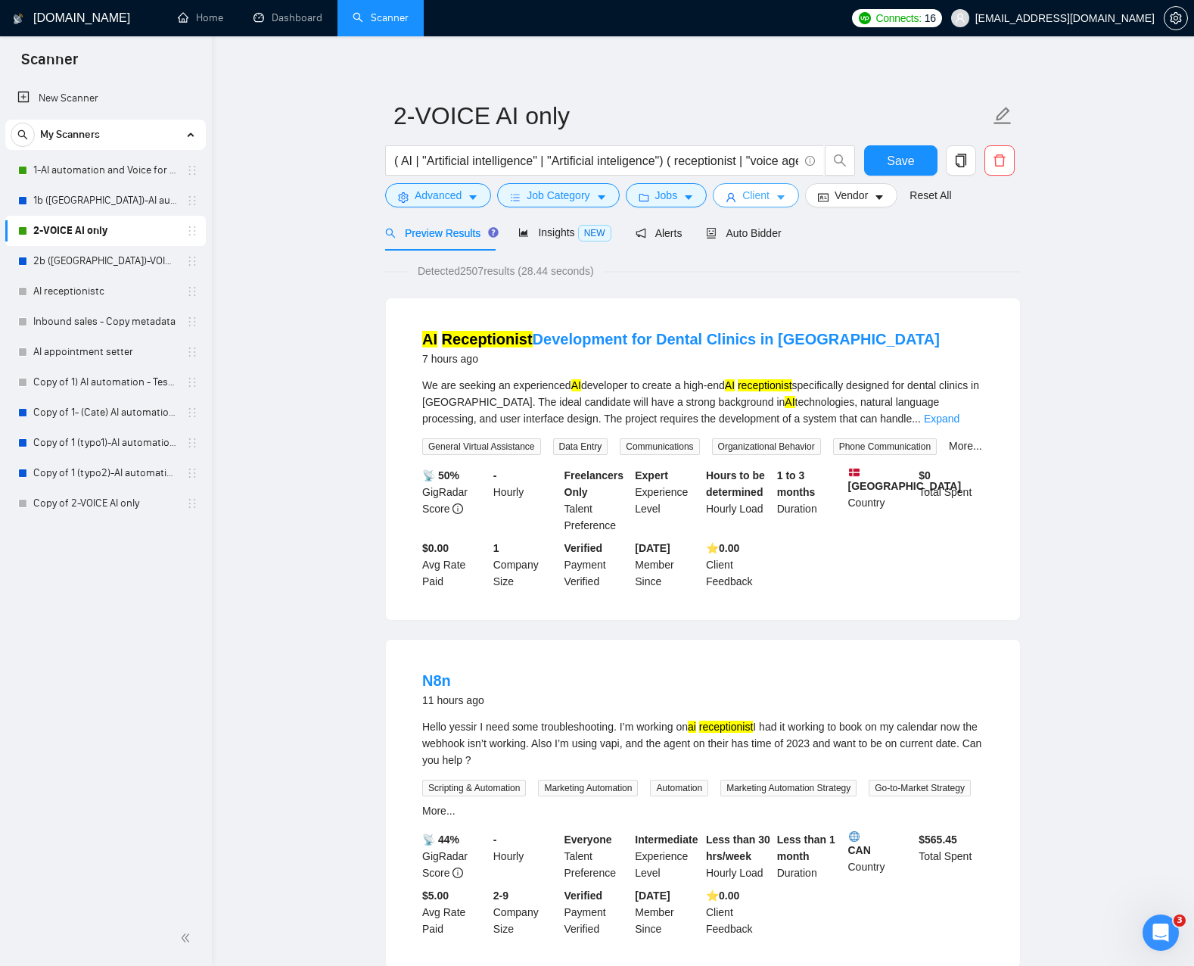
click at [753, 197] on span "Client" at bounding box center [755, 195] width 27 height 17
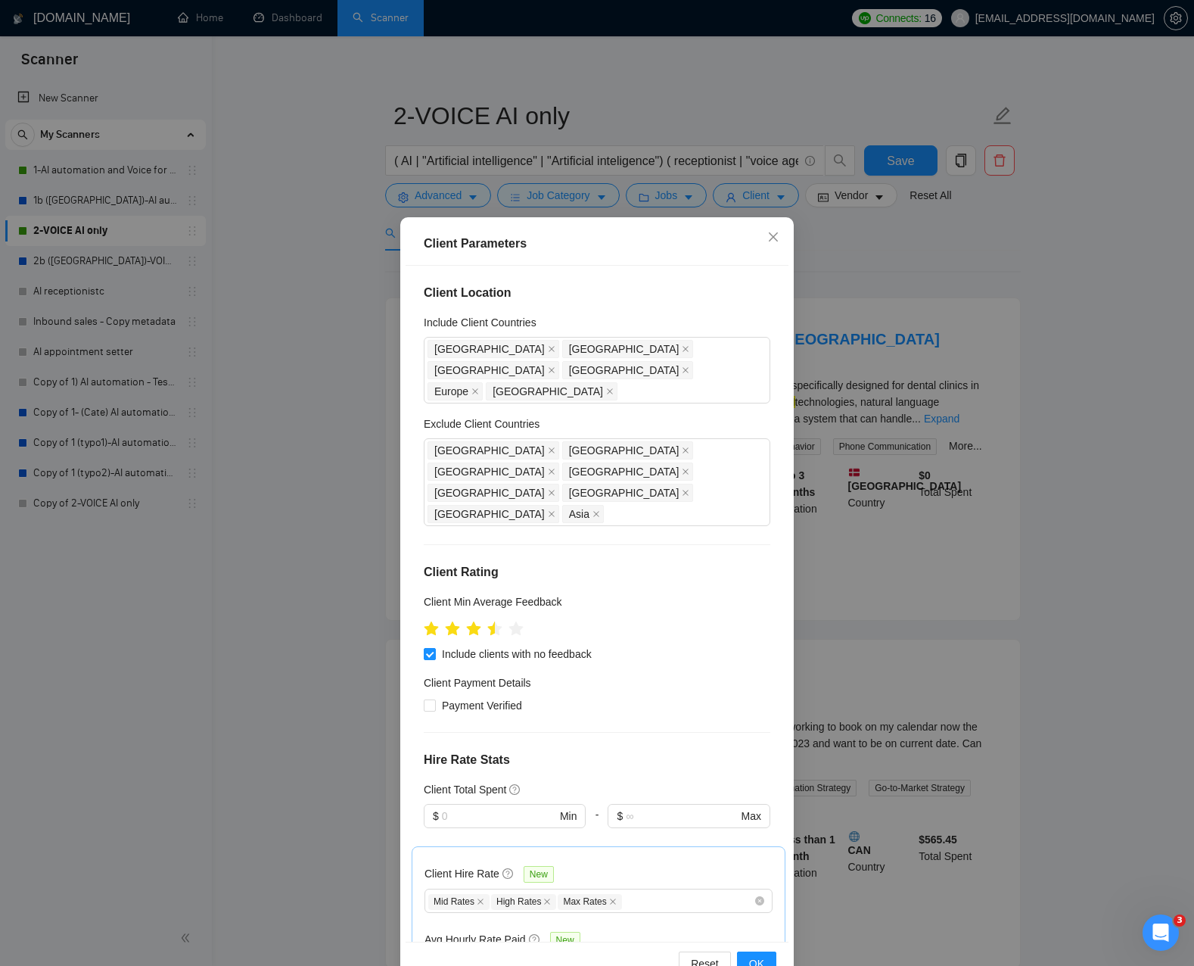
scroll to position [311, 0]
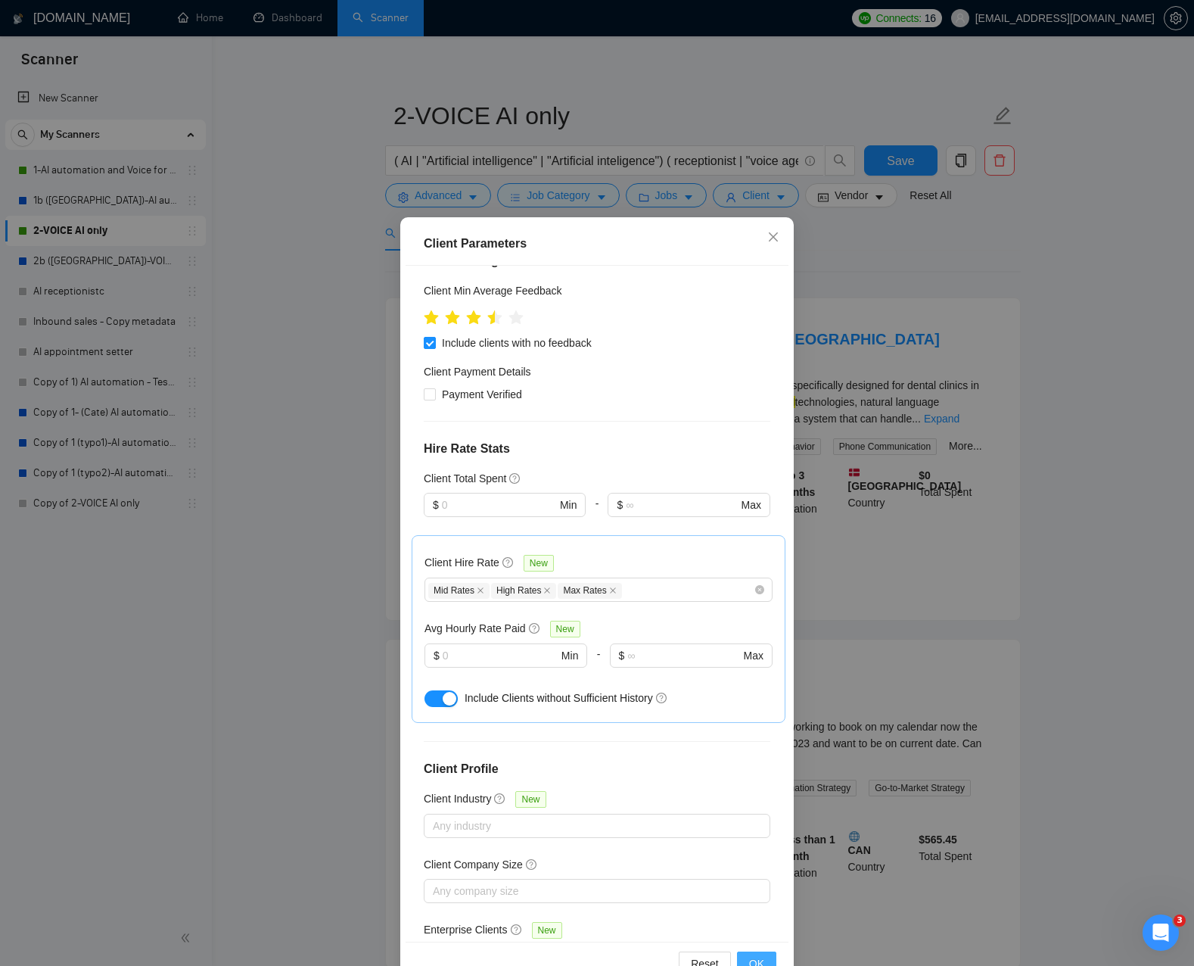
click at [754, 955] on span "OK" at bounding box center [756, 963] width 15 height 17
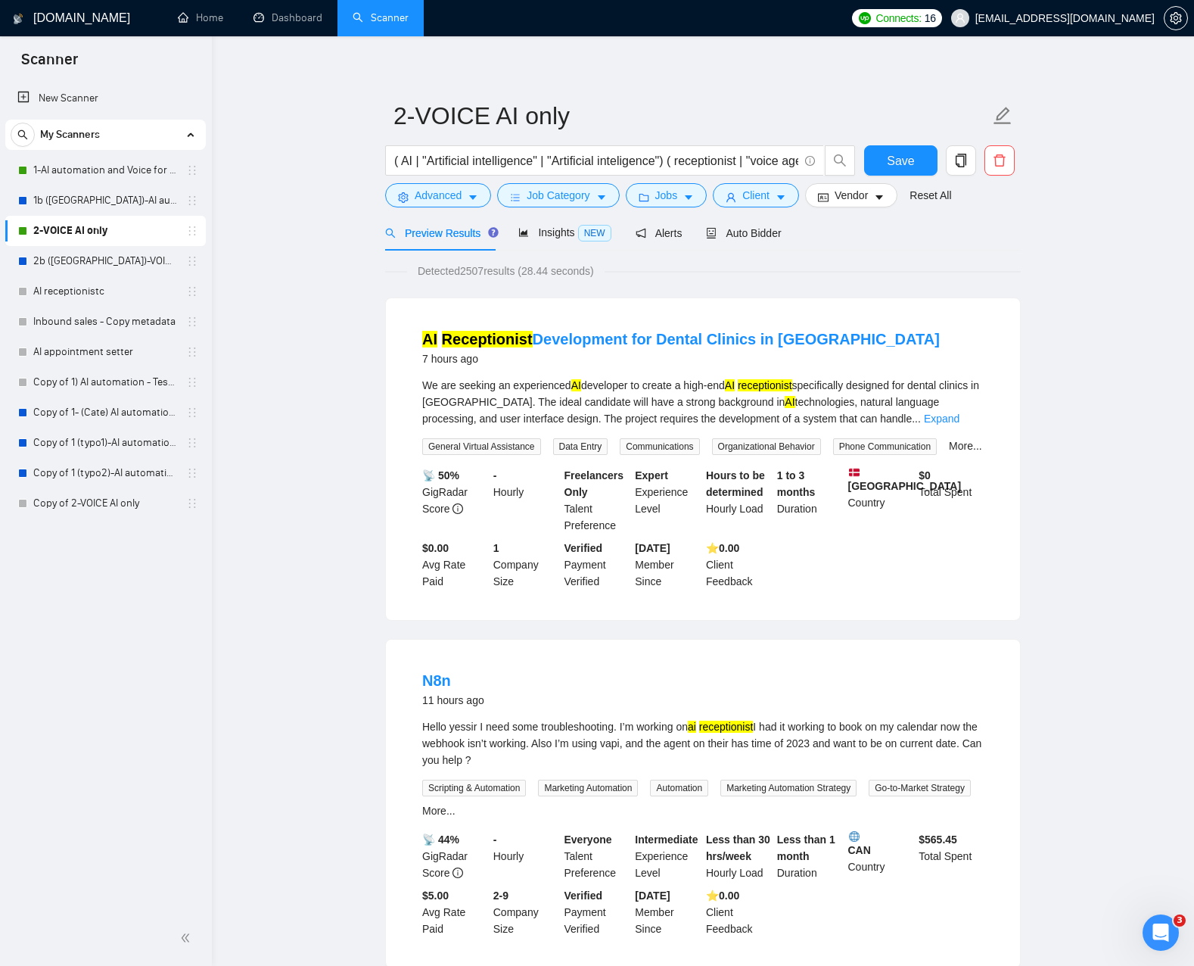
click at [817, 269] on div "Detected 2507 results (28.44 seconds)" at bounding box center [703, 271] width 636 height 17
click at [76, 265] on link "2b ([GEOGRAPHIC_DATA])-VOICE AI only" at bounding box center [105, 261] width 144 height 30
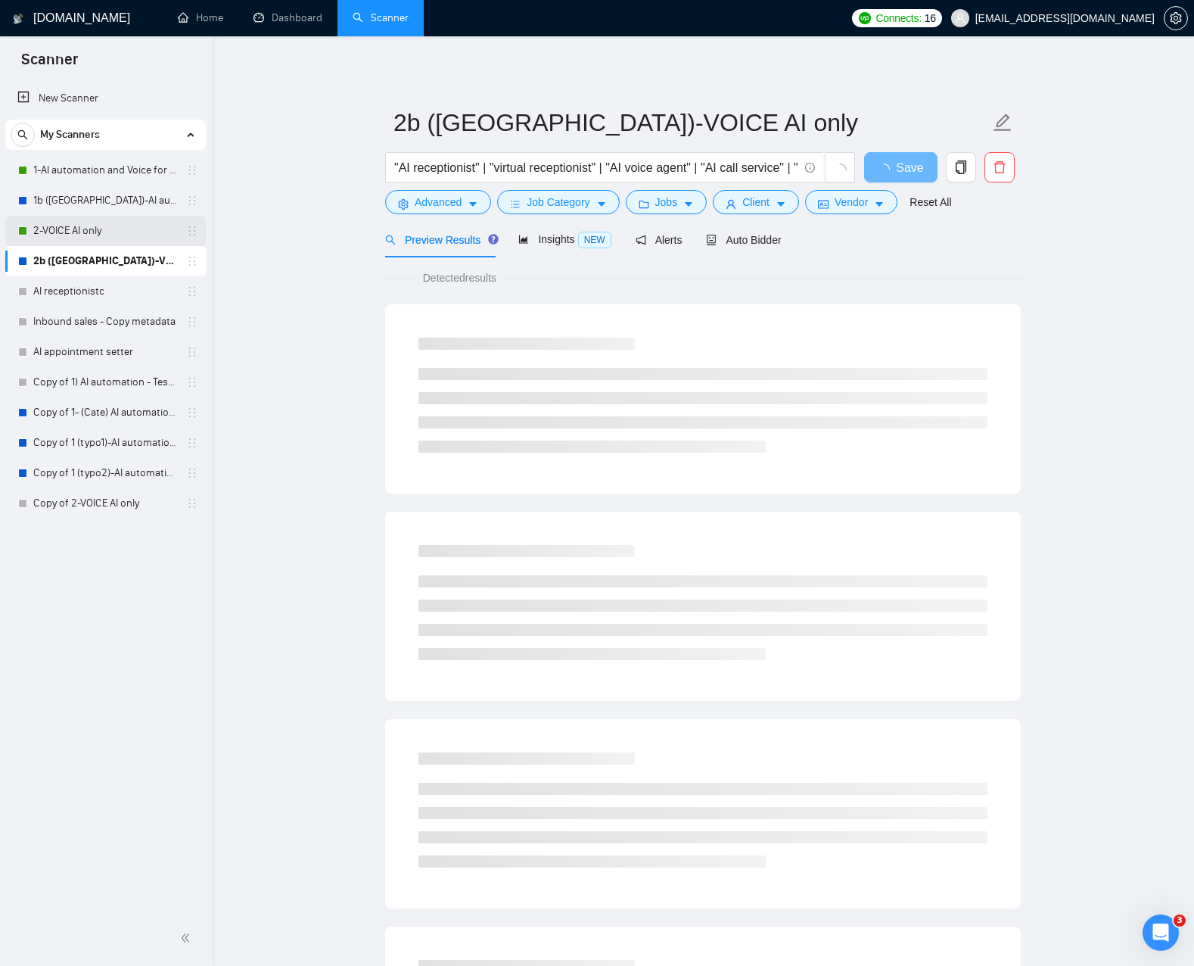
click at [93, 234] on link "2-VOICE AI only" at bounding box center [105, 231] width 144 height 30
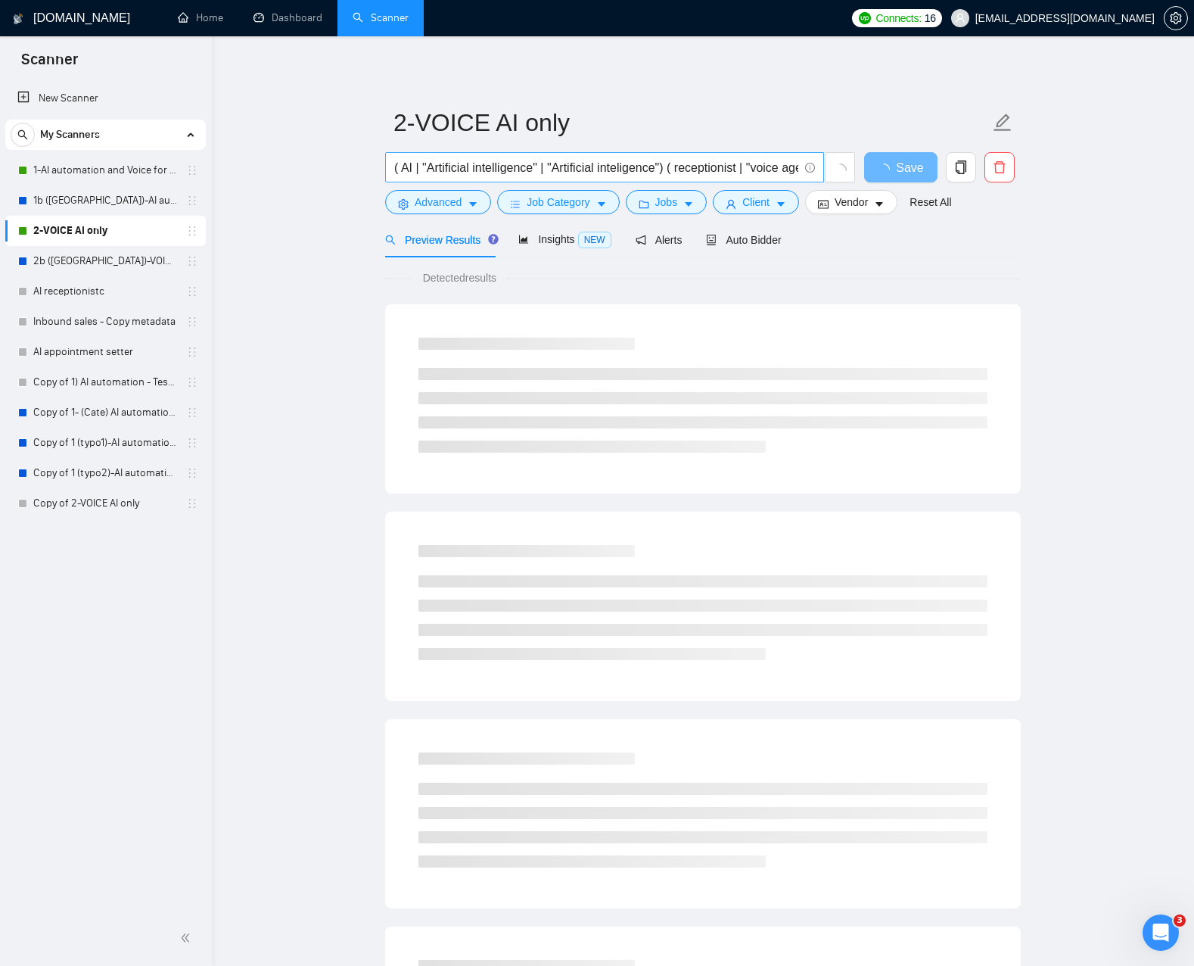
click at [444, 166] on input "( AI | "Artificial intelligence" | "Artificial inteligence") ( receptionist | "…" at bounding box center [596, 167] width 404 height 19
click at [444, 165] on input "( AI | "Artificial intelligence" | "Artificial inteligence") ( receptionist | "…" at bounding box center [596, 167] width 404 height 19
click at [99, 262] on link "2b ([GEOGRAPHIC_DATA])-VOICE AI only" at bounding box center [105, 261] width 144 height 30
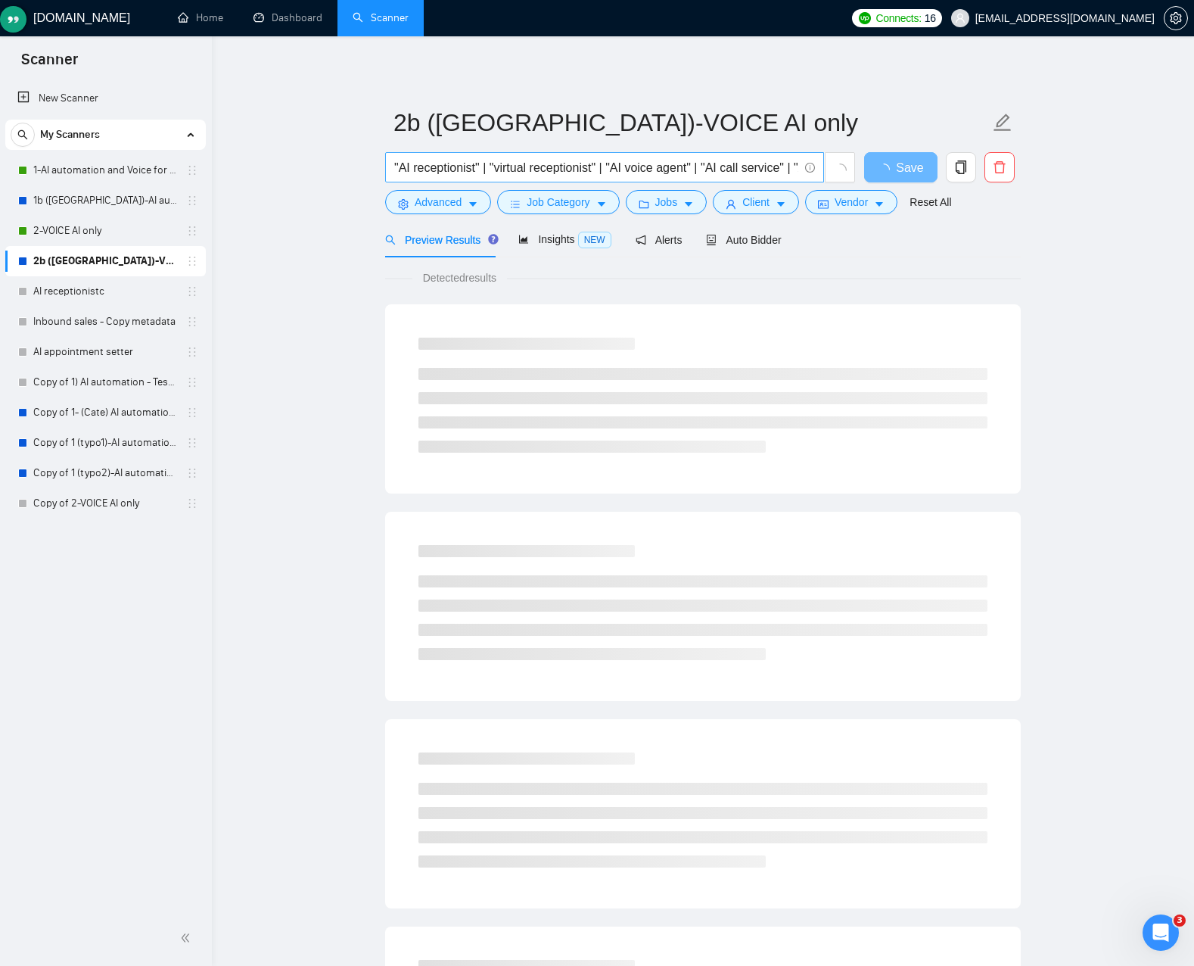
click at [484, 161] on input ""AI receptionist" | "virtual receptionist" | "AI voice agent" | "AI call servic…" at bounding box center [596, 167] width 404 height 19
paste input "( AI | "Artificial intelligence" | "Artificial inteligence") ( receptionist | "…"
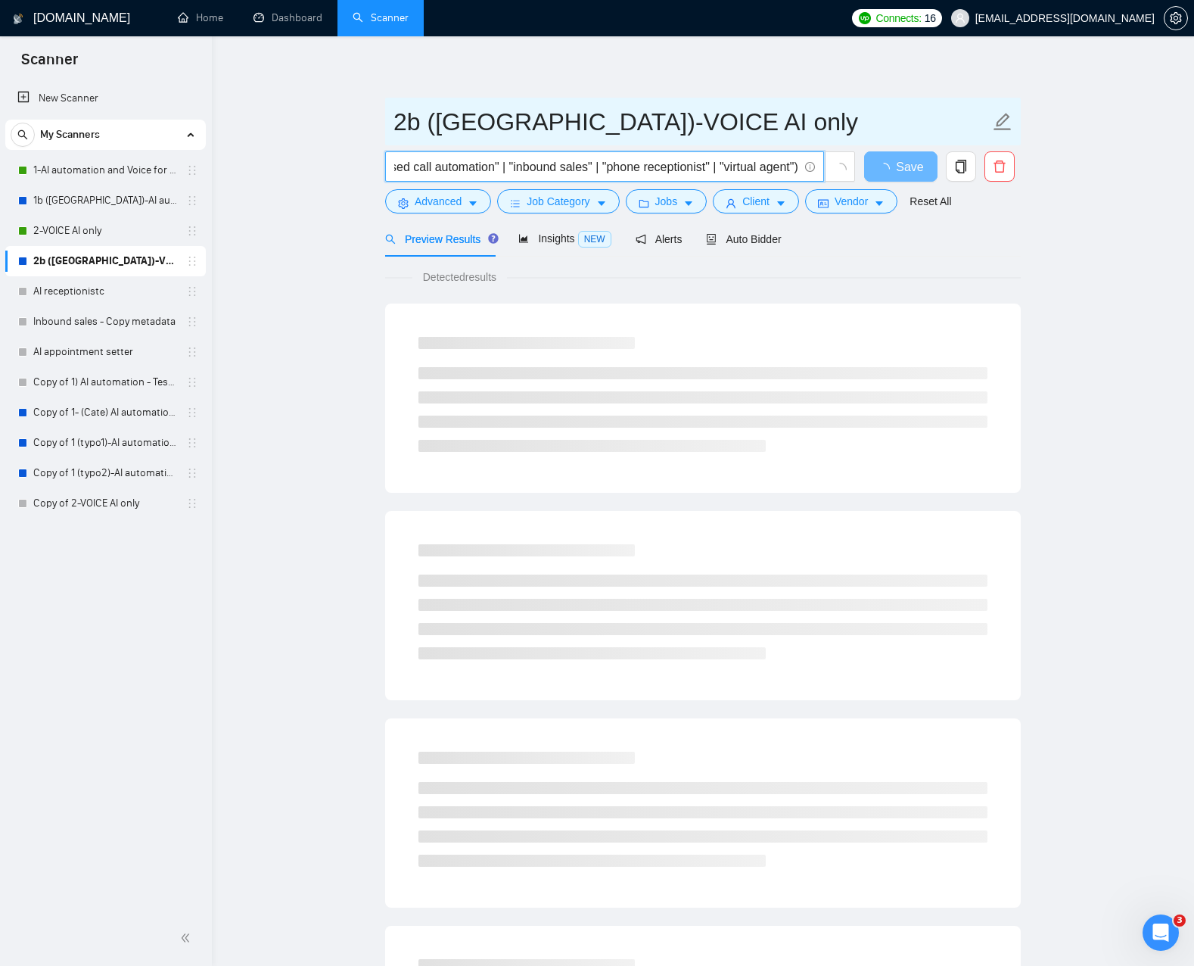
type input "( AI | "Artificial intelligence" | "Artificial inteligence") ( receptionist | "…"
drag, startPoint x: 868, startPoint y: 124, endPoint x: 893, endPoint y: 157, distance: 41.6
click at [868, 125] on input "2b ([GEOGRAPHIC_DATA])-VOICE AI only" at bounding box center [692, 122] width 596 height 38
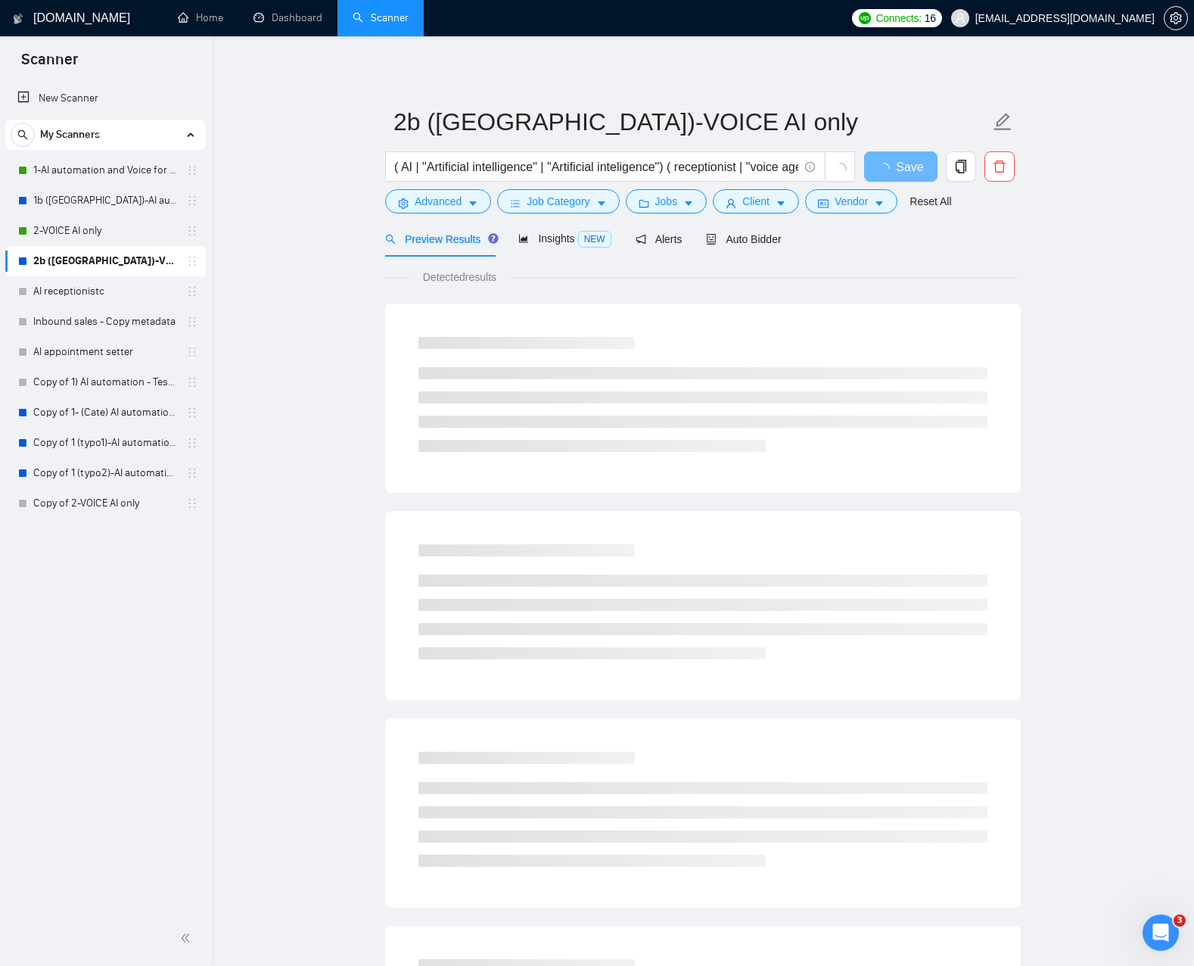
drag, startPoint x: 1026, startPoint y: 239, endPoint x: 994, endPoint y: 221, distance: 36.6
click at [1025, 239] on main "2b (US)-VOICE AI only ( AI | "Artificial intelligence" | "Artificial inteligenc…" at bounding box center [703, 691] width 934 height 1262
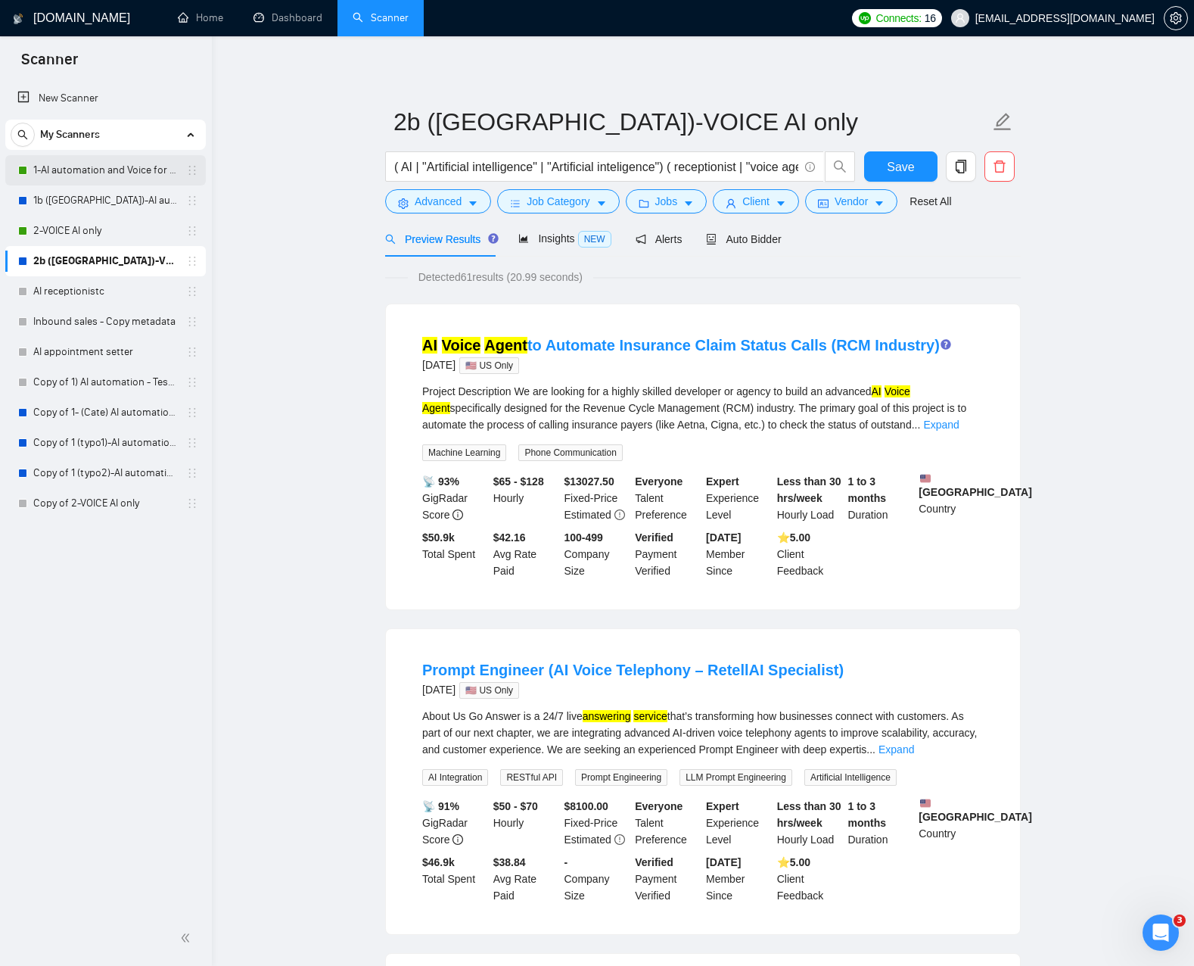
scroll to position [2, 0]
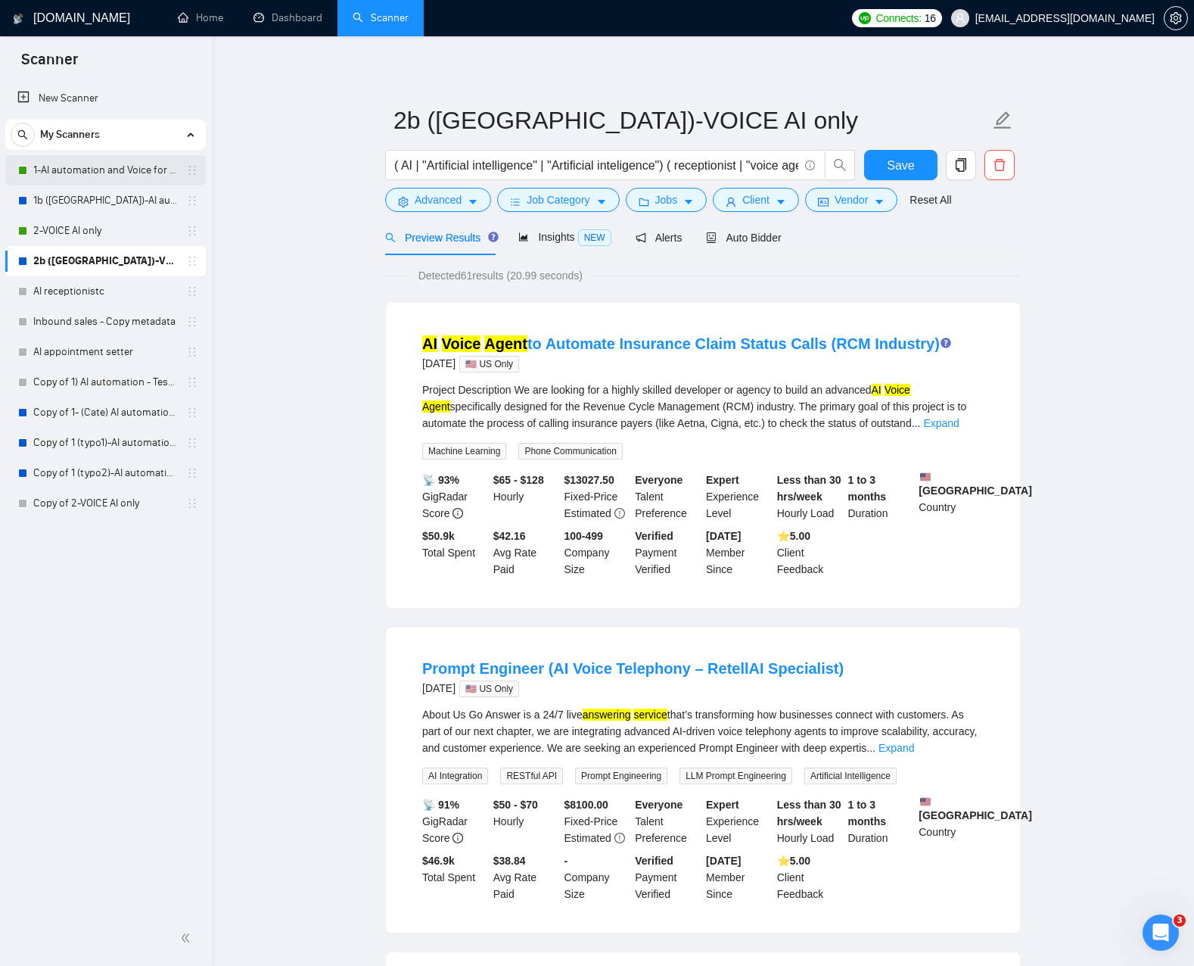
click at [104, 171] on link "1-AI automation and Voice for CRM & Booking" at bounding box center [105, 170] width 144 height 30
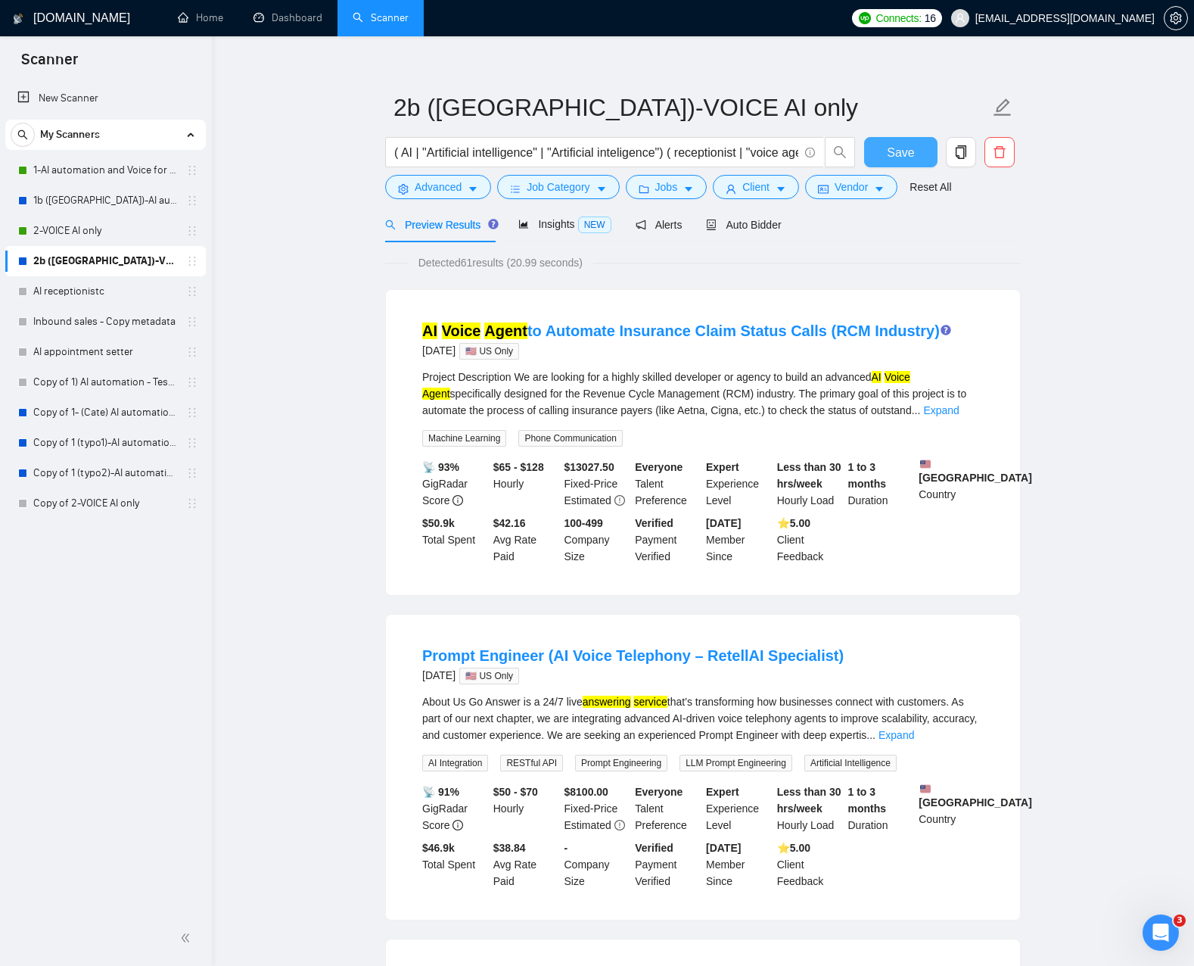
scroll to position [16, 0]
drag, startPoint x: 887, startPoint y: 168, endPoint x: 522, endPoint y: 148, distance: 365.3
click at [583, 129] on form "2b (US)-VOICE AI only ( AI | "Artificial intelligence" | "Artificial inteligenc…" at bounding box center [703, 143] width 636 height 123
click at [474, 187] on icon "caret-down" at bounding box center [473, 189] width 8 height 5
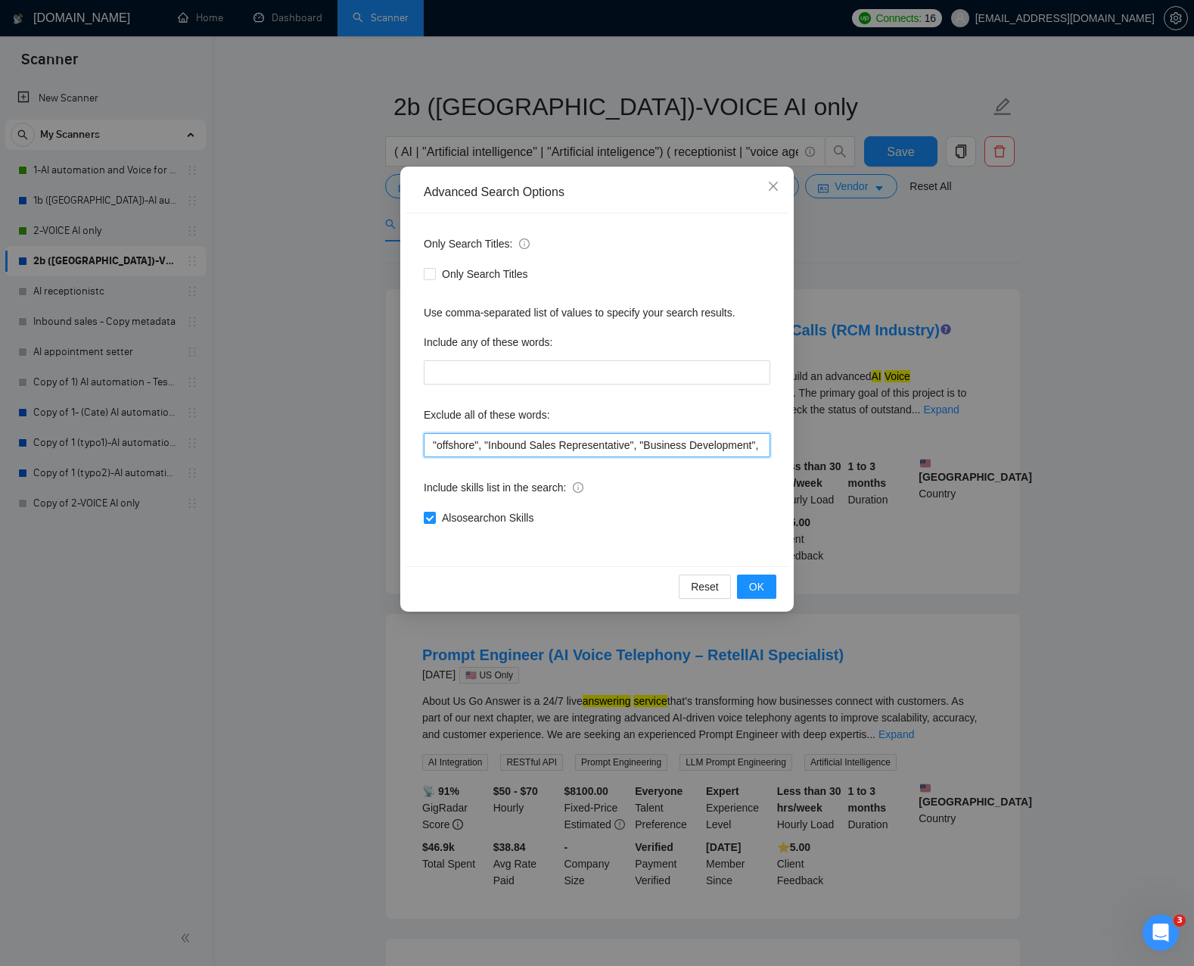
click at [596, 449] on input ""offshore", "Inbound Sales Representative", "Business Development", "Social Med…" at bounding box center [597, 445] width 347 height 24
drag, startPoint x: 633, startPoint y: 446, endPoint x: 881, endPoint y: 457, distance: 248.4
click at [908, 454] on div "Advanced Search Options Only Search Titles: Only Search Titles Use comma-separa…" at bounding box center [597, 483] width 1194 height 966
click at [754, 456] on input ""offshore", "Inbound Sales Representative", "Business Development", "Social Med…" at bounding box center [597, 445] width 347 height 24
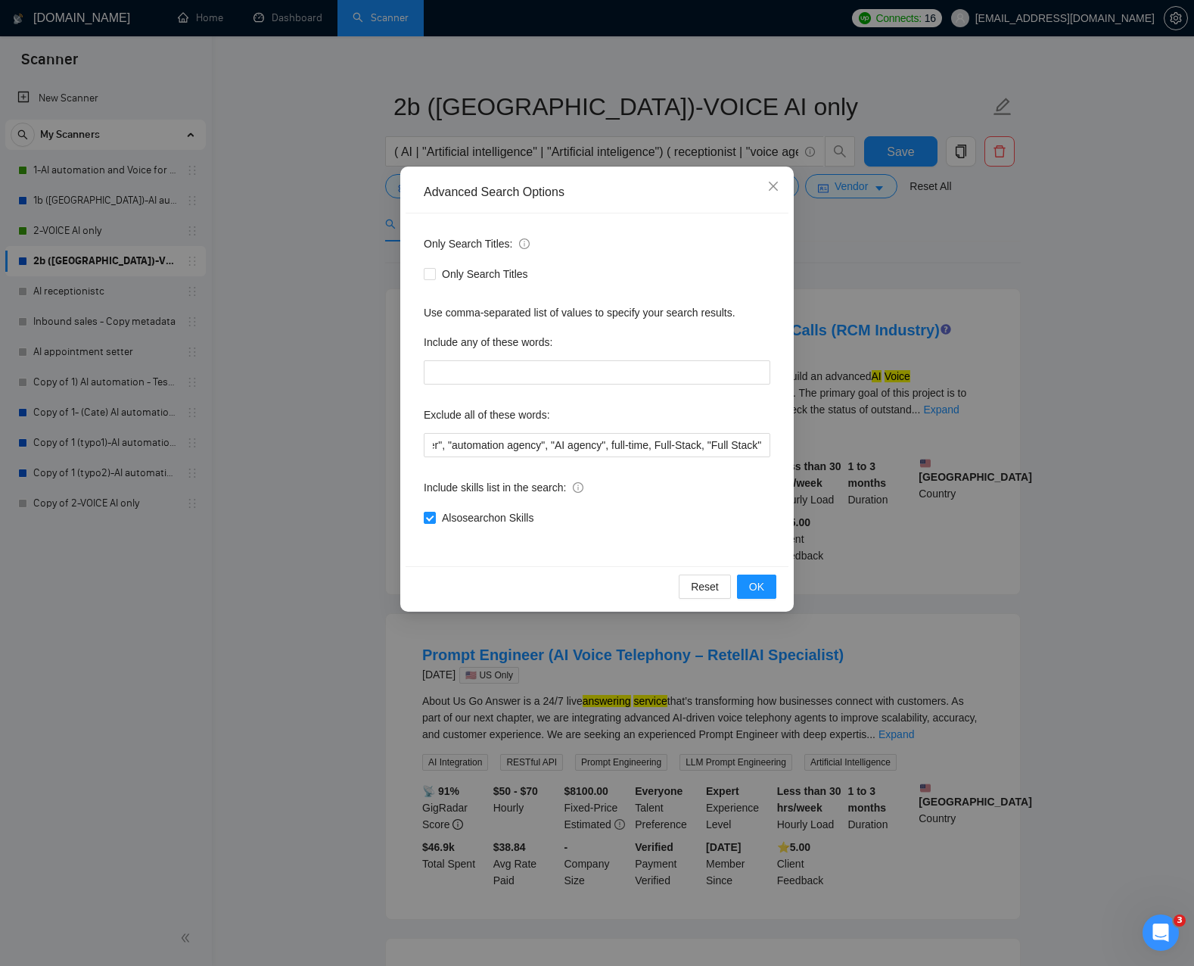
click at [906, 287] on div "Advanced Search Options Only Search Titles: Only Search Titles Use comma-separa…" at bounding box center [597, 483] width 1194 height 966
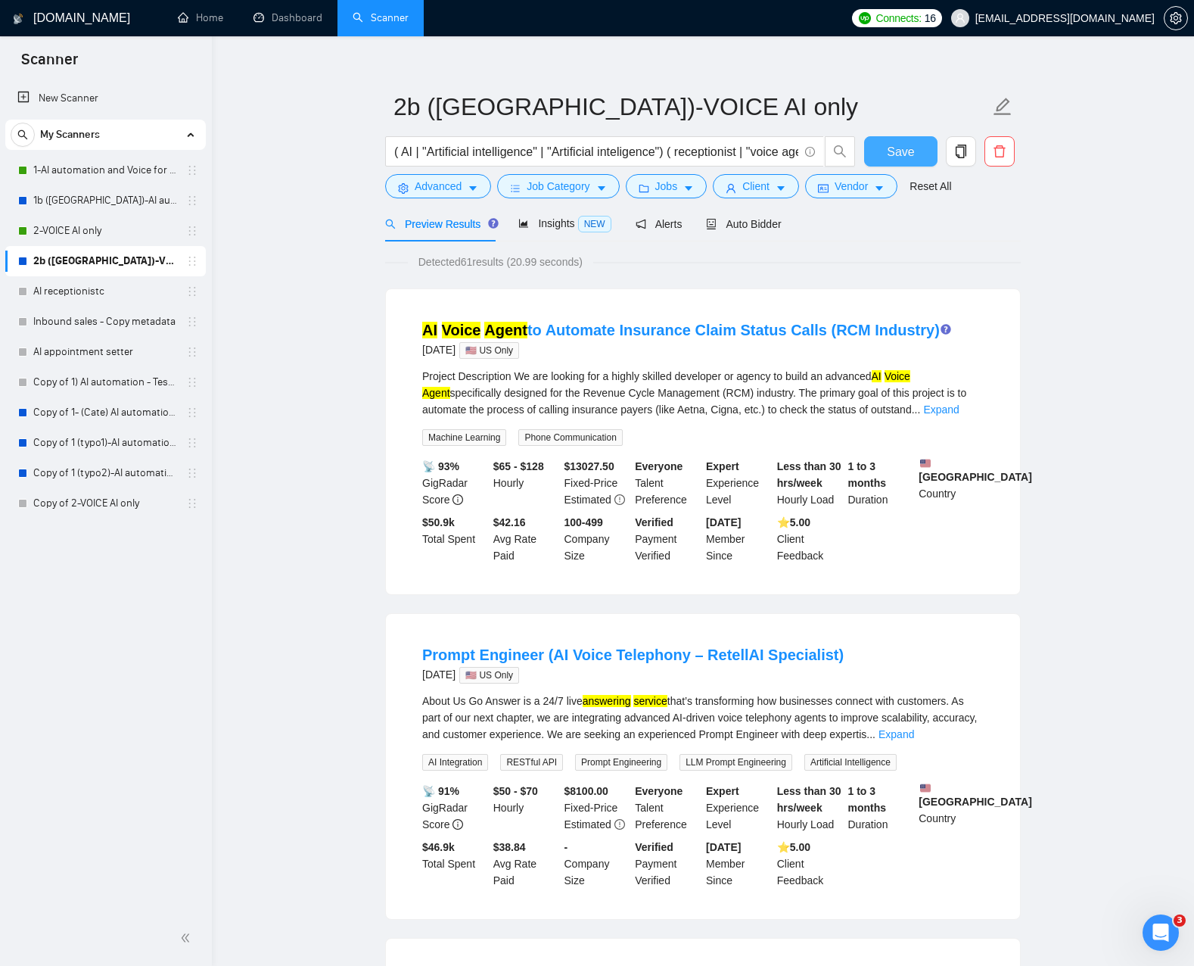
click at [901, 152] on span "Save" at bounding box center [900, 151] width 27 height 19
click at [576, 224] on span "Insights NEW" at bounding box center [564, 223] width 92 height 12
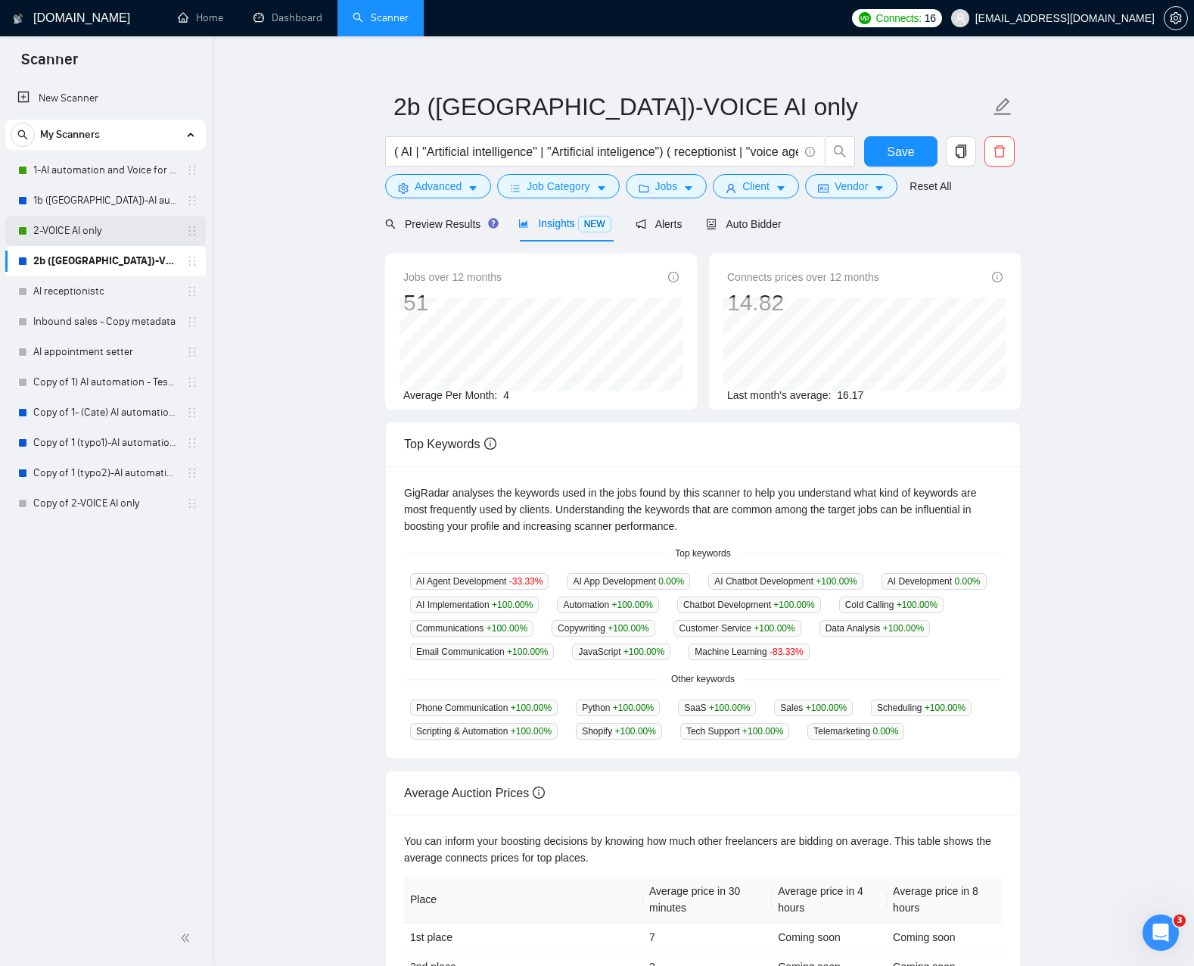
click at [88, 233] on link "2-VOICE AI only" at bounding box center [105, 231] width 144 height 30
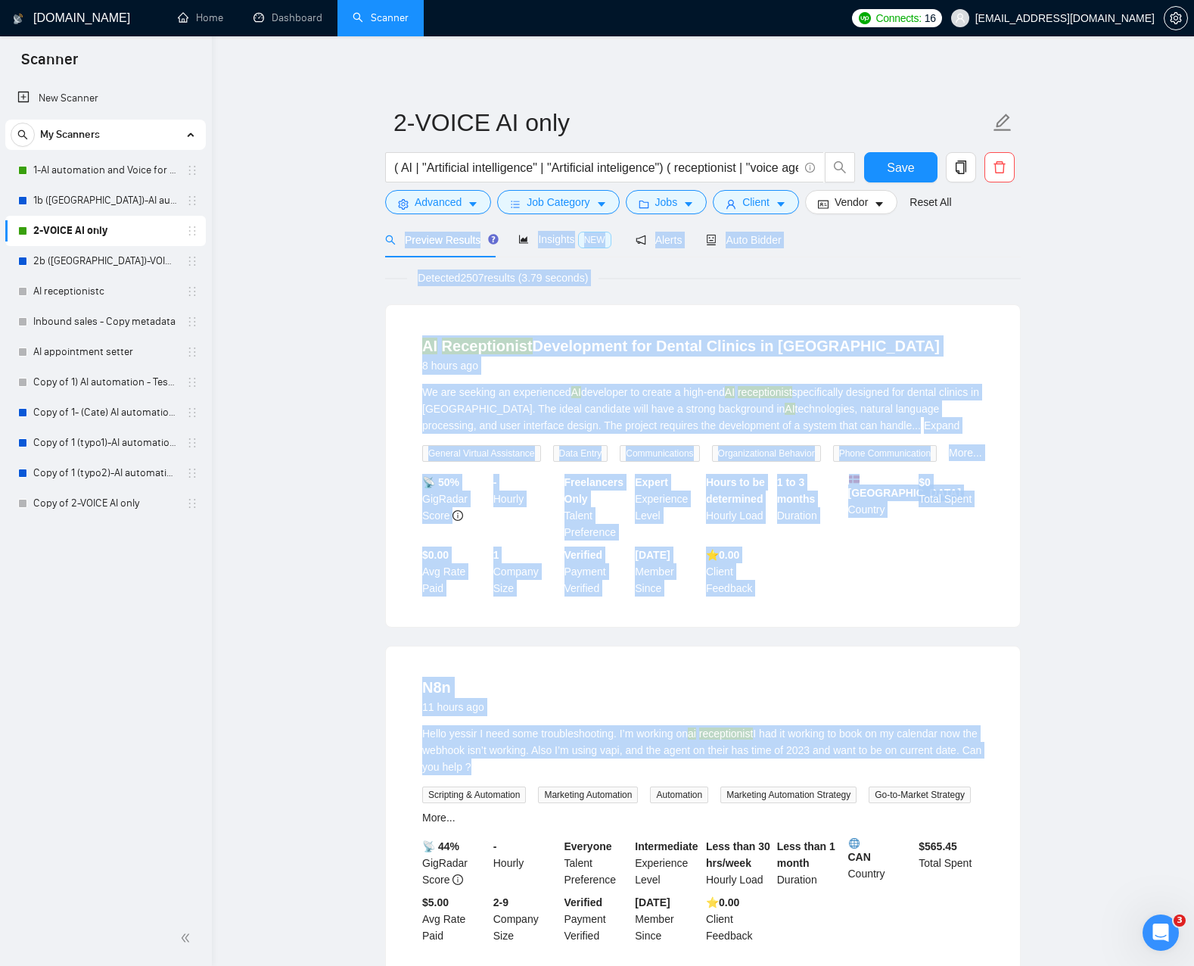
drag, startPoint x: 344, startPoint y: 238, endPoint x: 1021, endPoint y: 785, distance: 869.6
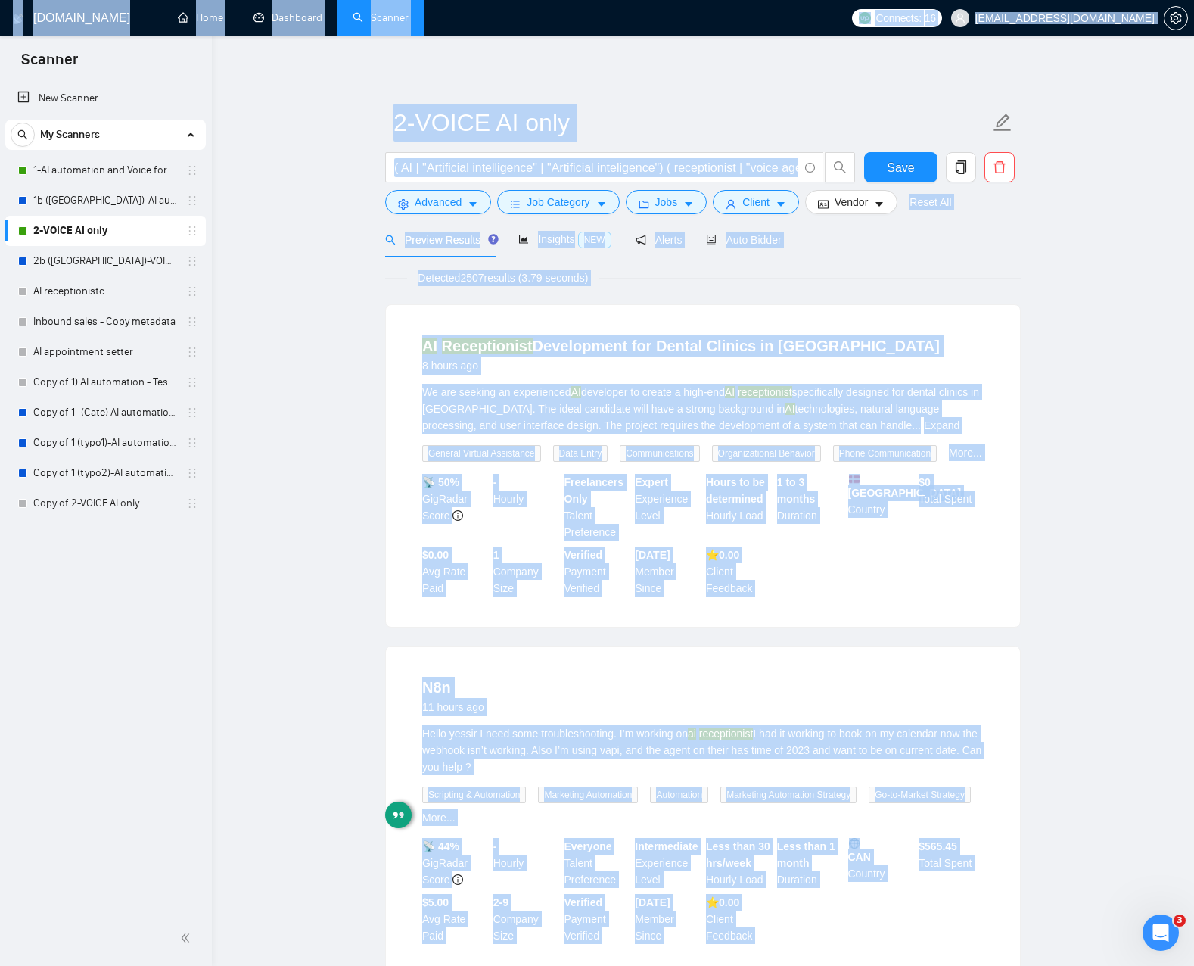
drag, startPoint x: 938, startPoint y: 547, endPoint x: 593, endPoint y: -46, distance: 686.7
click at [593, 0] on html "Scanner New Scanner My Scanners 1-AI automation and Voice for CRM & Booking 1b …" at bounding box center [597, 483] width 1194 height 966
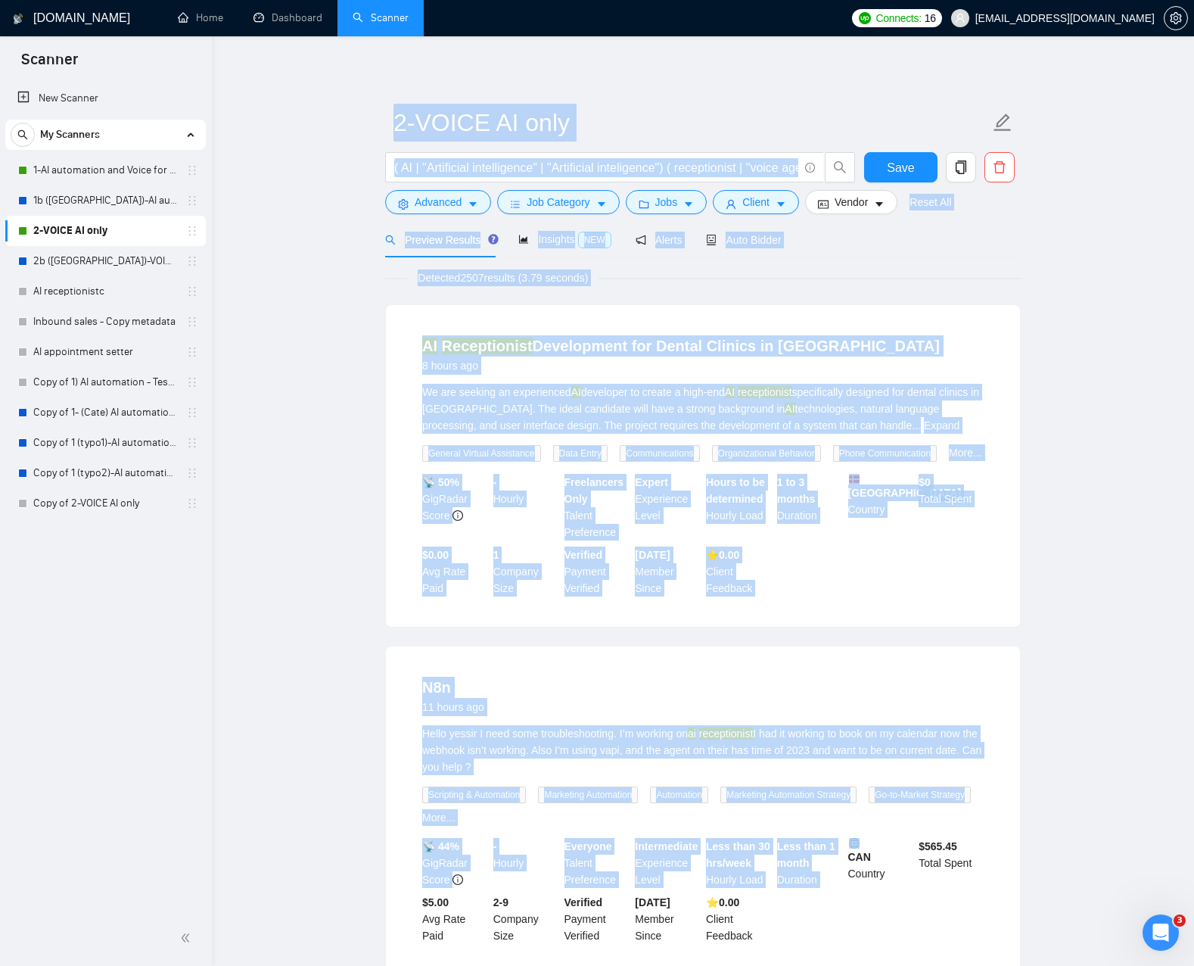
drag, startPoint x: 341, startPoint y: 130, endPoint x: 860, endPoint y: 857, distance: 892.5
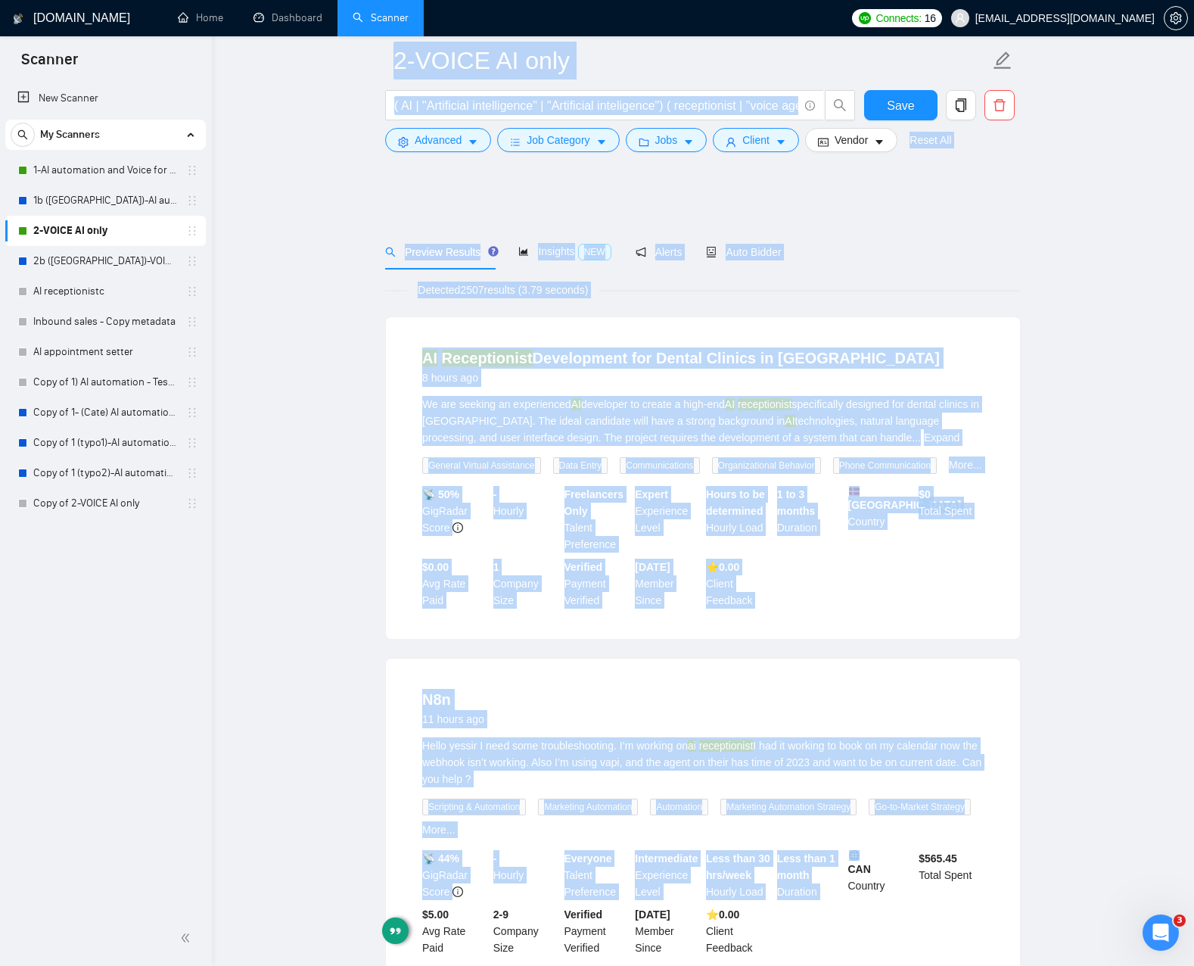
scroll to position [963, 0]
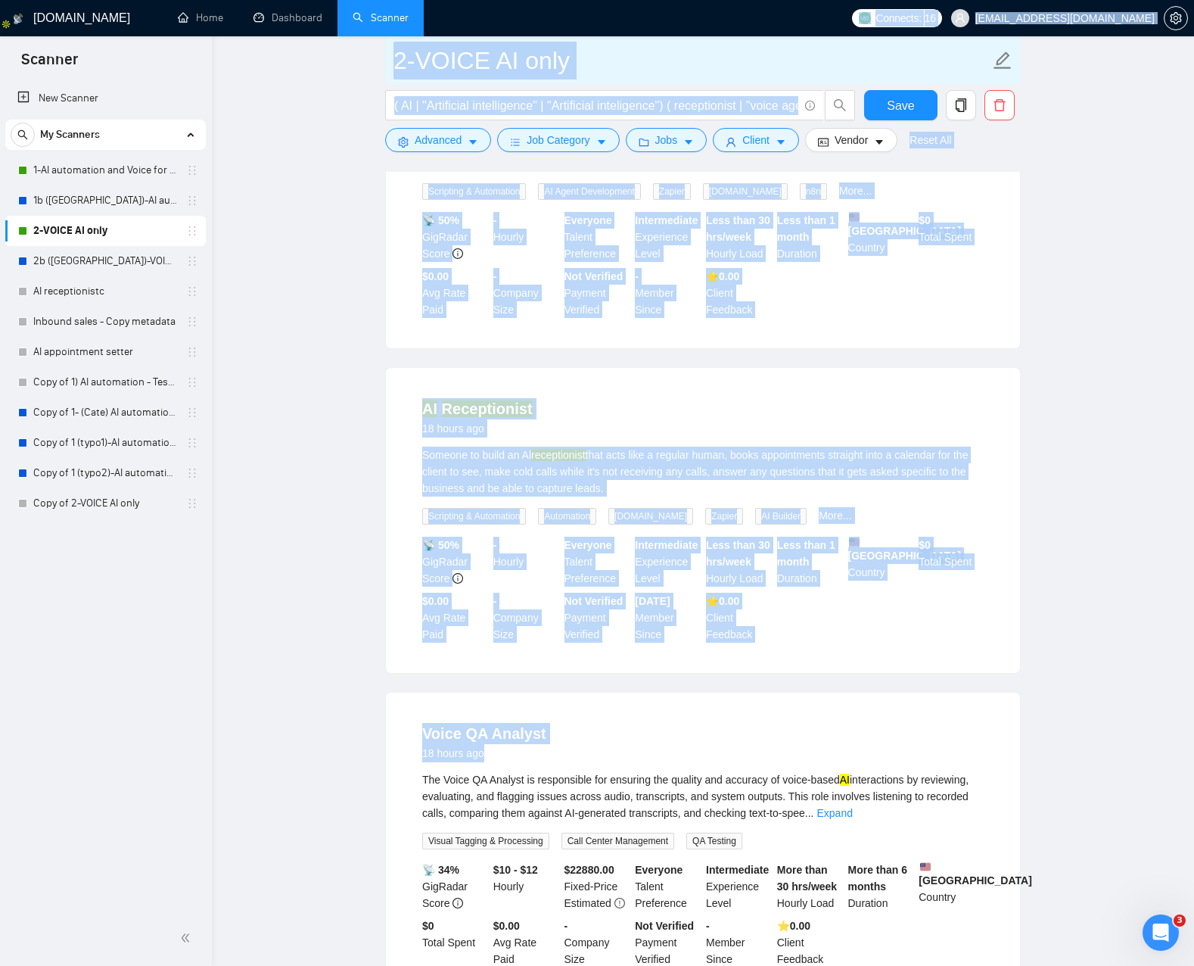
drag, startPoint x: 837, startPoint y: 429, endPoint x: 499, endPoint y: 67, distance: 494.7
click at [487, 11] on div "GigRadar.io Home Dashboard Scanner Connects: 16 jmichelvan@gmail.com 2-VOICE AI…" at bounding box center [703, 909] width 982 height 3744
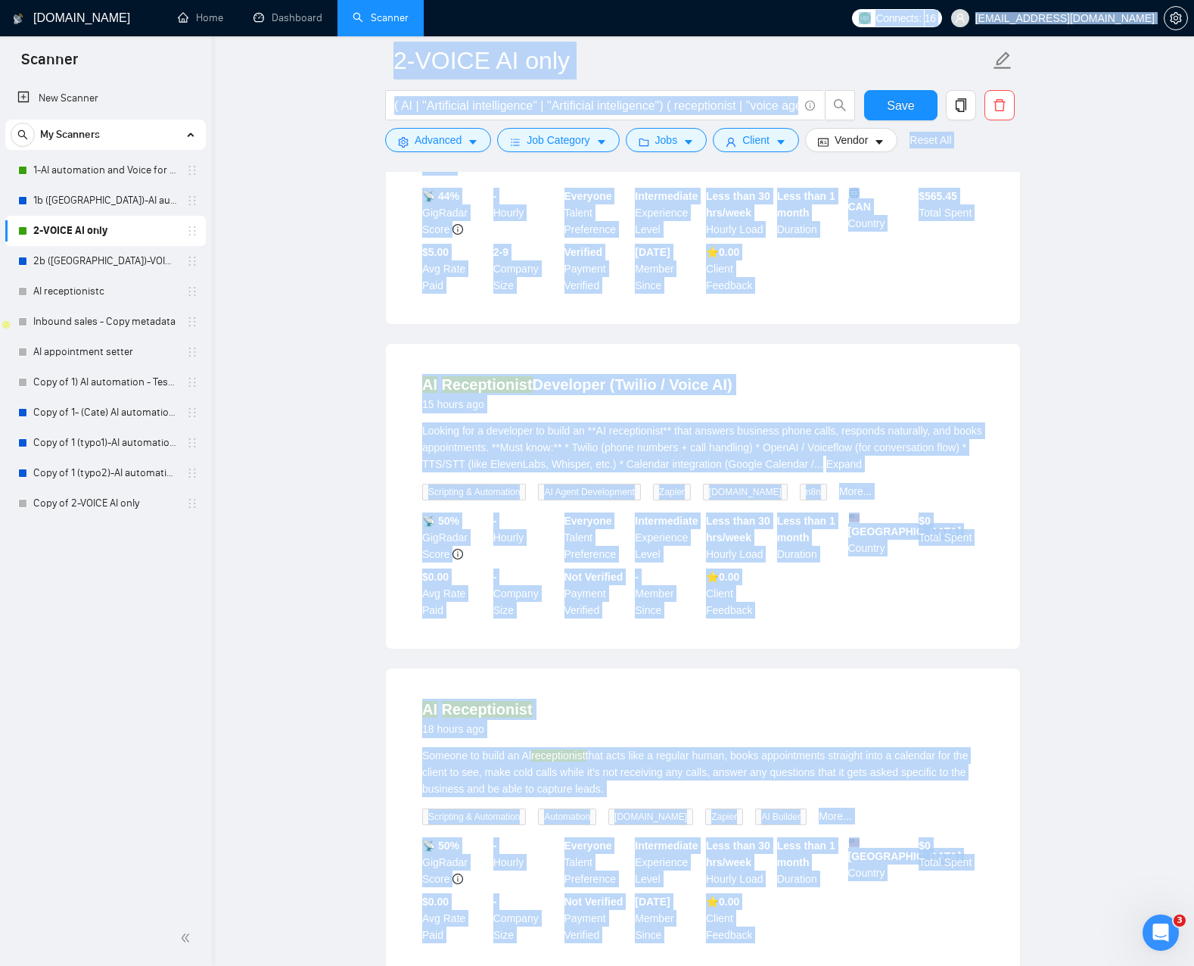
scroll to position [942, 0]
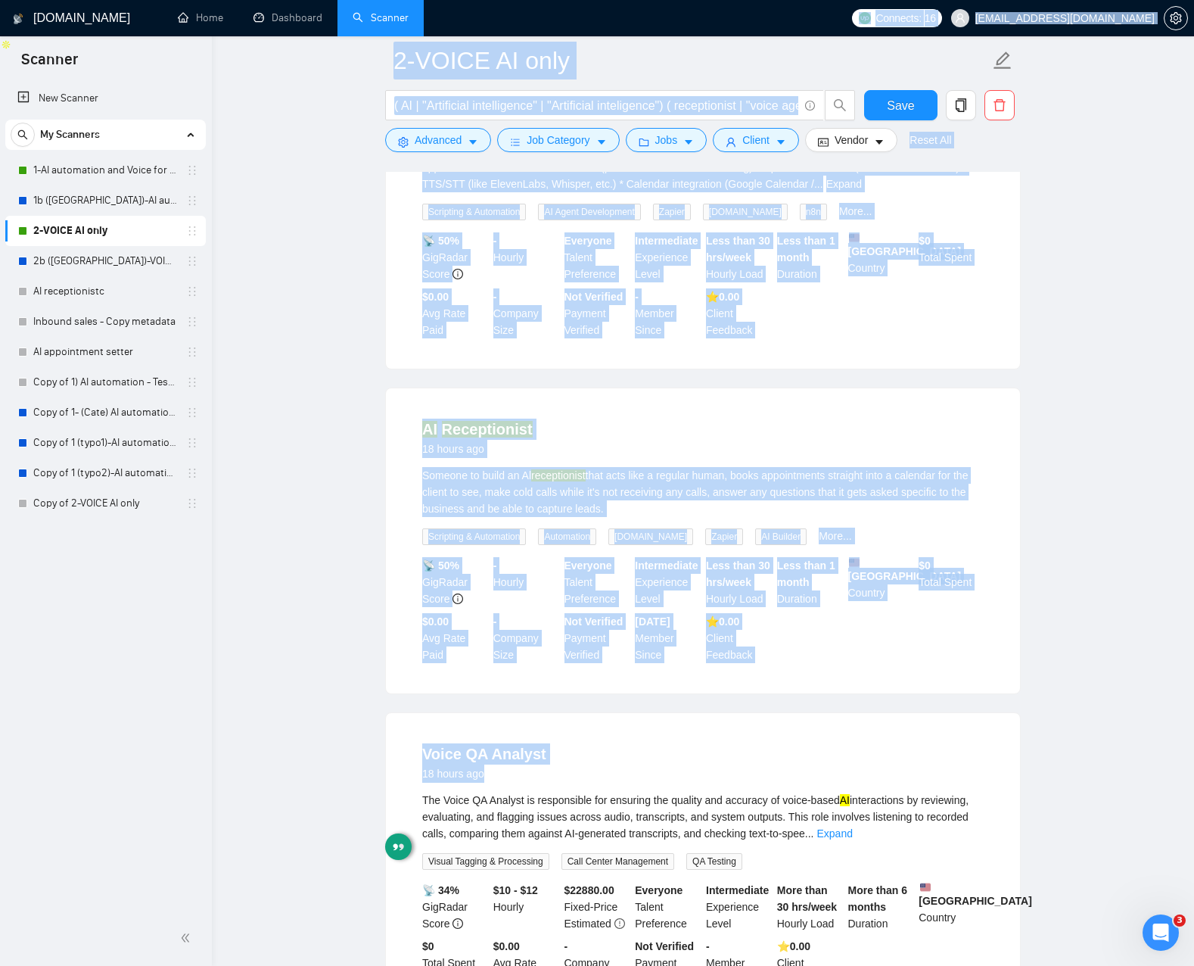
drag, startPoint x: 1067, startPoint y: 739, endPoint x: 1057, endPoint y: 740, distance: 10.0
click at [1063, 739] on main "2-VOICE AI only ( AI | "Artificial intelligence" | "Artificial inteligence") ( …" at bounding box center [703, 901] width 934 height 3567
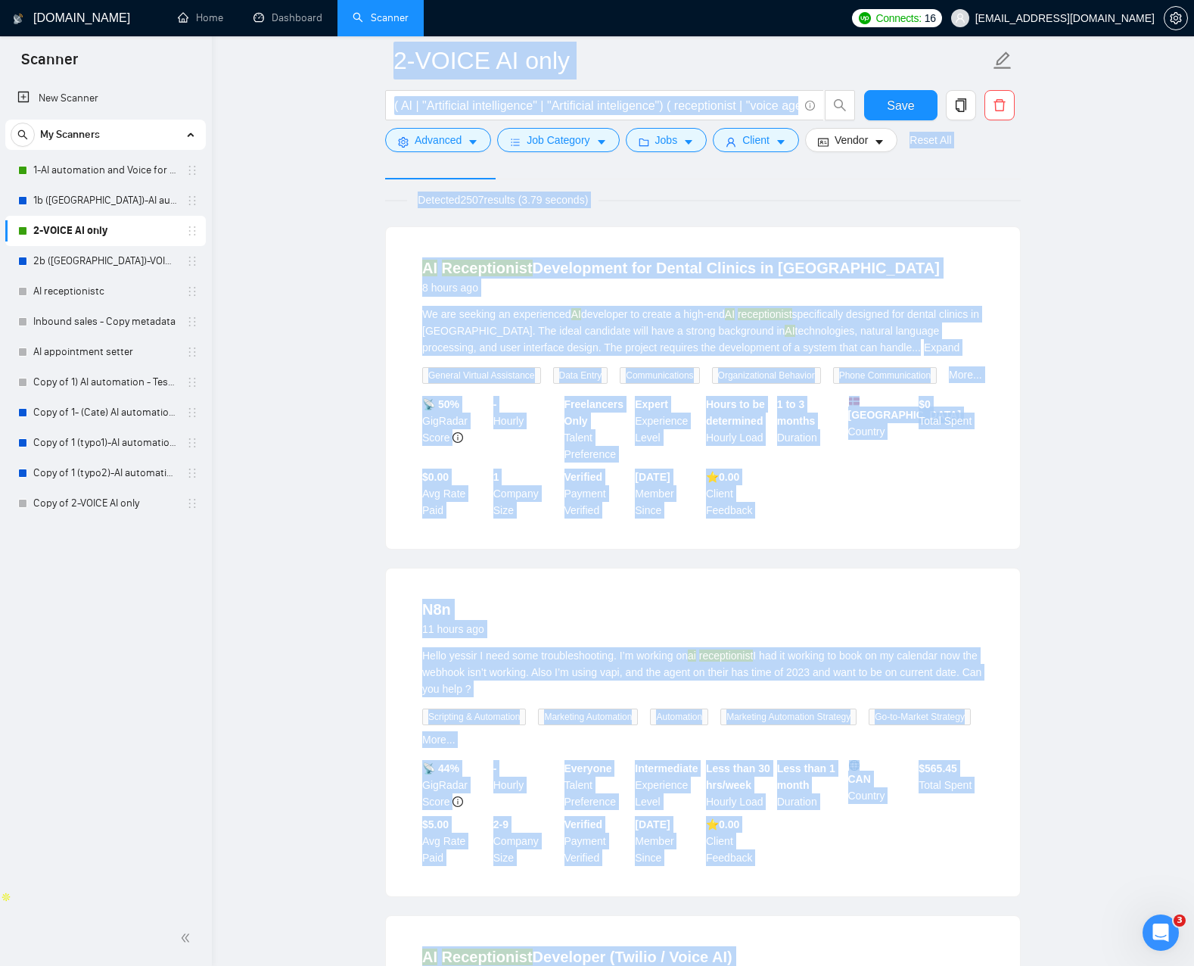
scroll to position [0, 0]
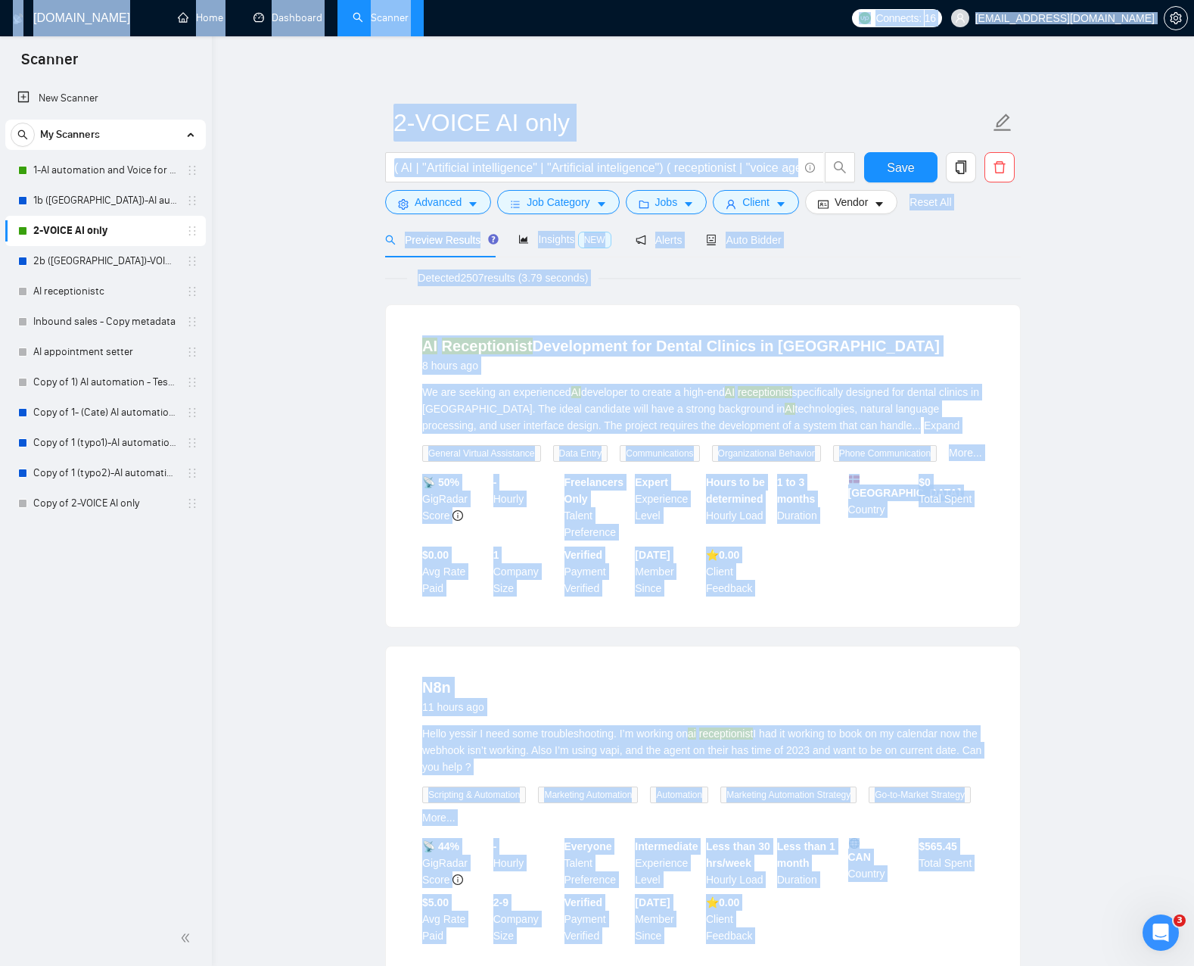
drag, startPoint x: 964, startPoint y: 723, endPoint x: 350, endPoint y: 7, distance: 943.5
click at [357, 0] on html "Scanner New Scanner My Scanners 1-AI automation and Voice for CRM & Booking 1b …" at bounding box center [597, 483] width 1194 height 966
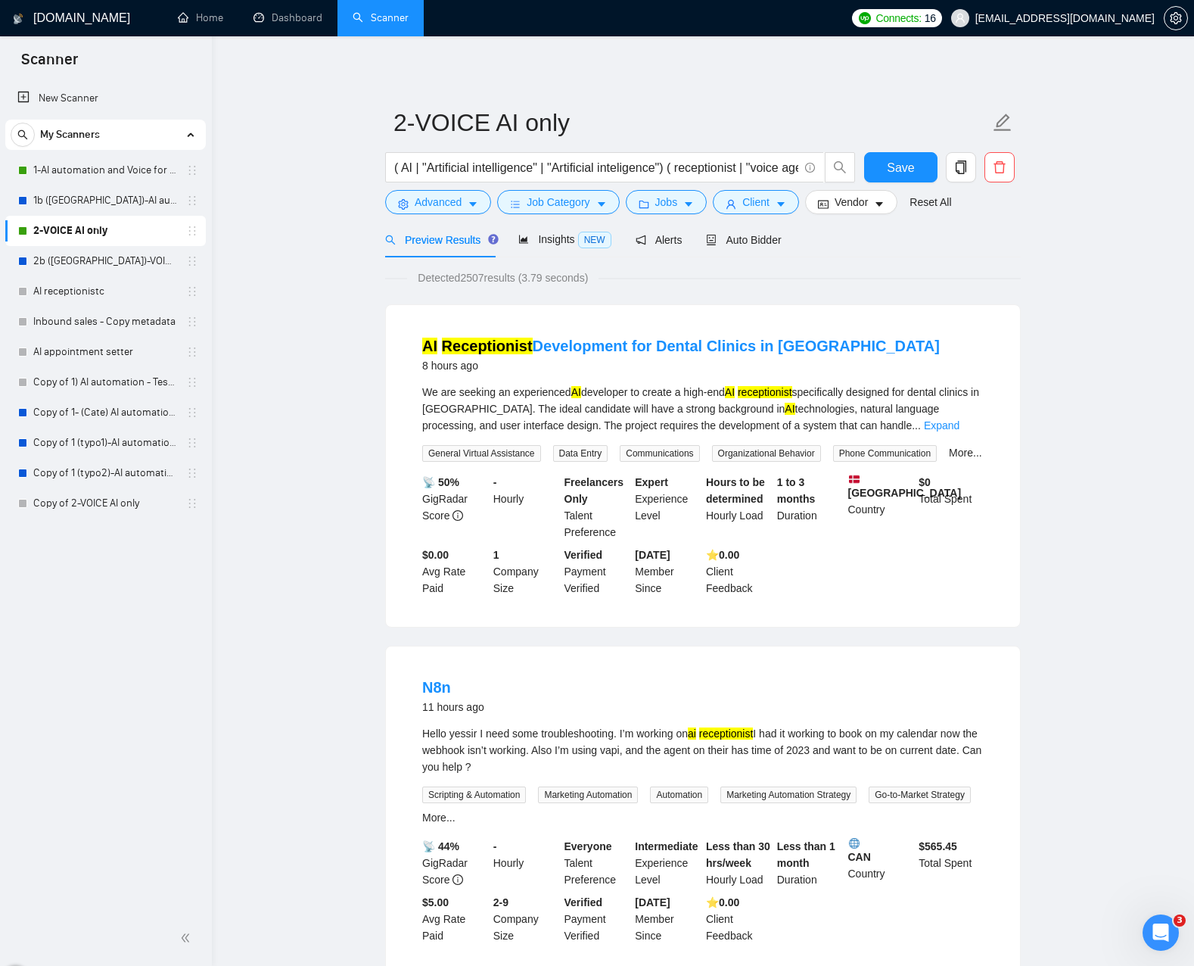
drag, startPoint x: 316, startPoint y: 158, endPoint x: 323, endPoint y: 117, distance: 42.2
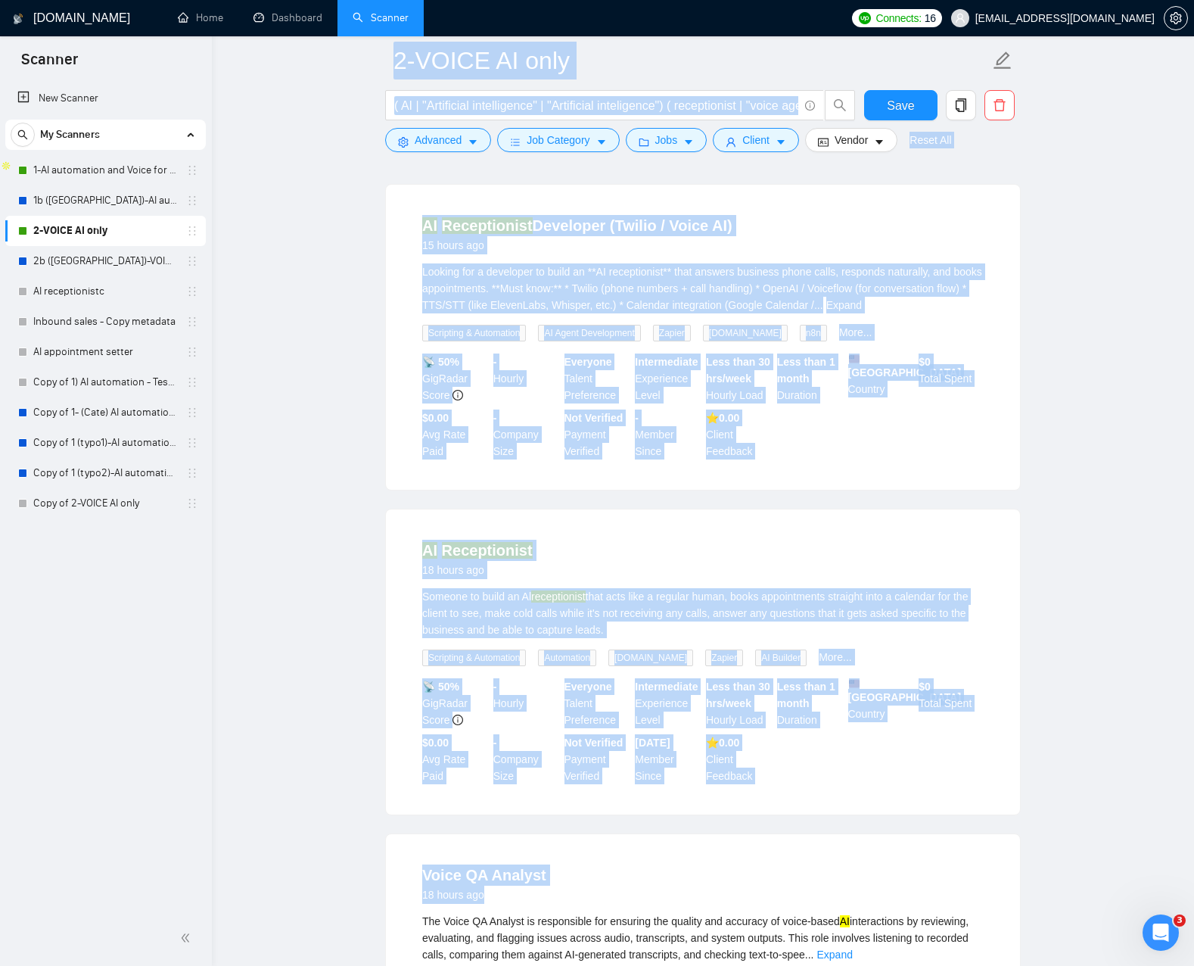
scroll to position [906, 0]
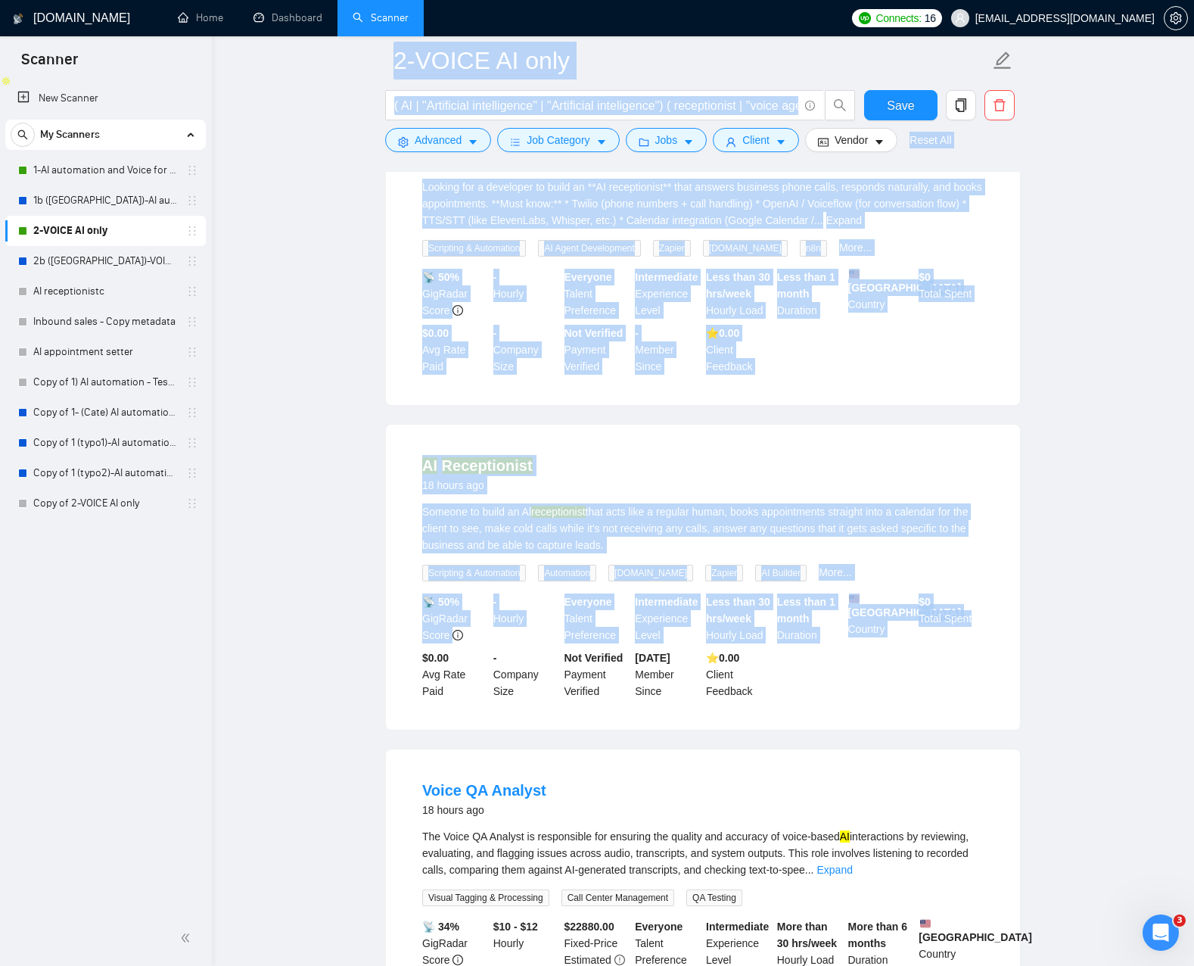
drag, startPoint x: 323, startPoint y: 117, endPoint x: 957, endPoint y: 761, distance: 903.8
click at [947, 736] on main "2-VOICE AI only ( AI | "Artificial intelligence" | "Artificial inteligence") ( …" at bounding box center [703, 938] width 934 height 3567
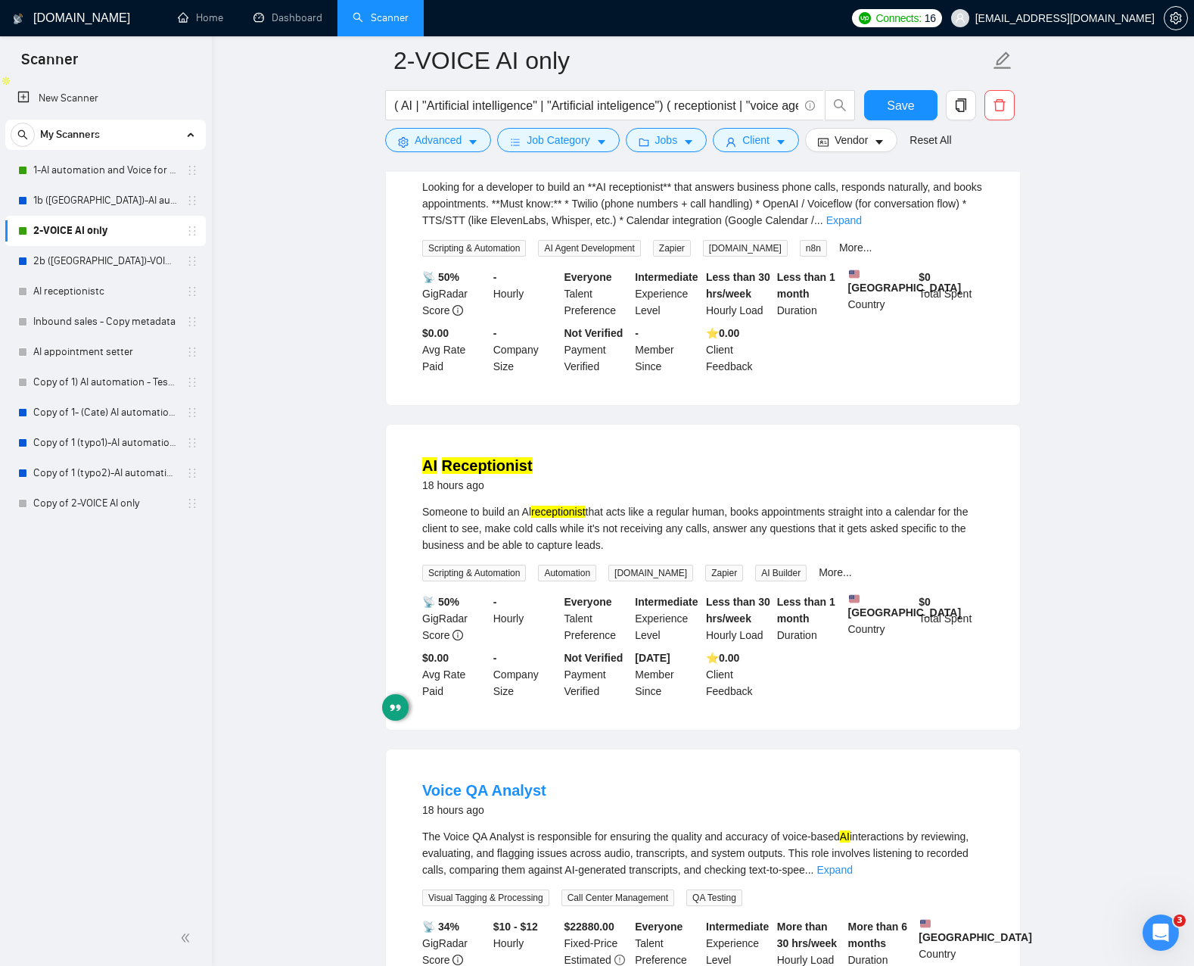
click at [956, 730] on div "AI Receptionist 18 hours ago Someone to build an Al receptionist that acts like…" at bounding box center [703, 577] width 634 height 305
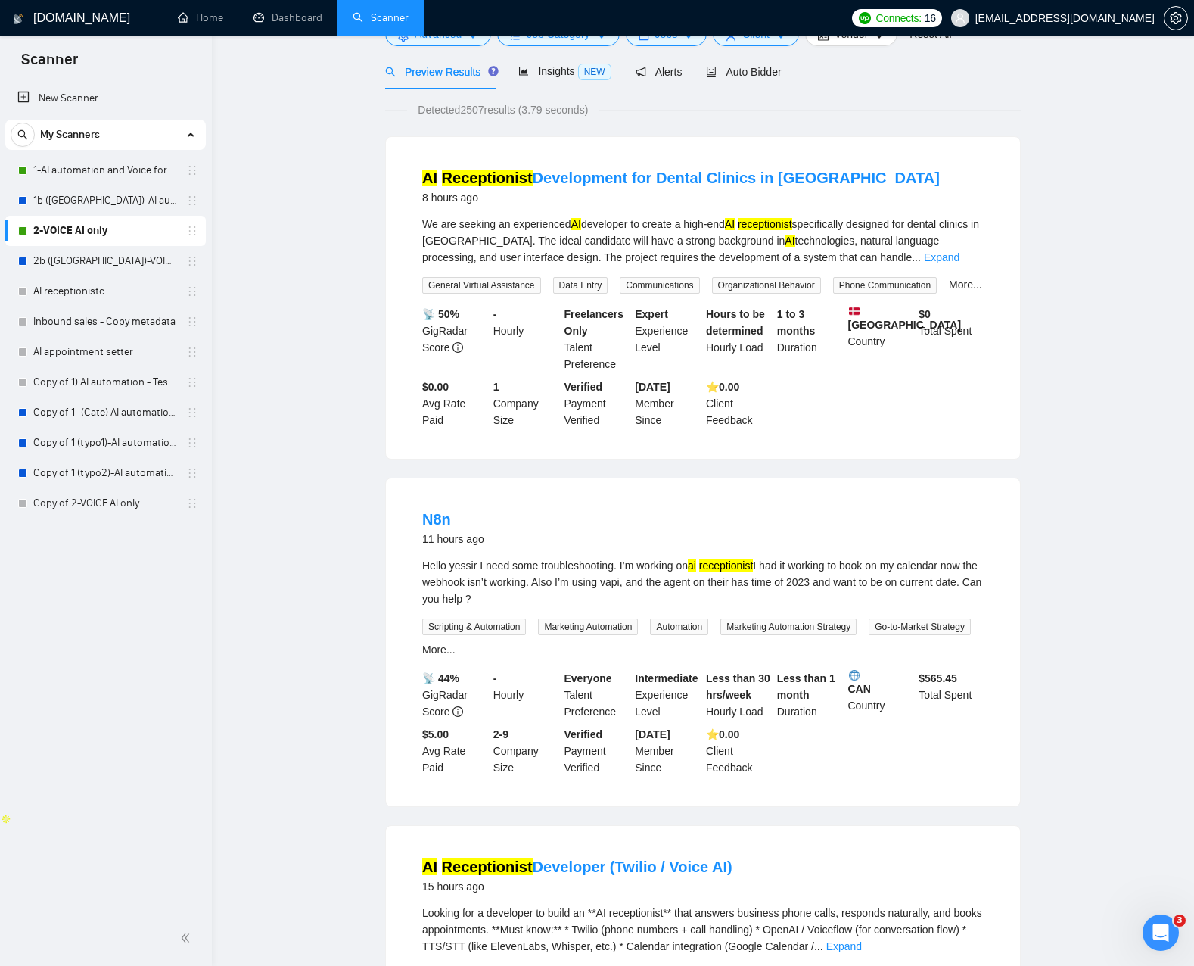
scroll to position [0, 0]
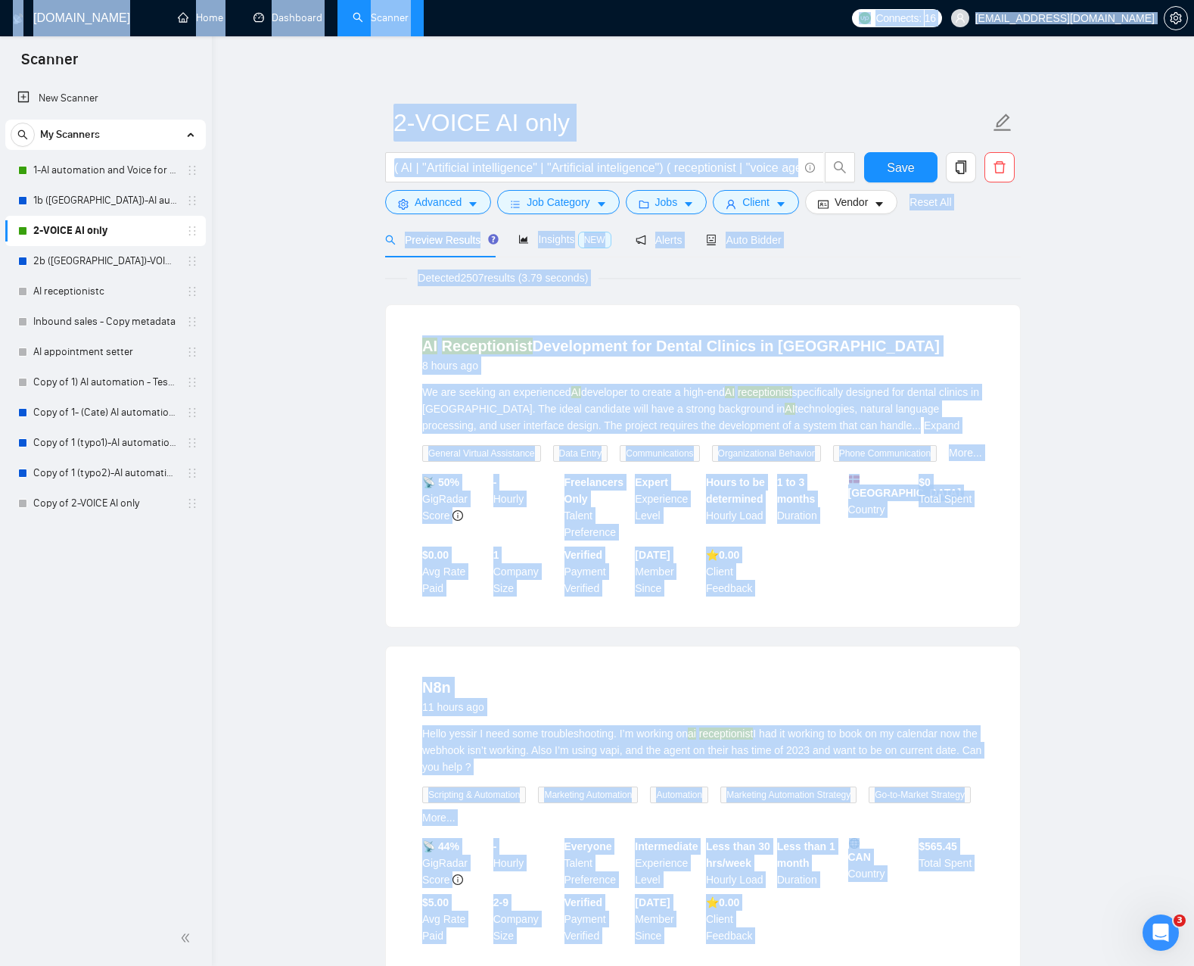
drag, startPoint x: 969, startPoint y: 764, endPoint x: 428, endPoint y: -53, distance: 979.8
click at [428, 0] on html "Scanner New Scanner My Scanners 1-AI automation and Voice for CRM & Booking 1b …" at bounding box center [597, 483] width 1194 height 966
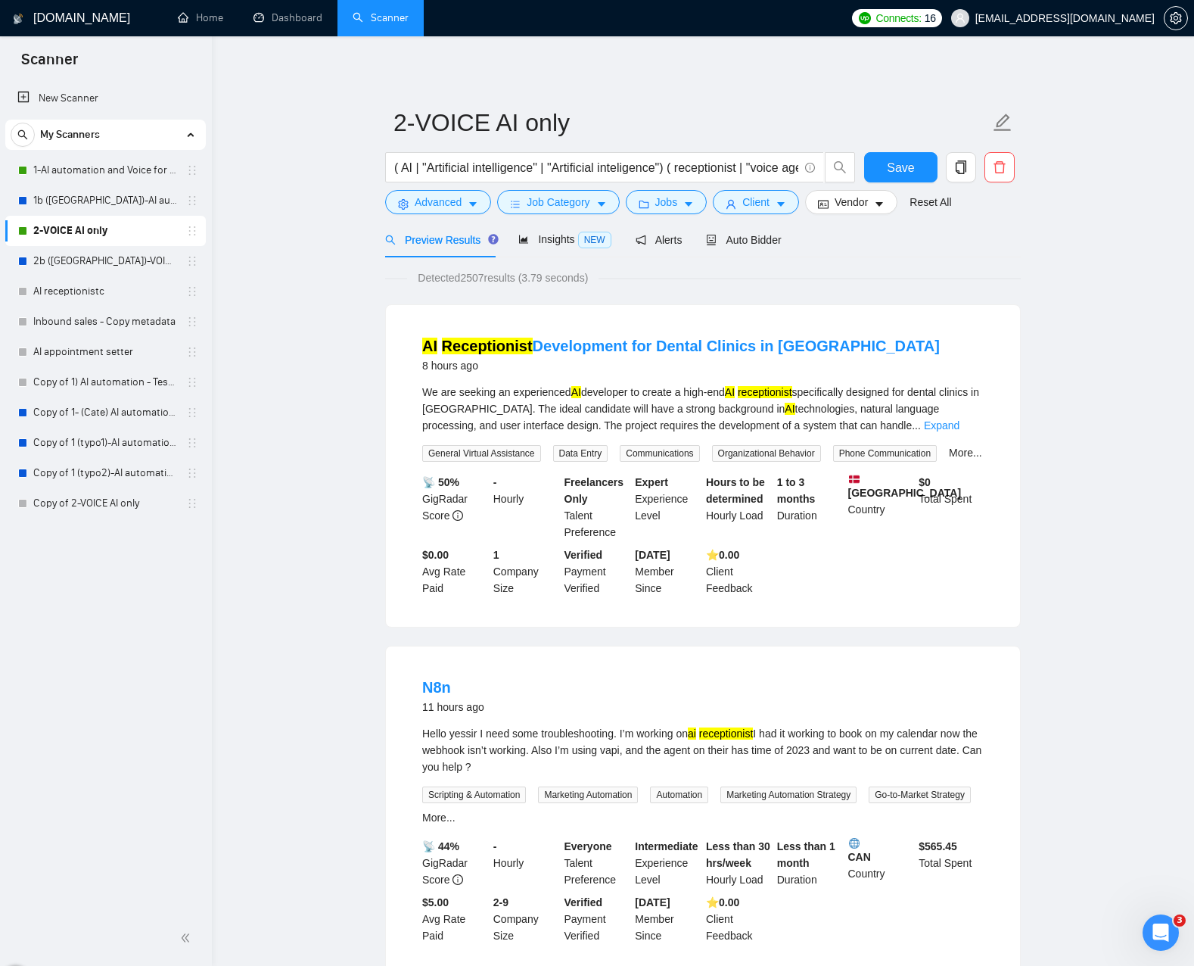
drag, startPoint x: 328, startPoint y: 117, endPoint x: 346, endPoint y: 114, distance: 18.4
click at [889, 163] on span "Save" at bounding box center [900, 167] width 27 height 19
click at [157, 204] on link "1b ([GEOGRAPHIC_DATA])-AI automation and Voice for CRM & Booking" at bounding box center [105, 200] width 144 height 30
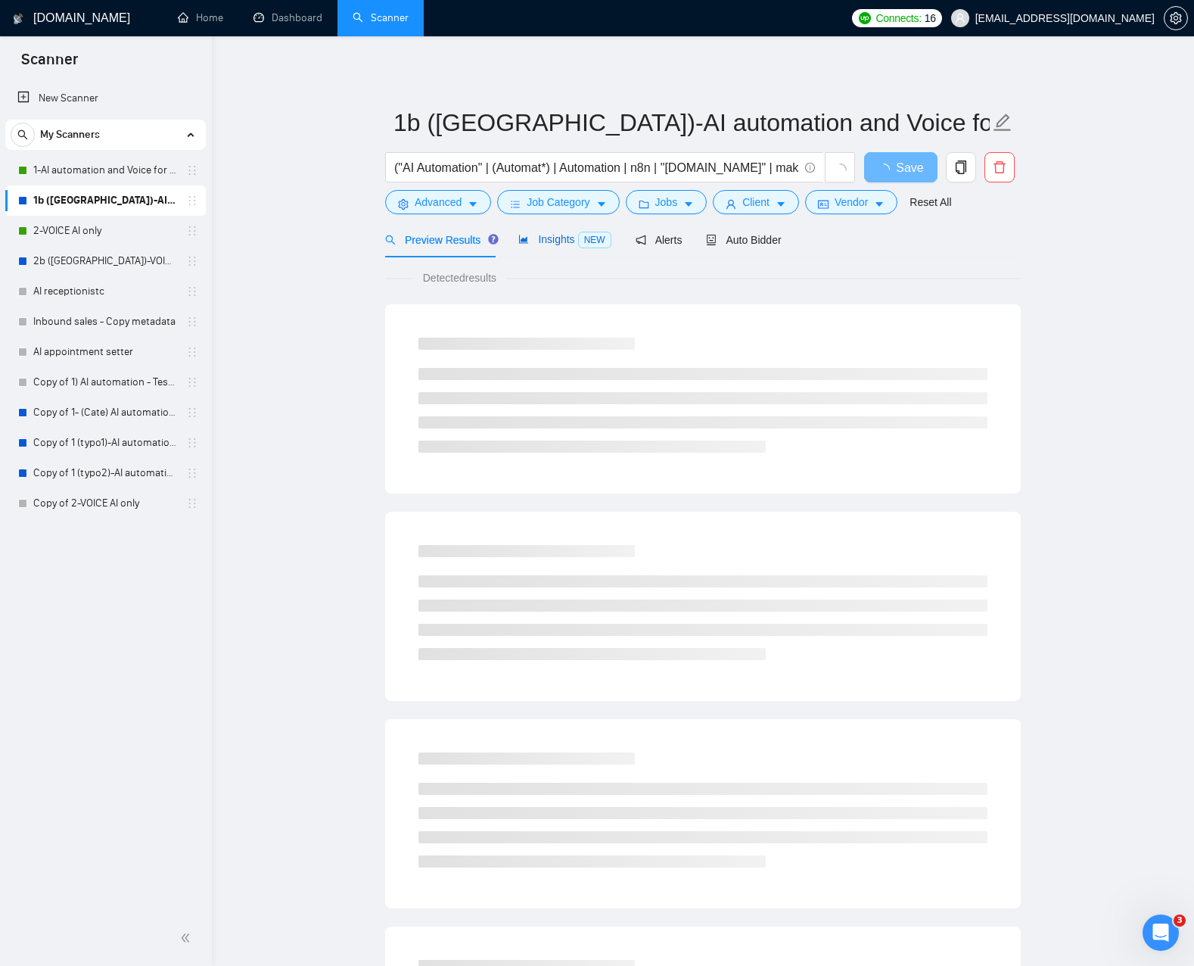
click at [577, 247] on div "Insights NEW" at bounding box center [564, 239] width 92 height 17
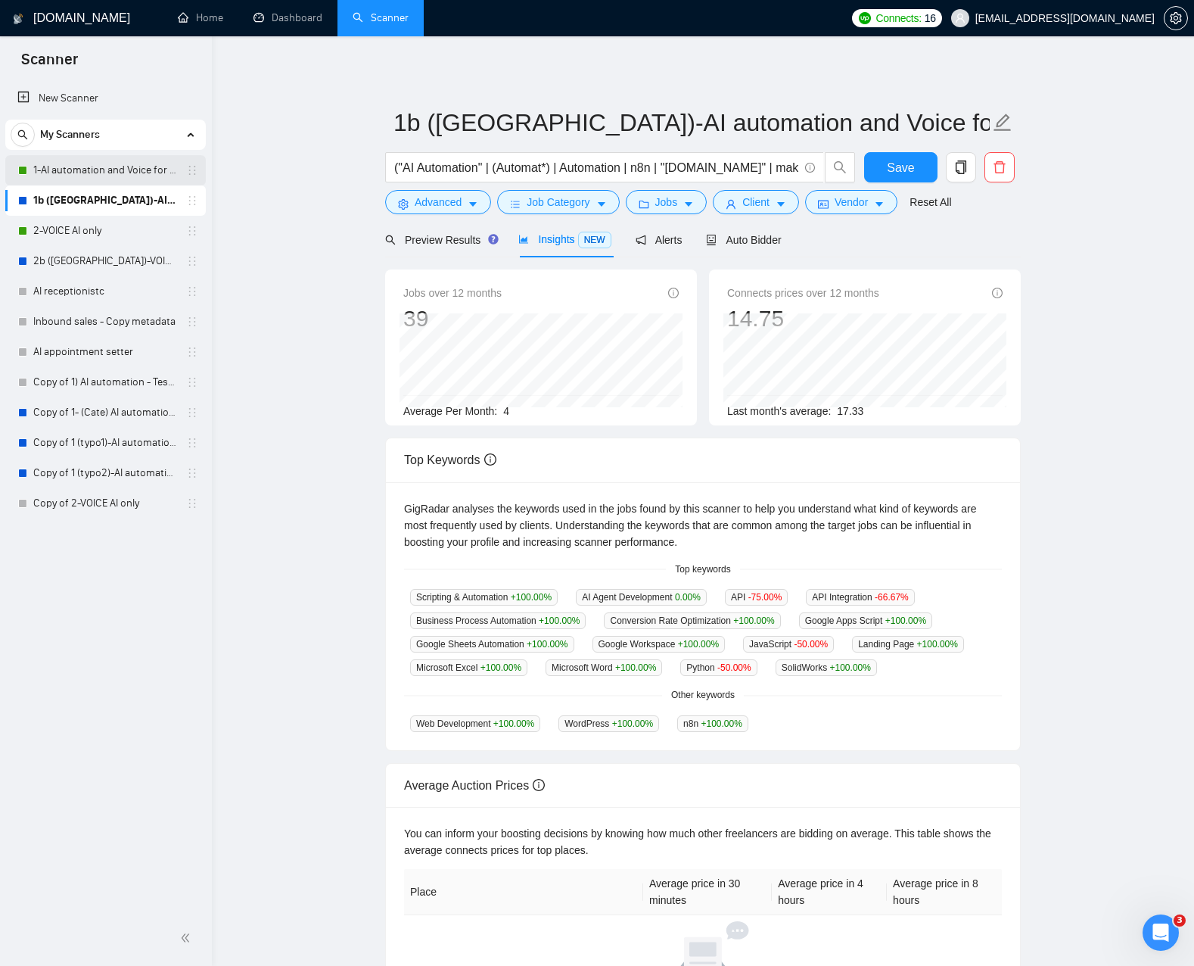
click at [117, 169] on link "1-AI automation and Voice for CRM & Booking" at bounding box center [105, 170] width 144 height 30
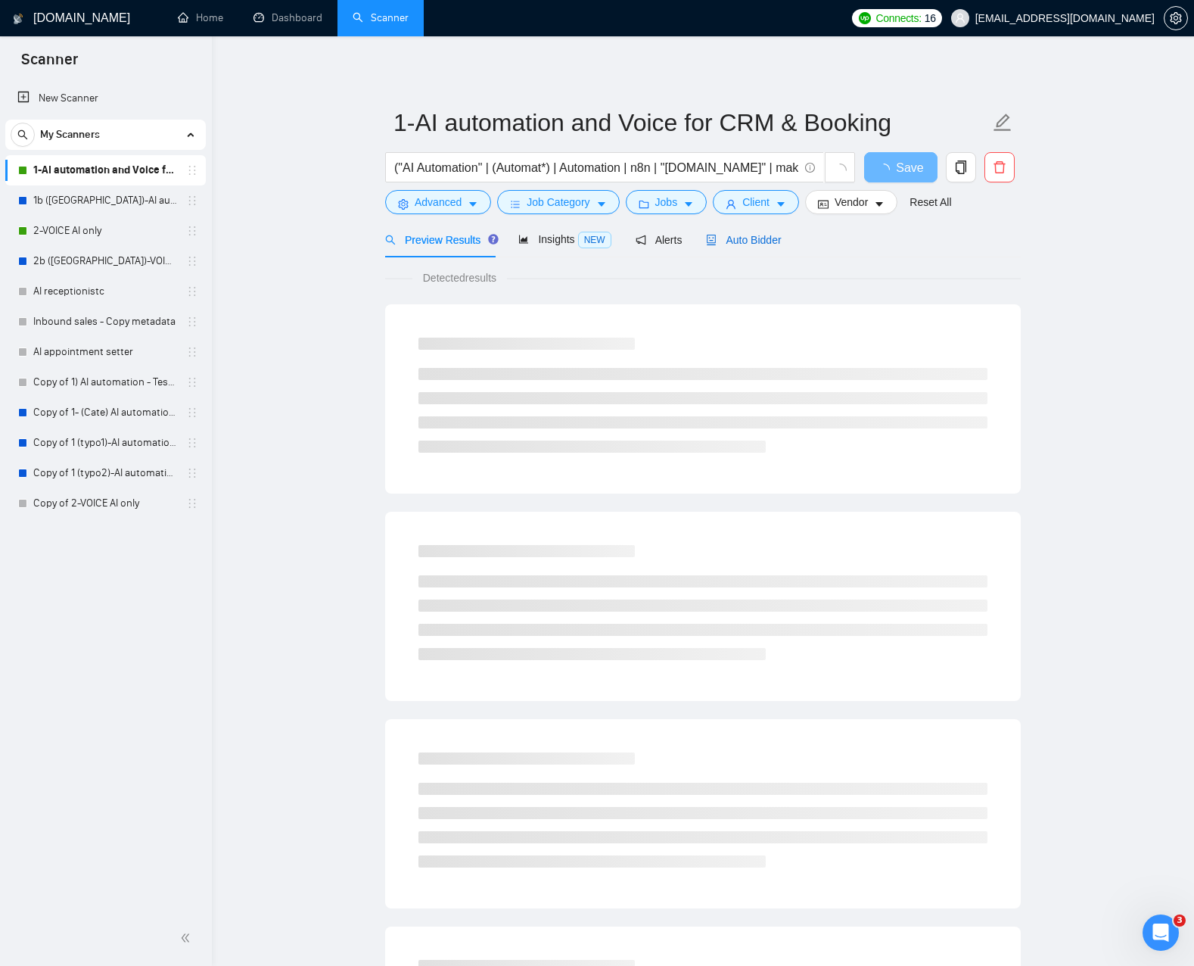
click at [771, 241] on span "Auto Bidder" at bounding box center [743, 240] width 75 height 12
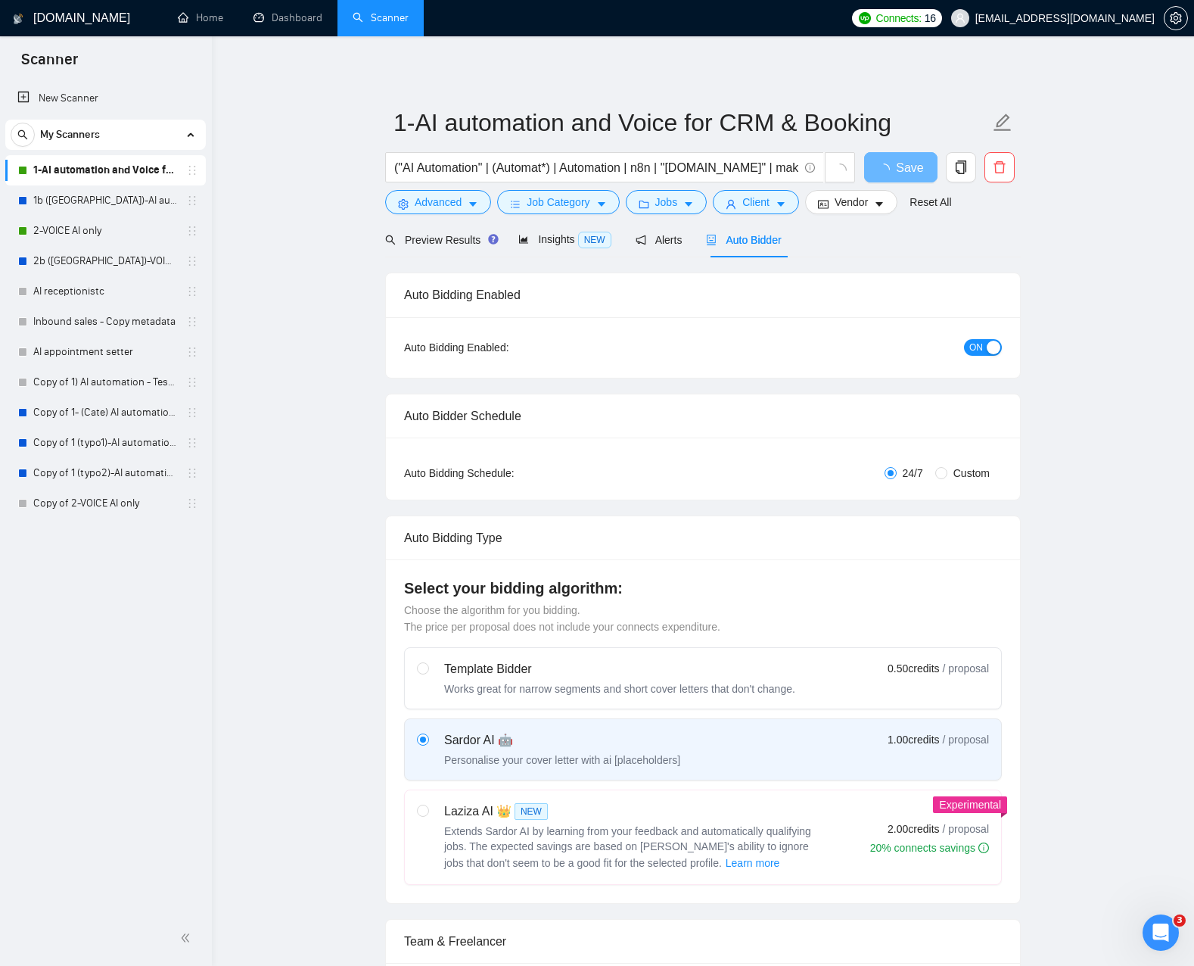
checkbox input "true"
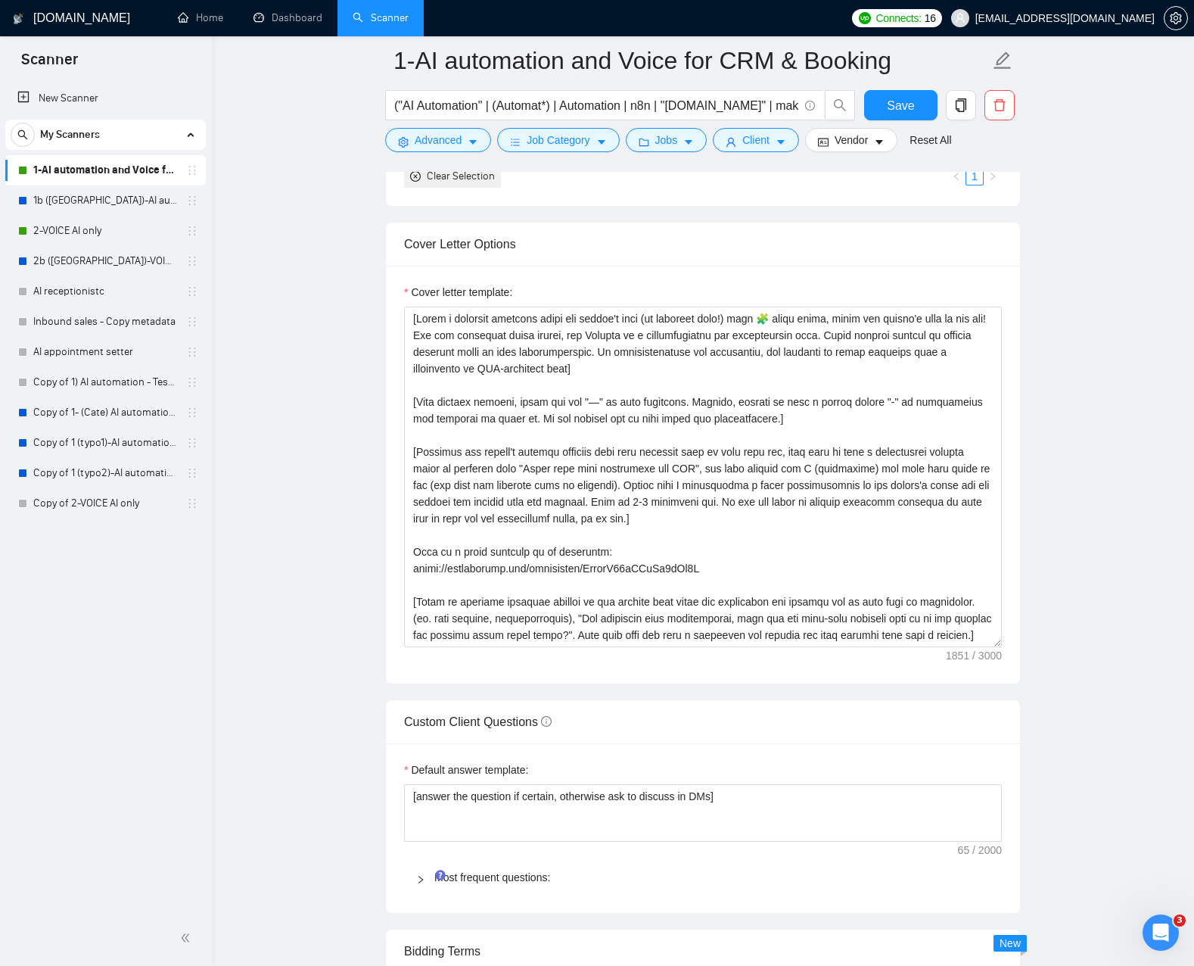
scroll to position [1405, 0]
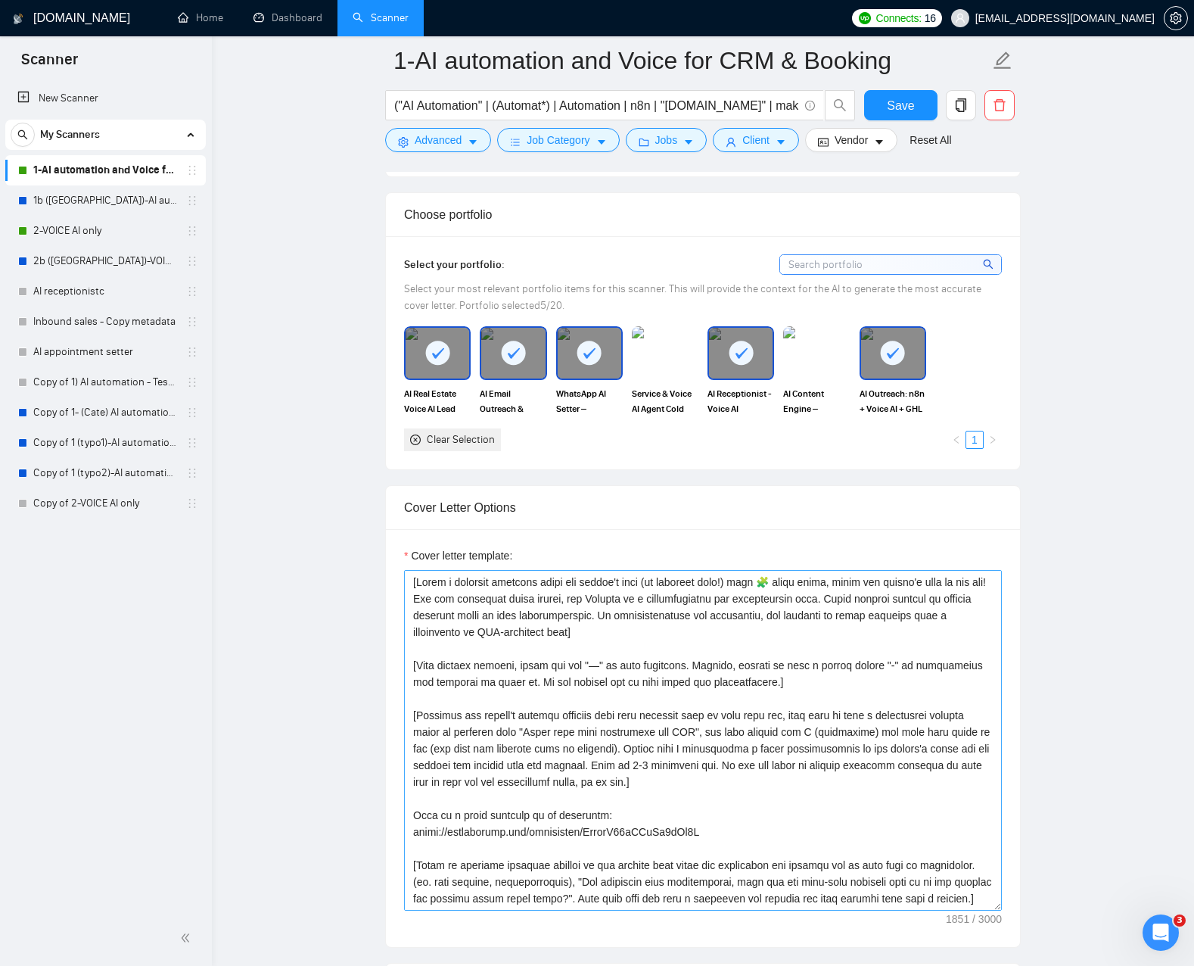
scroll to position [1572, 0]
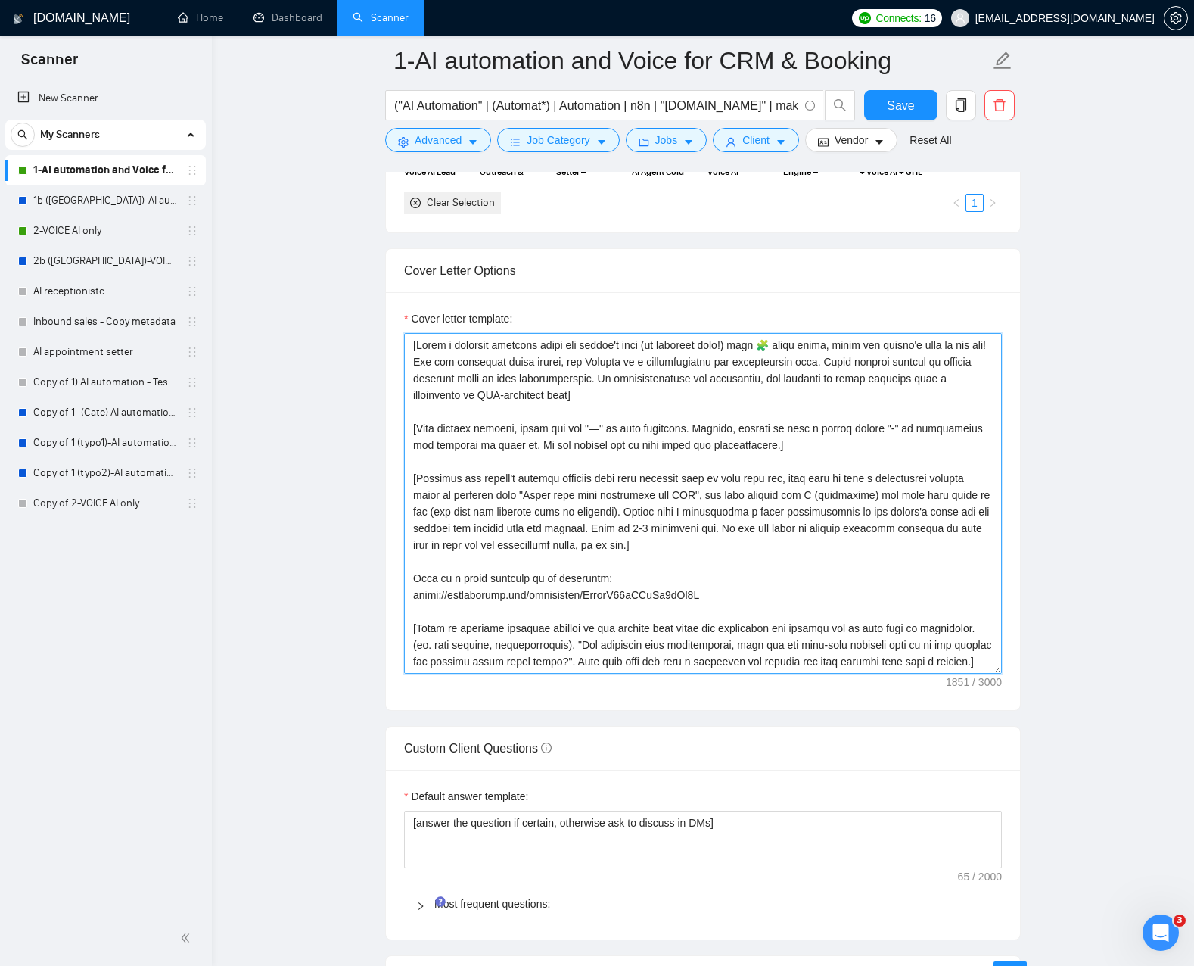
click at [621, 461] on textarea "Cover letter template:" at bounding box center [703, 503] width 598 height 341
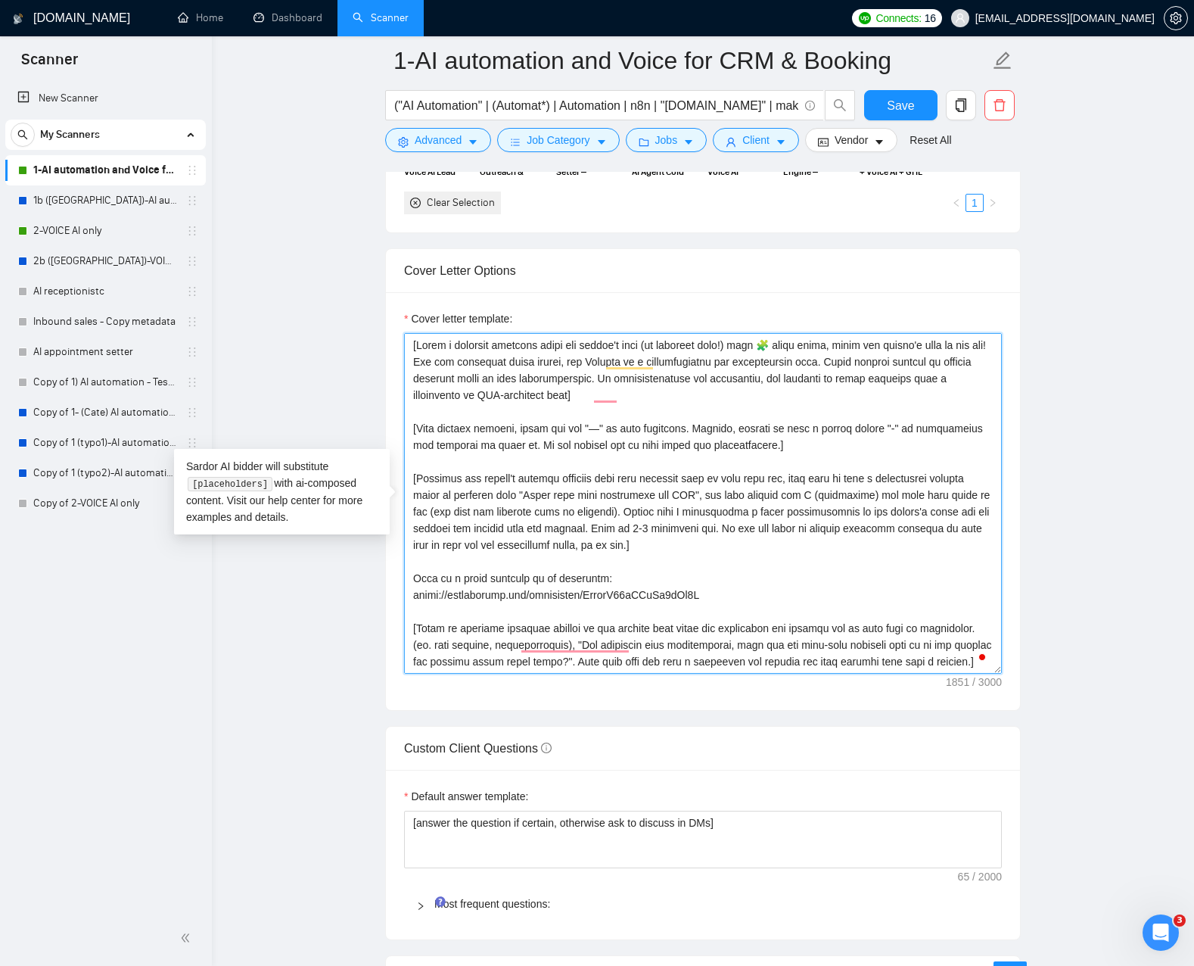
drag, startPoint x: 575, startPoint y: 352, endPoint x: 720, endPoint y: 365, distance: 145.1
click at [575, 352] on textarea "Cover letter template:" at bounding box center [703, 503] width 598 height 341
click at [856, 362] on textarea "Cover letter template:" at bounding box center [703, 503] width 598 height 341
drag, startPoint x: 870, startPoint y: 363, endPoint x: 897, endPoint y: 398, distance: 43.7
click at [935, 388] on textarea "Cover letter template:" at bounding box center [703, 503] width 598 height 341
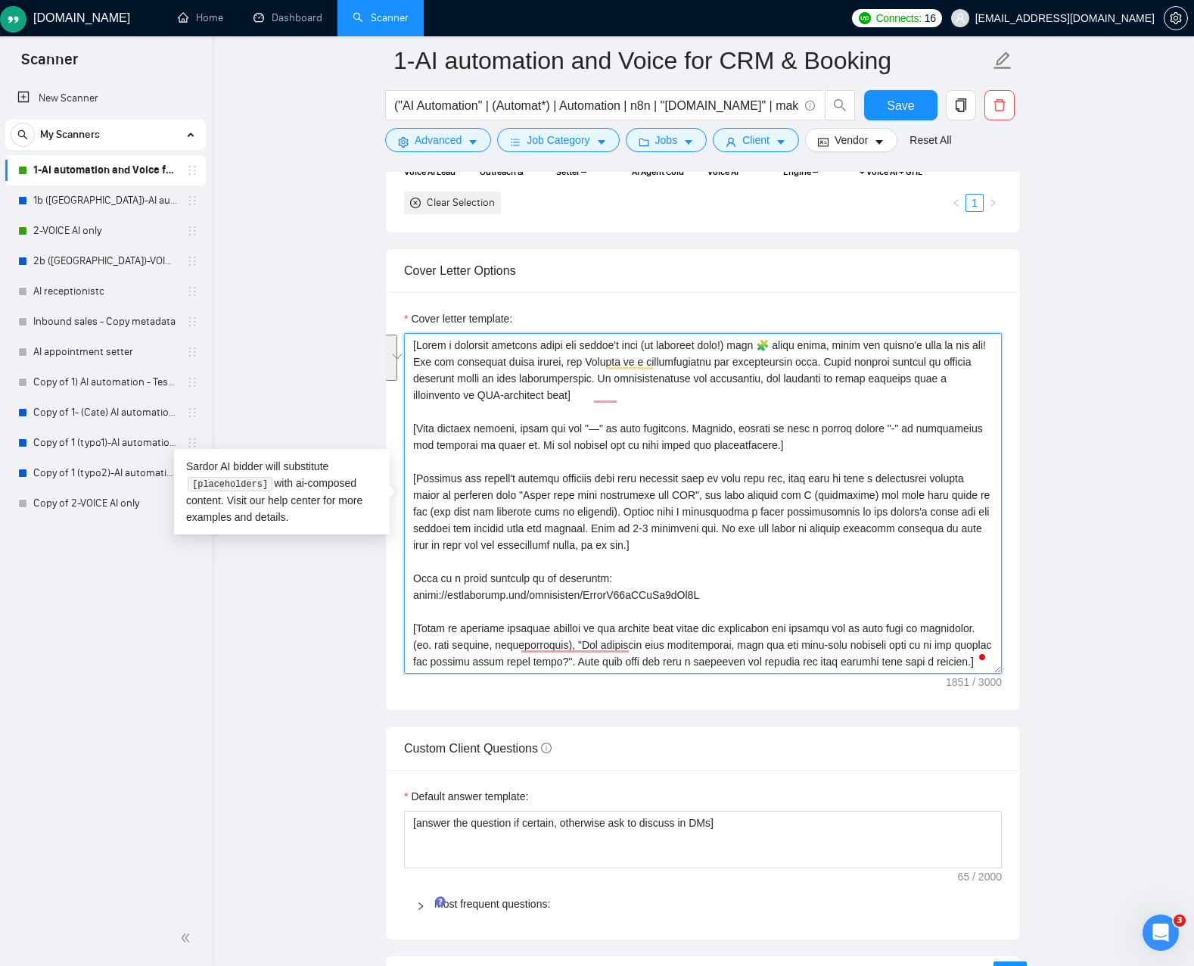
click at [438, 377] on textarea "Cover letter template:" at bounding box center [703, 503] width 598 height 341
drag, startPoint x: 438, startPoint y: 377, endPoint x: 578, endPoint y: 378, distance: 140.0
click at [555, 380] on textarea "Cover letter template:" at bounding box center [703, 503] width 598 height 341
click at [604, 378] on textarea "Cover letter template:" at bounding box center [703, 503] width 598 height 341
click at [561, 344] on textarea "Cover letter template:" at bounding box center [703, 503] width 598 height 341
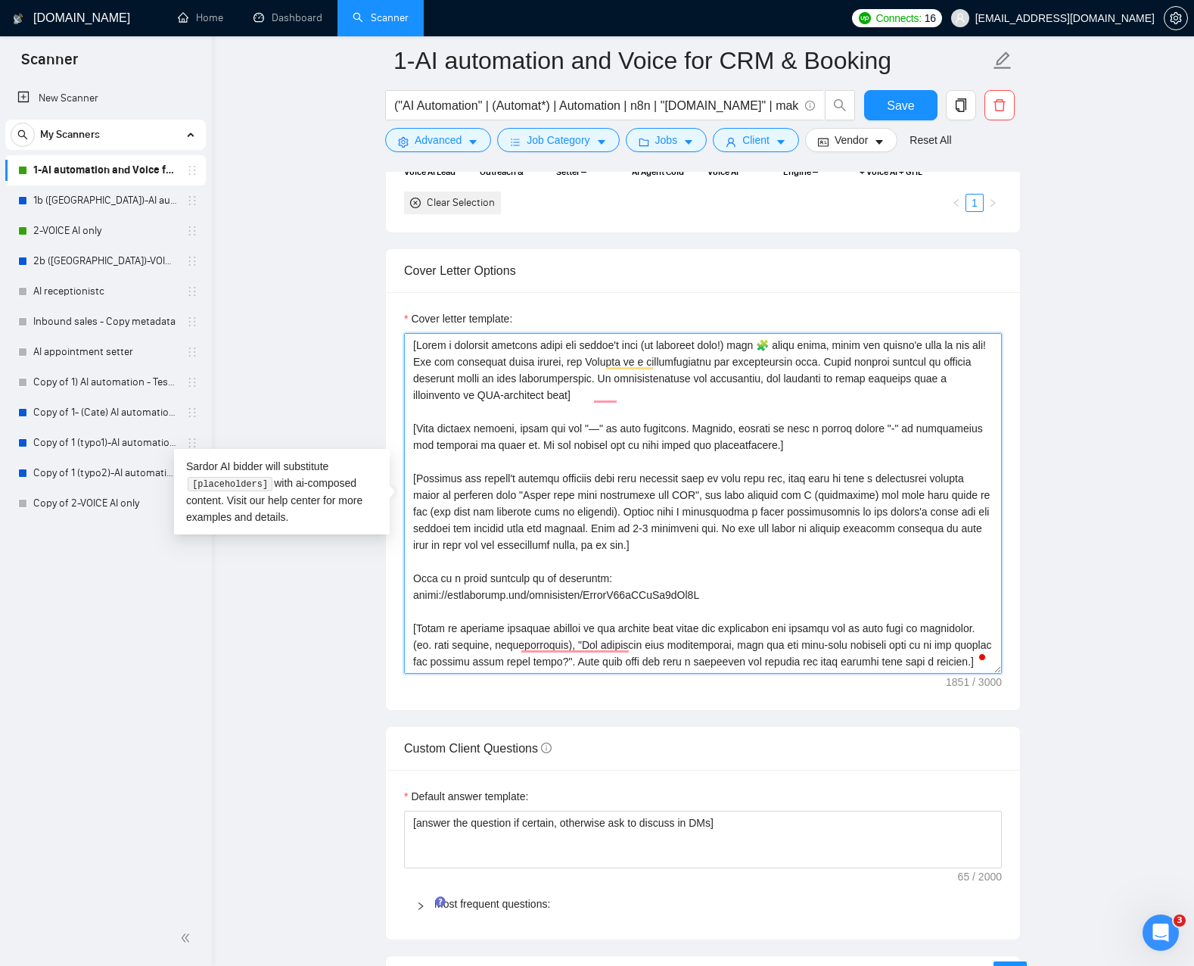
drag, startPoint x: 546, startPoint y: 344, endPoint x: 416, endPoint y: 341, distance: 130.2
click at [412, 341] on textarea "Cover letter template:" at bounding box center [703, 503] width 598 height 341
click at [560, 406] on textarea "Cover letter template:" at bounding box center [703, 503] width 598 height 341
drag, startPoint x: 571, startPoint y: 346, endPoint x: 595, endPoint y: 350, distance: 23.8
click at [571, 346] on textarea "Cover letter template:" at bounding box center [703, 503] width 598 height 341
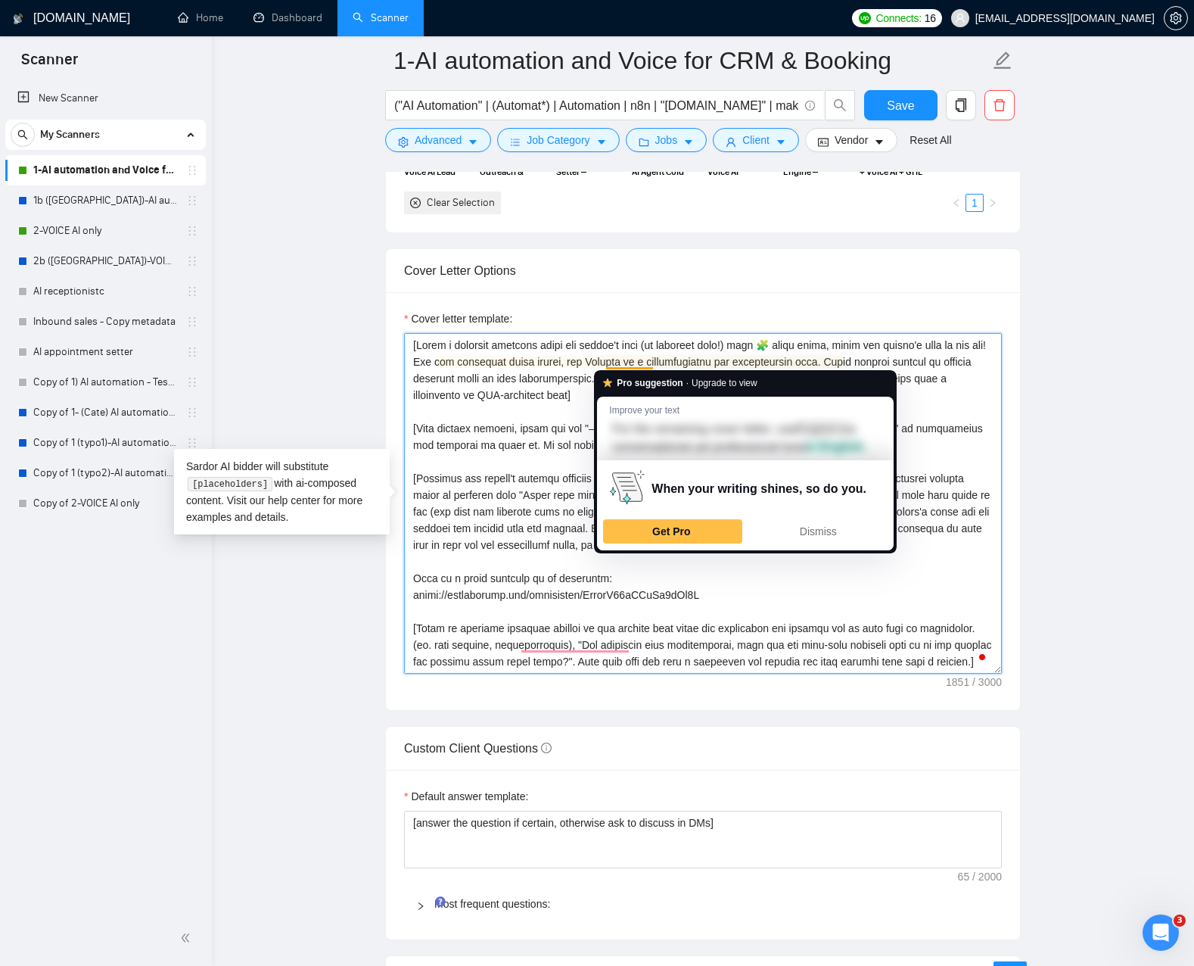
drag, startPoint x: 538, startPoint y: 370, endPoint x: 521, endPoint y: 403, distance: 36.6
click at [537, 370] on textarea "Cover letter template:" at bounding box center [703, 503] width 598 height 341
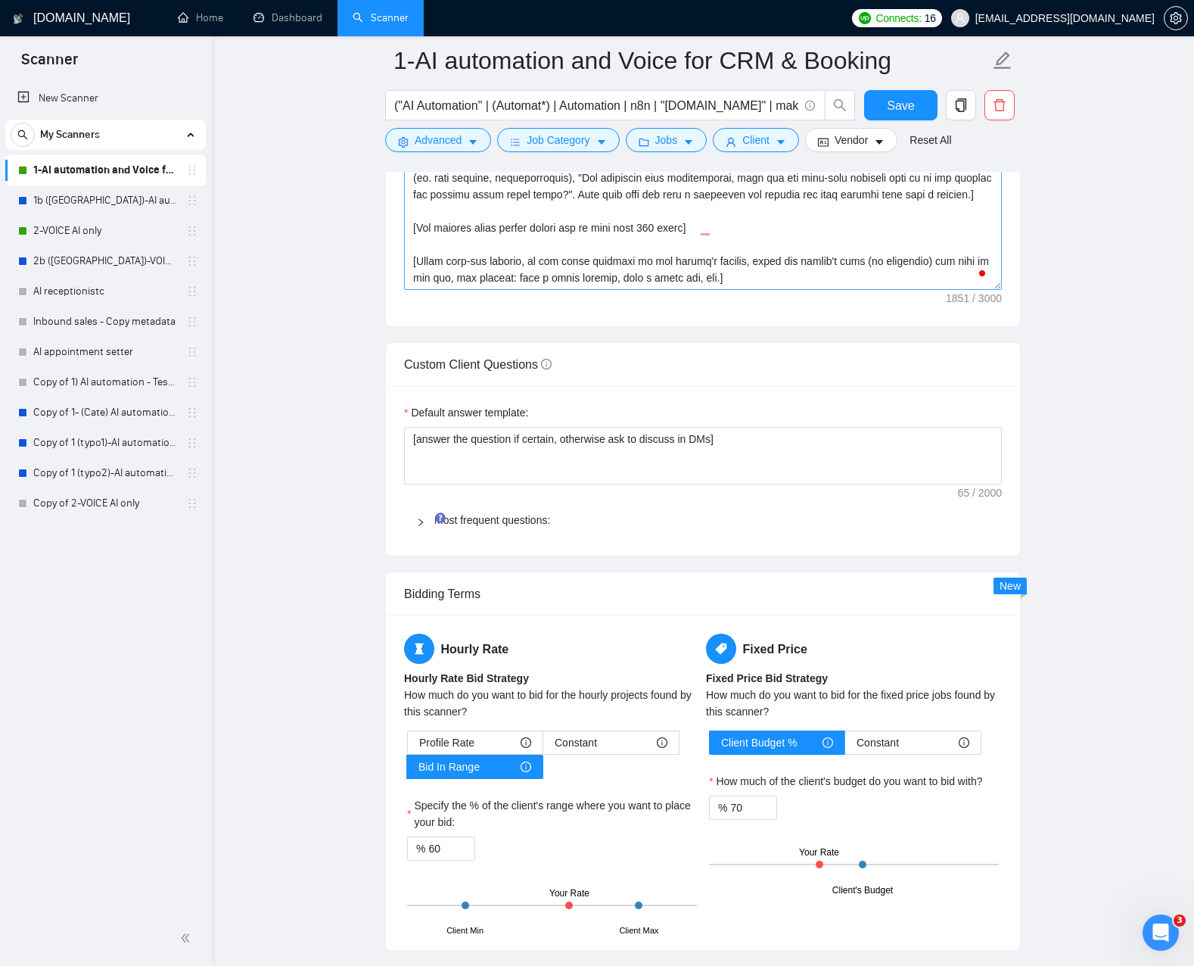
scroll to position [1749, 0]
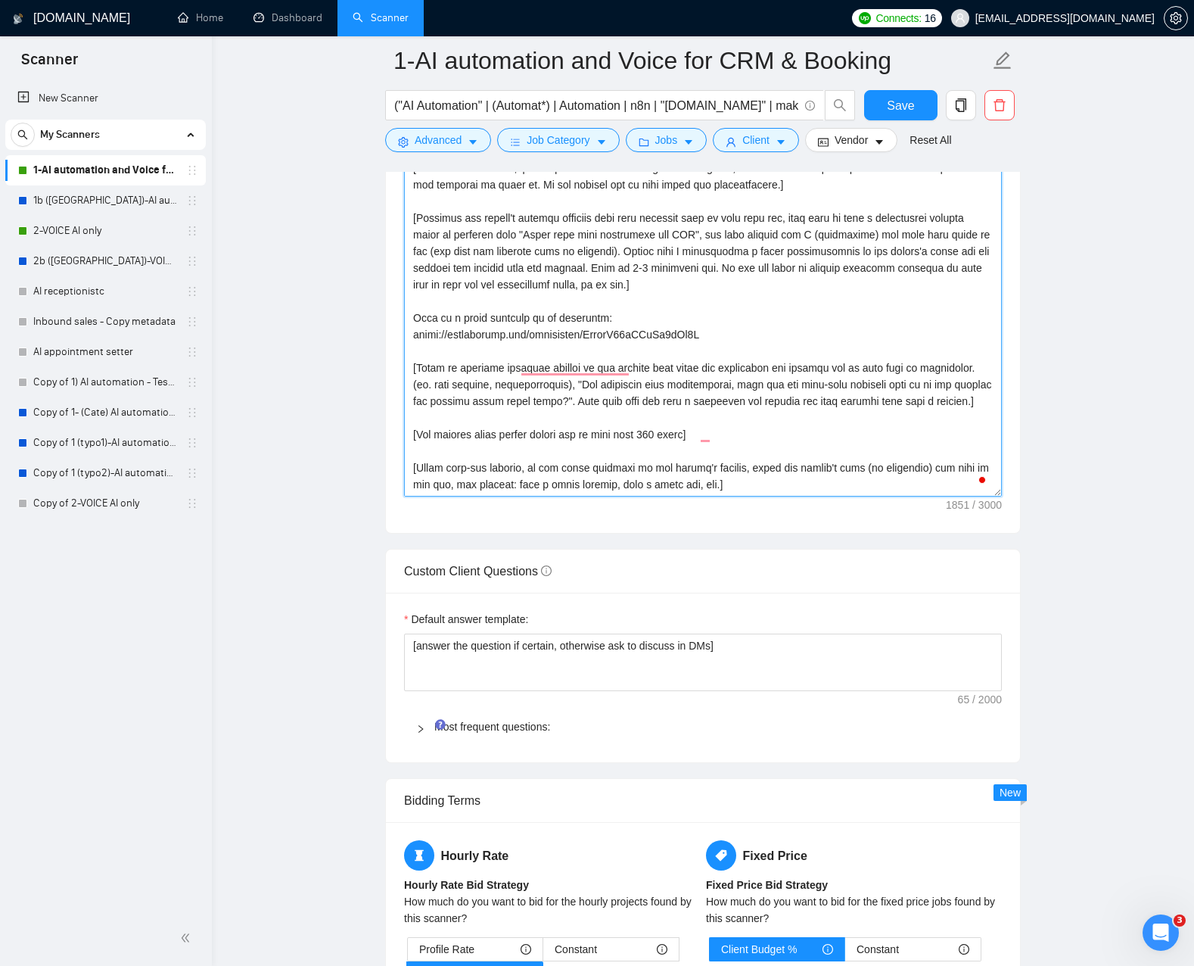
click at [564, 470] on textarea "Cover letter template:" at bounding box center [703, 326] width 598 height 341
drag, startPoint x: 565, startPoint y: 470, endPoint x: 654, endPoint y: 462, distance: 88.9
click at [656, 461] on textarea "Cover letter template:" at bounding box center [703, 326] width 598 height 341
click at [631, 464] on textarea "Cover letter template:" at bounding box center [703, 326] width 598 height 341
click at [739, 462] on textarea "Cover letter template:" at bounding box center [703, 326] width 598 height 341
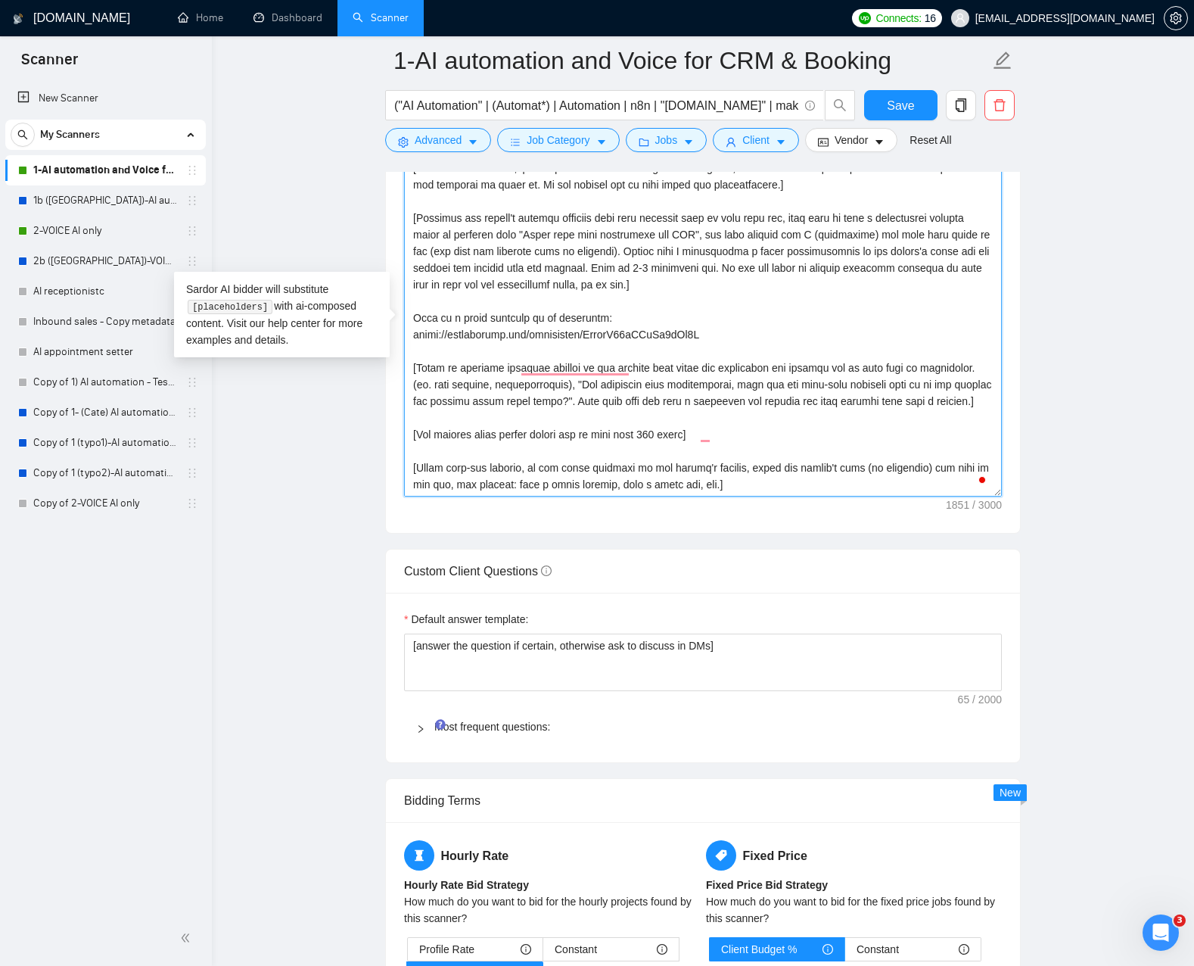
drag, startPoint x: 739, startPoint y: 462, endPoint x: 535, endPoint y: 459, distance: 204.3
click at [525, 462] on textarea "Cover letter template:" at bounding box center [703, 326] width 598 height 341
click at [624, 434] on textarea "Cover letter template:" at bounding box center [703, 326] width 598 height 341
drag, startPoint x: 624, startPoint y: 434, endPoint x: 599, endPoint y: 478, distance: 49.8
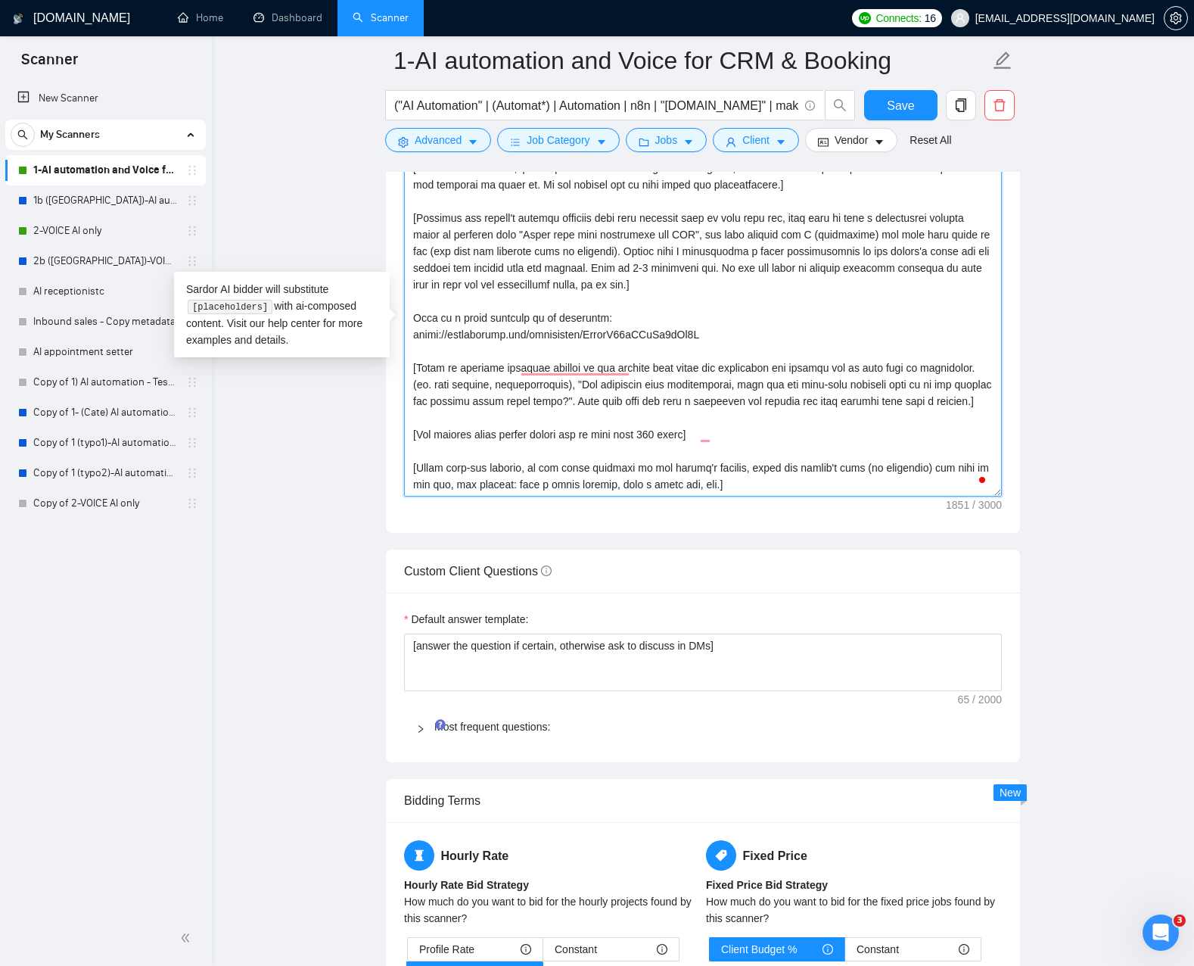
click at [621, 480] on textarea "Cover letter template:" at bounding box center [703, 326] width 598 height 341
click at [577, 474] on textarea "Cover letter template:" at bounding box center [703, 326] width 598 height 341
drag, startPoint x: 577, startPoint y: 474, endPoint x: 493, endPoint y: 432, distance: 93.7
click at [492, 432] on textarea "Cover letter template:" at bounding box center [703, 326] width 598 height 341
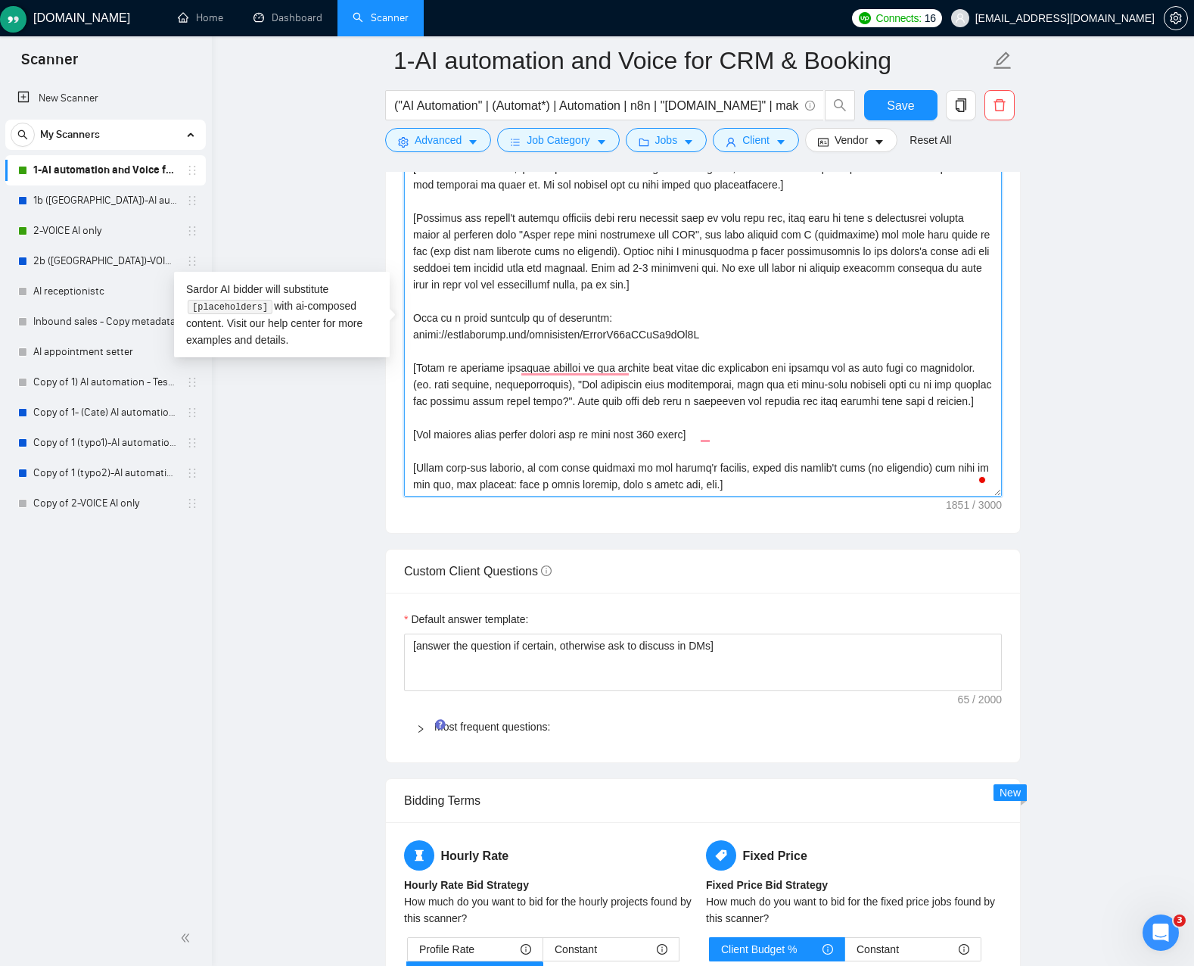
click at [470, 371] on textarea "Cover letter template:" at bounding box center [703, 326] width 598 height 341
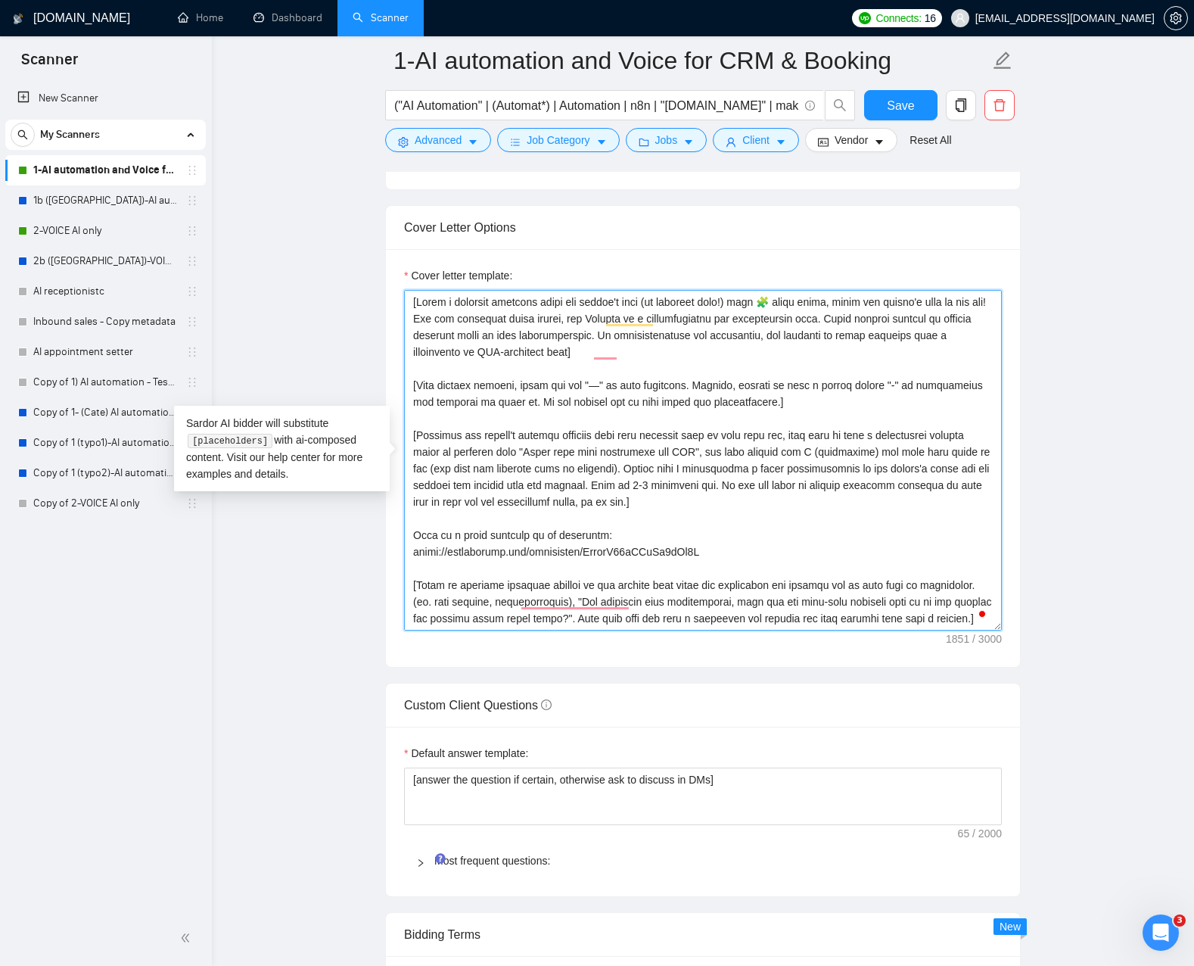
scroll to position [1478, 0]
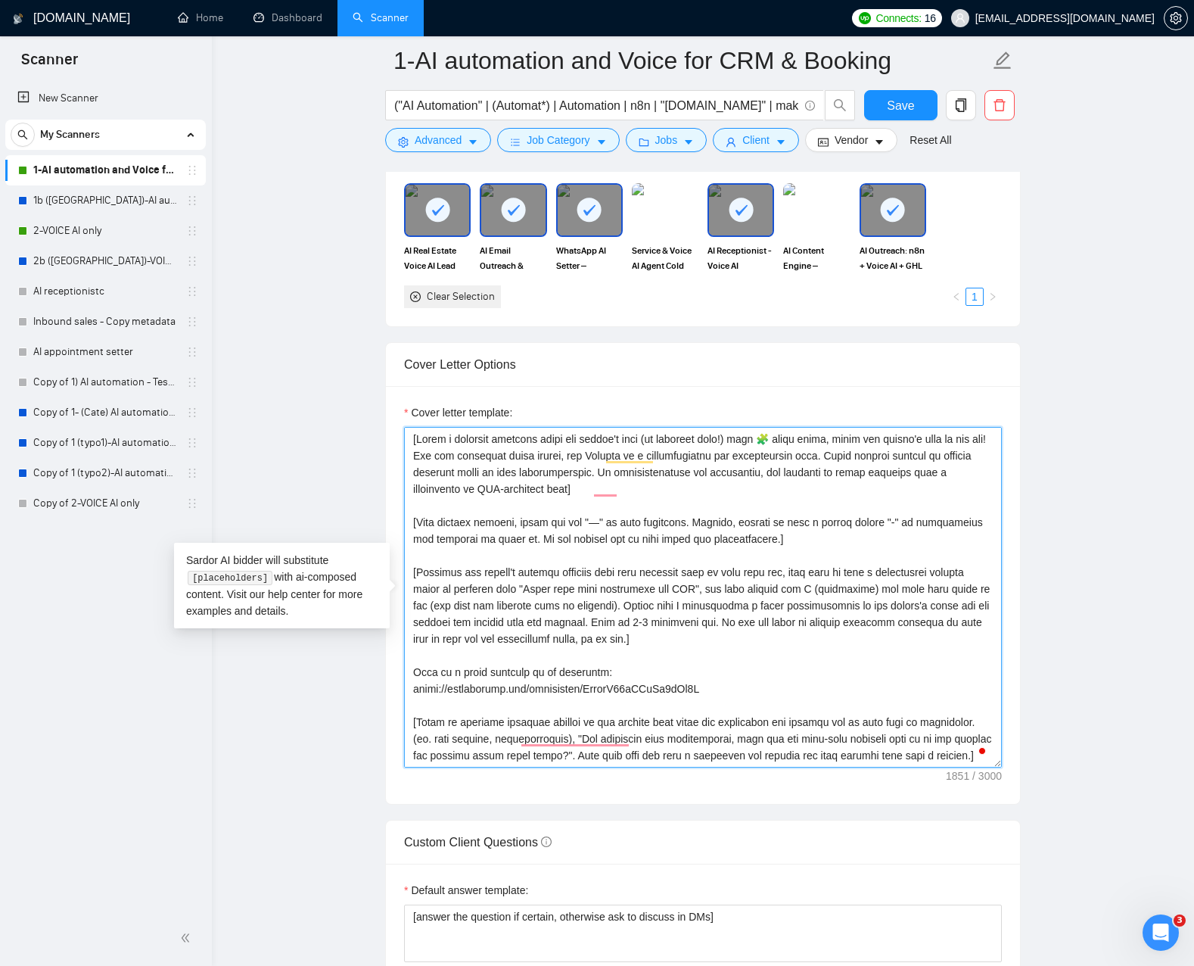
click at [574, 438] on textarea "Cover letter template:" at bounding box center [703, 597] width 598 height 341
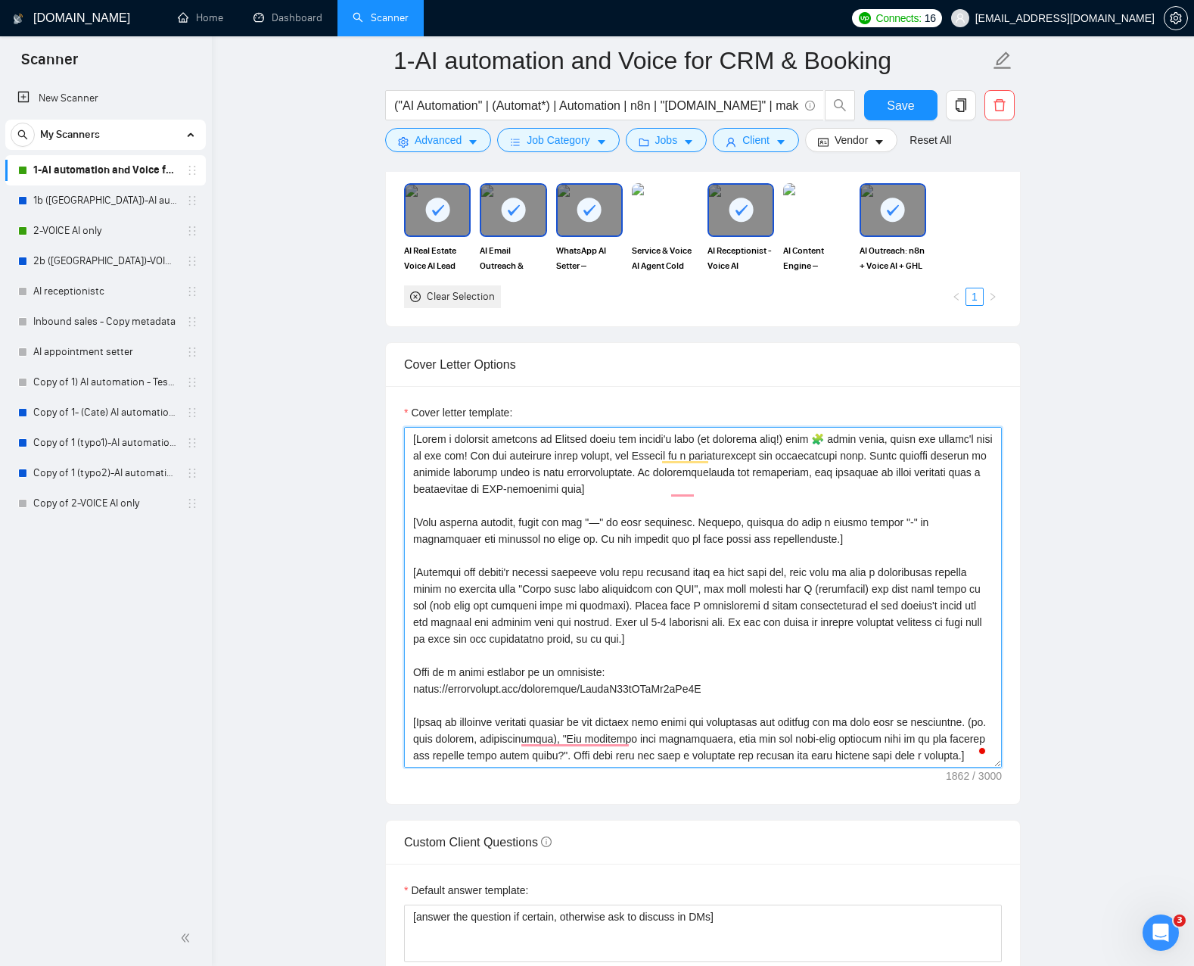
click at [537, 465] on textarea "Cover letter template:" at bounding box center [703, 597] width 598 height 341
click at [537, 464] on textarea "Cover letter template:" at bounding box center [703, 597] width 598 height 341
click at [615, 465] on textarea "Cover letter template:" at bounding box center [703, 597] width 598 height 341
drag, startPoint x: 901, startPoint y: 489, endPoint x: 882, endPoint y: 491, distance: 18.3
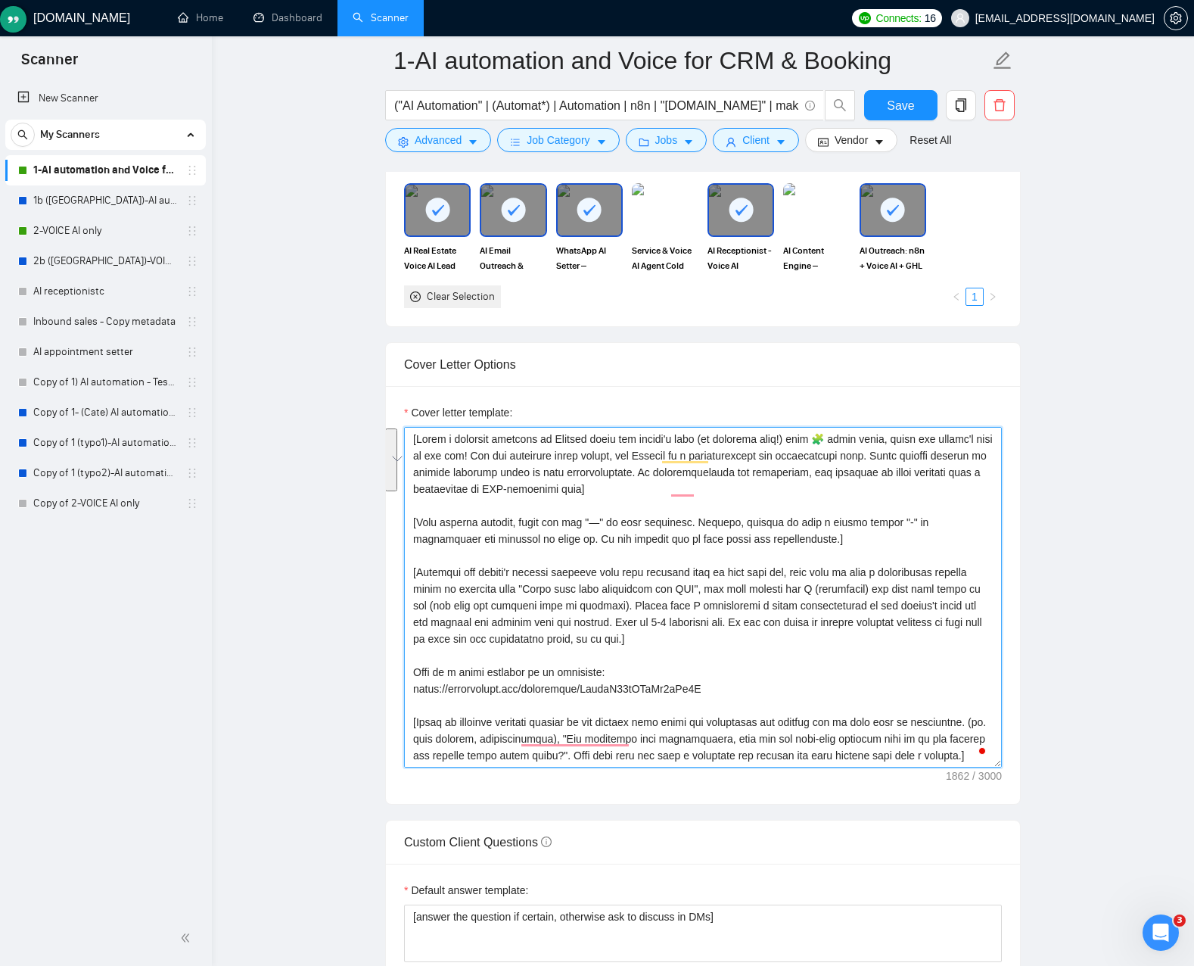
click at [901, 489] on textarea "Cover letter template:" at bounding box center [703, 597] width 598 height 341
click at [711, 543] on textarea "Cover letter template:" at bounding box center [703, 597] width 598 height 341
type textarea "[Write a personal greeting in English using the client's name (if provided only…"
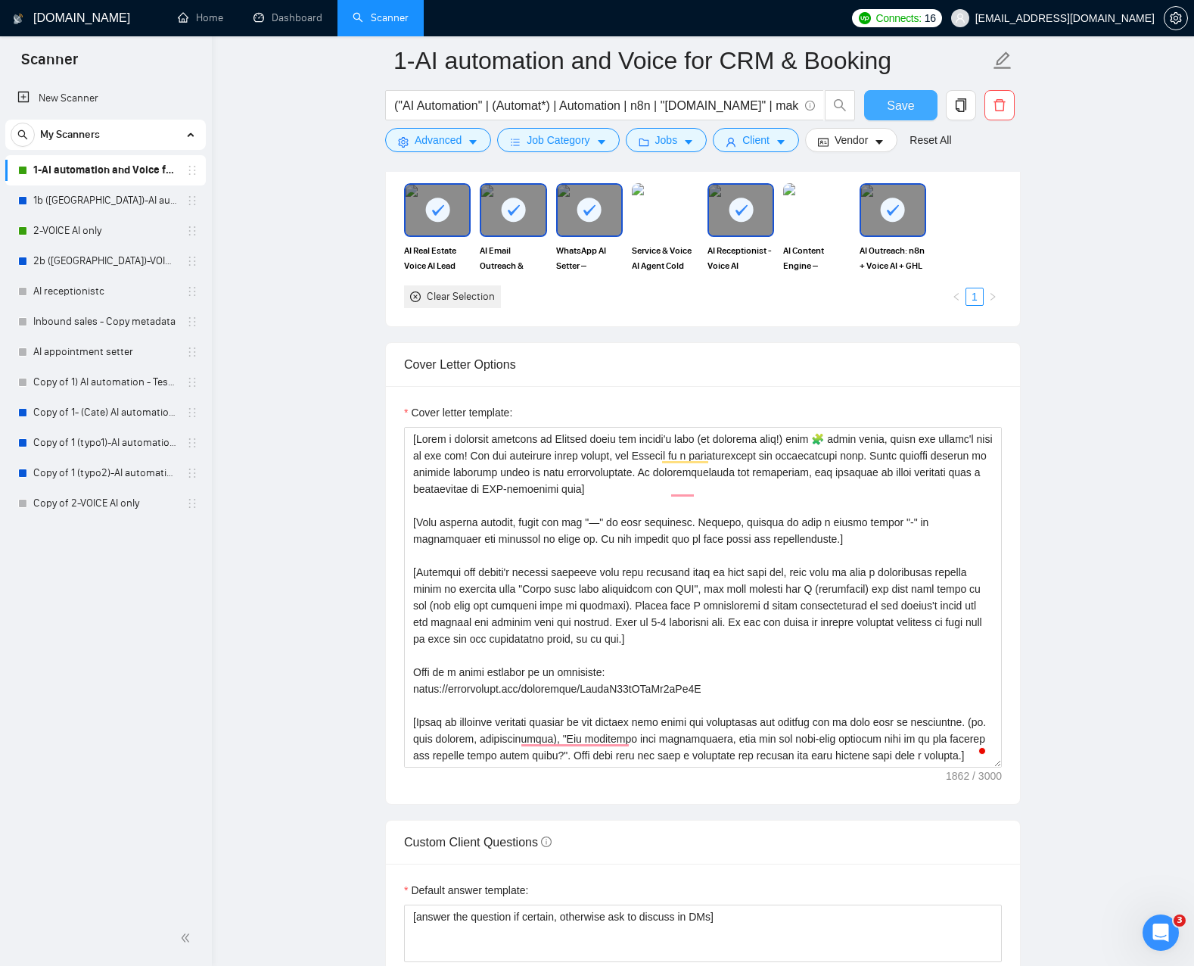
click at [914, 108] on button "Save" at bounding box center [900, 105] width 73 height 30
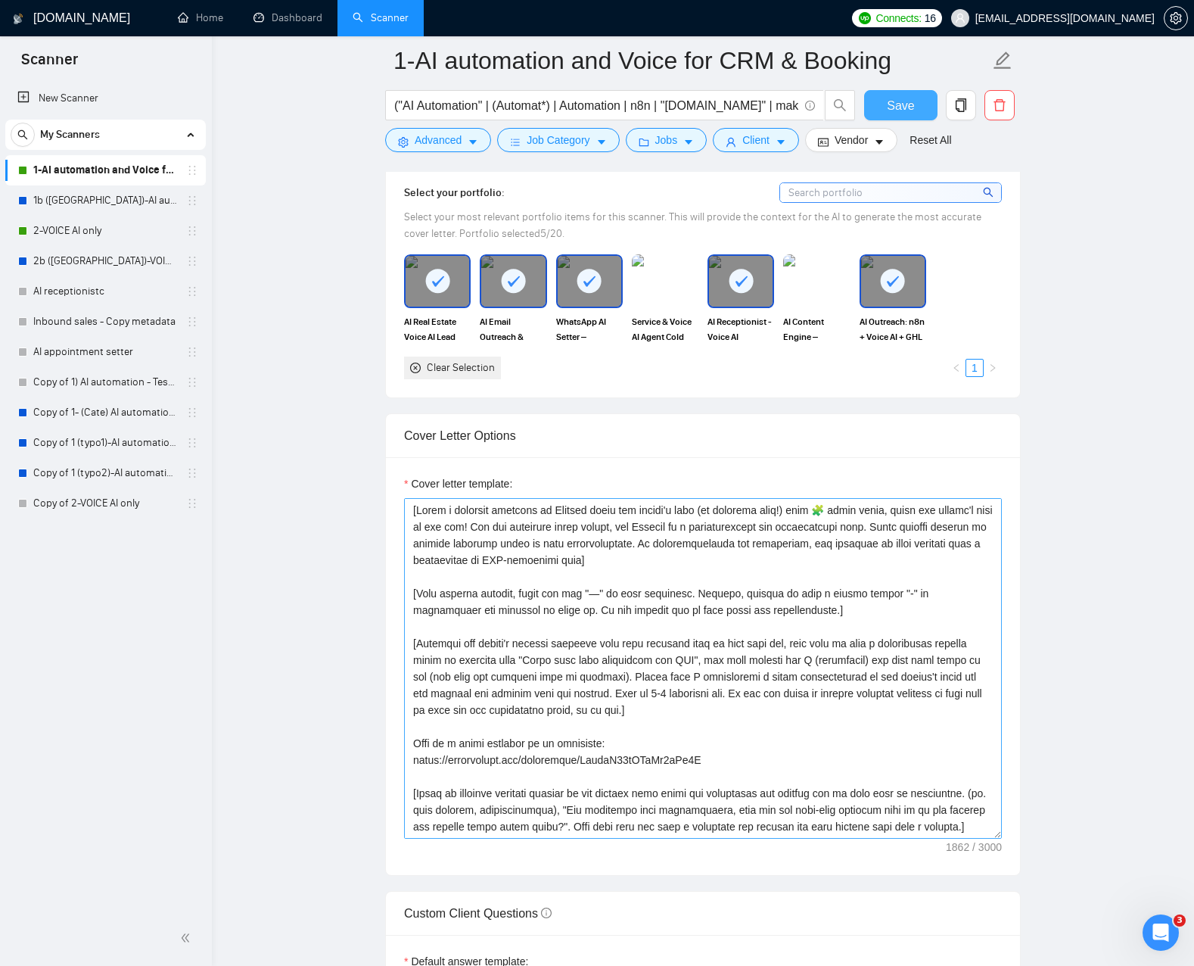
scroll to position [100, 0]
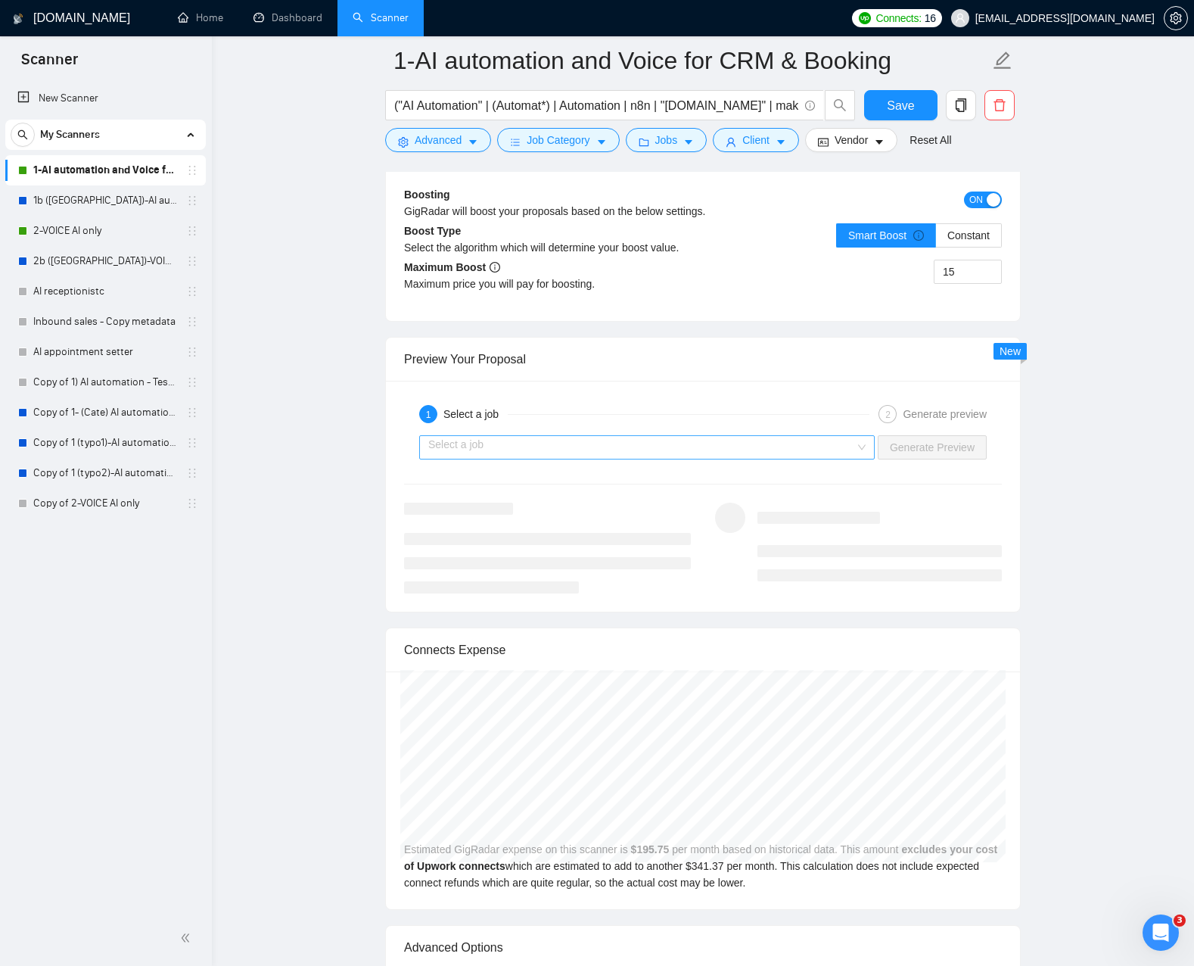
click at [740, 450] on input "search" at bounding box center [641, 447] width 427 height 23
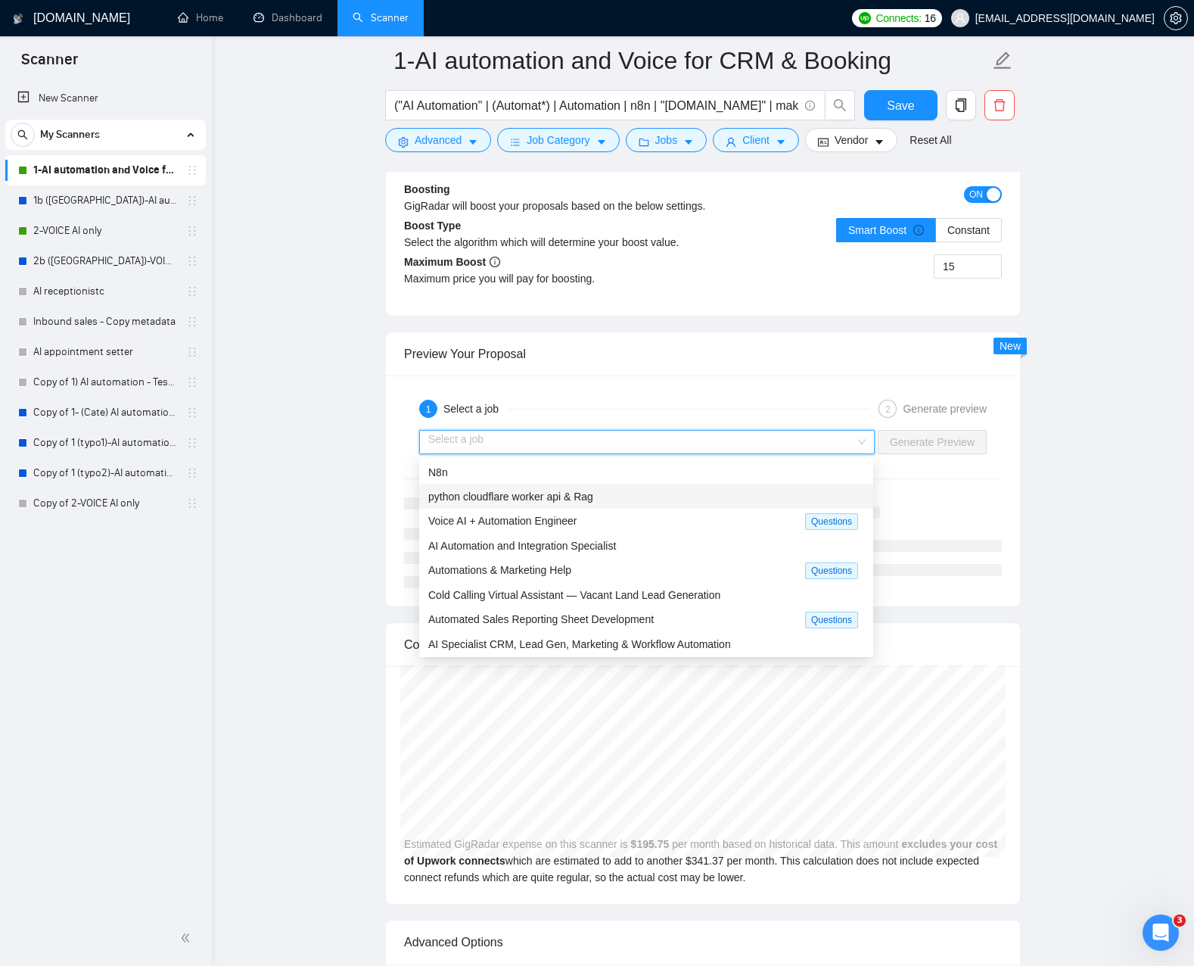
scroll to position [2, 0]
click at [577, 499] on span "python cloudflare worker api & Rag" at bounding box center [510, 495] width 165 height 12
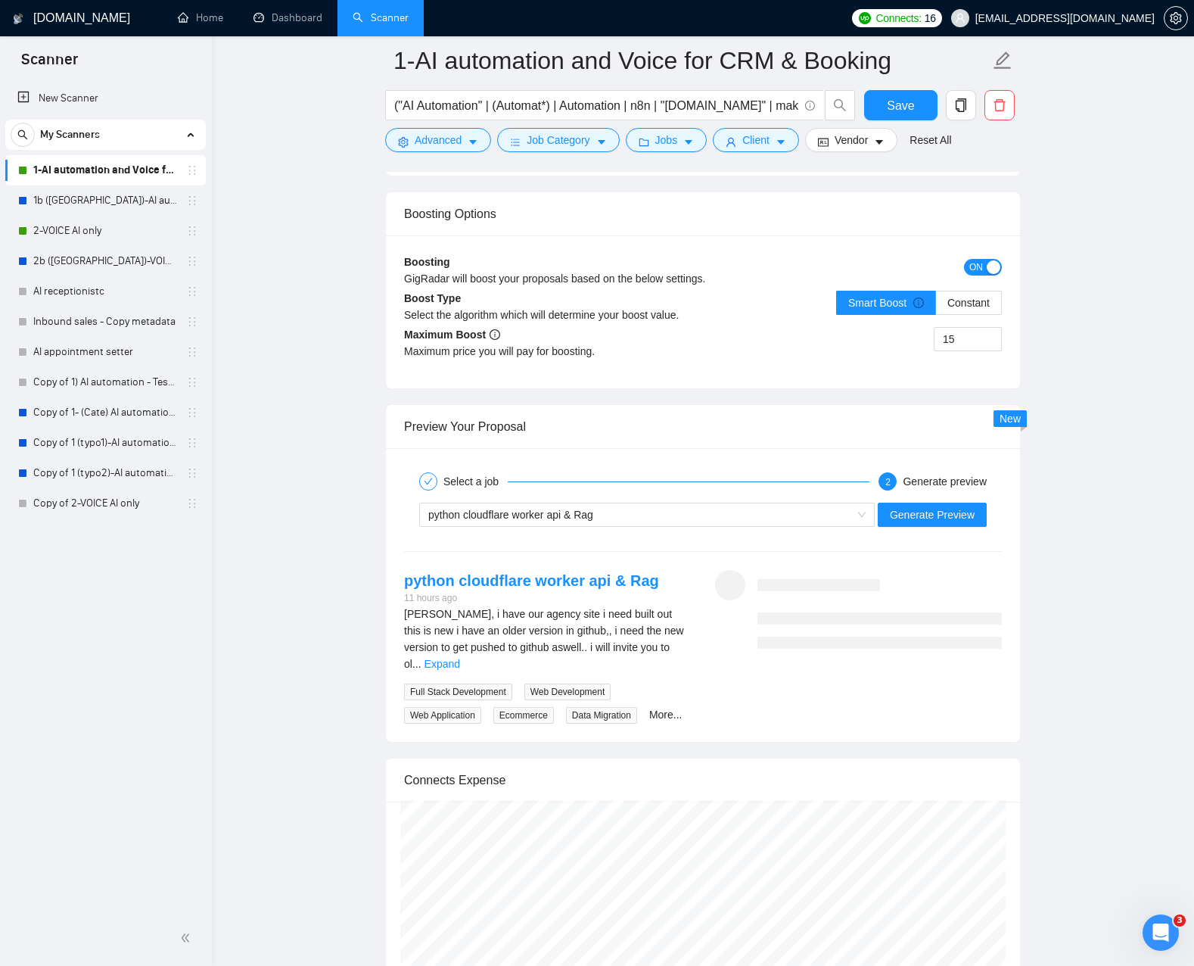
scroll to position [2719, 0]
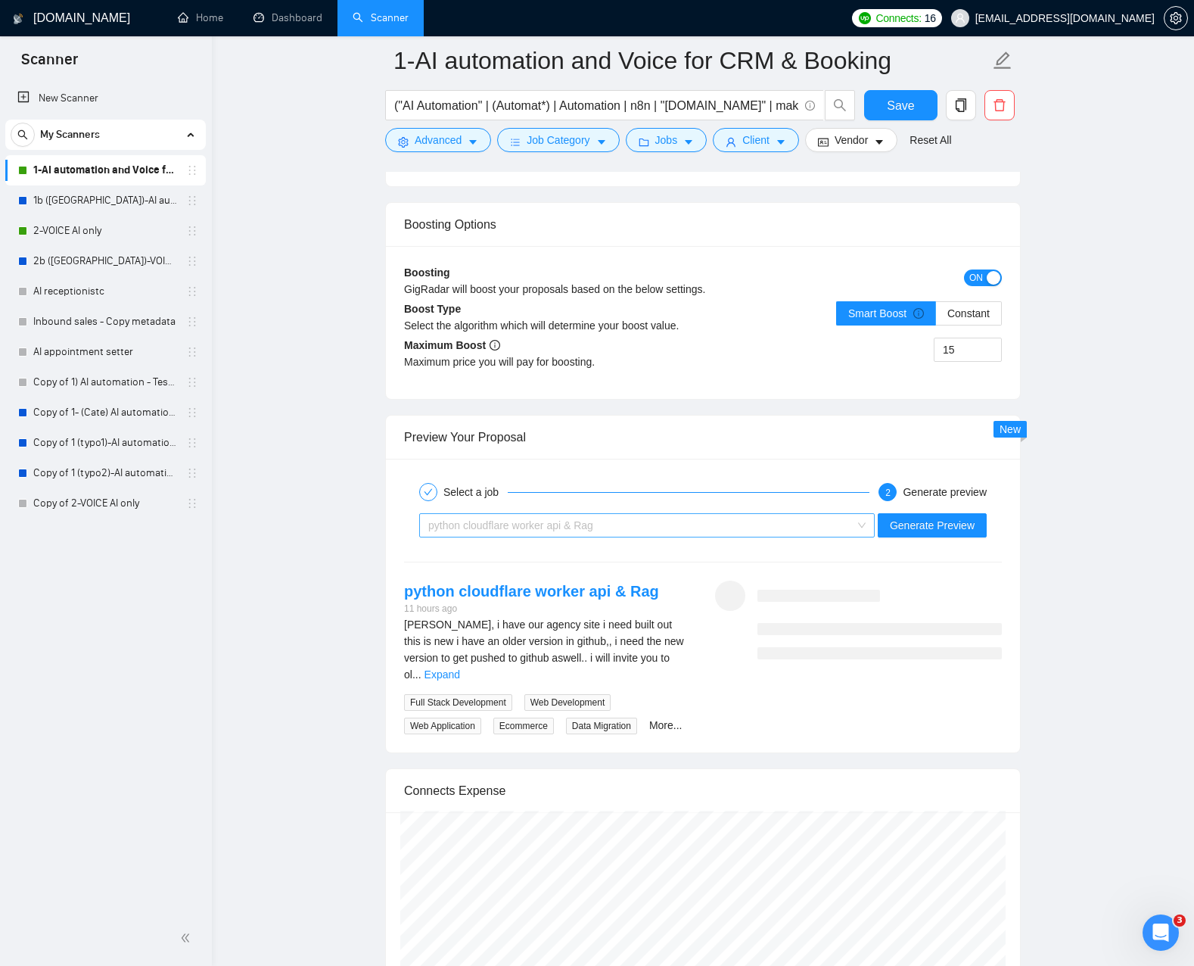
drag, startPoint x: 853, startPoint y: 527, endPoint x: 832, endPoint y: 533, distance: 22.0
click at [852, 527] on span "python cloudflare worker api & Rag" at bounding box center [646, 525] width 437 height 23
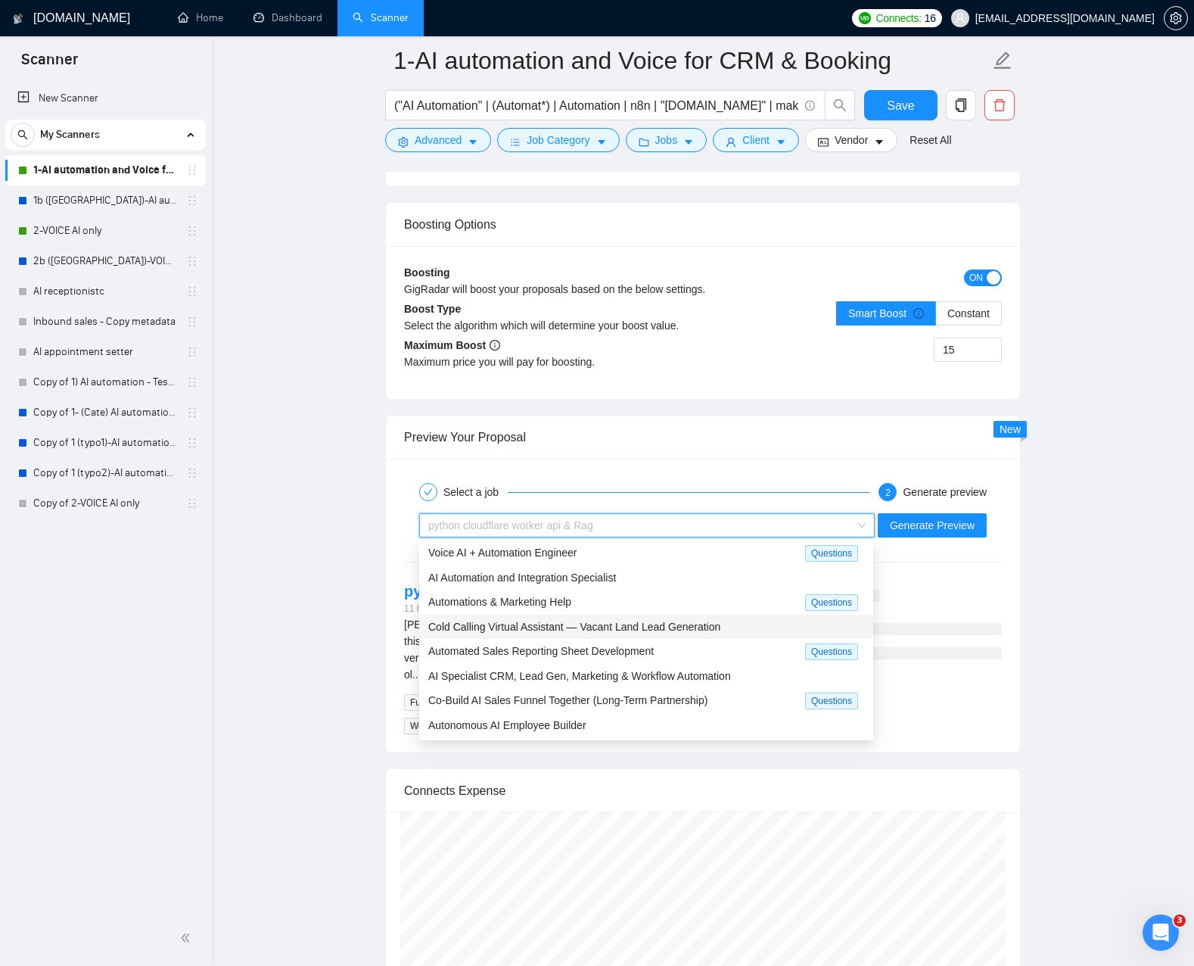
scroll to position [0, 0]
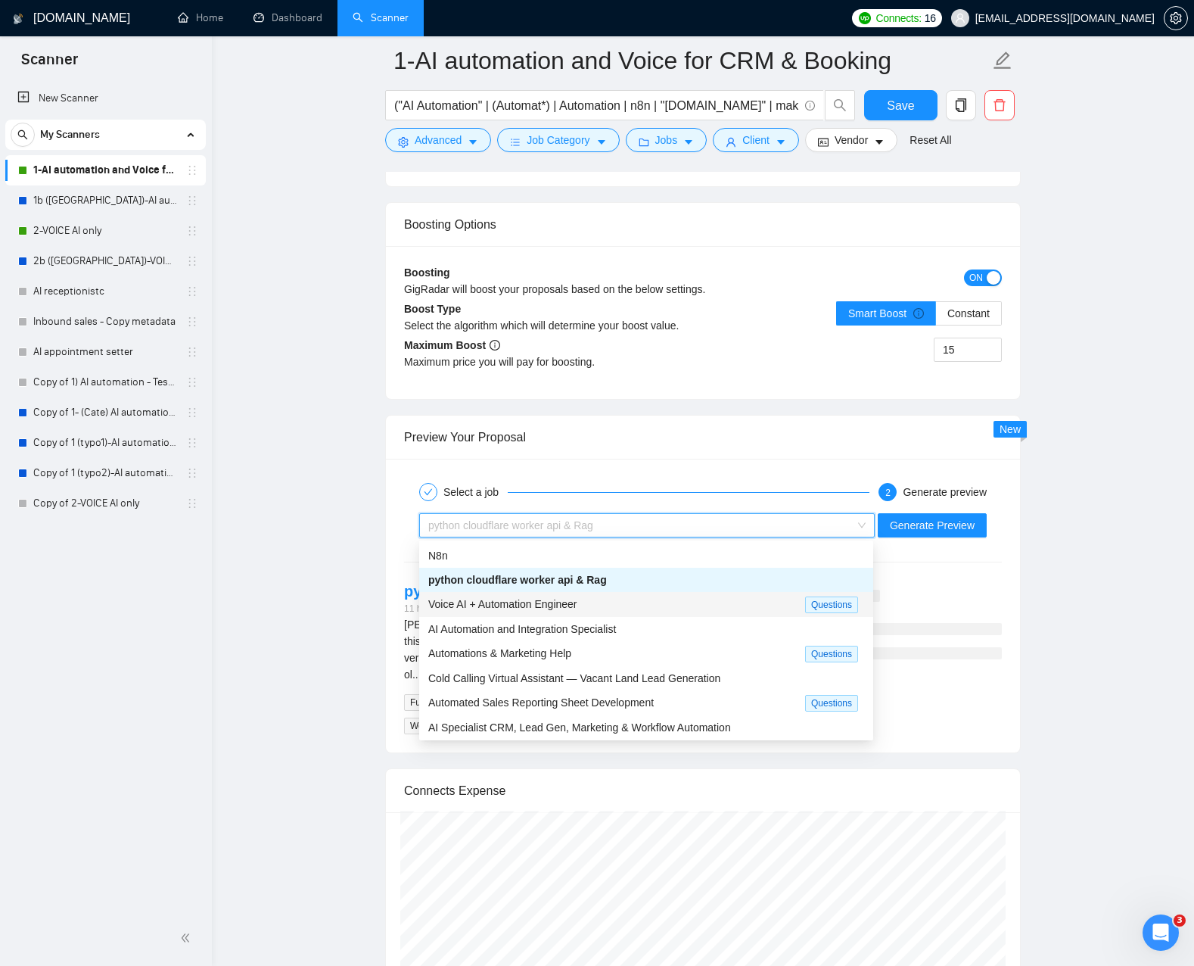
click at [664, 615] on div "Voice AI + Automation Engineer Questions" at bounding box center [646, 604] width 454 height 25
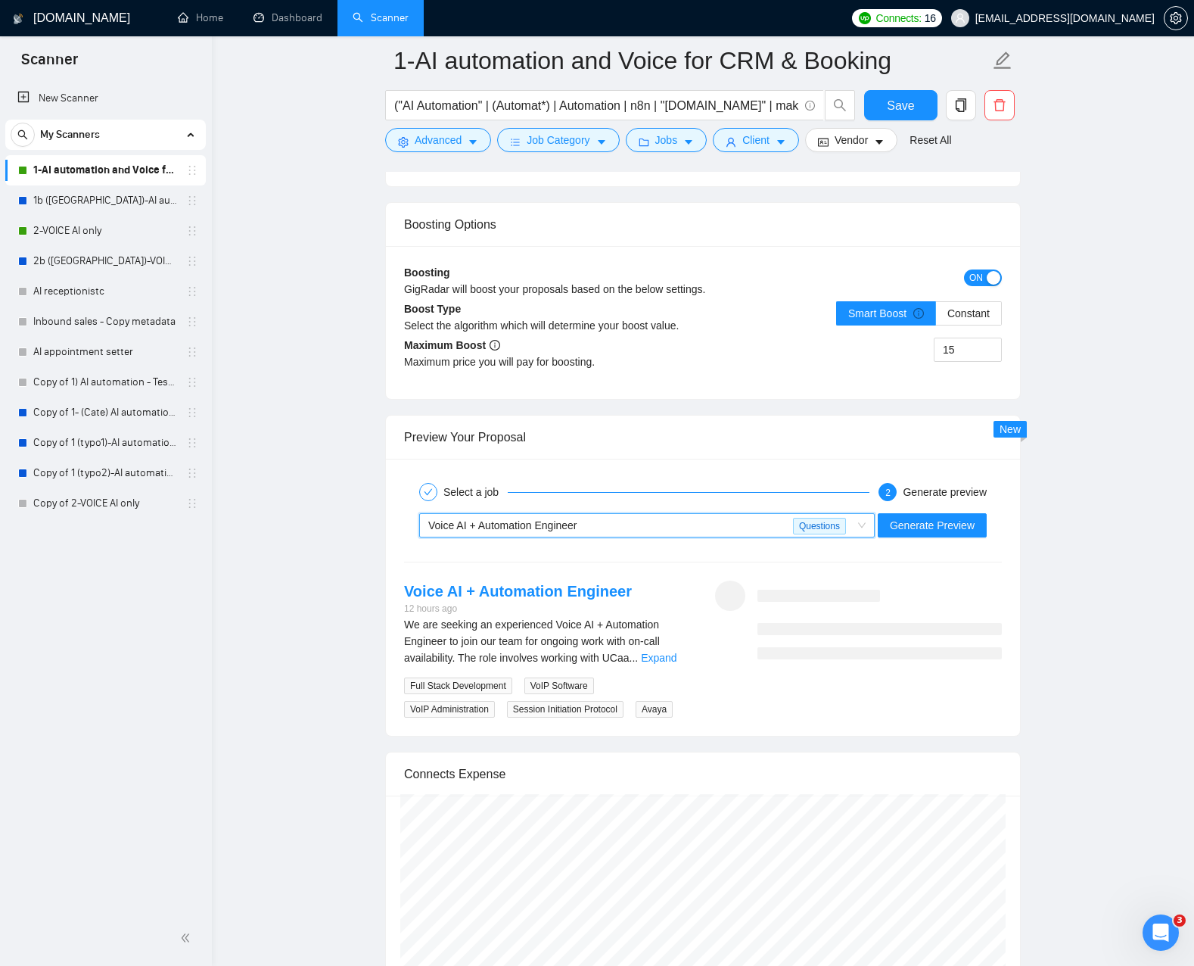
click at [674, 549] on div "Select a job 2 Generate preview ~021972503738421899016 Voice AI + Automation En…" at bounding box center [703, 597] width 634 height 277
click at [675, 534] on div "Voice AI + Automation Engineer" at bounding box center [610, 525] width 365 height 23
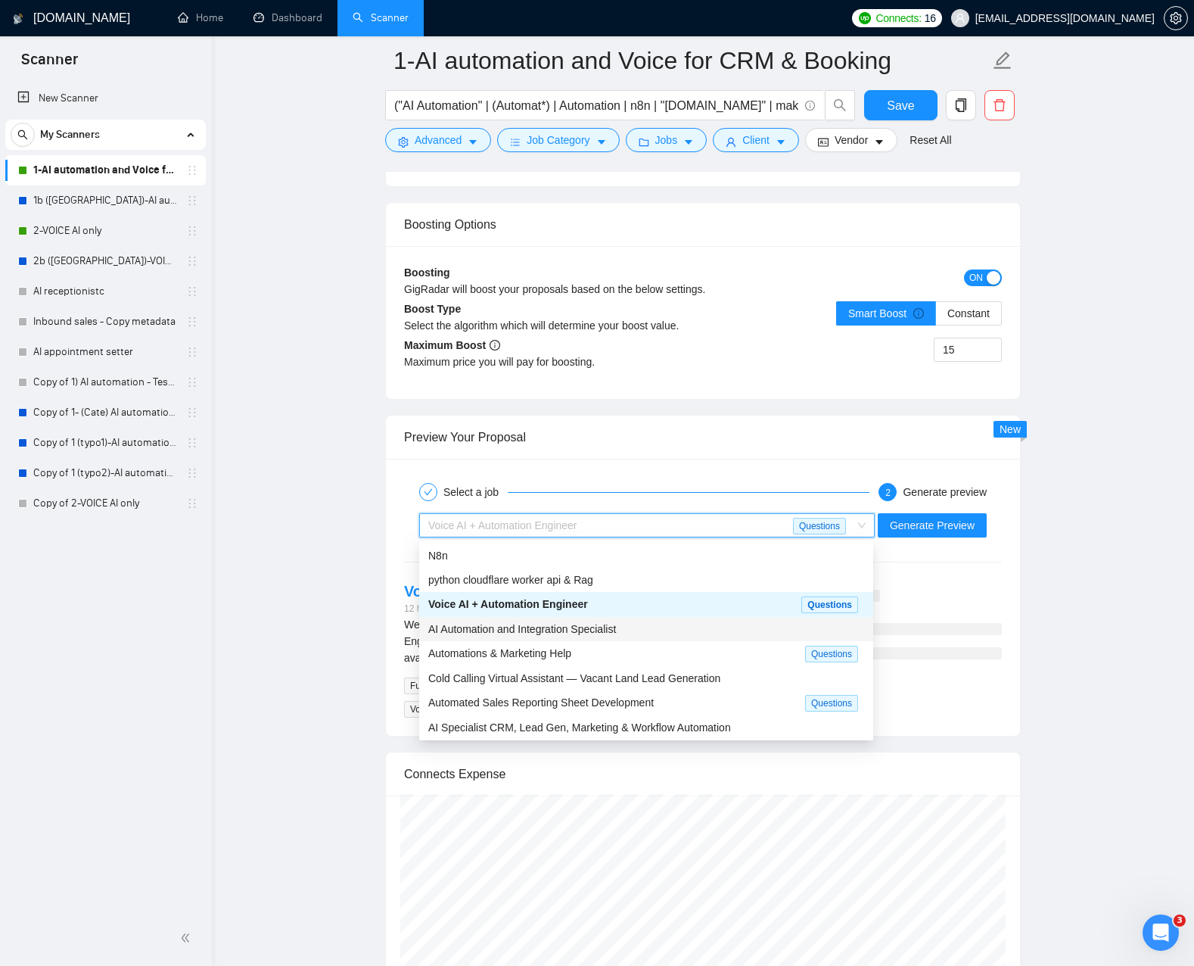
click at [616, 627] on span "AI Automation and Integration Specialist" at bounding box center [522, 629] width 188 height 12
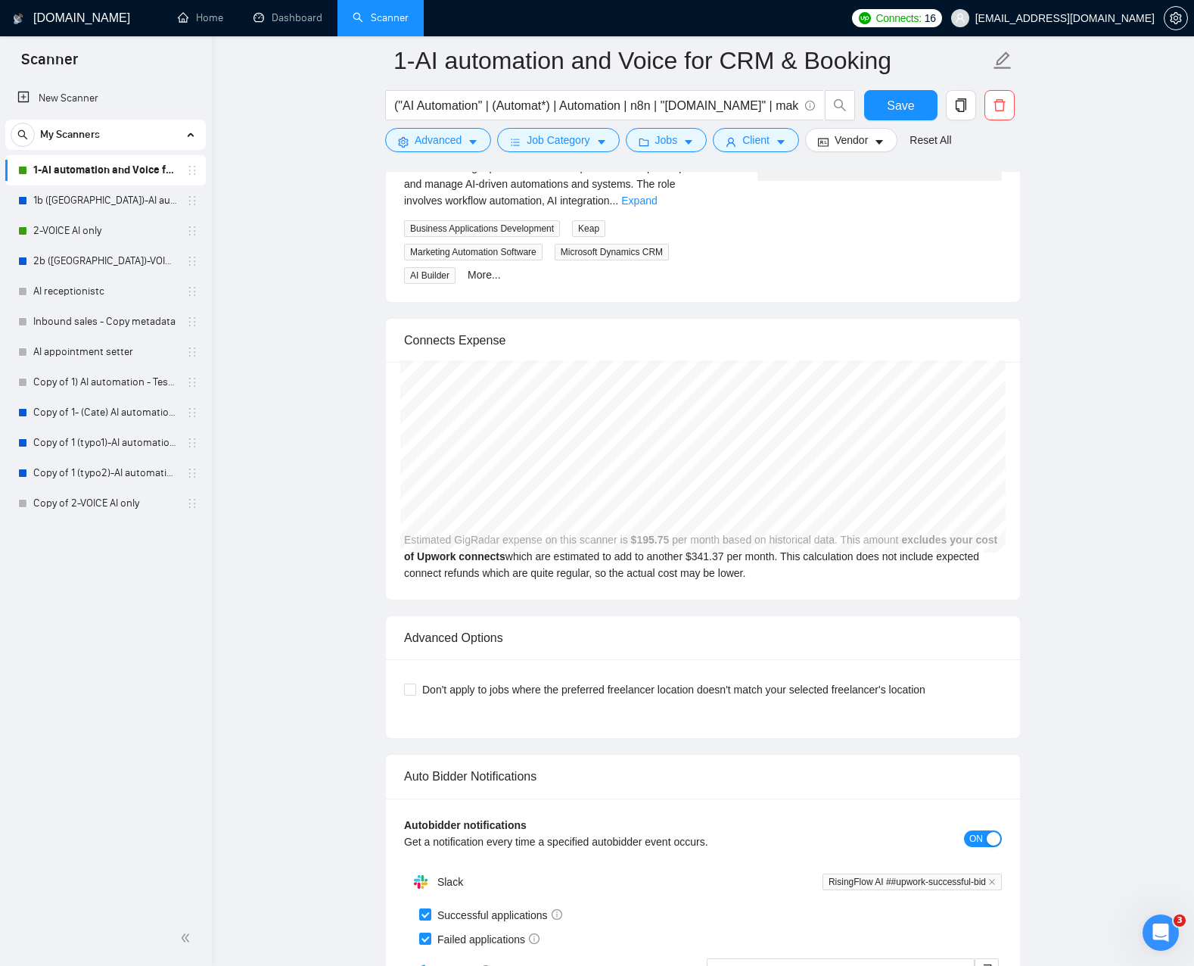
scroll to position [3382, 0]
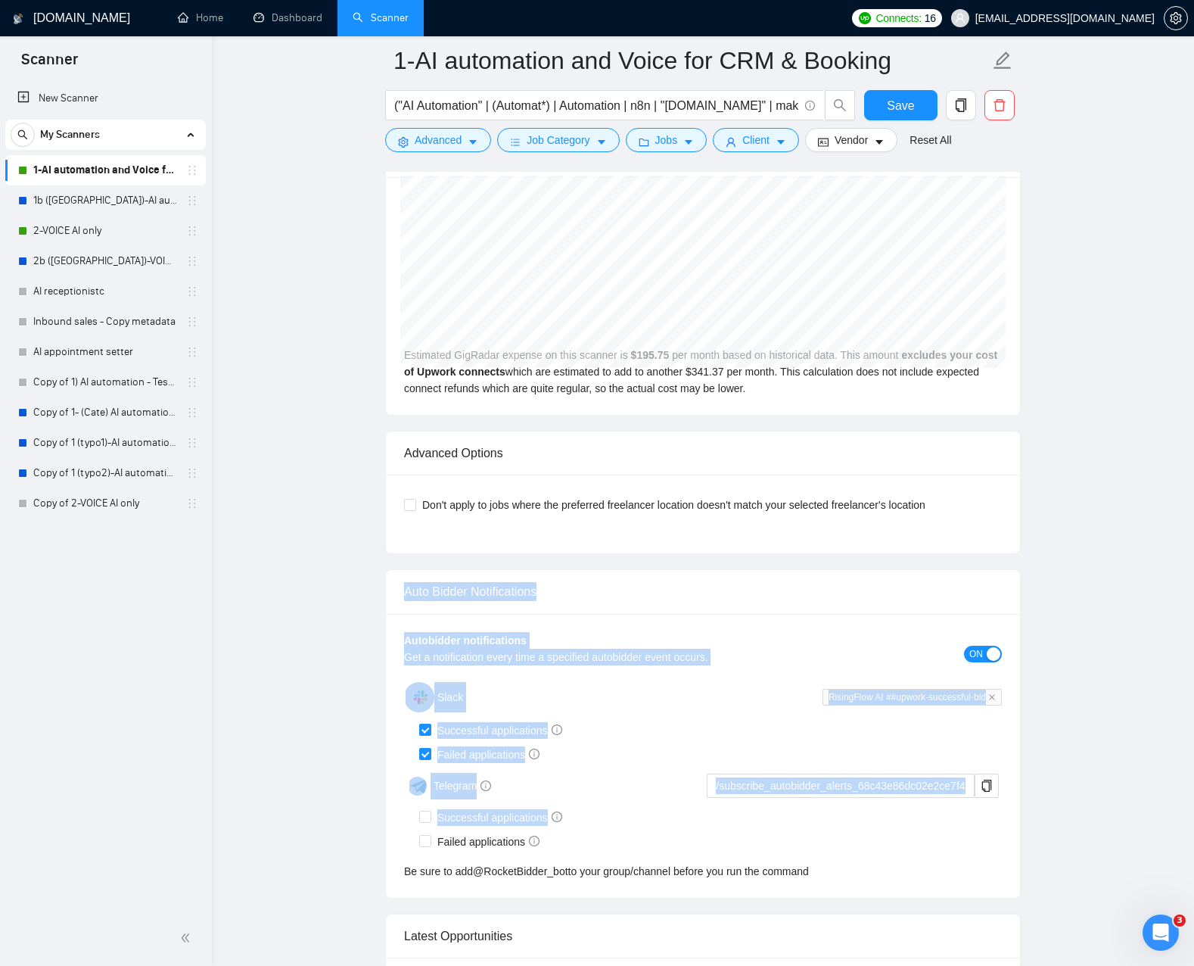
drag, startPoint x: 683, startPoint y: 671, endPoint x: 977, endPoint y: 808, distance: 324.7
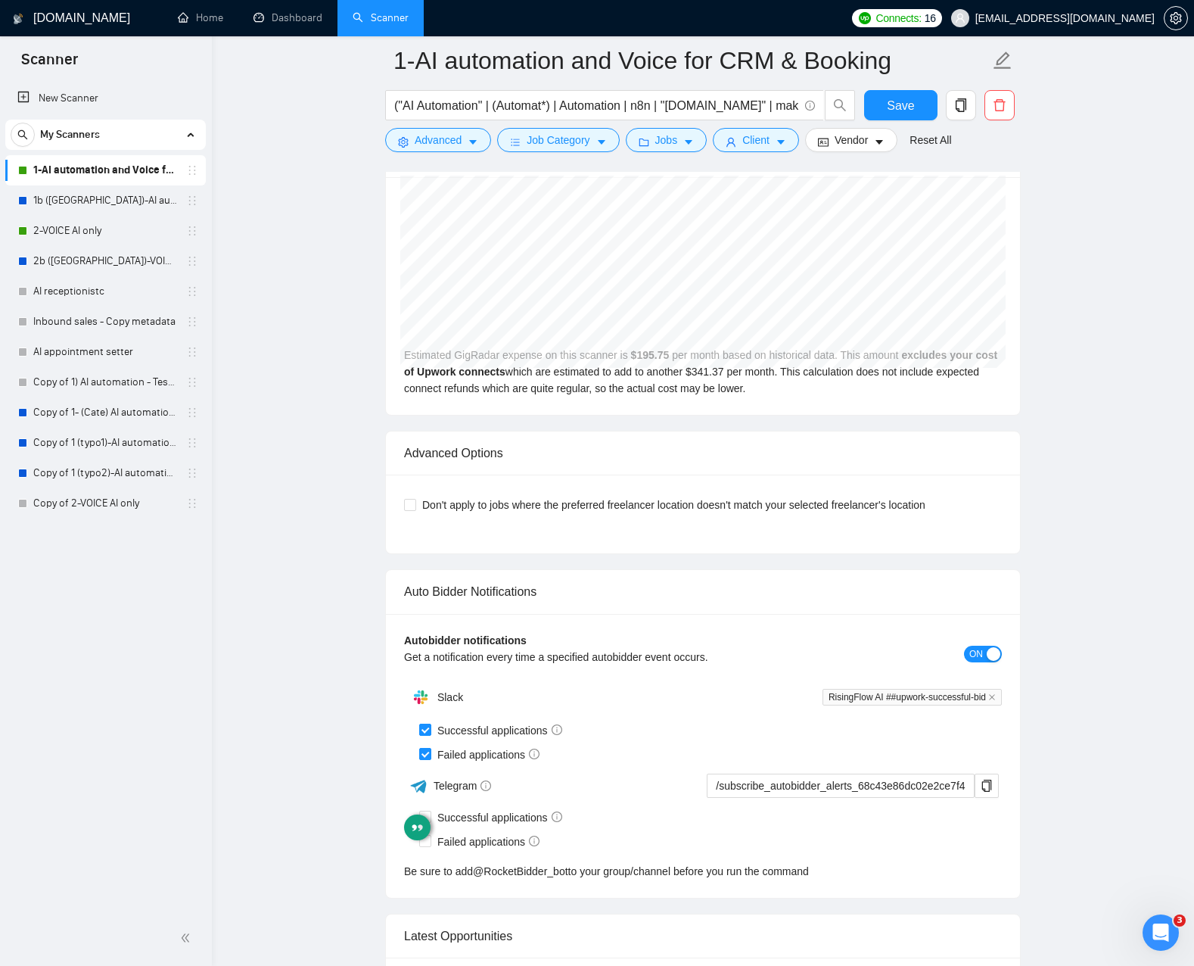
drag, startPoint x: 1041, startPoint y: 792, endPoint x: 1059, endPoint y: 848, distance: 58.4
drag, startPoint x: 1059, startPoint y: 848, endPoint x: 750, endPoint y: 534, distance: 440.4
drag, startPoint x: 816, startPoint y: 559, endPoint x: 816, endPoint y: 571, distance: 12.1
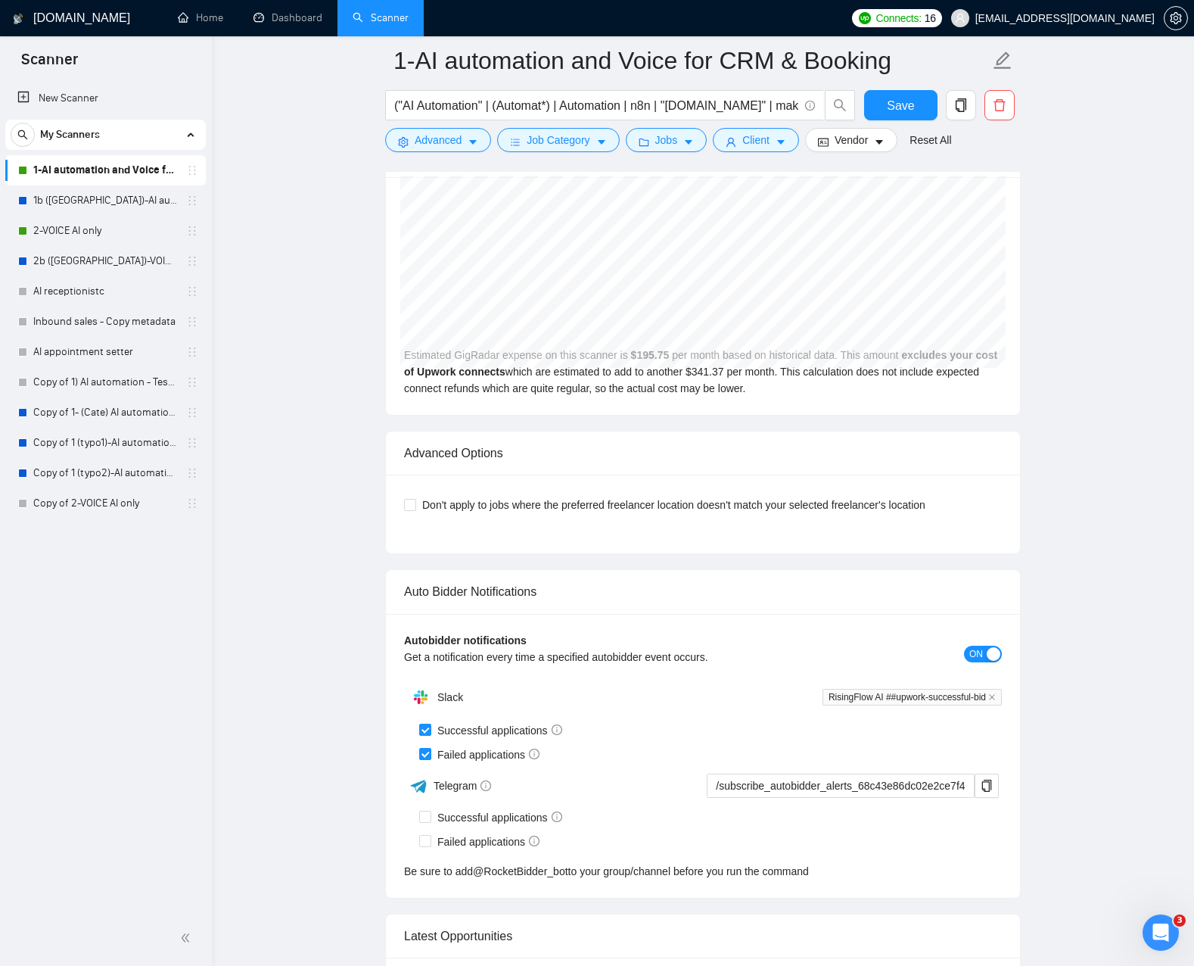
click at [815, 570] on div "Auto Bidder Notifications" at bounding box center [703, 591] width 598 height 43
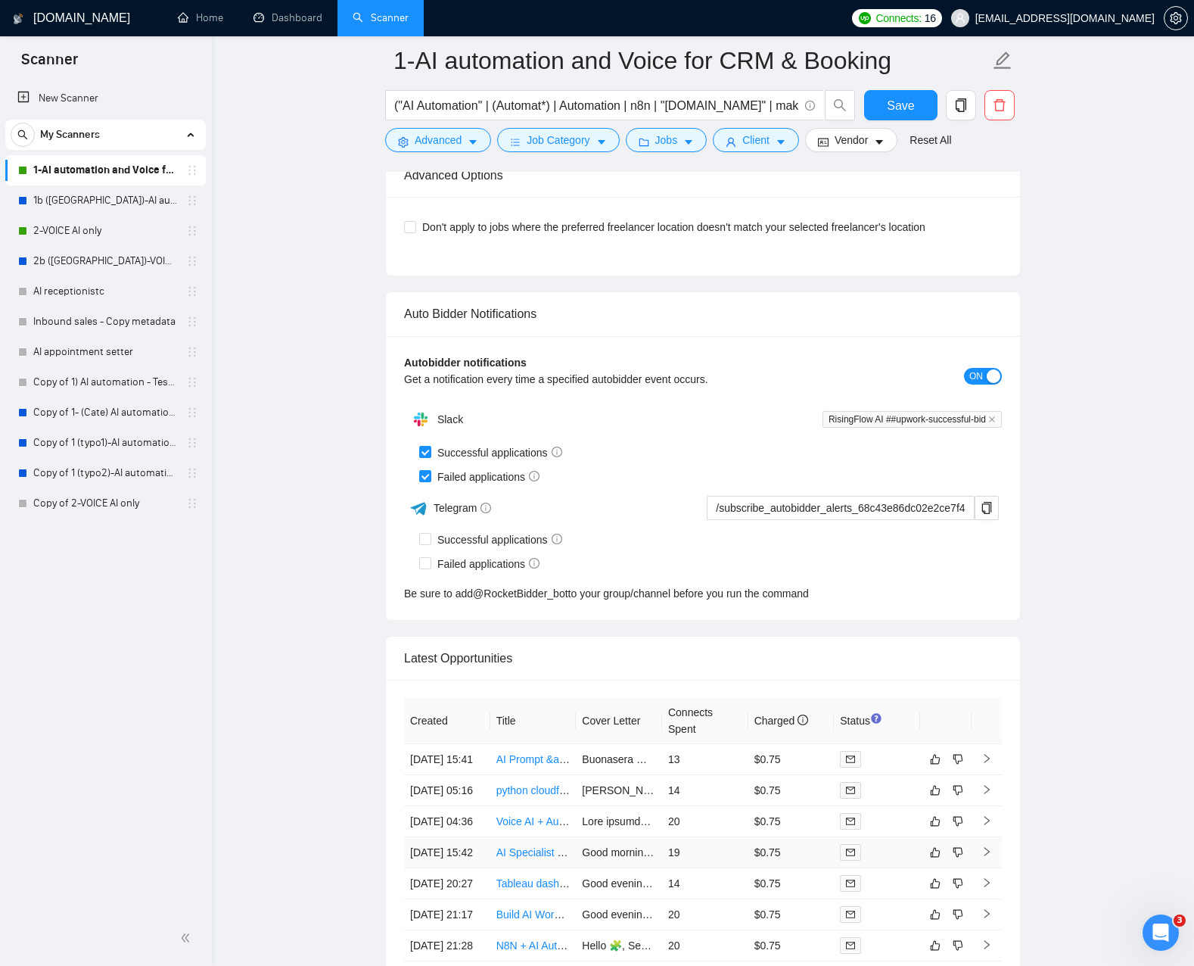
scroll to position [3965, 0]
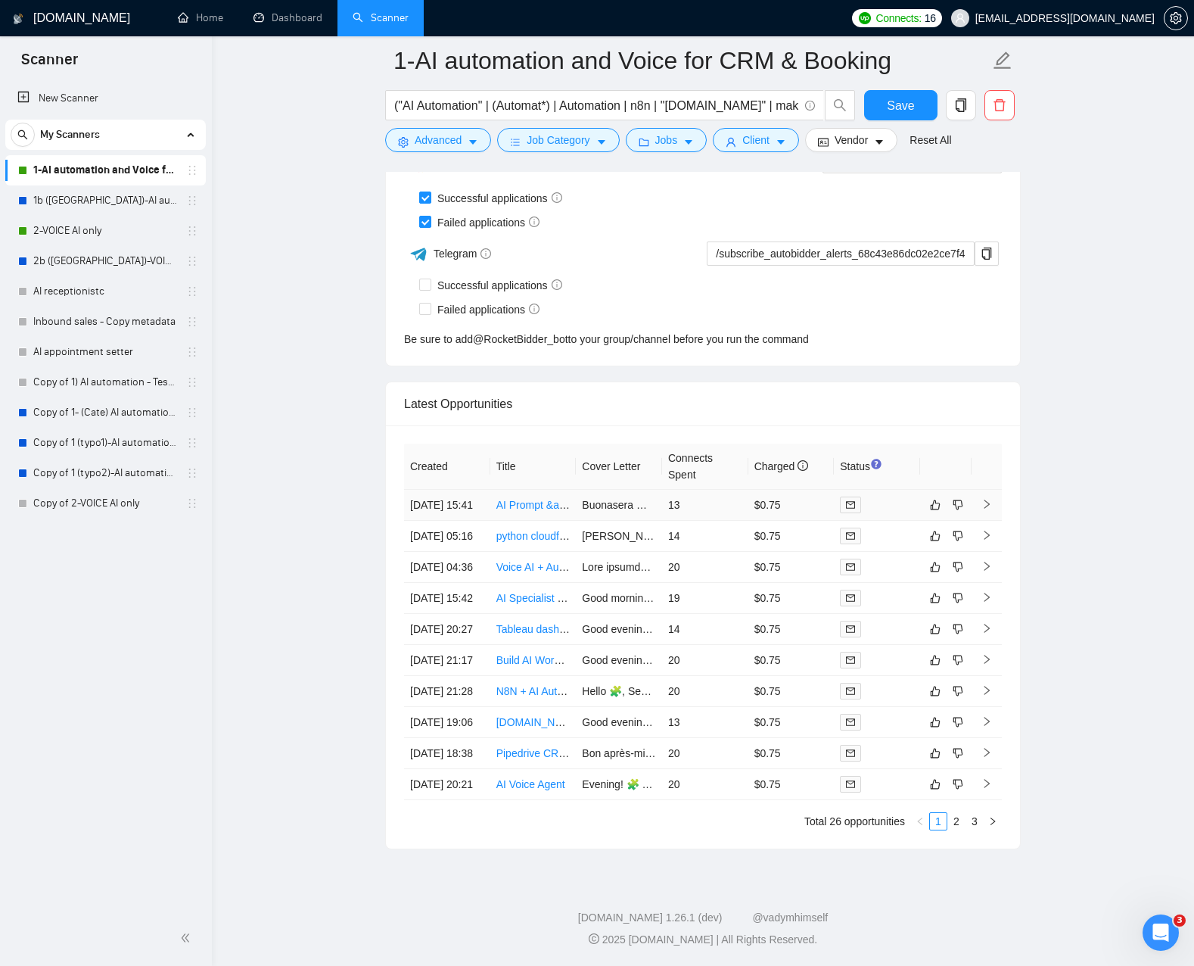
click at [537, 499] on link "AI Prompt &amp; Automation Engineer" at bounding box center [587, 505] width 182 height 12
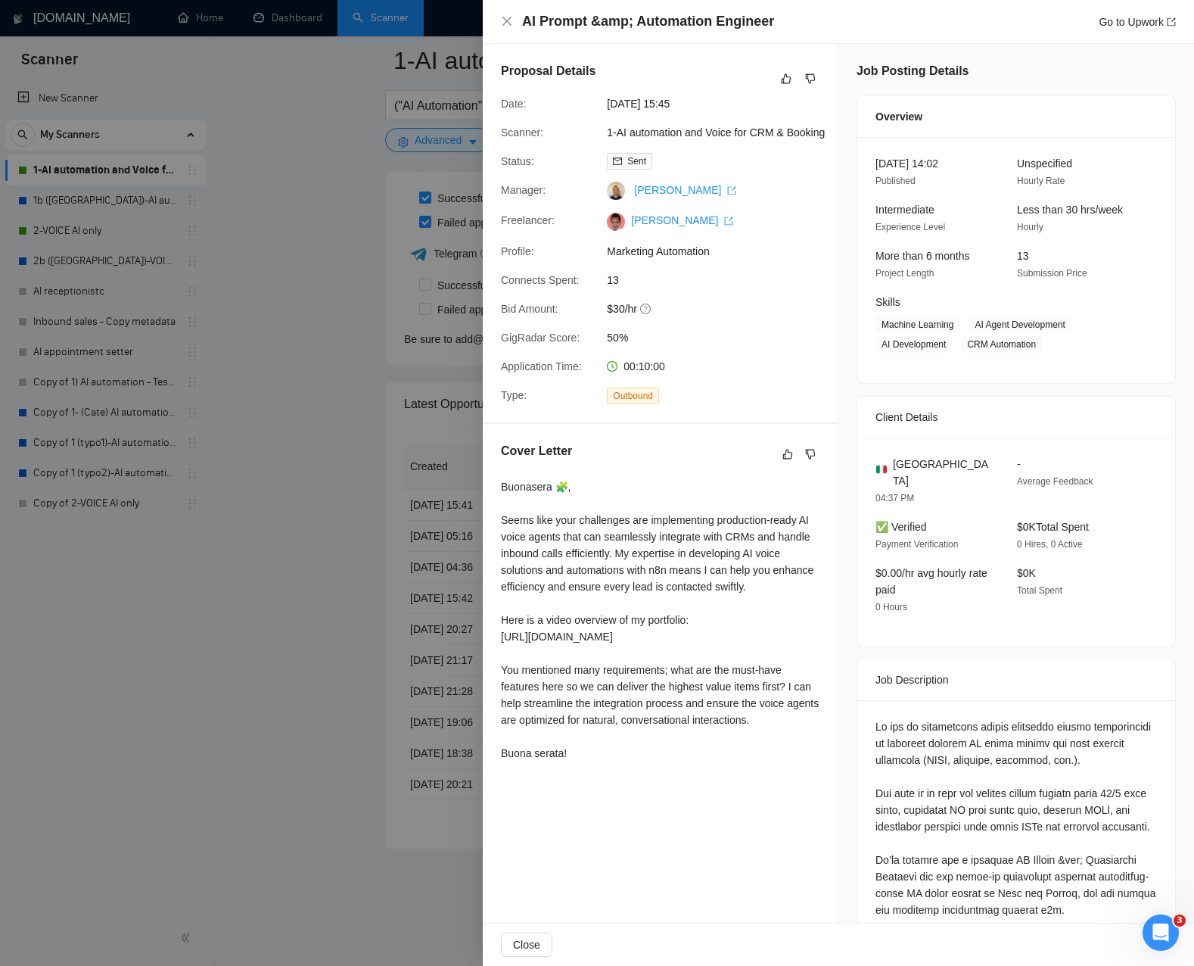
click at [277, 110] on div at bounding box center [597, 483] width 1194 height 966
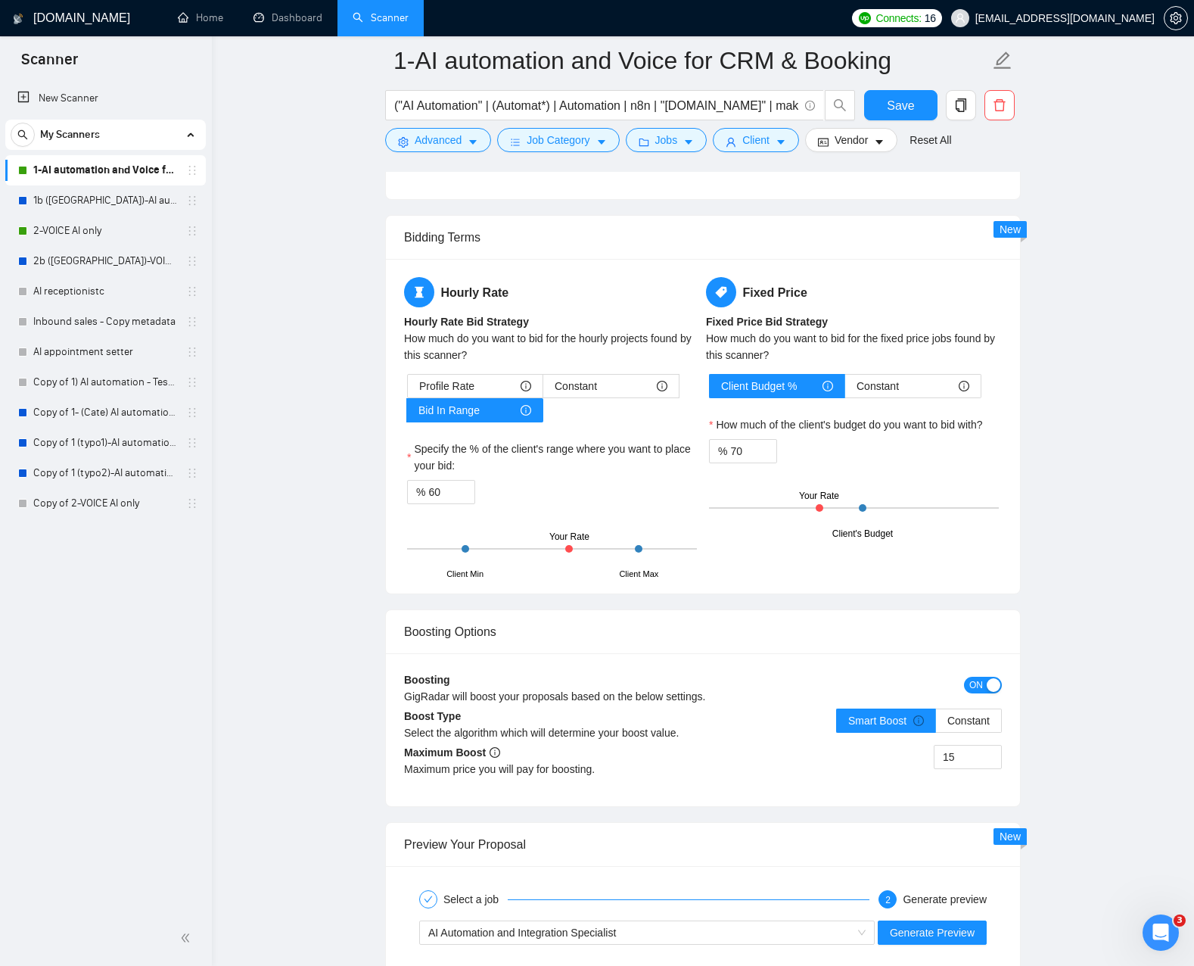
scroll to position [1523, 0]
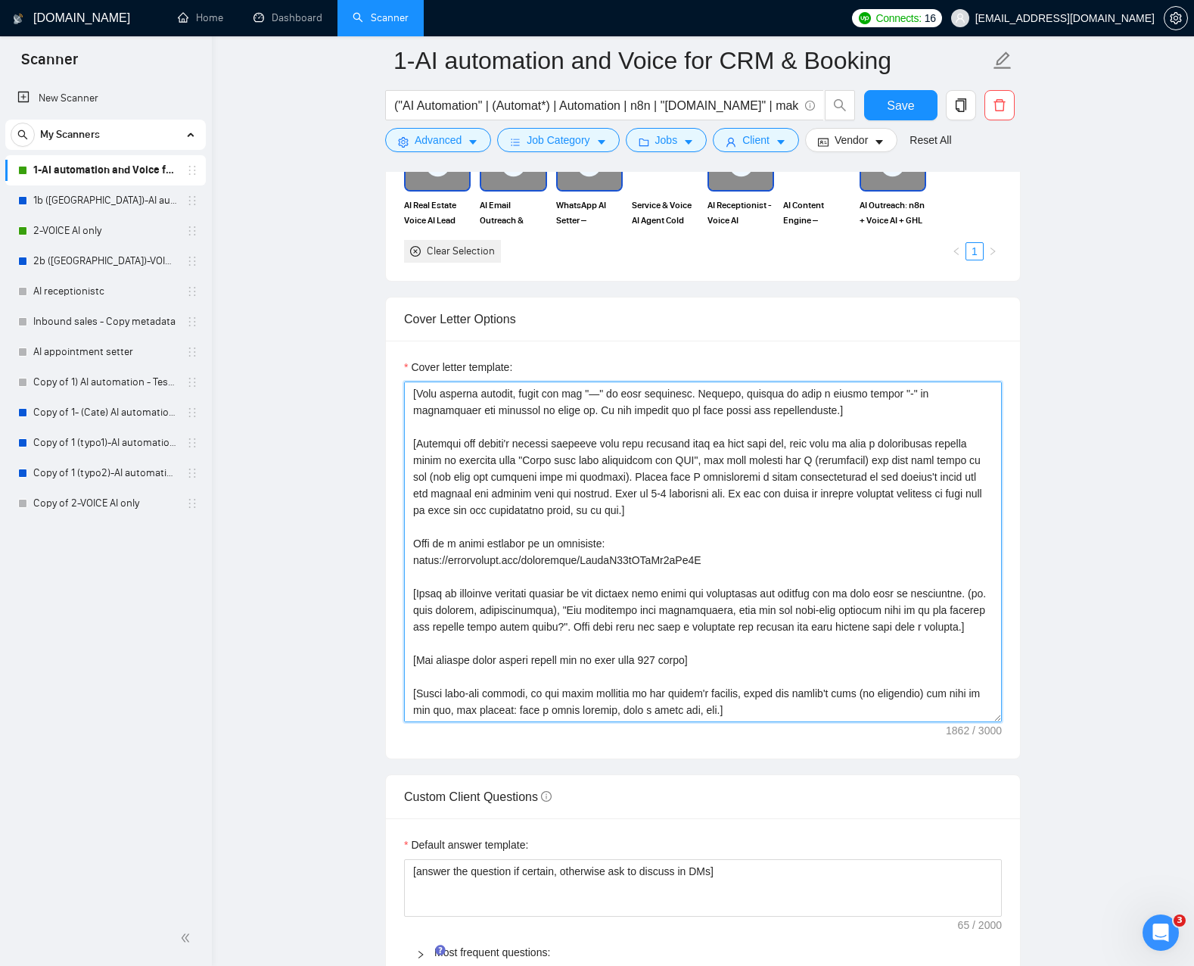
click at [543, 693] on textarea "Cover letter template:" at bounding box center [703, 551] width 598 height 341
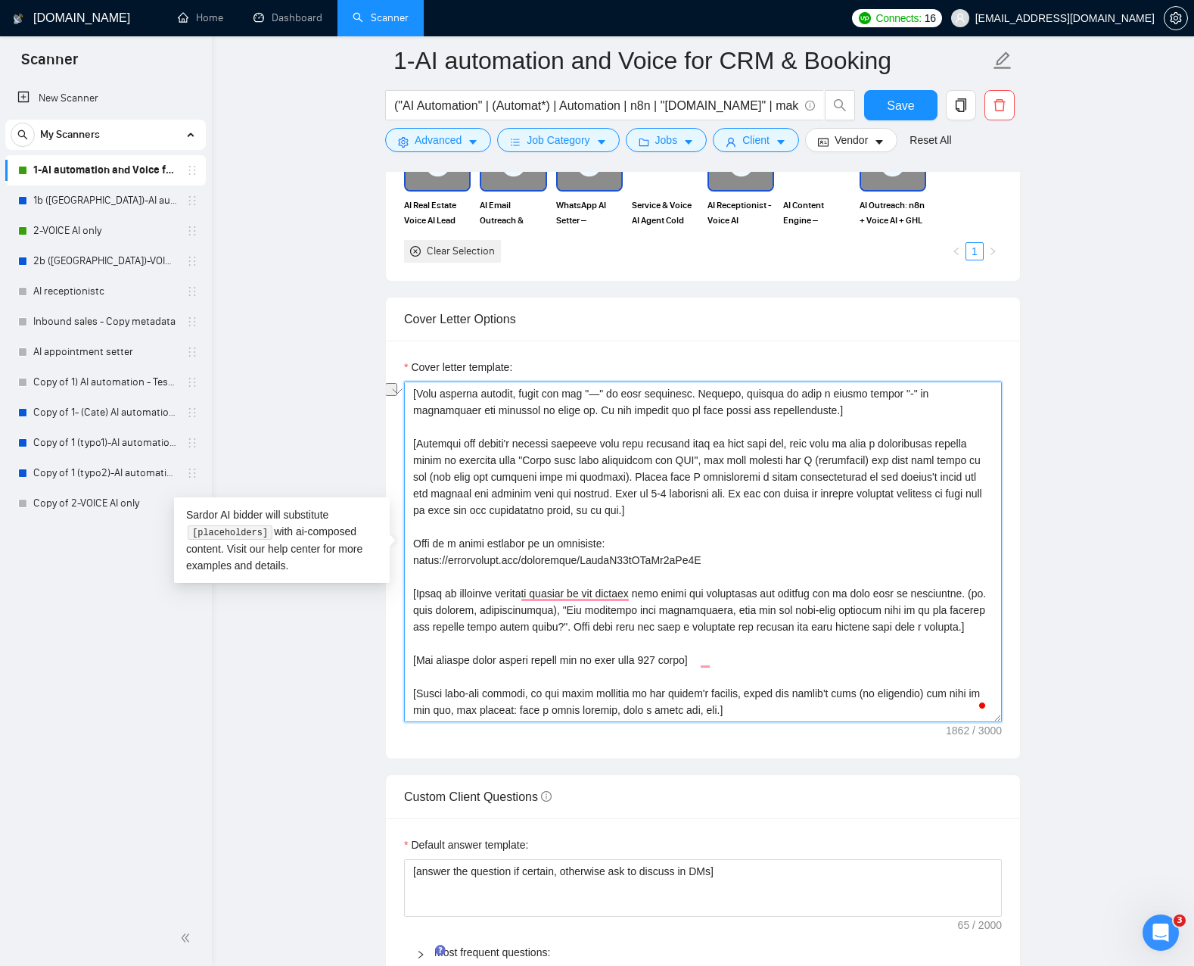
scroll to position [100, 0]
drag, startPoint x: 548, startPoint y: 692, endPoint x: 659, endPoint y: 698, distance: 111.4
click at [670, 698] on textarea "Cover letter template:" at bounding box center [703, 551] width 598 height 341
click at [562, 695] on textarea "Cover letter template:" at bounding box center [703, 551] width 598 height 341
click at [558, 695] on textarea "Cover letter template:" at bounding box center [703, 551] width 598 height 341
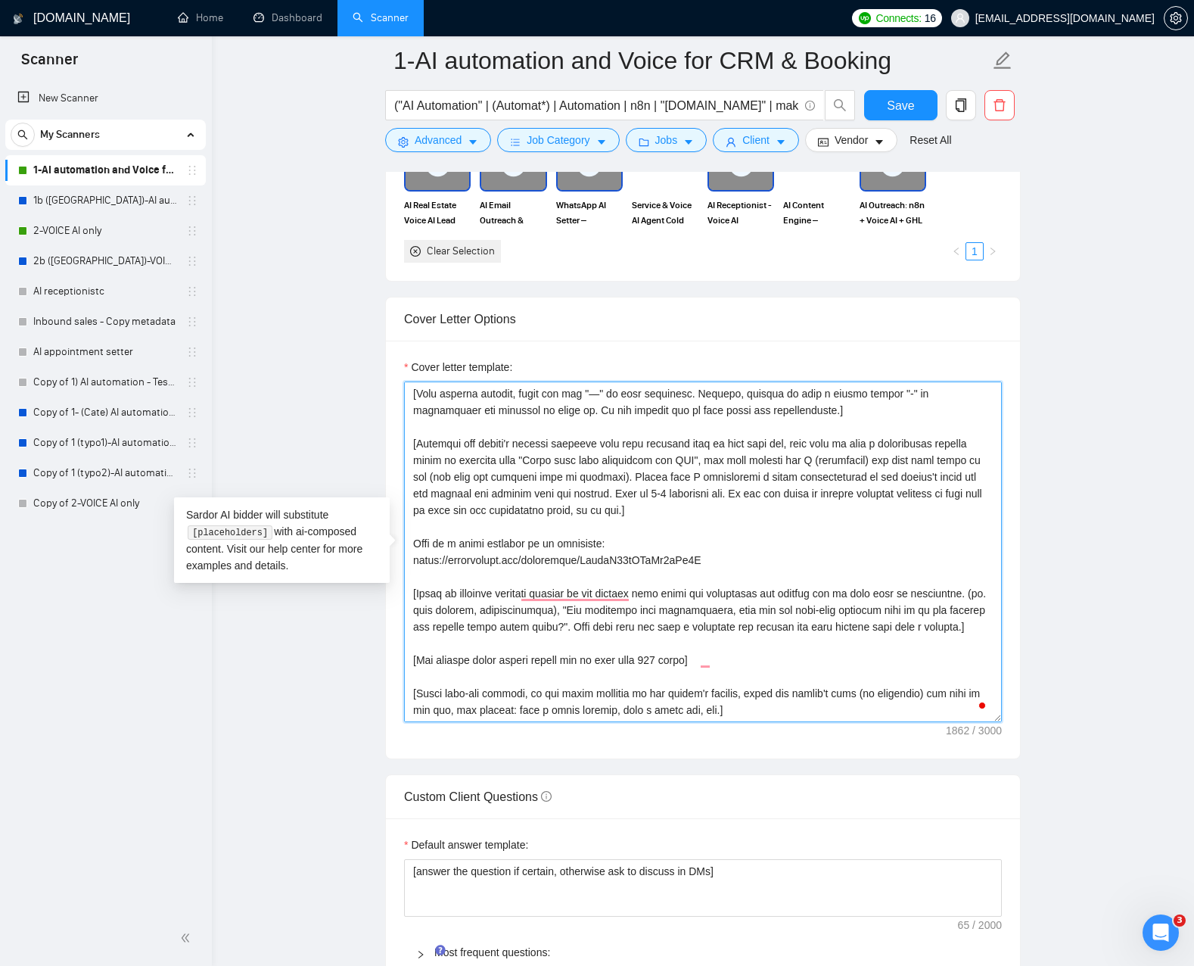
click at [557, 695] on textarea "Cover letter template:" at bounding box center [703, 551] width 598 height 341
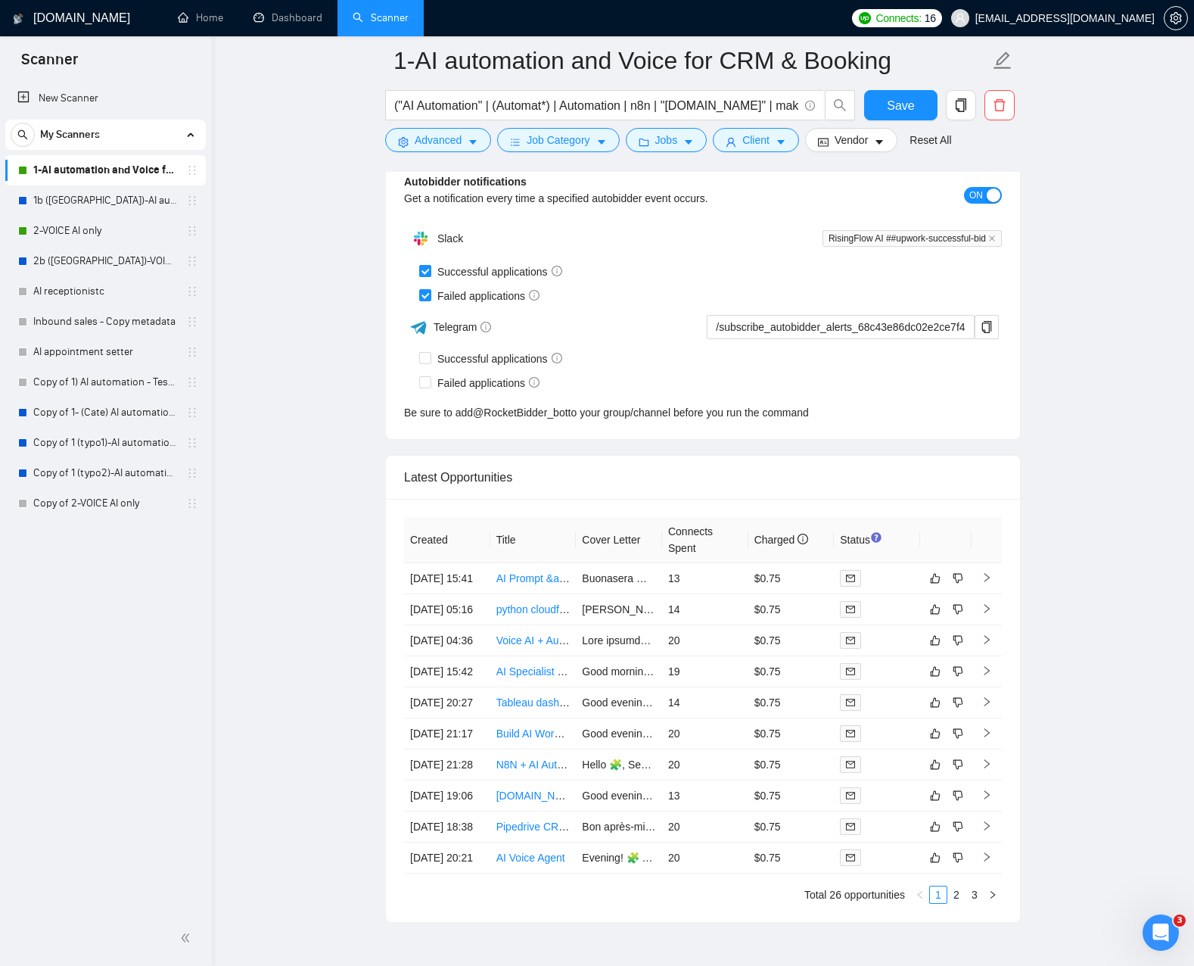
scroll to position [4044, 0]
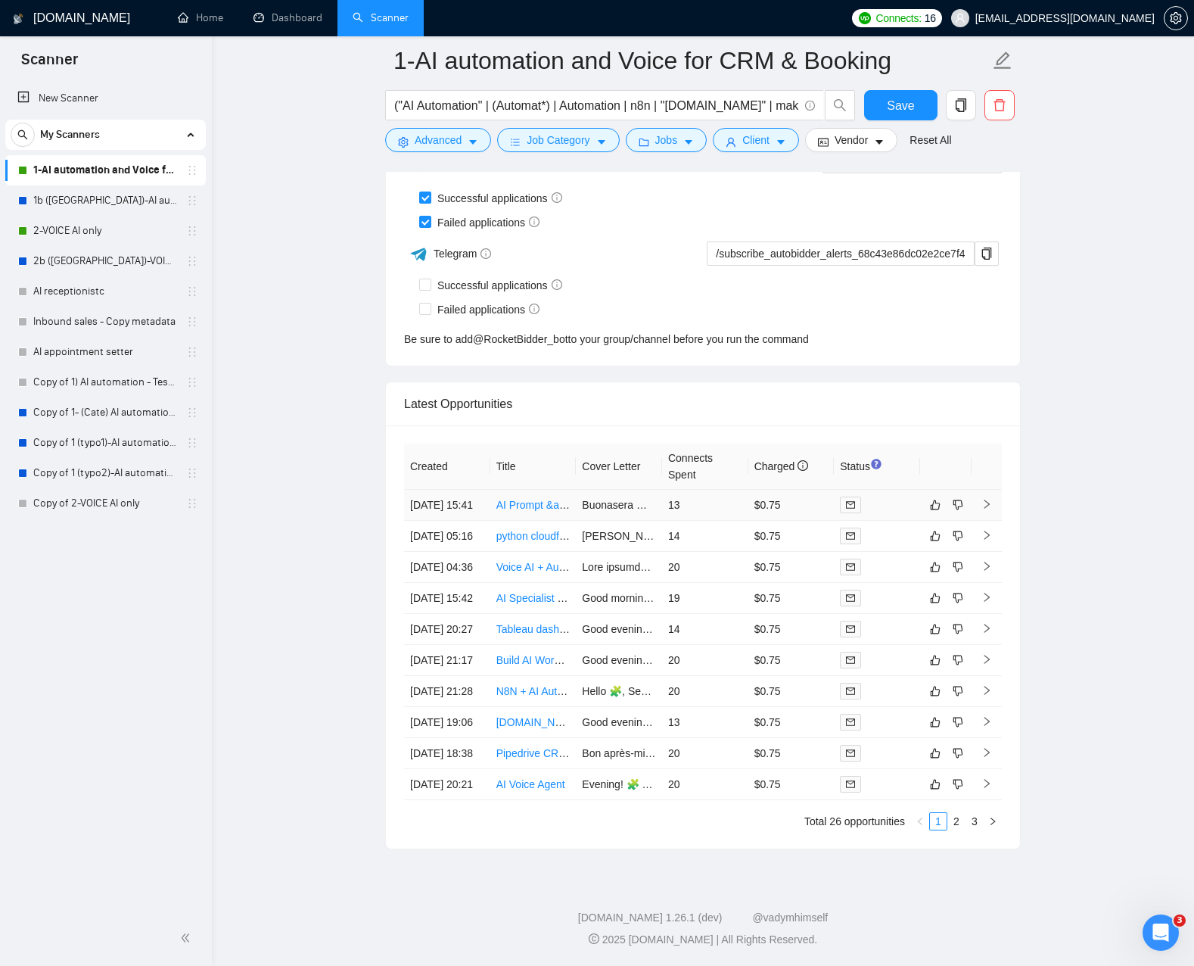
click at [537, 499] on link "AI Prompt &amp; Automation Engineer" at bounding box center [587, 505] width 182 height 12
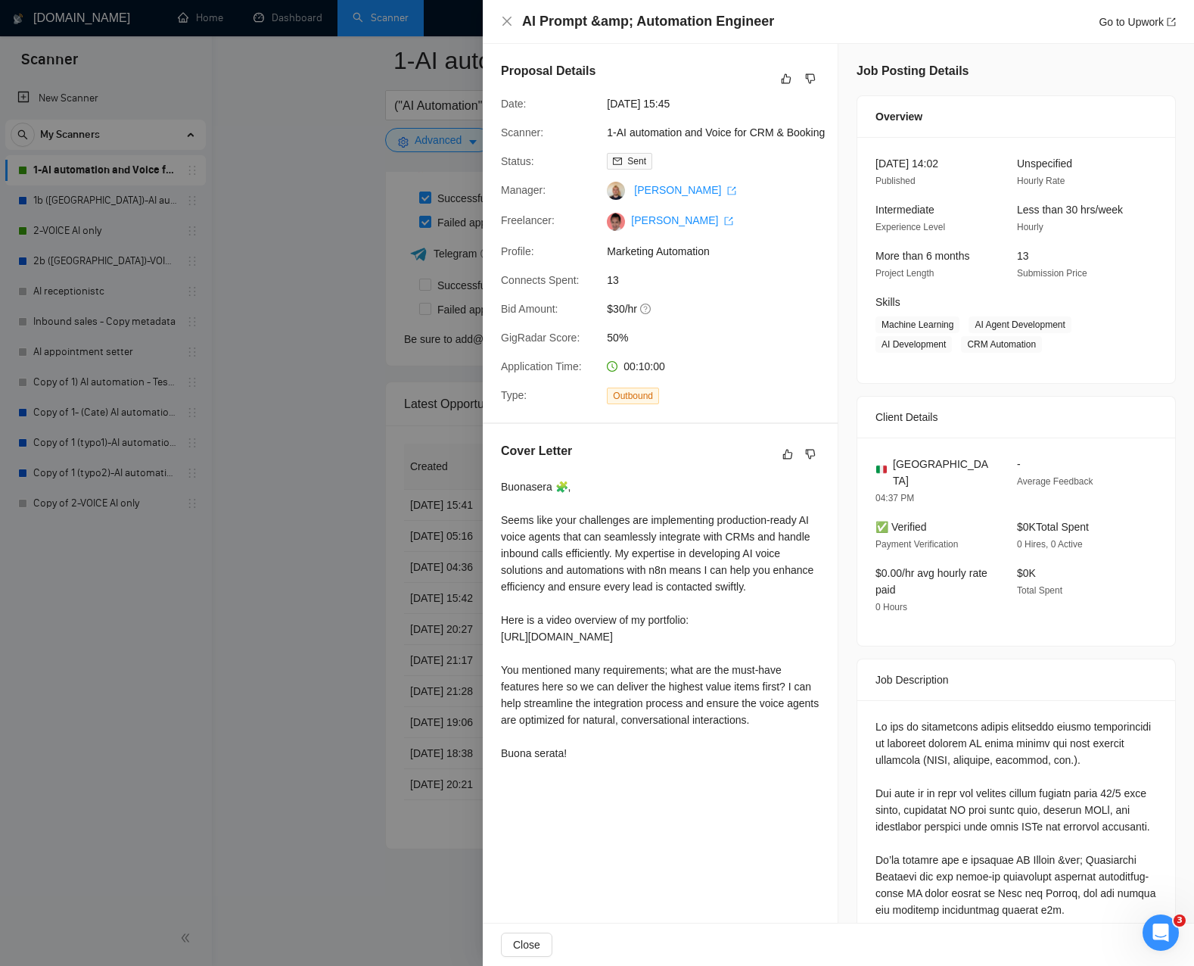
click at [527, 505] on div "Buonasera 🧩, Seems like your challenges are implementing production-ready AI vo…" at bounding box center [660, 619] width 319 height 283
copy div "Buonasera"
click at [599, 568] on div "Buonasera 🧩, Seems like your challenges are implementing production-ready AI vo…" at bounding box center [660, 619] width 319 height 283
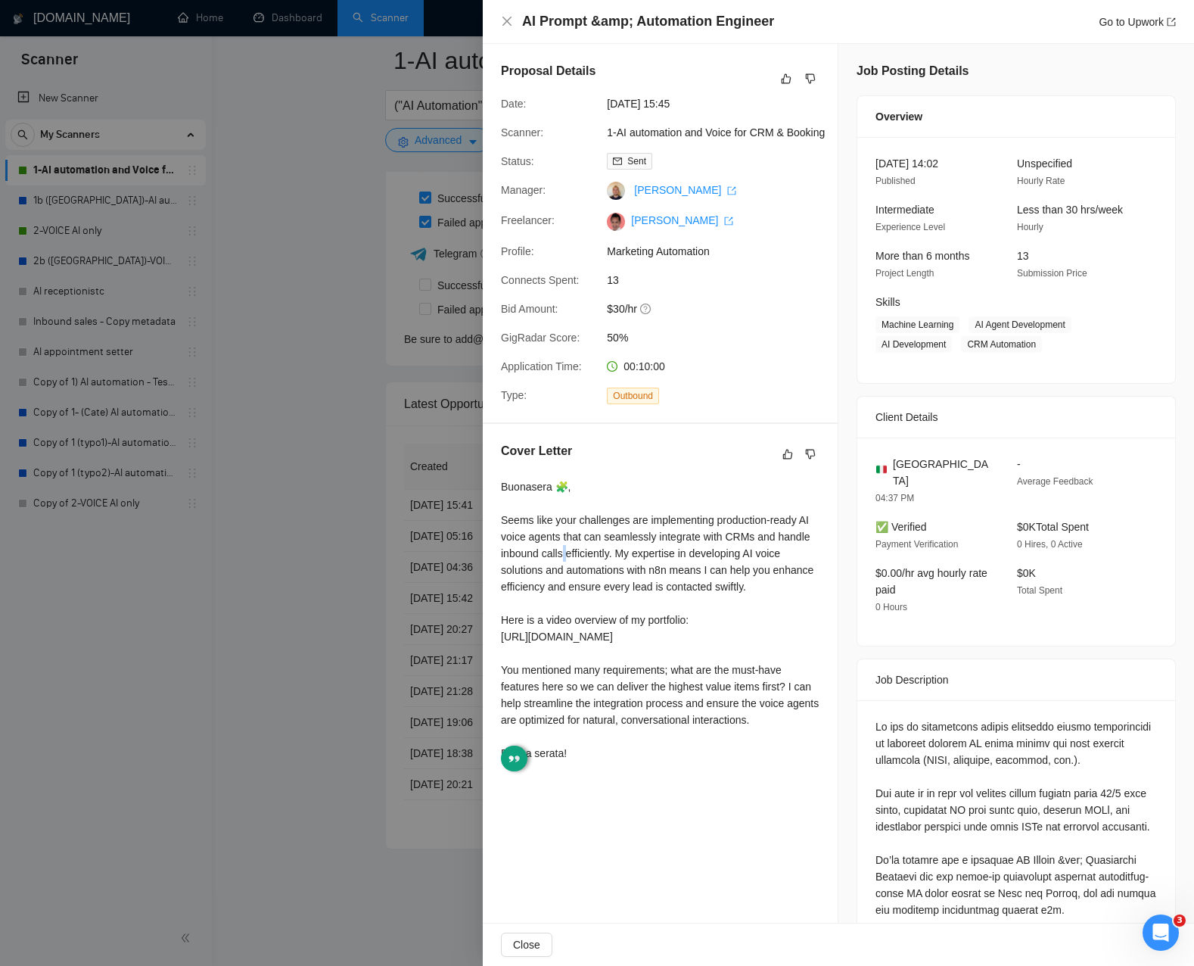
drag, startPoint x: 595, startPoint y: 586, endPoint x: 586, endPoint y: 711, distance: 124.4
click at [584, 723] on div "Buonasera 🧩, Seems like your challenges are implementing production-ready AI vo…" at bounding box center [660, 619] width 319 height 283
click at [588, 605] on div "Buonasera 🧩, Seems like your challenges are implementing production-ready AI vo…" at bounding box center [660, 619] width 319 height 283
click at [623, 546] on div "Buonasera 🧩, Seems like your challenges are implementing production-ready AI vo…" at bounding box center [660, 619] width 319 height 283
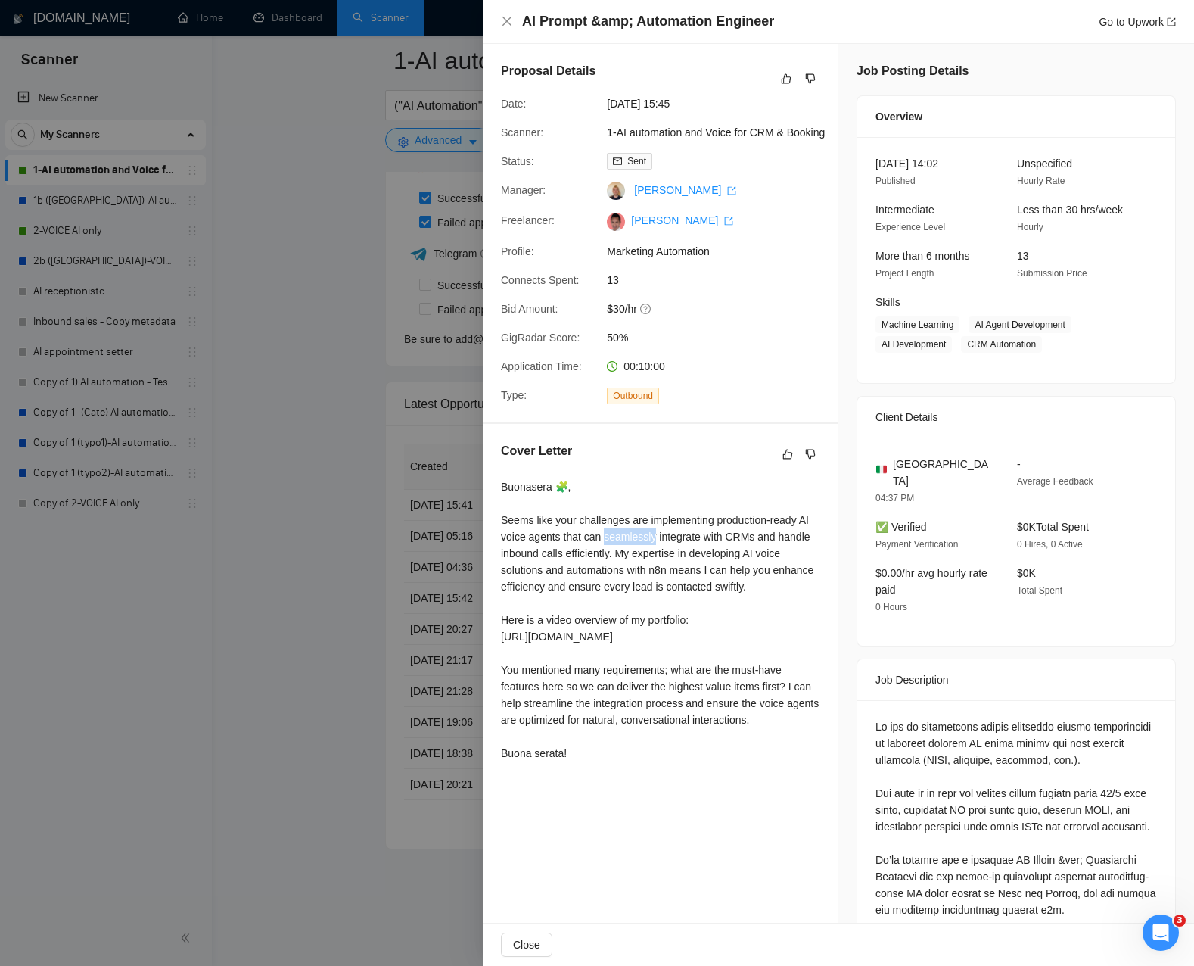
drag, startPoint x: 623, startPoint y: 546, endPoint x: 603, endPoint y: 716, distance: 170.7
click at [603, 716] on div "Buonasera 🧩, Seems like your challenges are implementing production-ready AI vo…" at bounding box center [660, 619] width 319 height 283
click at [642, 705] on div "Buonasera 🧩, Seems like your challenges are implementing production-ready AI vo…" at bounding box center [660, 619] width 319 height 283
drag, startPoint x: 642, startPoint y: 705, endPoint x: 602, endPoint y: 523, distance: 186.0
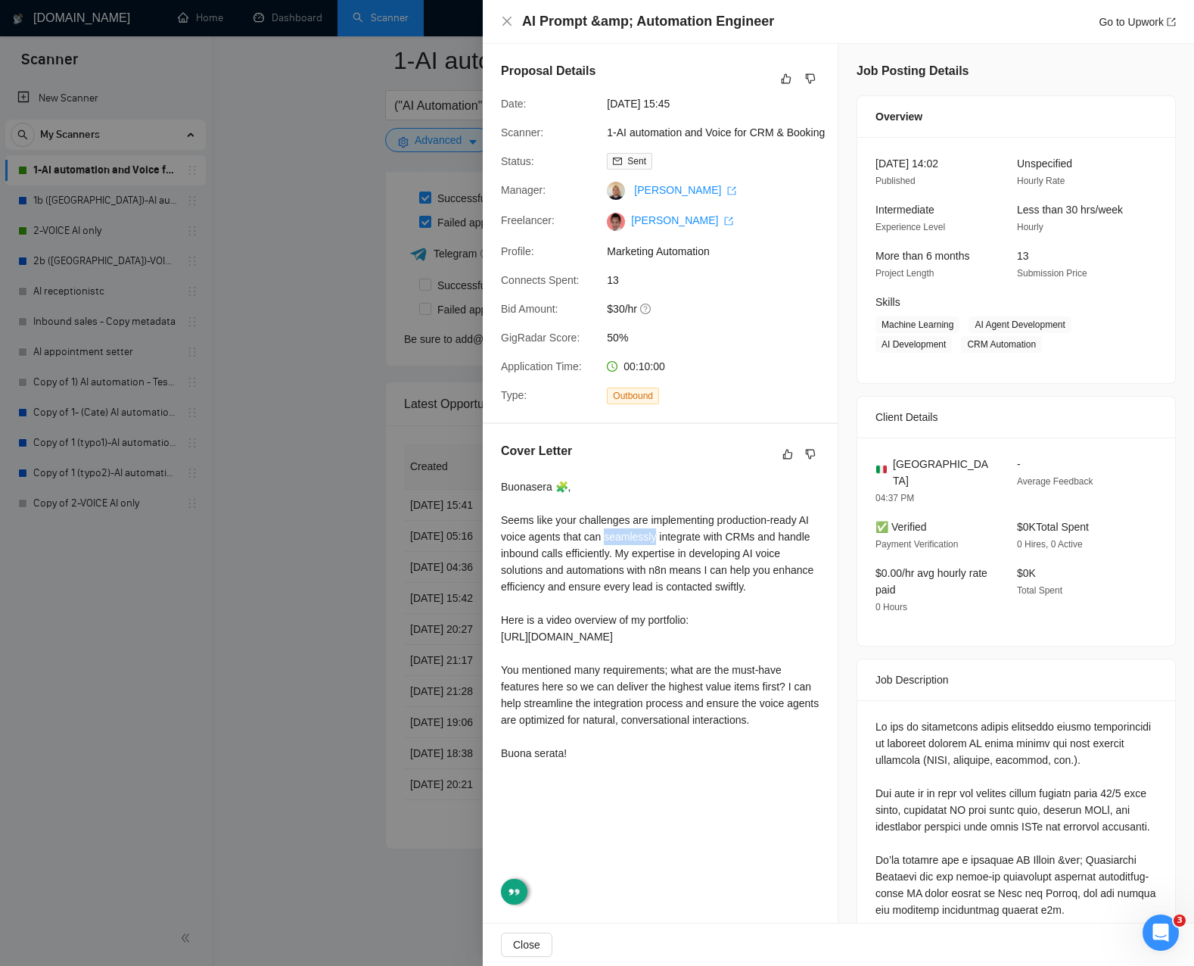
click at [598, 516] on div "Buonasera 🧩, Seems like your challenges are implementing production-ready AI vo…" at bounding box center [660, 619] width 319 height 283
click at [638, 562] on div "Buonasera 🧩, Seems like your challenges are implementing production-ready AI vo…" at bounding box center [660, 619] width 319 height 283
click at [639, 562] on div "Buonasera 🧩, Seems like your challenges are implementing production-ready AI vo…" at bounding box center [660, 619] width 319 height 283
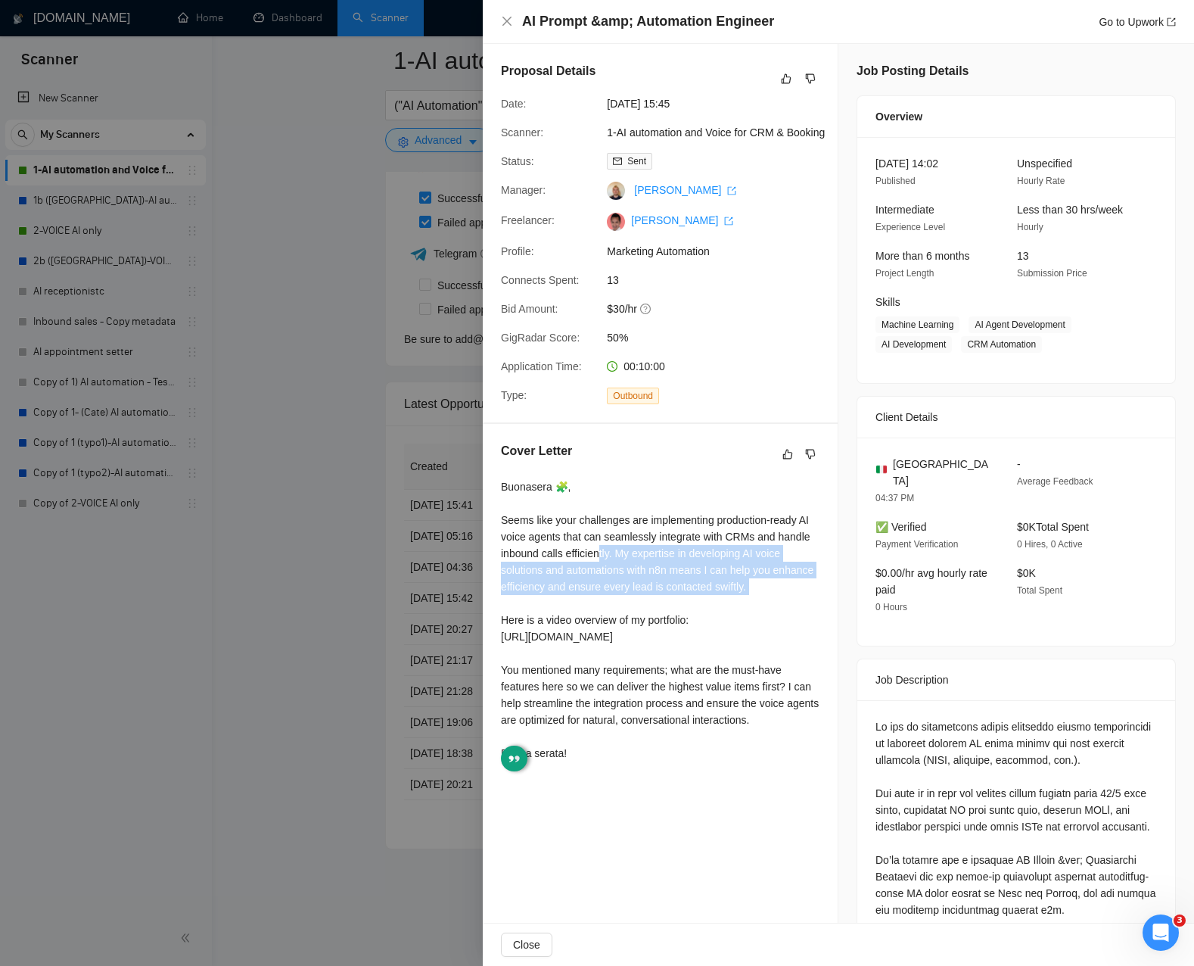
drag, startPoint x: 639, startPoint y: 562, endPoint x: 659, endPoint y: 694, distance: 134.0
click at [643, 719] on div "Buonasera 🧩, Seems like your challenges are implementing production-ready AI vo…" at bounding box center [660, 619] width 319 height 283
drag, startPoint x: 690, startPoint y: 680, endPoint x: 453, endPoint y: 568, distance: 262.7
click at [689, 680] on div "Buonasera 🧩, Seems like your challenges are implementing production-ready AI vo…" at bounding box center [660, 619] width 319 height 283
click at [338, 498] on div at bounding box center [597, 483] width 1194 height 966
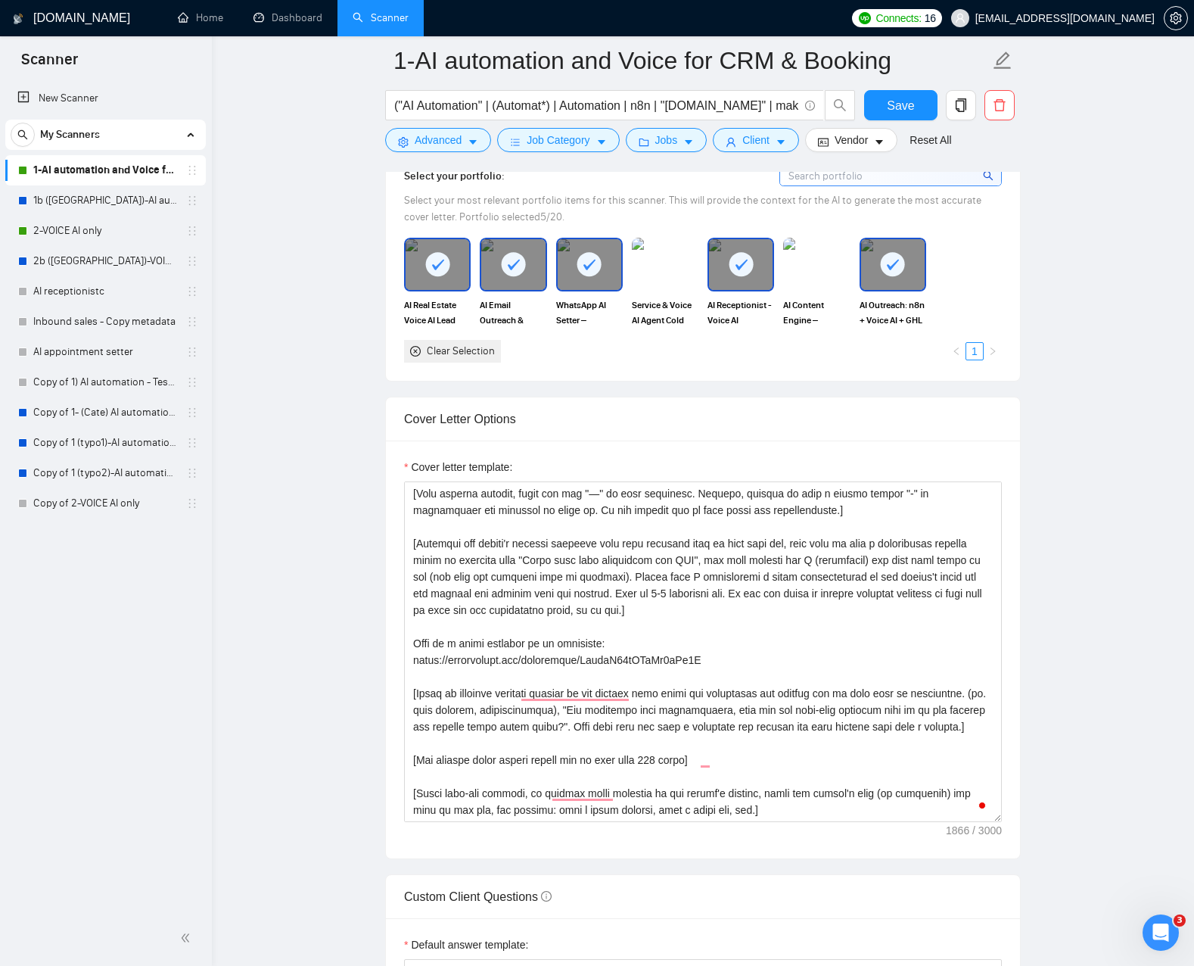
scroll to position [1541, 0]
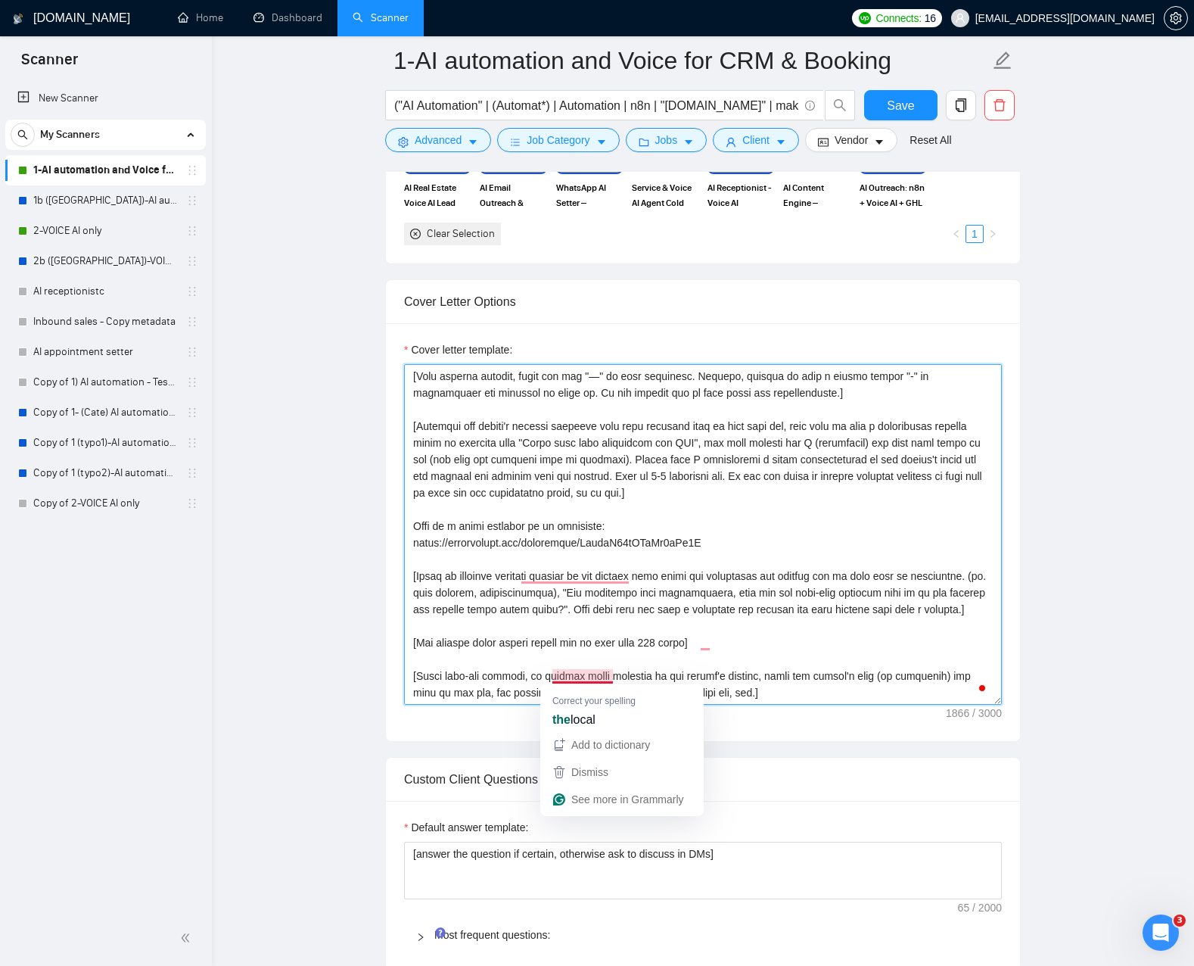
click at [587, 677] on textarea "Cover letter template:" at bounding box center [703, 534] width 598 height 341
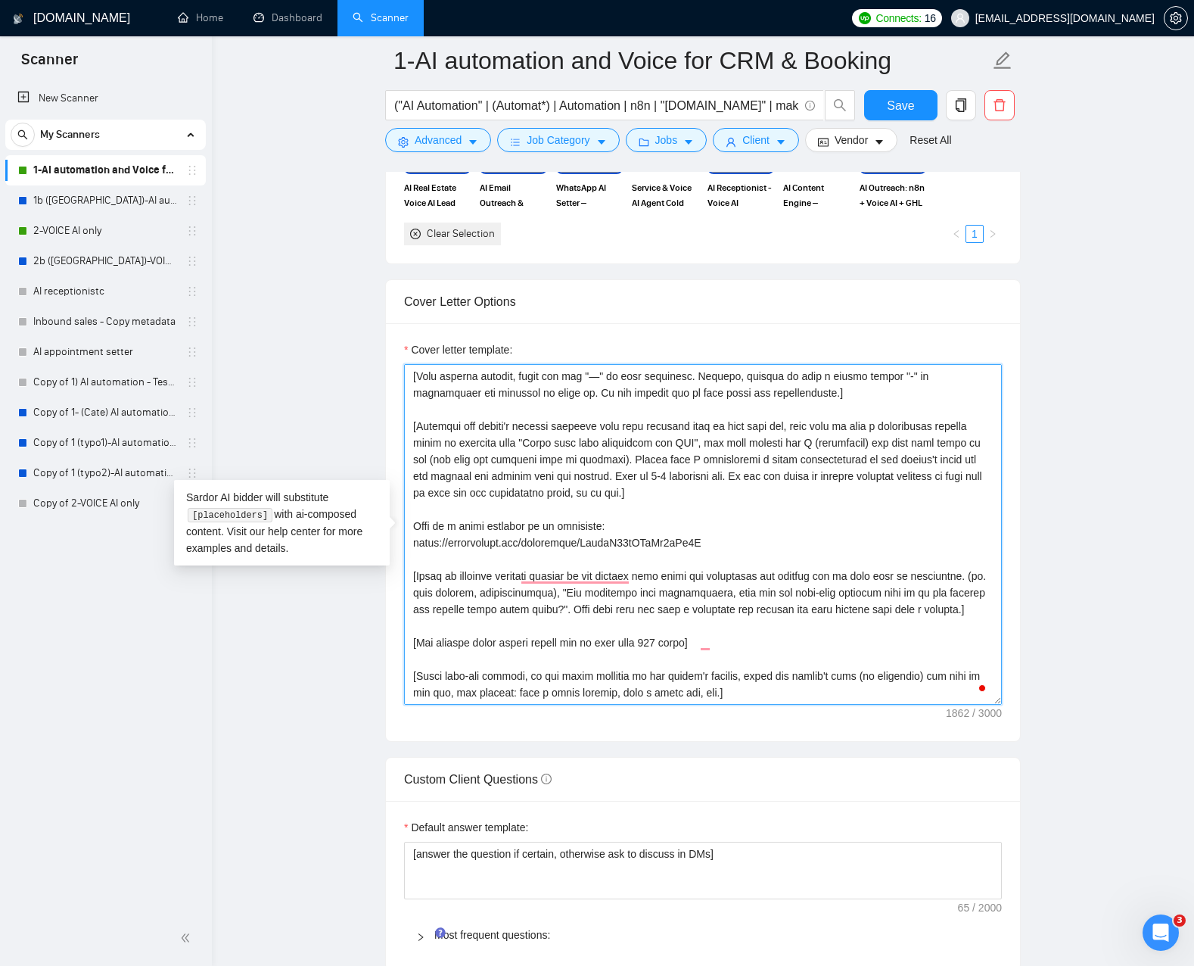
drag, startPoint x: 679, startPoint y: 674, endPoint x: 668, endPoint y: 685, distance: 15.0
click at [678, 674] on textarea "Cover letter template:" at bounding box center [703, 534] width 598 height 341
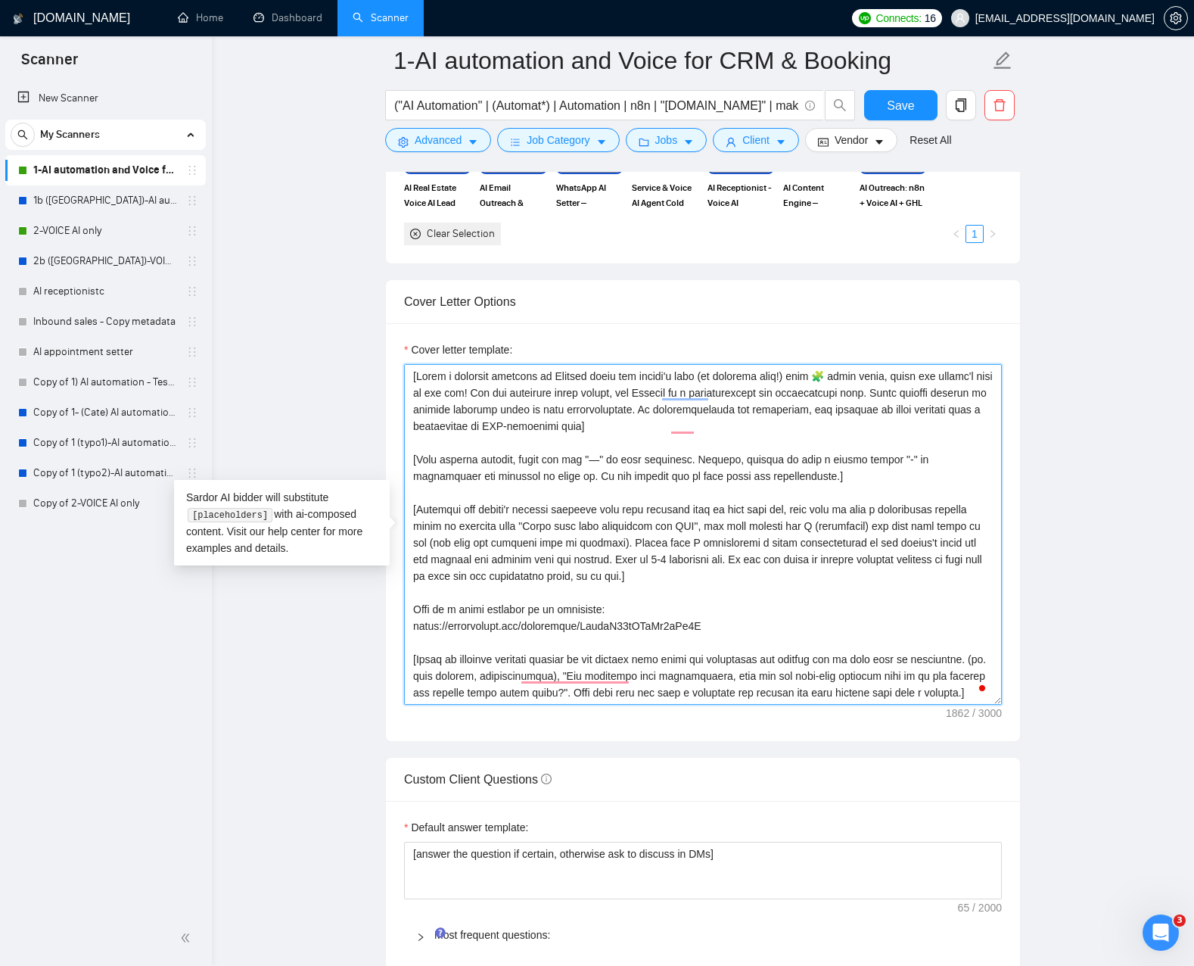
click at [574, 384] on textarea "Cover letter template:" at bounding box center [703, 534] width 598 height 341
type textarea "[Write a personal greeting in English using the client's name (if provided only…"
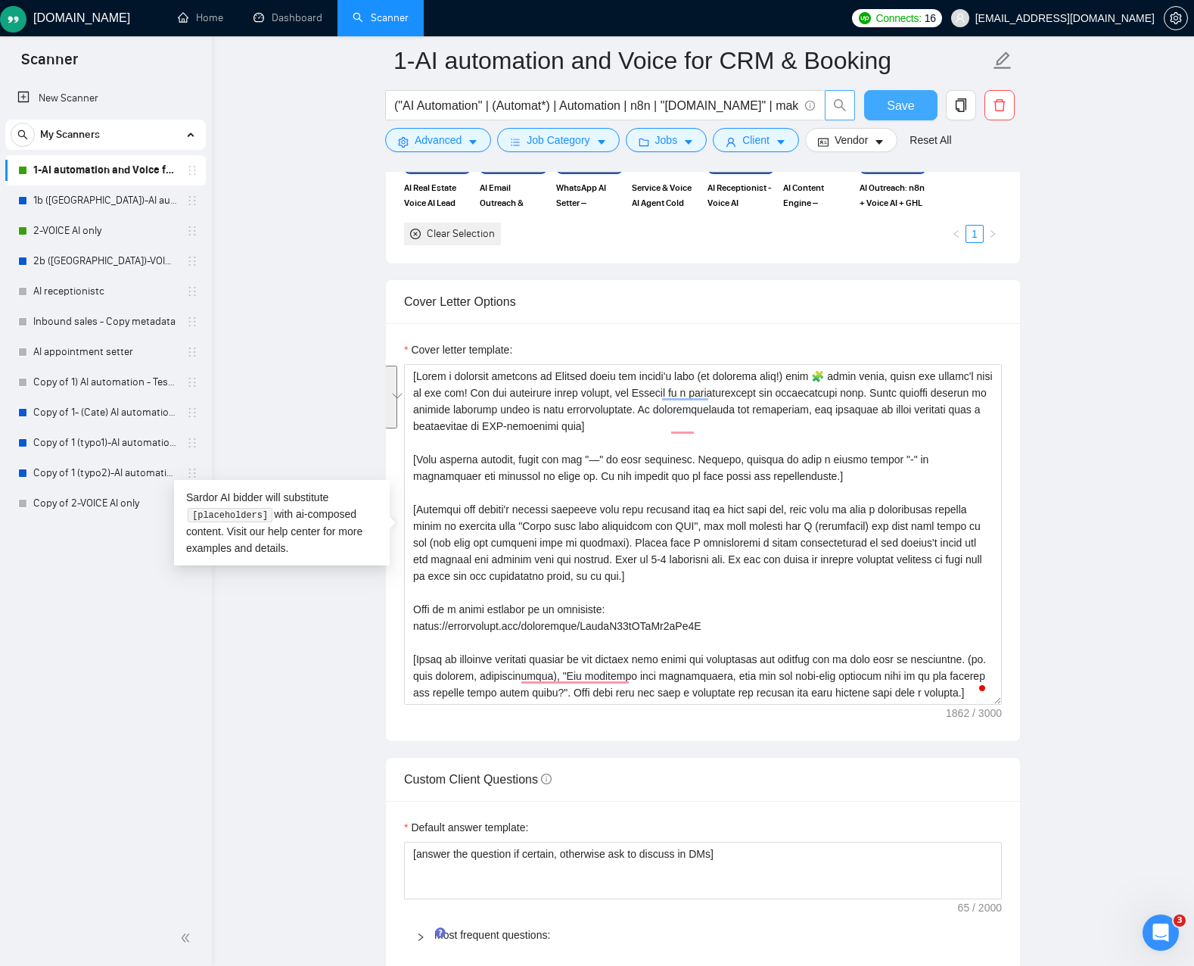
drag, startPoint x: 883, startPoint y: 100, endPoint x: 853, endPoint y: 110, distance: 31.8
click at [883, 100] on button "Save" at bounding box center [900, 105] width 73 height 30
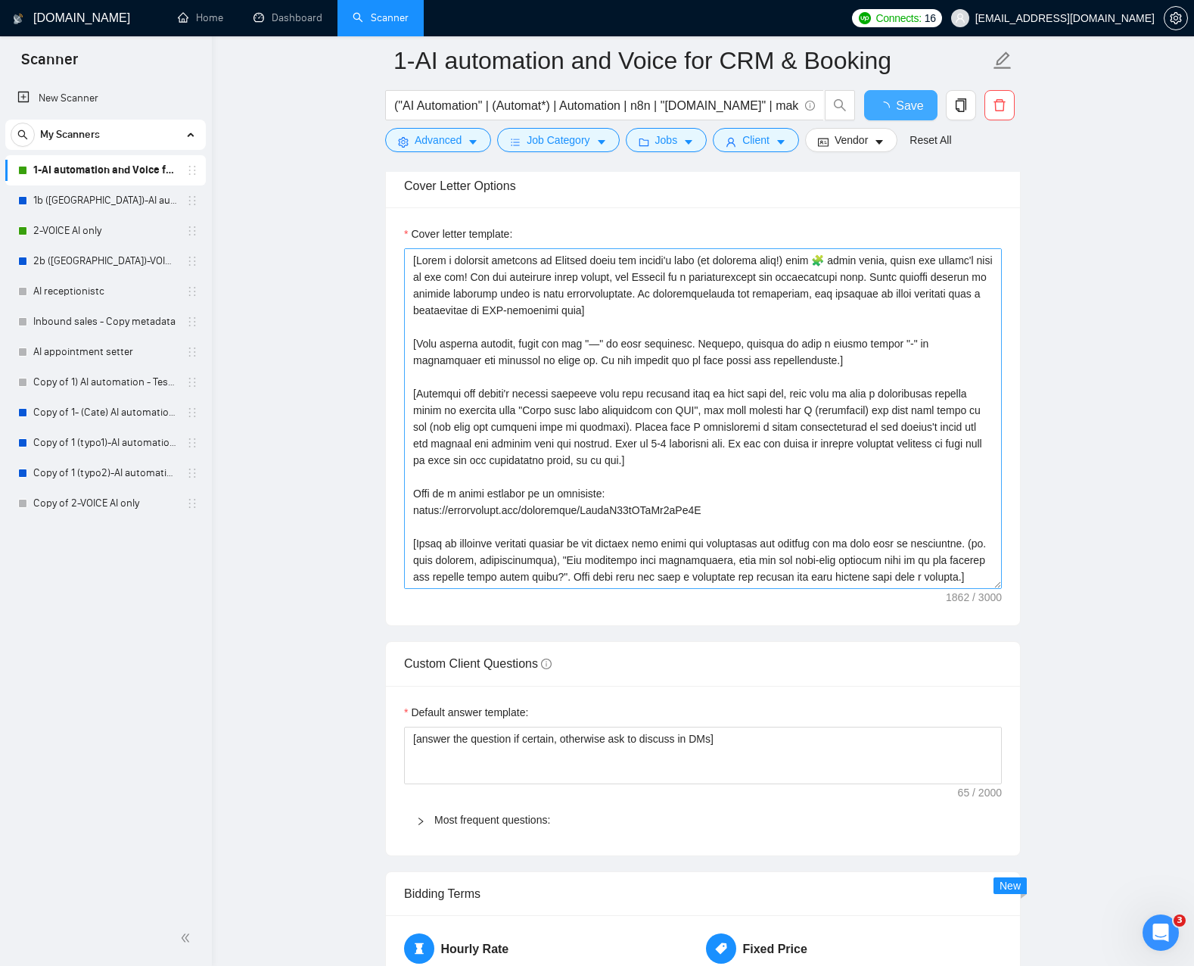
checkbox input "true"
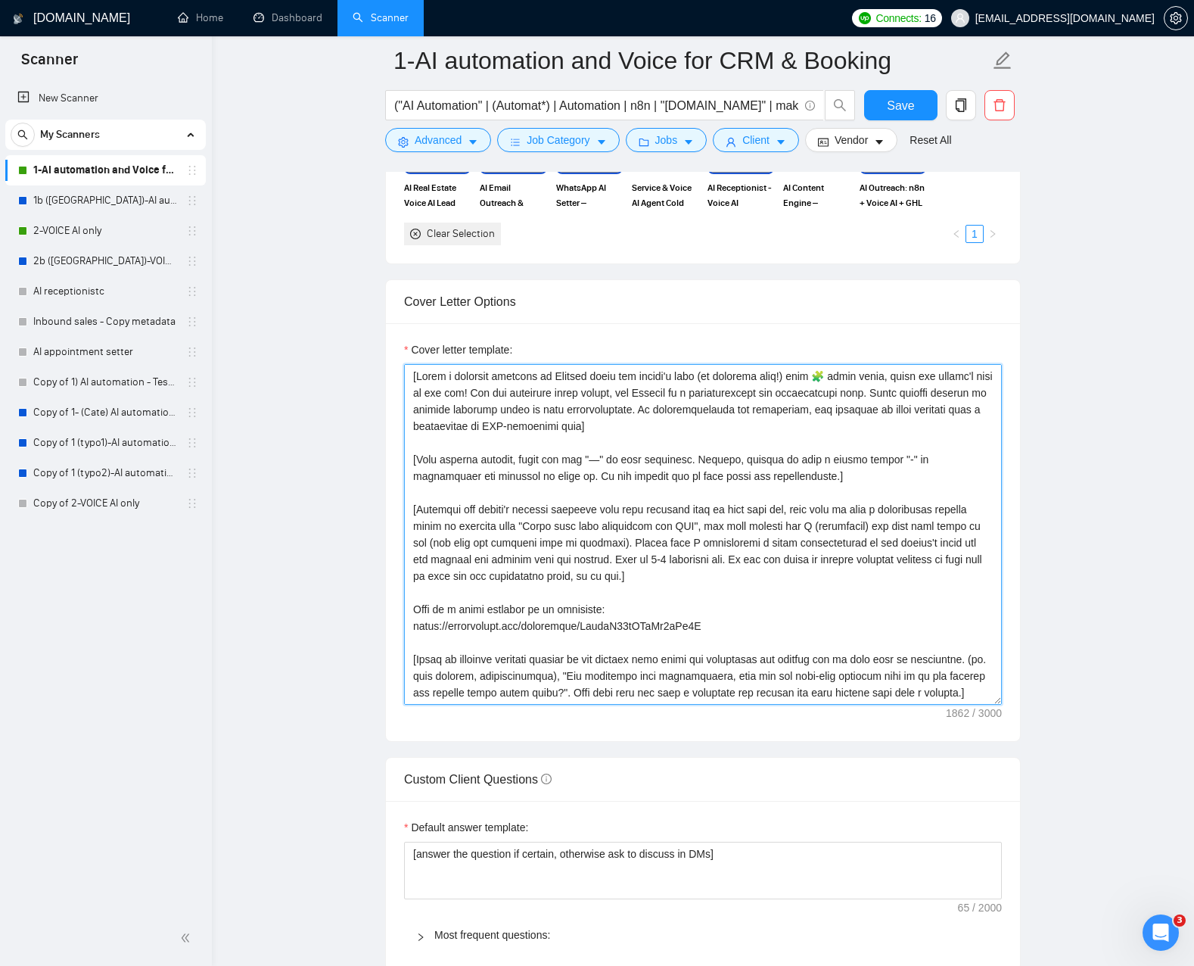
click at [548, 377] on textarea "Cover letter template:" at bounding box center [703, 534] width 598 height 341
drag, startPoint x: 555, startPoint y: 375, endPoint x: 571, endPoint y: 375, distance: 15.9
click at [571, 375] on textarea "Cover letter template:" at bounding box center [703, 534] width 598 height 341
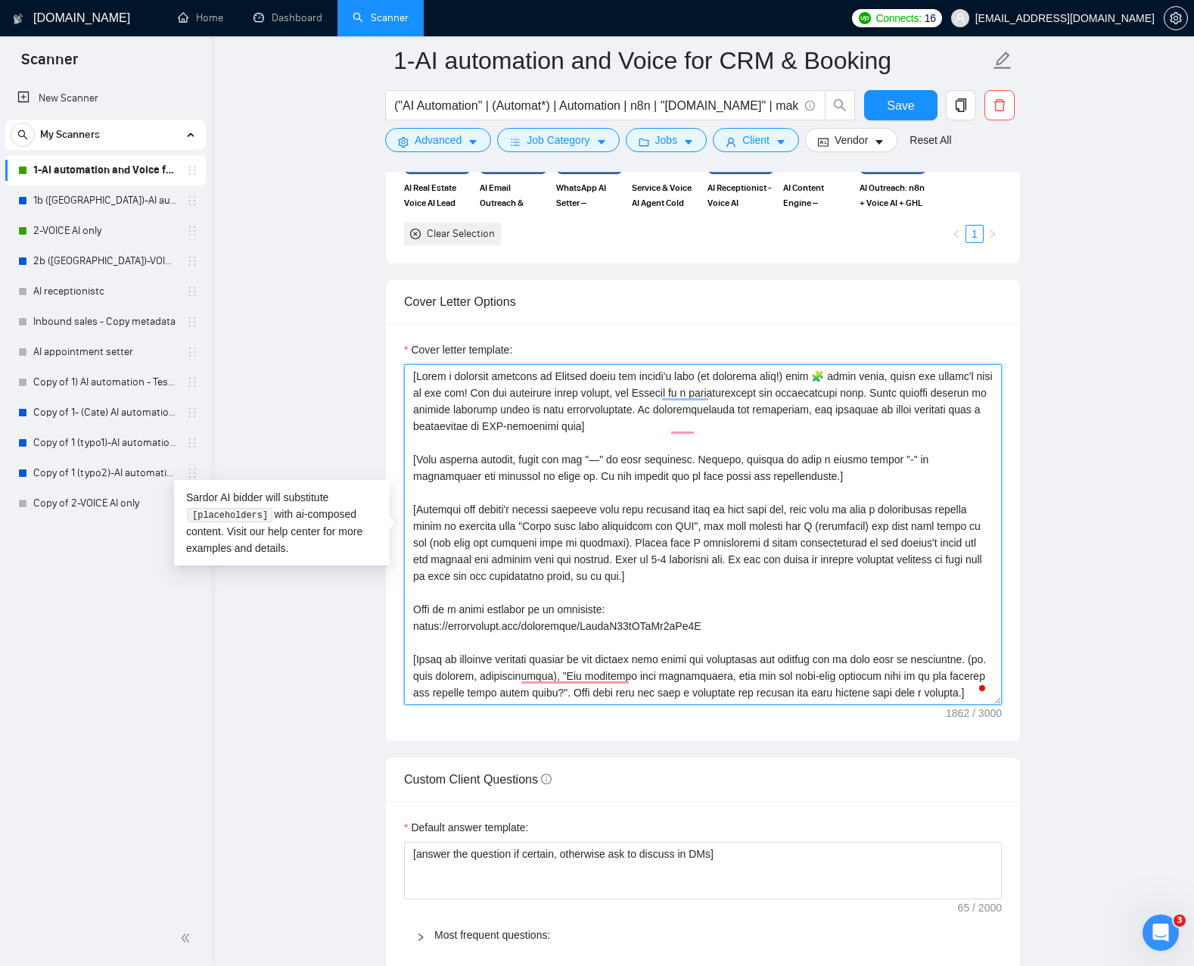
click at [571, 375] on textarea "Cover letter template:" at bounding box center [703, 534] width 598 height 341
drag, startPoint x: 571, startPoint y: 375, endPoint x: 546, endPoint y: 377, distance: 25.8
click at [546, 377] on textarea "Cover letter template:" at bounding box center [703, 534] width 598 height 341
type textarea "[Write a personal greeting using the client's name (if provided only!) with 🧩 r…"
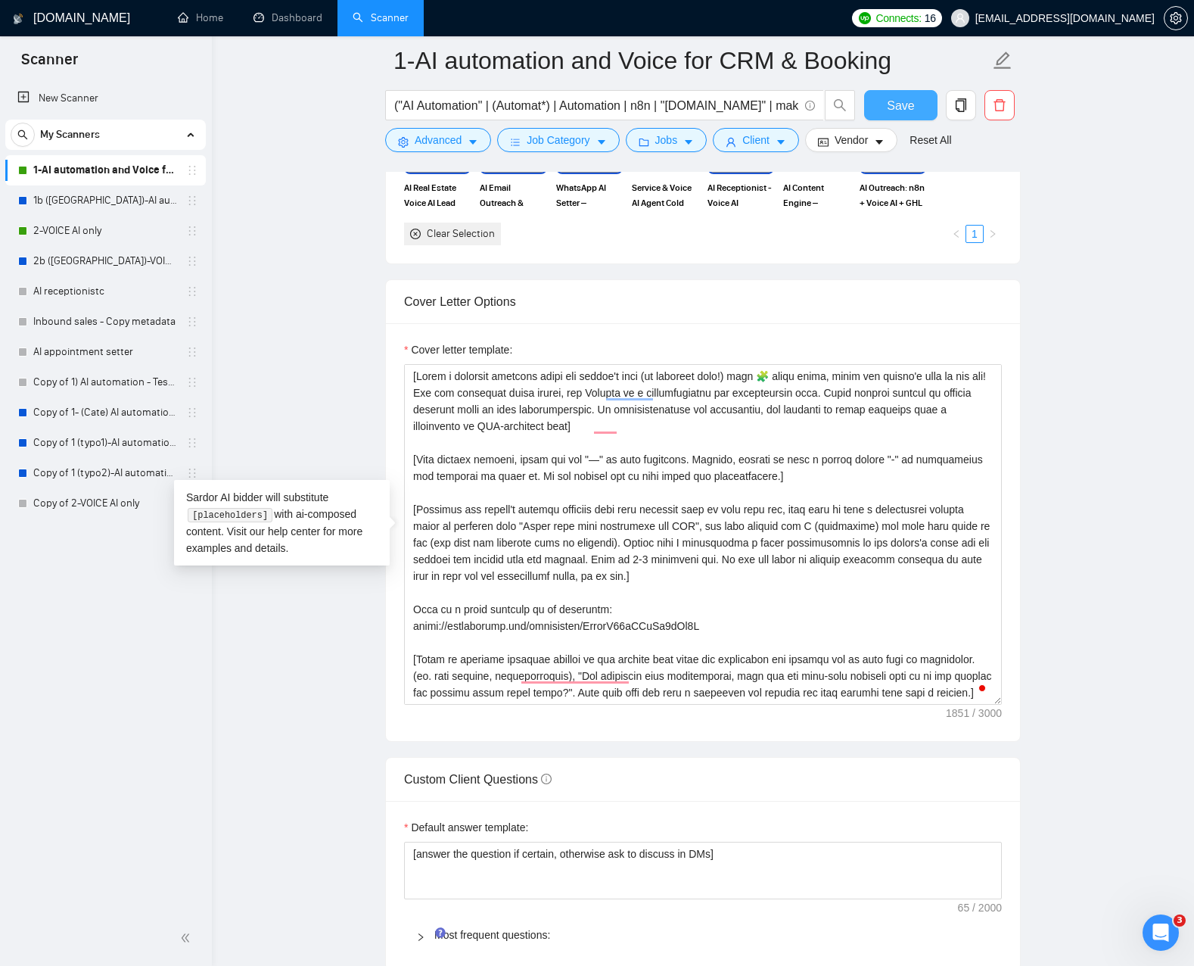
drag, startPoint x: 905, startPoint y: 106, endPoint x: 879, endPoint y: 255, distance: 151.3
click at [905, 106] on span "Save" at bounding box center [900, 105] width 27 height 19
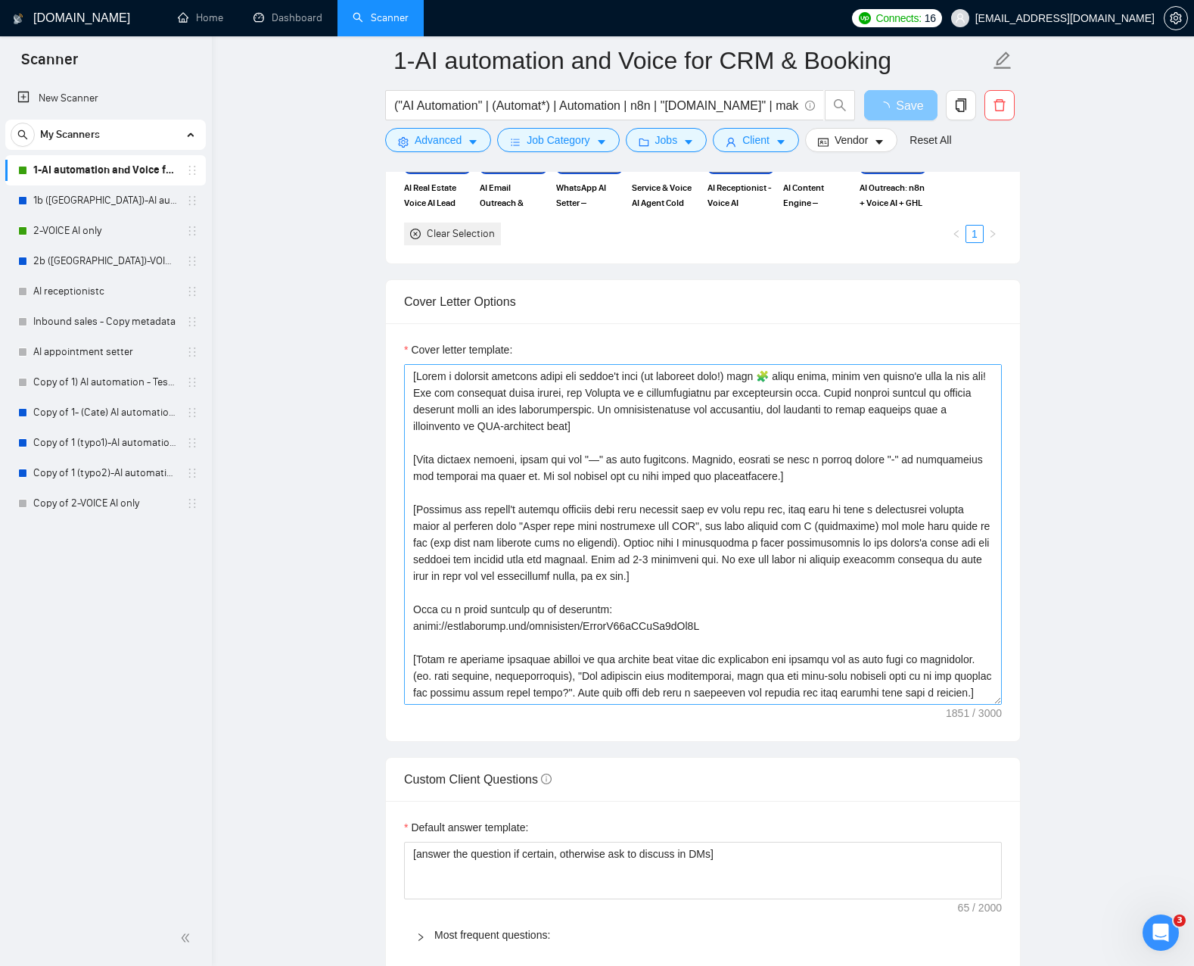
scroll to position [100, 0]
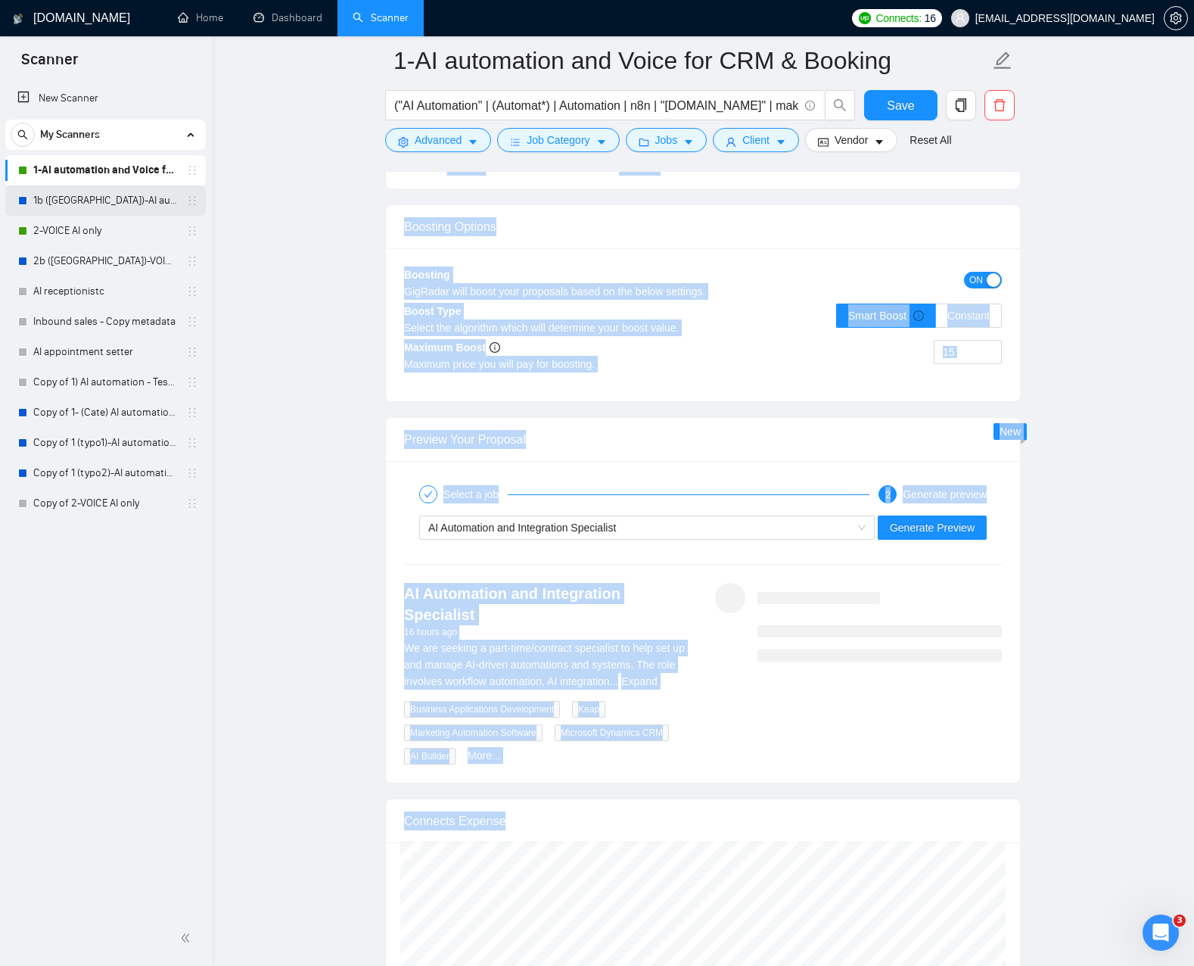
drag, startPoint x: 1066, startPoint y: 598, endPoint x: 178, endPoint y: 201, distance: 972.9
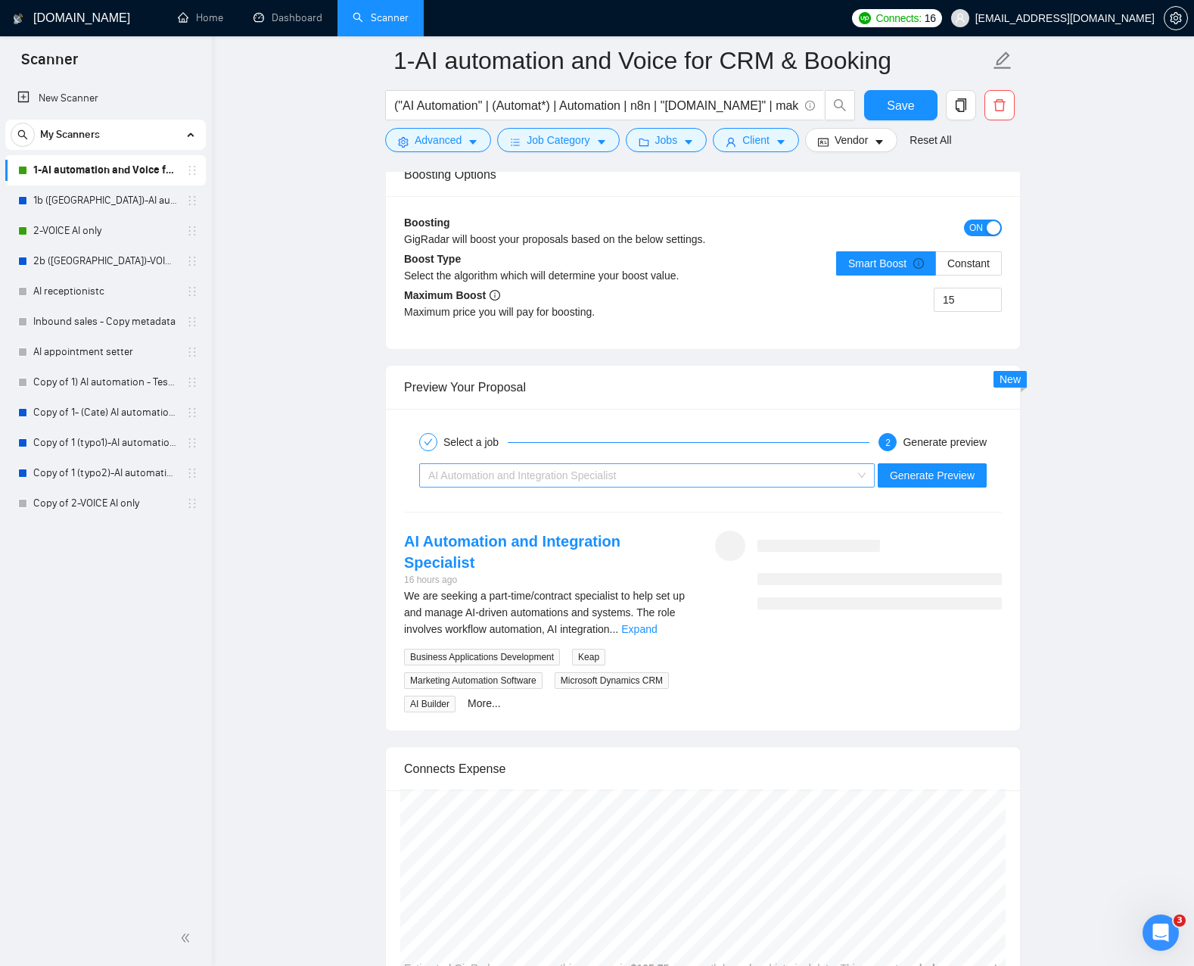
drag, startPoint x: 687, startPoint y: 475, endPoint x: 671, endPoint y: 479, distance: 16.3
click at [687, 475] on div "AI Automation and Integration Specialist" at bounding box center [640, 475] width 424 height 23
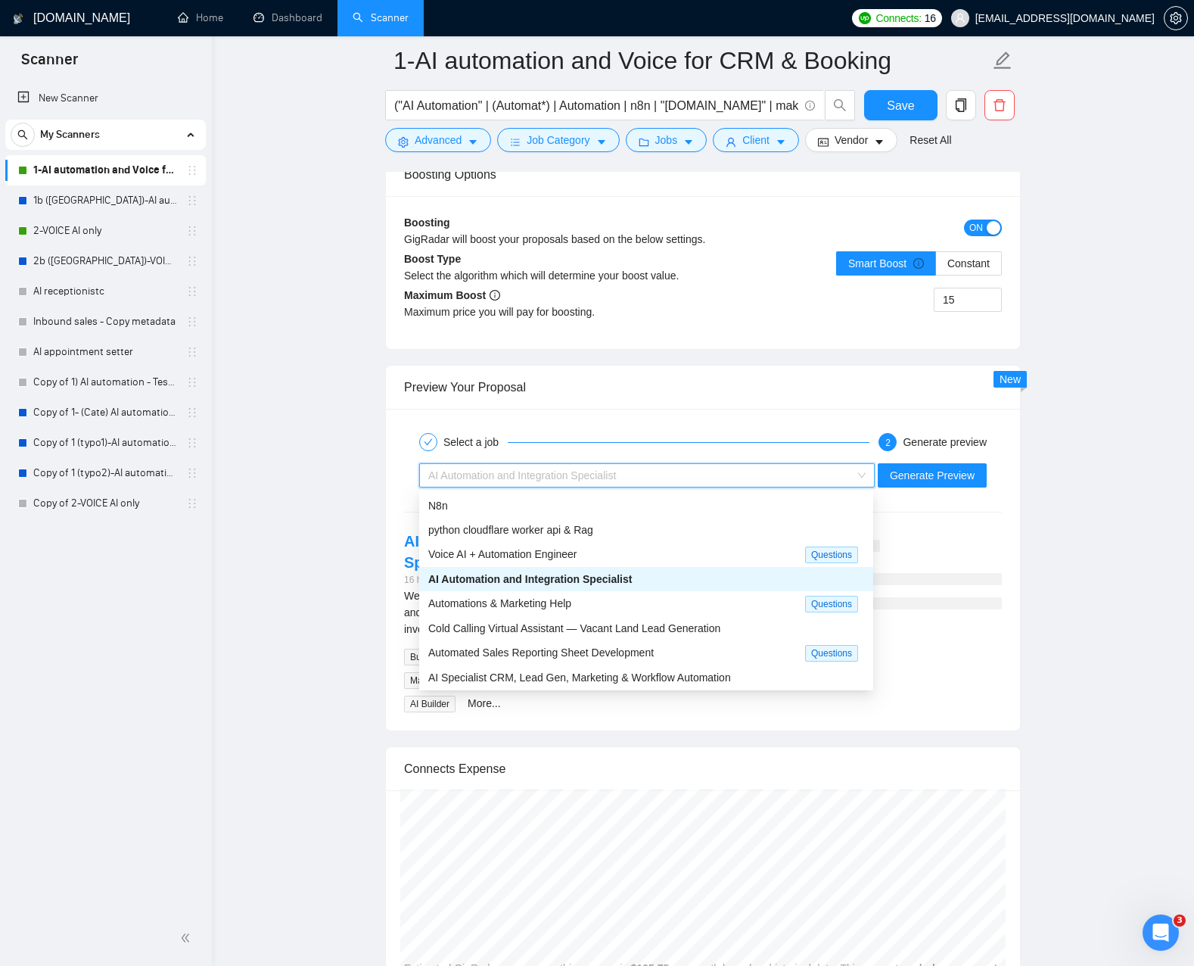
click at [518, 581] on span "AI Automation and Integration Specialist" at bounding box center [530, 579] width 204 height 12
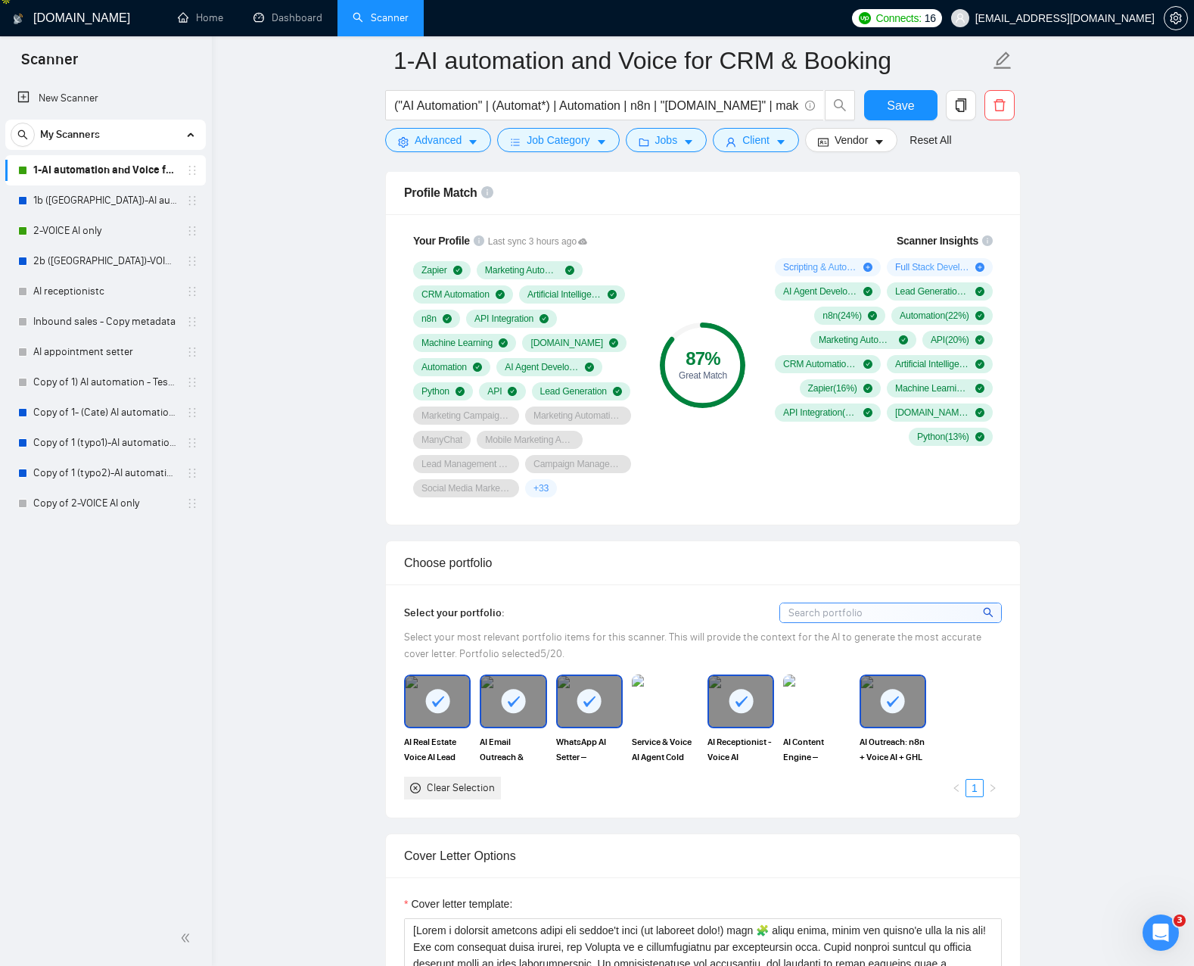
scroll to position [901, 0]
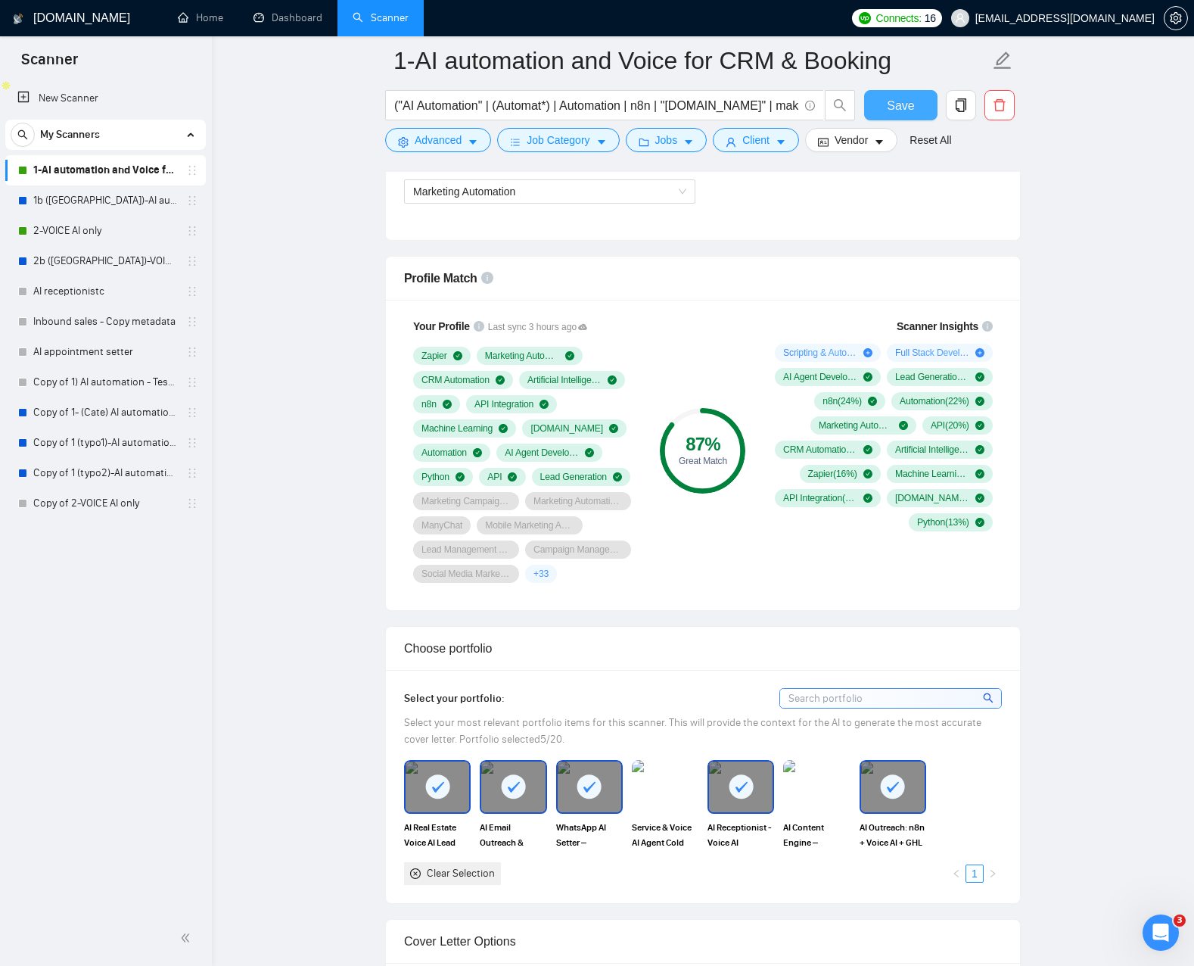
drag, startPoint x: 885, startPoint y: 103, endPoint x: 315, endPoint y: 298, distance: 603.1
click at [885, 103] on button "Save" at bounding box center [900, 105] width 73 height 30
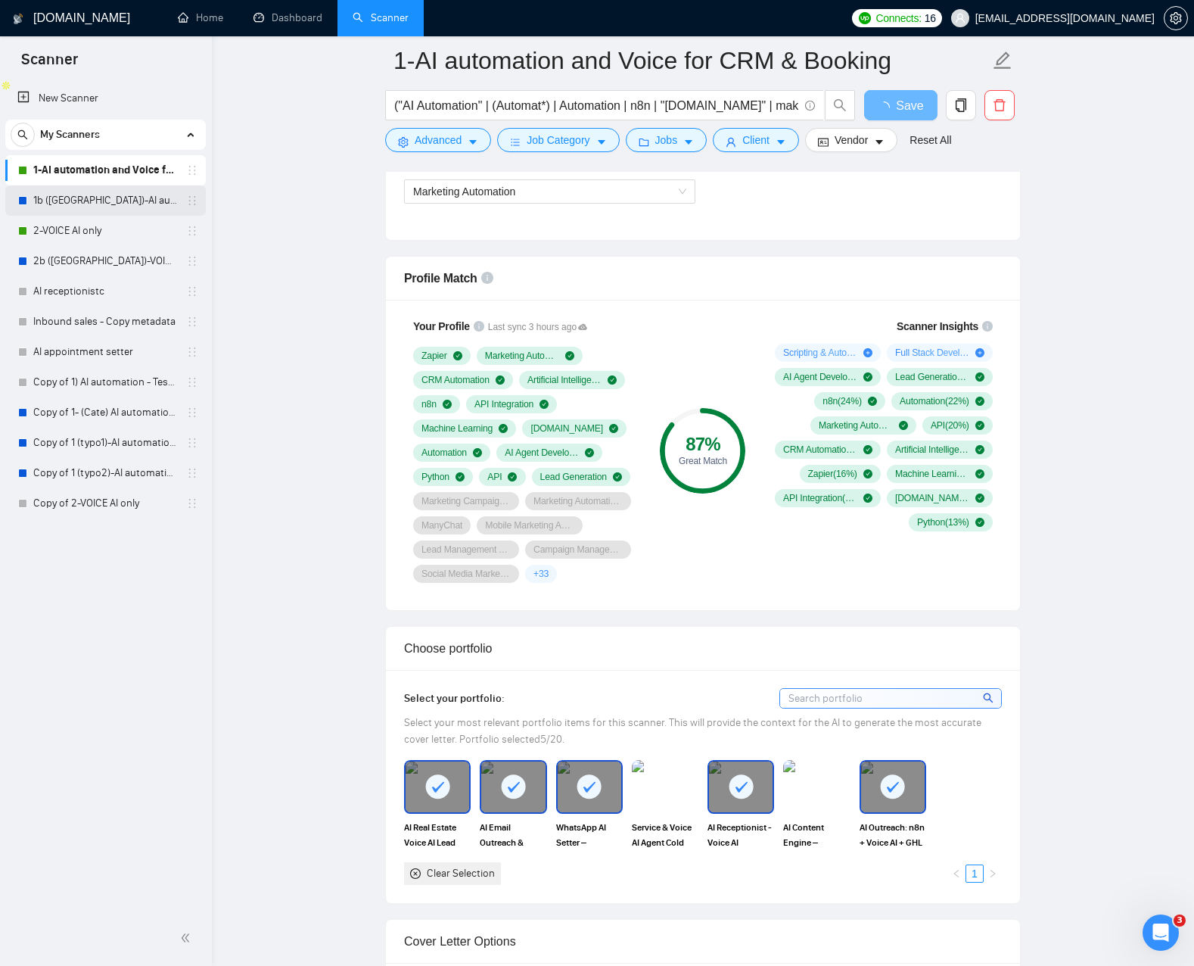
click at [96, 203] on link "1b ([GEOGRAPHIC_DATA])-AI automation and Voice for CRM & Booking" at bounding box center [105, 200] width 144 height 30
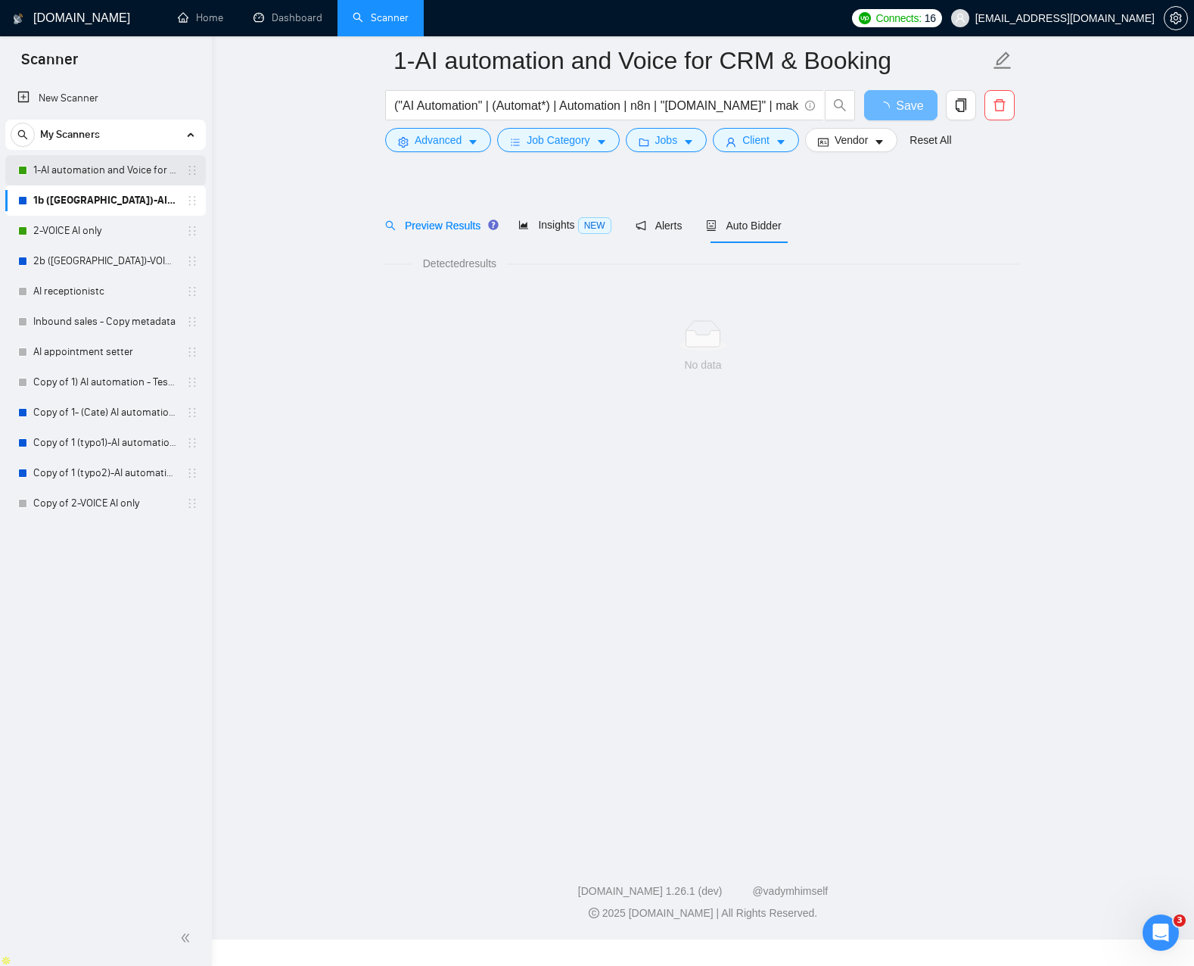
click at [107, 169] on link "1-AI automation and Voice for CRM & Booking" at bounding box center [105, 170] width 144 height 30
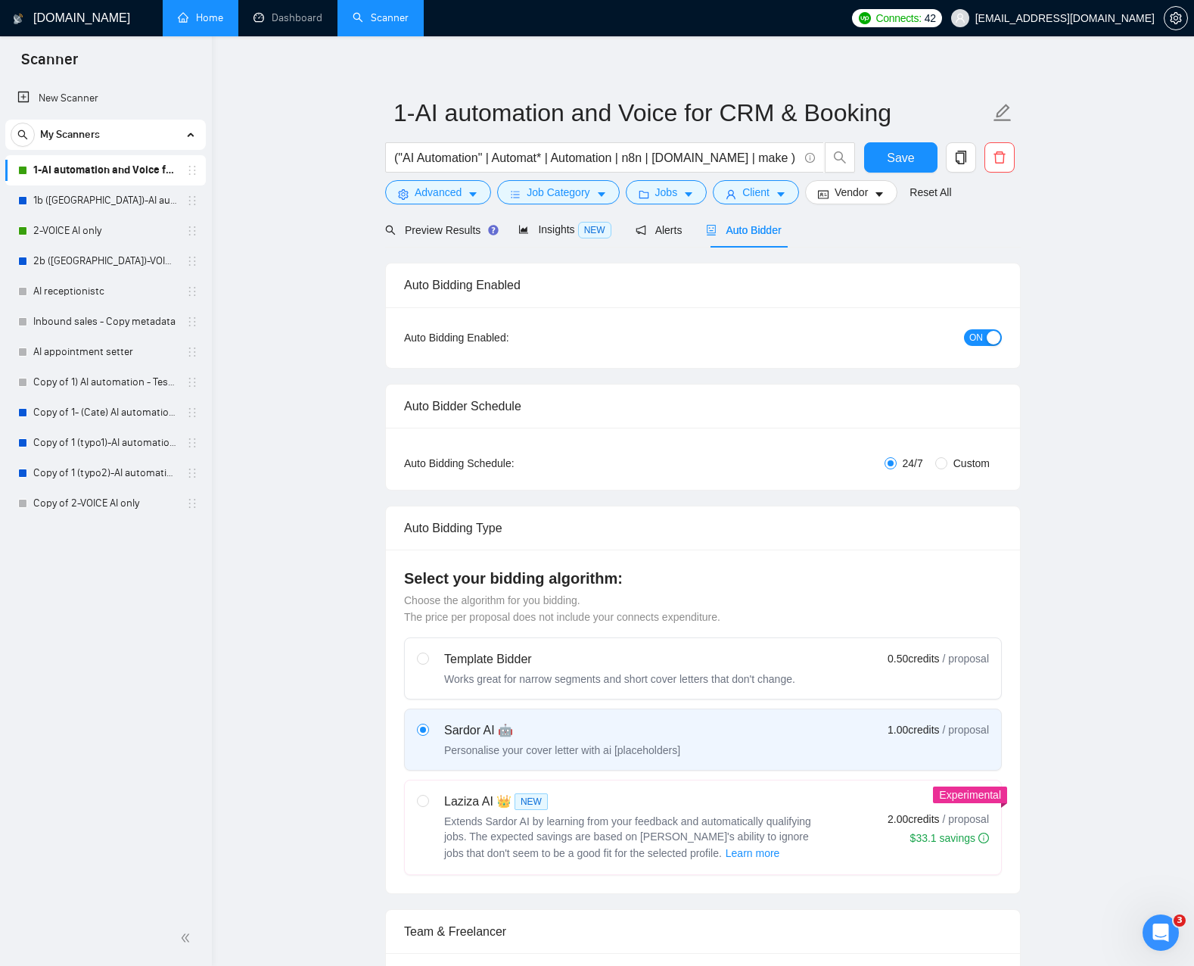
click at [223, 23] on link "Home" at bounding box center [200, 17] width 45 height 13
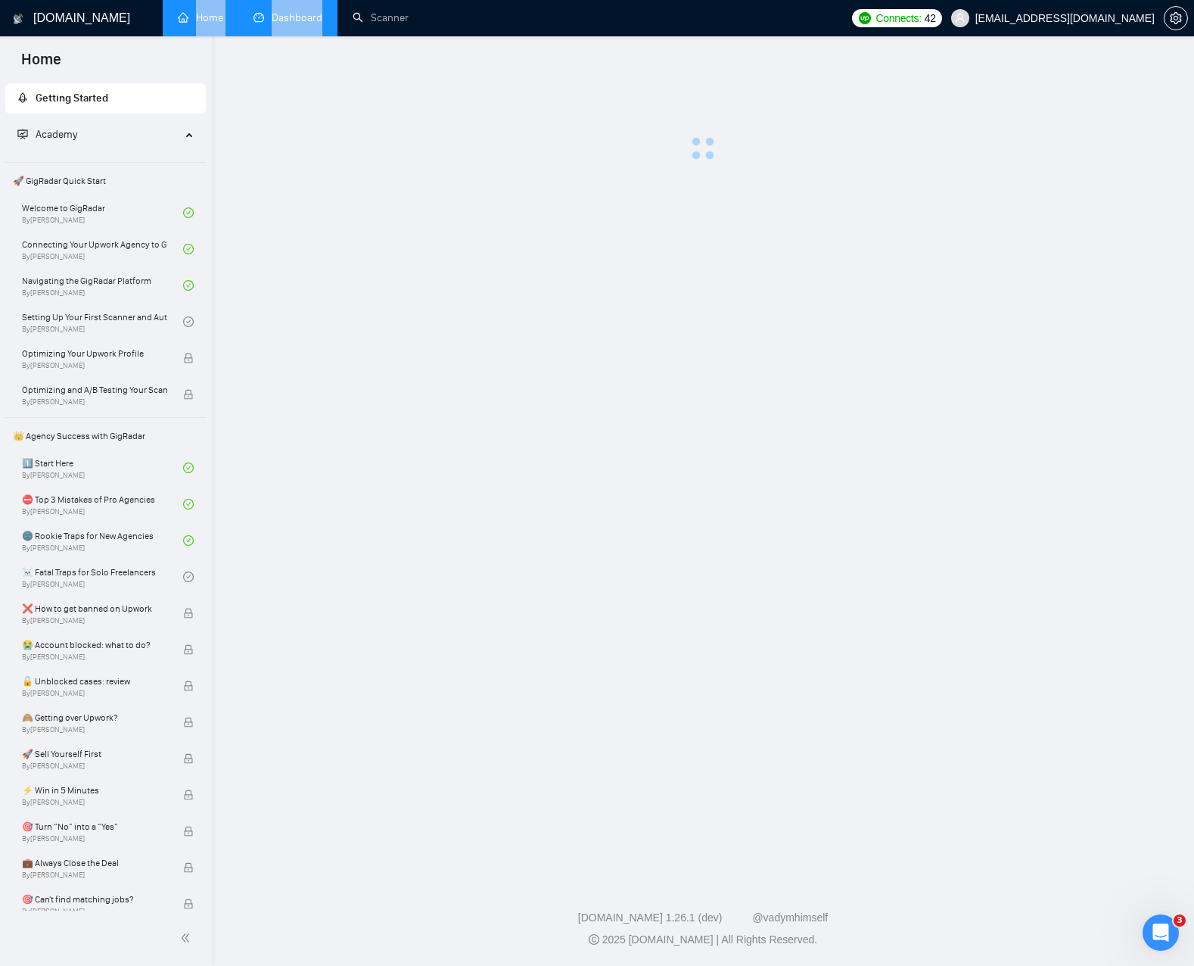
drag, startPoint x: 226, startPoint y: 23, endPoint x: 272, endPoint y: 18, distance: 46.5
click at [272, 18] on ul "Home Dashboard Scanner" at bounding box center [500, 18] width 686 height 36
click at [272, 18] on link "Dashboard" at bounding box center [288, 17] width 69 height 13
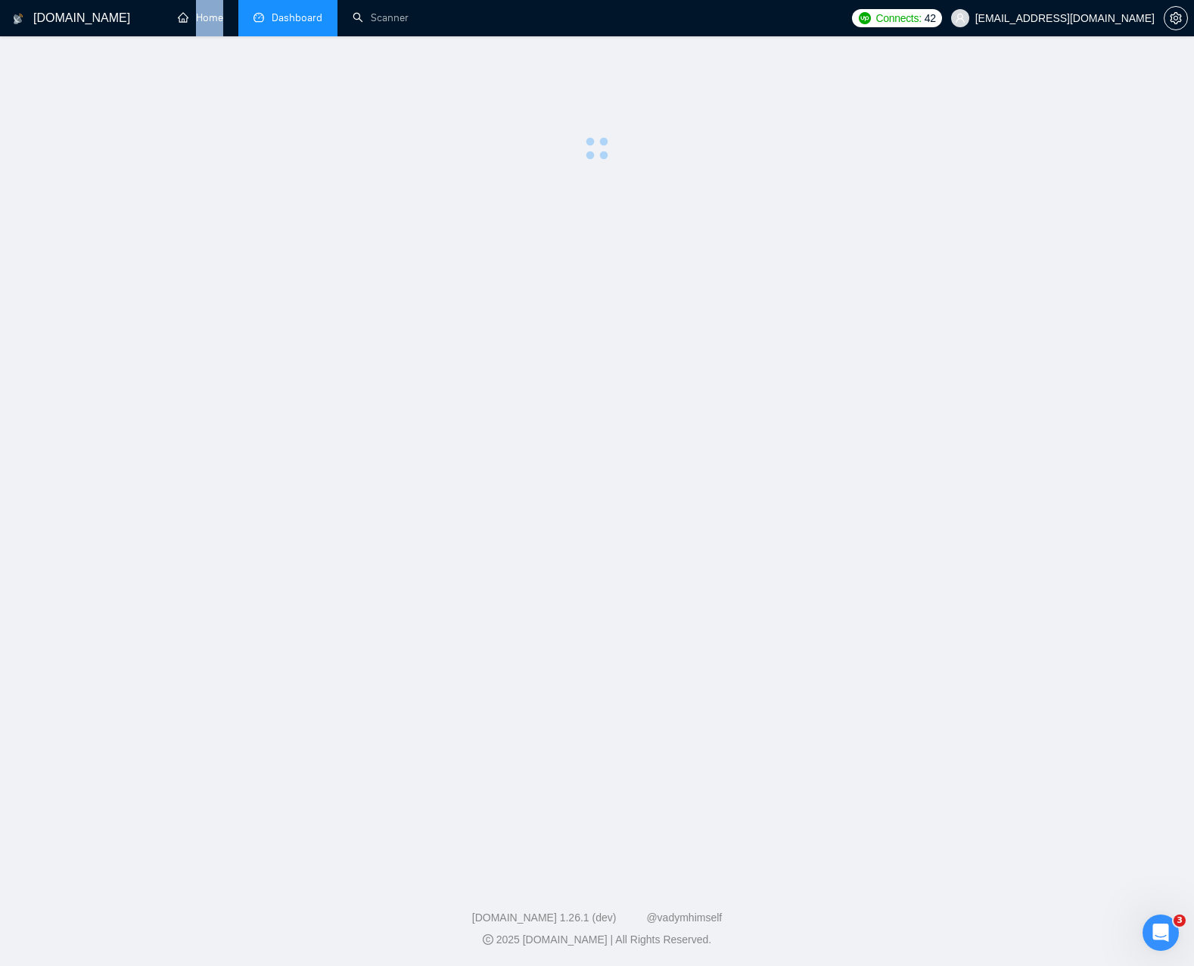
click at [291, 20] on span "Dashboard" at bounding box center [297, 17] width 51 height 13
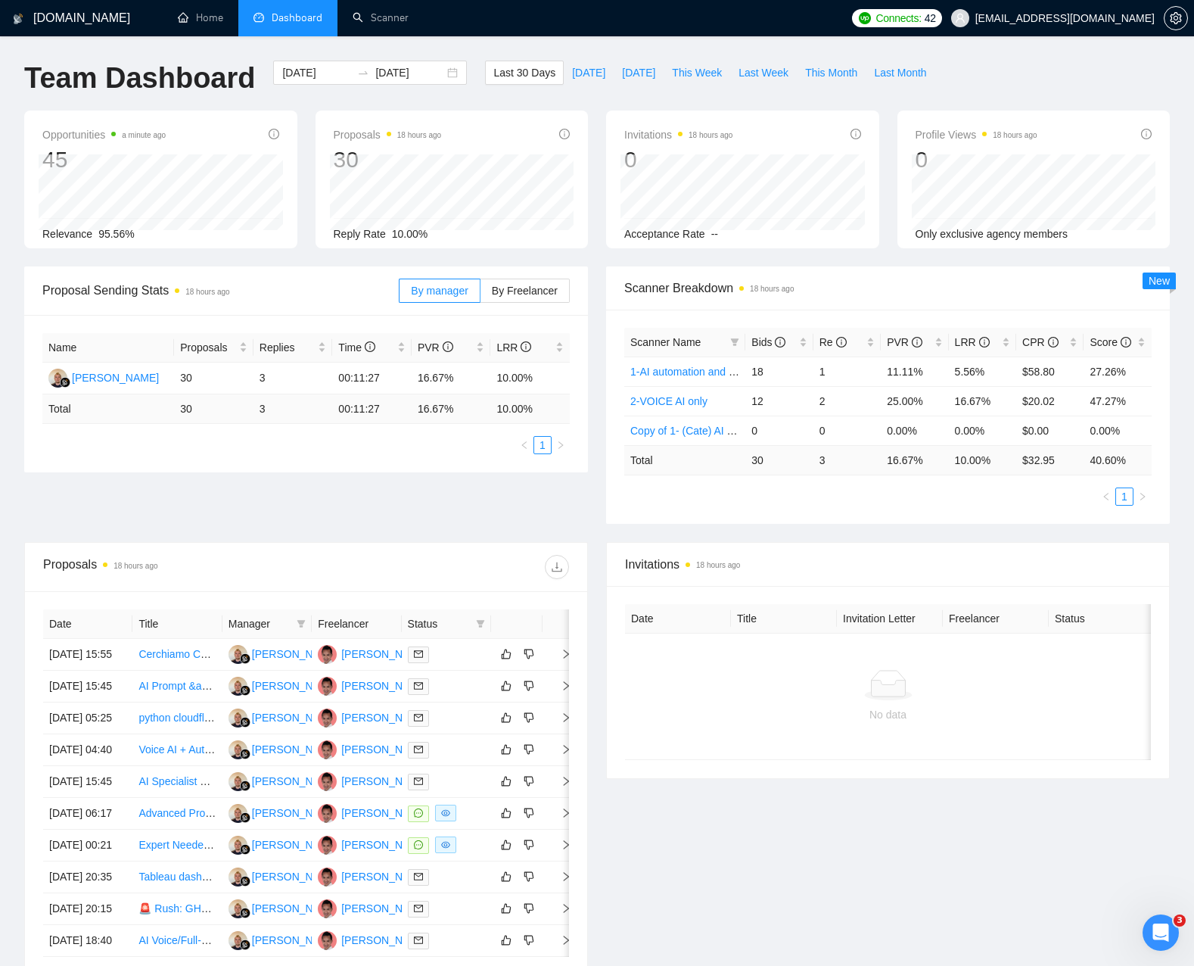
click at [1029, 312] on div "Scanner Name Bids Re PVR LRR CPR Score 1-AI automation and Voice for CRM & Book…" at bounding box center [888, 417] width 564 height 214
click at [1050, 406] on td "$20.02" at bounding box center [1049, 401] width 67 height 30
click at [1050, 405] on td "$20.02" at bounding box center [1049, 401] width 67 height 30
click at [1049, 405] on td "$20.02" at bounding box center [1049, 401] width 67 height 30
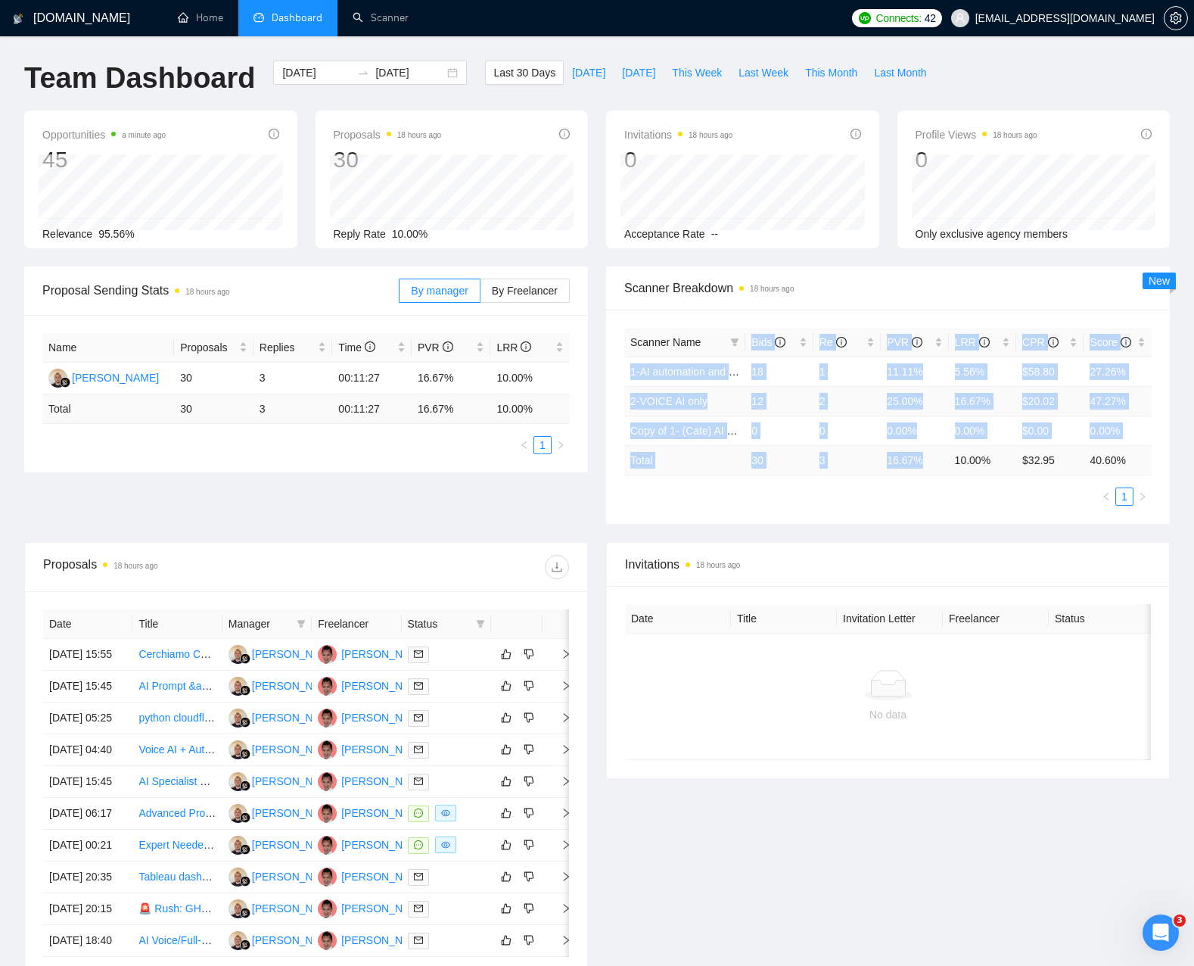
drag, startPoint x: 903, startPoint y: 470, endPoint x: 742, endPoint y: 395, distance: 177.7
click at [720, 355] on table "Scanner Name Bids Re PVR LRR CPR Score 1-AI automation and Voice for CRM & Book…" at bounding box center [887, 402] width 527 height 148
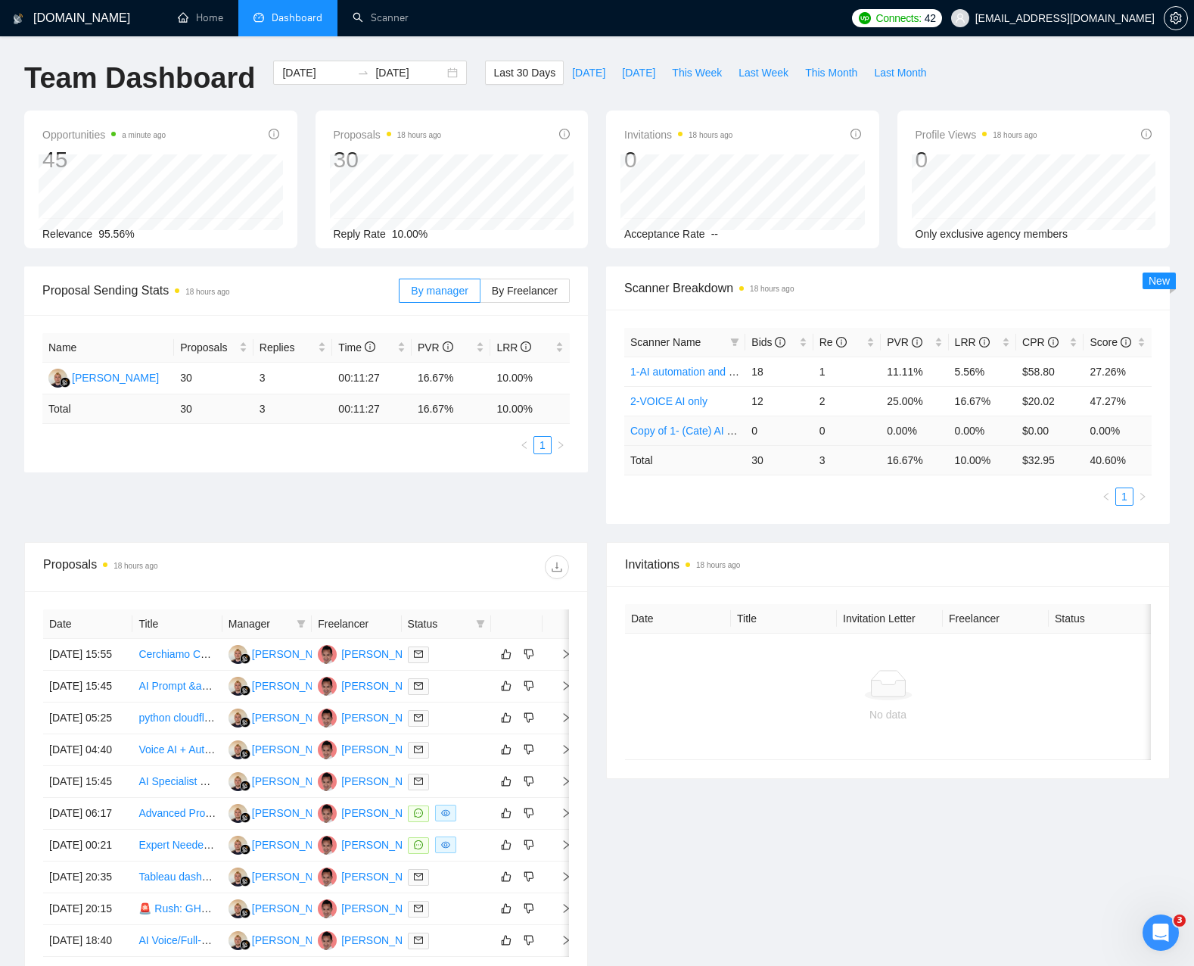
click at [866, 477] on div "Scanner Name Bids Re PVR LRR CPR Score 1-AI automation and Voice for CRM & Book…" at bounding box center [887, 417] width 527 height 178
click at [608, 266] on div "Scanner Breakdown 18 hours ago" at bounding box center [888, 288] width 564 height 44
